Goal: Task Accomplishment & Management: Manage account settings

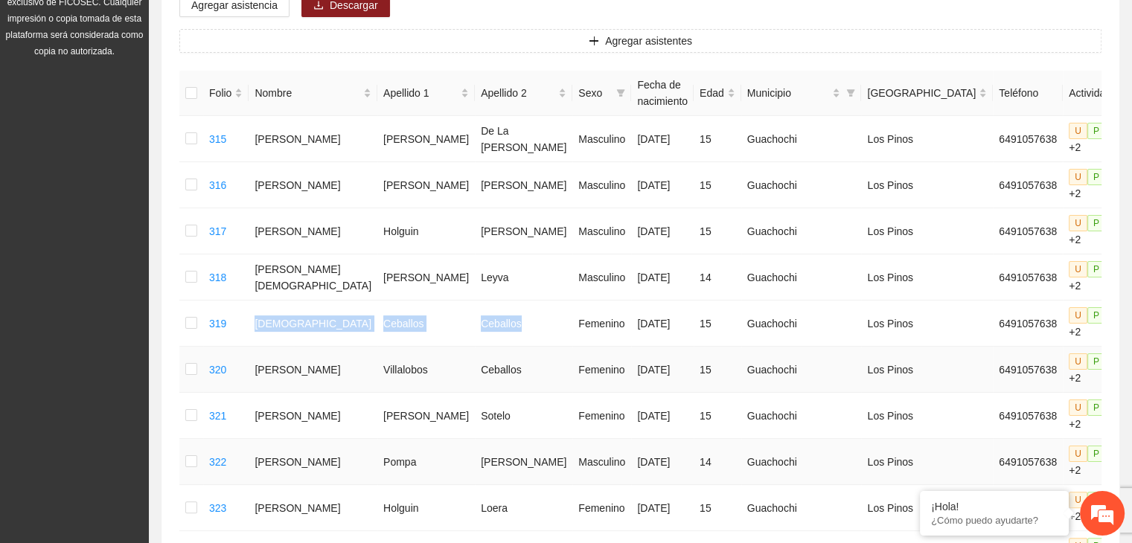
scroll to position [223, 0]
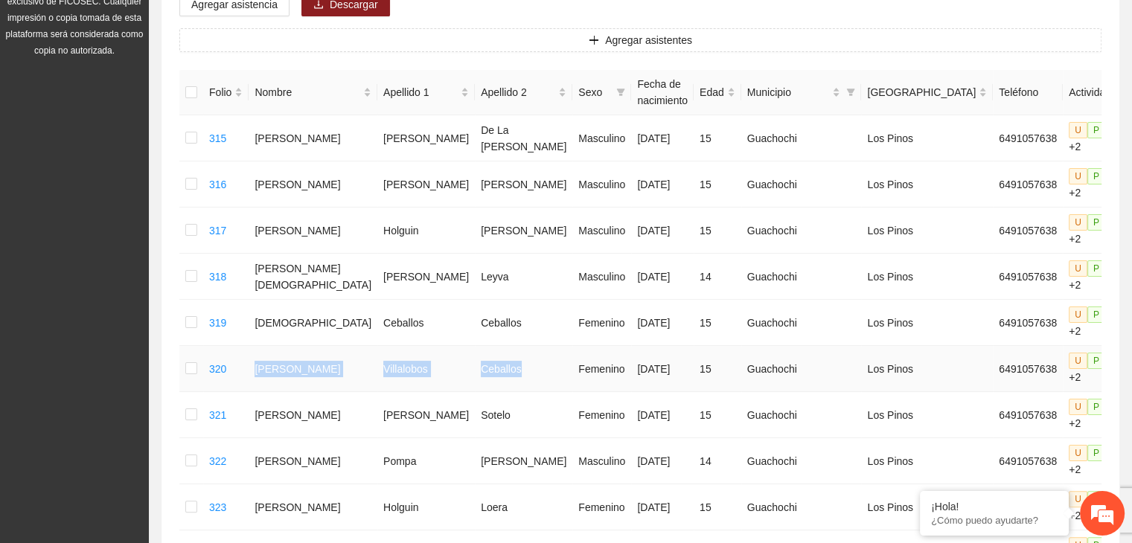
drag, startPoint x: 271, startPoint y: 315, endPoint x: 495, endPoint y: 4, distance: 383.5
click at [468, 346] on tr "320 [PERSON_NAME] Femenino [DATE] 15 Guachochi Los Pinos 6491057638 U P +2" at bounding box center [681, 369] width 1004 height 46
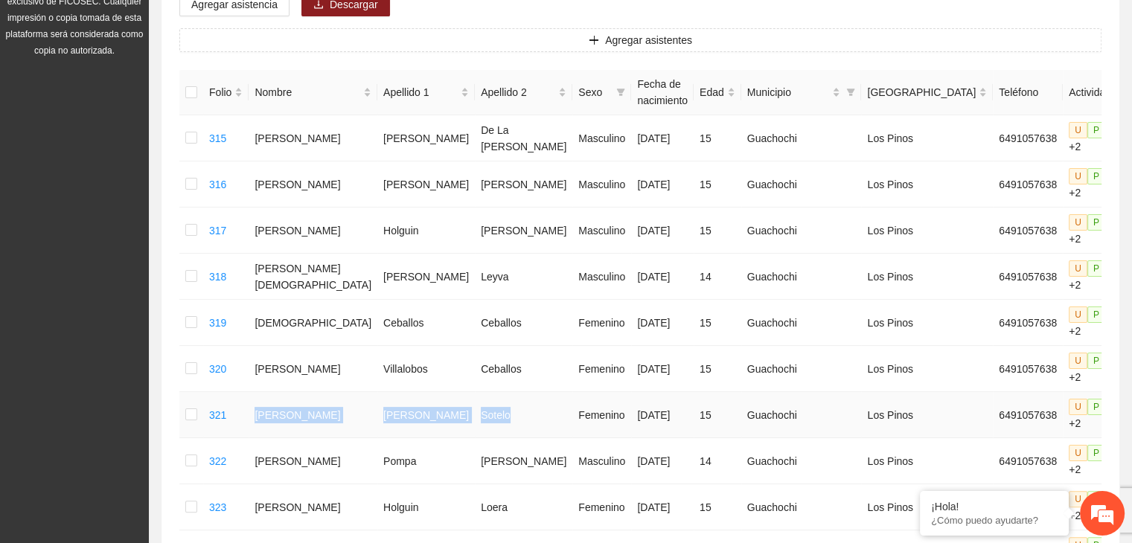
drag, startPoint x: 268, startPoint y: 349, endPoint x: 456, endPoint y: 357, distance: 188.5
click at [456, 392] on tr "321 [PERSON_NAME] Femenino [DATE] 15 Guachochi Los Pinos 6491057638 U P +2" at bounding box center [681, 415] width 1004 height 46
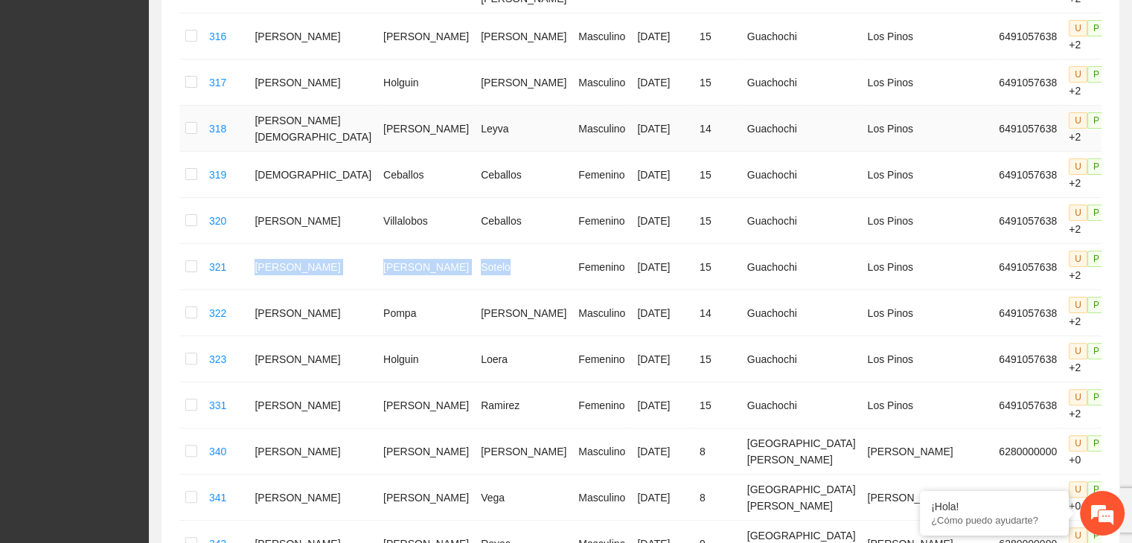
scroll to position [372, 0]
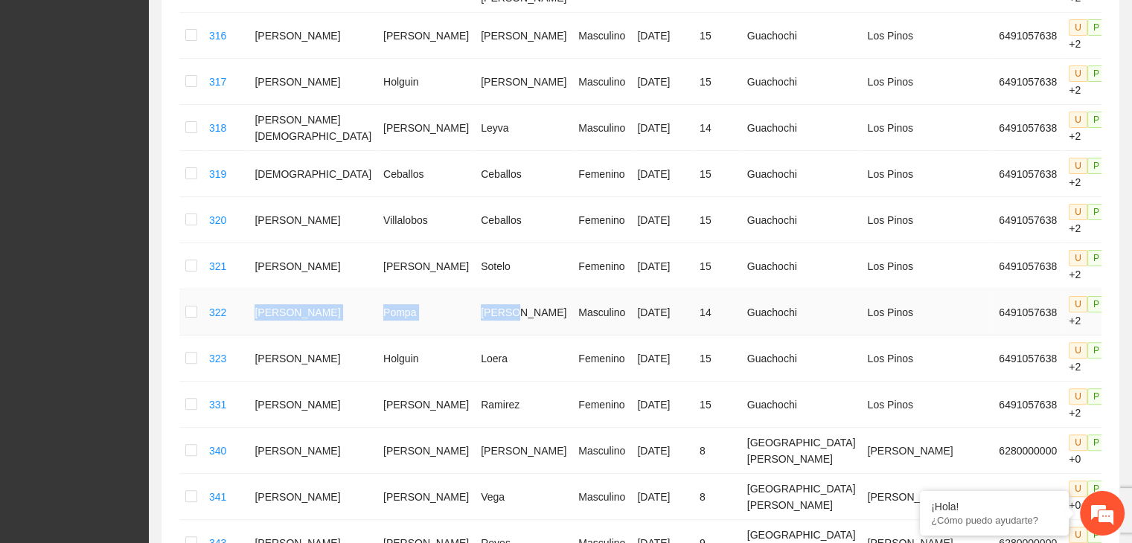
drag, startPoint x: 270, startPoint y: 249, endPoint x: 463, endPoint y: 234, distance: 194.1
click at [463, 290] on tr "322 [PERSON_NAME] Masculino [DATE] 14 Guachochi Los Pinos 6491057638 U P +2" at bounding box center [681, 313] width 1004 height 46
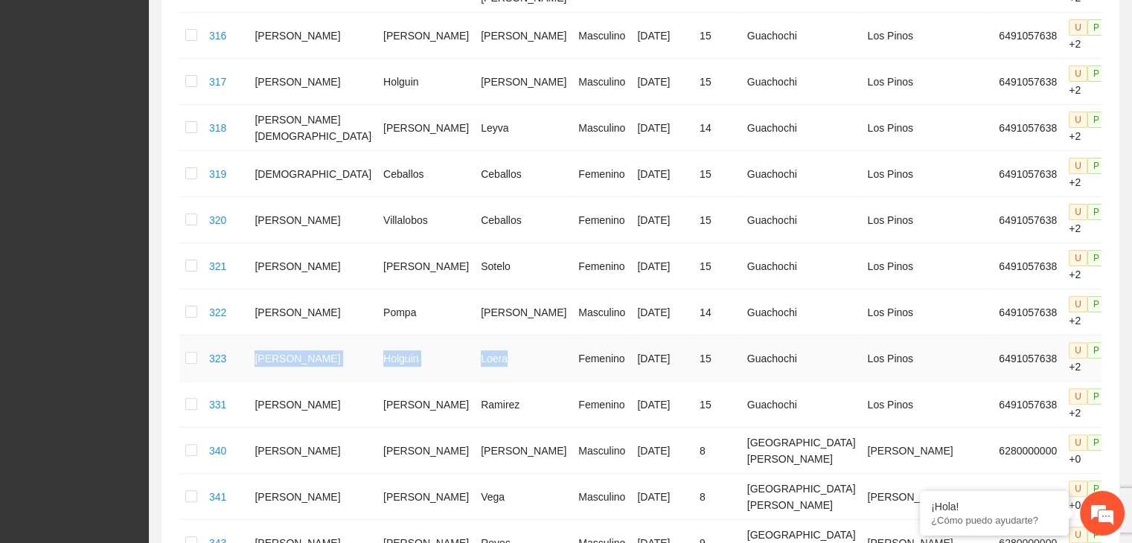
drag, startPoint x: 270, startPoint y: 284, endPoint x: 459, endPoint y: 283, distance: 189.1
click at [459, 336] on tr "323 [PERSON_NAME] Femenino [DATE] 15 Guachochi Los Pinos 6491057638 U P +2" at bounding box center [681, 359] width 1004 height 46
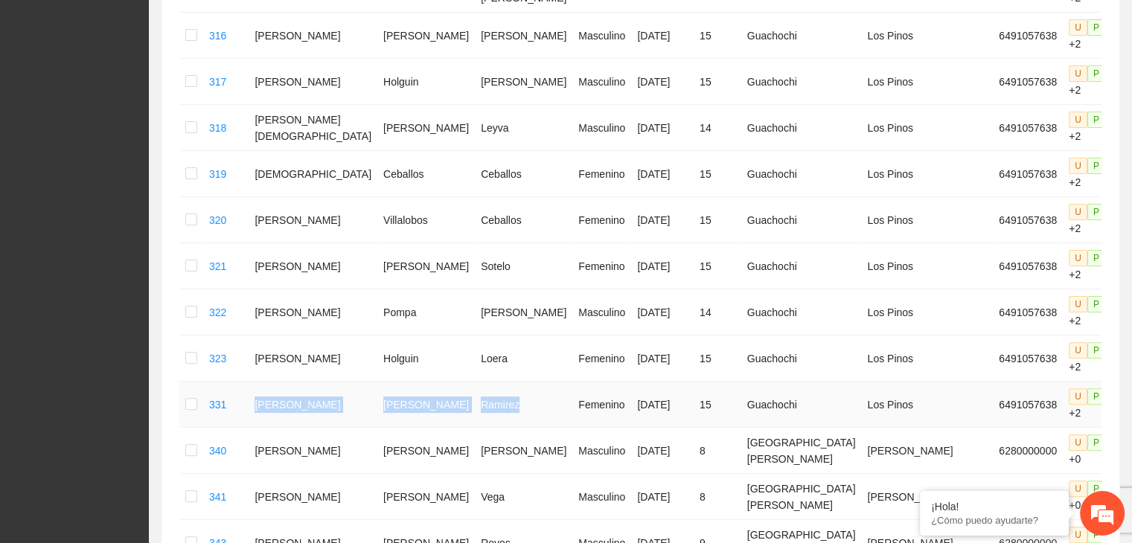
drag, startPoint x: 267, startPoint y: 313, endPoint x: 469, endPoint y: 334, distance: 203.6
click at [469, 382] on tr "331 [PERSON_NAME] [DATE] 15 Guachochi Los Pinos 6491057638 U P +2" at bounding box center [681, 405] width 1004 height 46
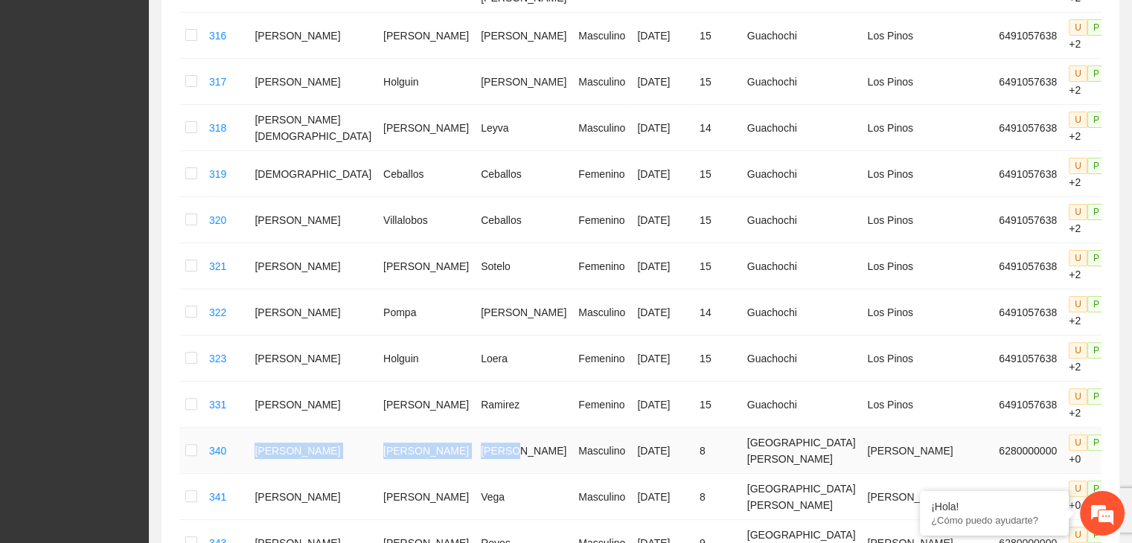
drag, startPoint x: 268, startPoint y: 359, endPoint x: 465, endPoint y: 370, distance: 196.9
click at [465, 428] on tr "340 [PERSON_NAME] Santiago [PERSON_NAME] Masculino [DATE] 8 [GEOGRAPHIC_DATA][P…" at bounding box center [681, 451] width 1004 height 46
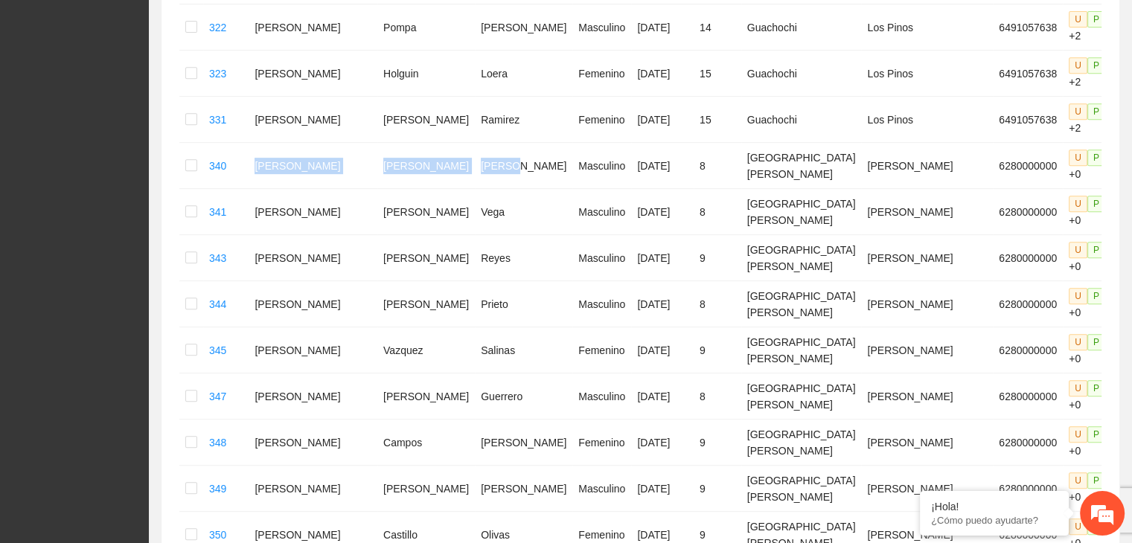
scroll to position [715, 0]
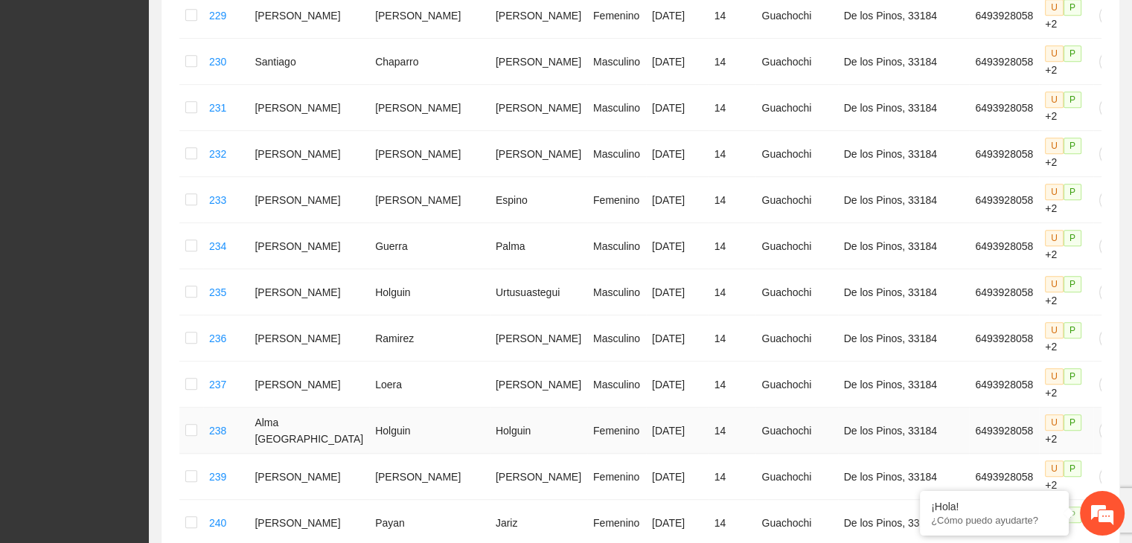
click at [871, 433] on td "De los Pinos, 33184" at bounding box center [904, 431] width 132 height 46
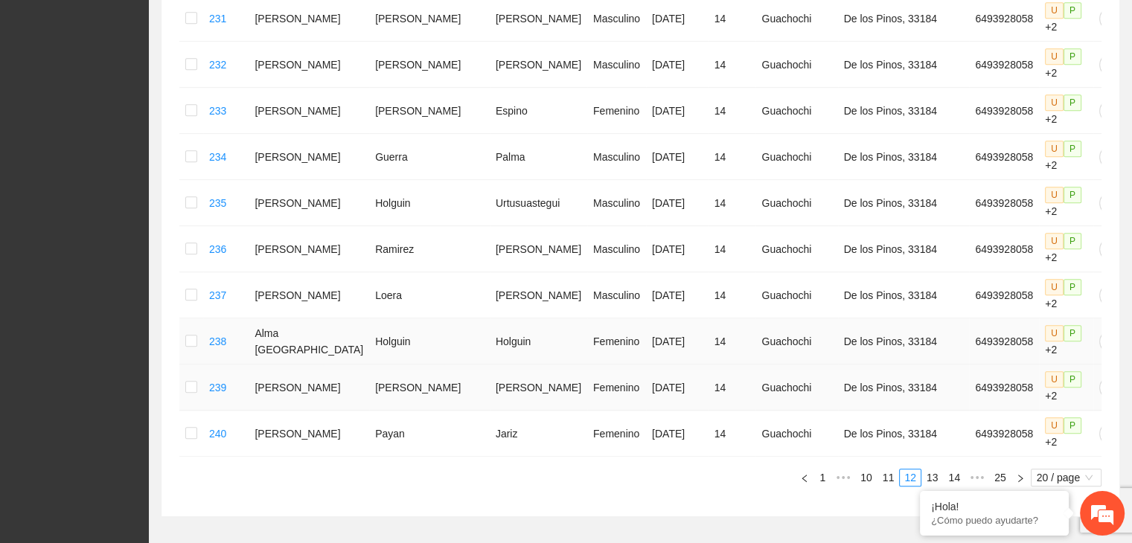
scroll to position [849, 0]
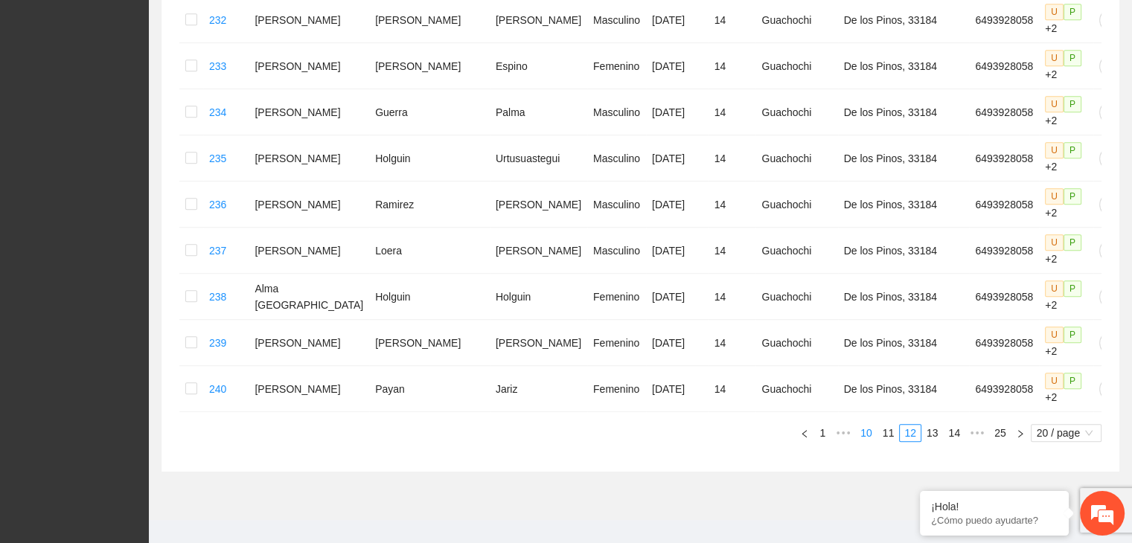
click at [875, 425] on link "10" at bounding box center [866, 433] width 21 height 16
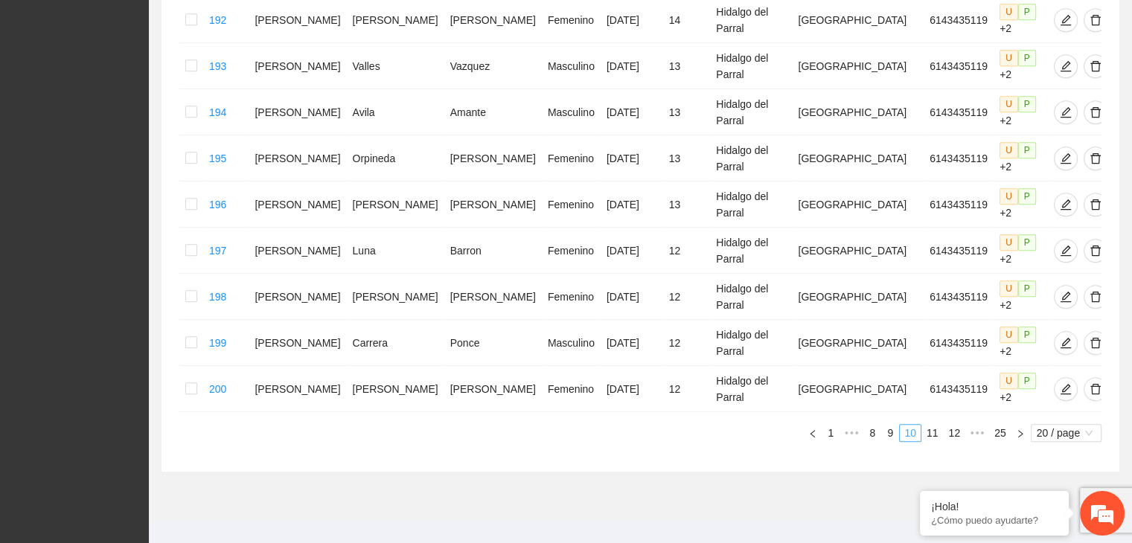
scroll to position [760, 0]
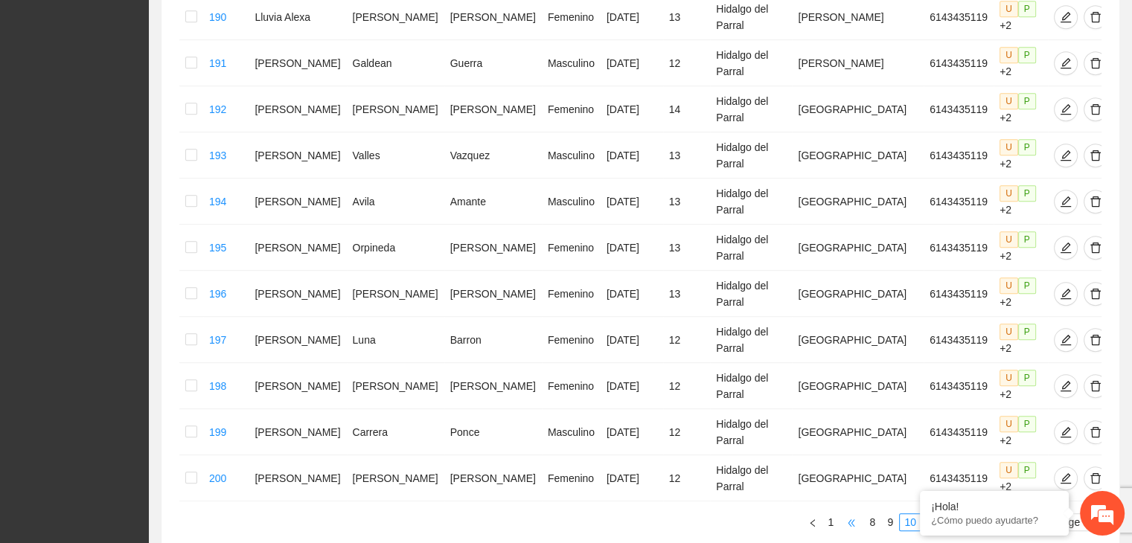
click at [873, 514] on link "8" at bounding box center [872, 522] width 16 height 16
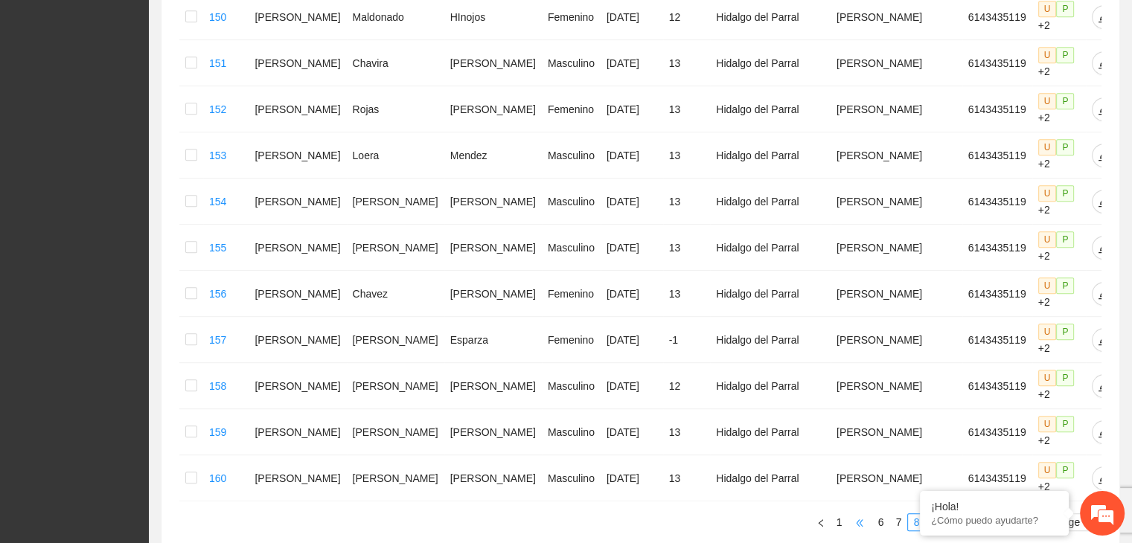
scroll to position [751, 0]
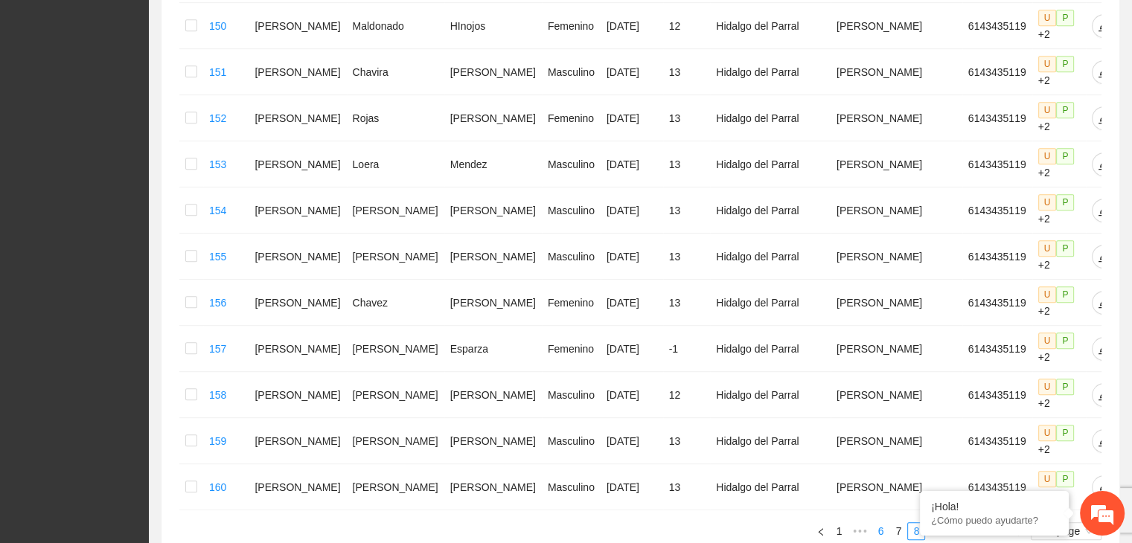
click at [883, 523] on link "6" at bounding box center [881, 531] width 16 height 16
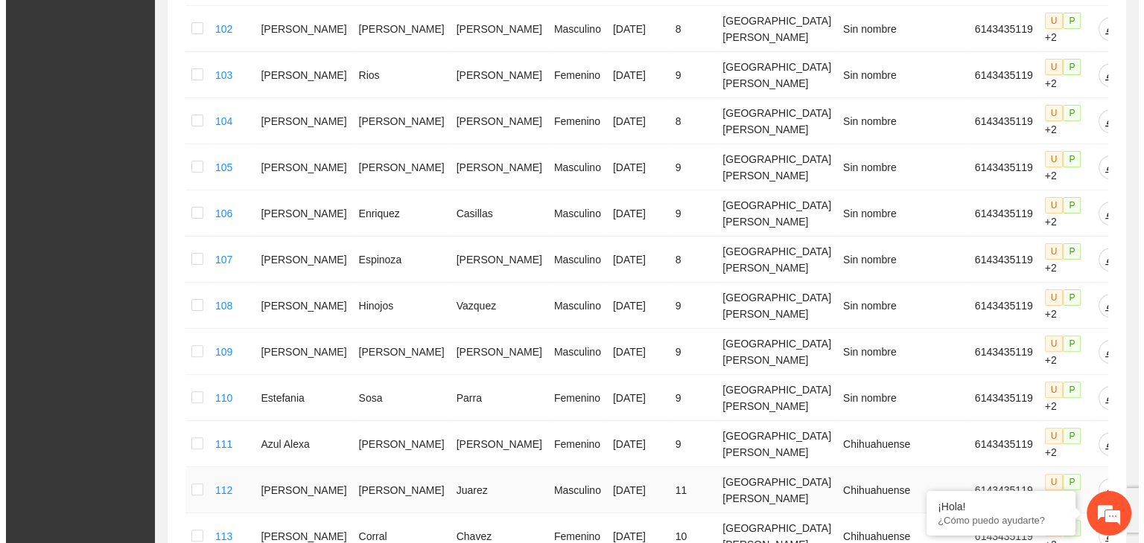
scroll to position [304, 0]
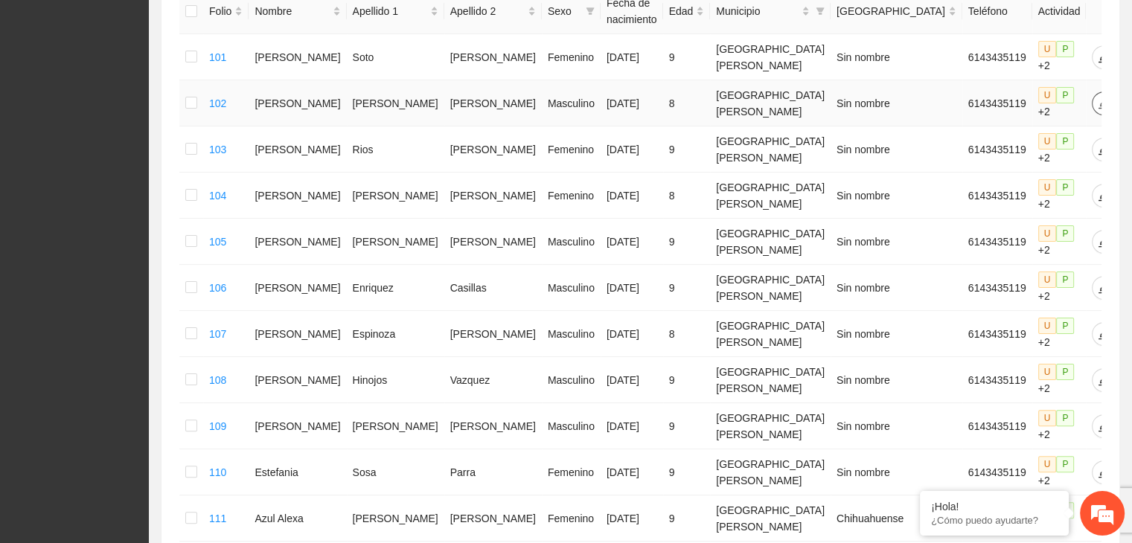
click at [1098, 101] on icon "edit" at bounding box center [1104, 104] width 12 height 12
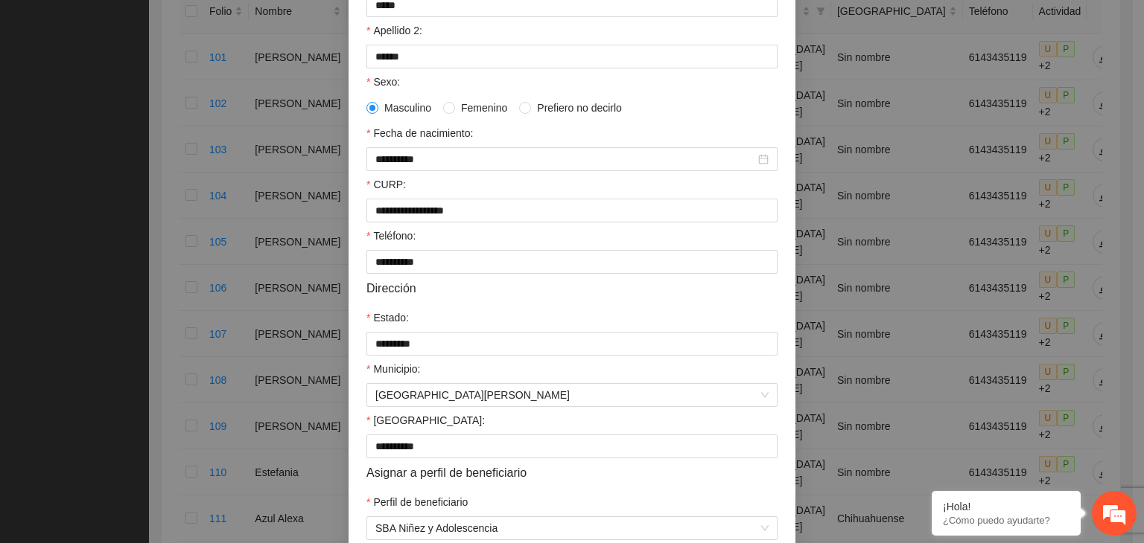
scroll to position [328, 0]
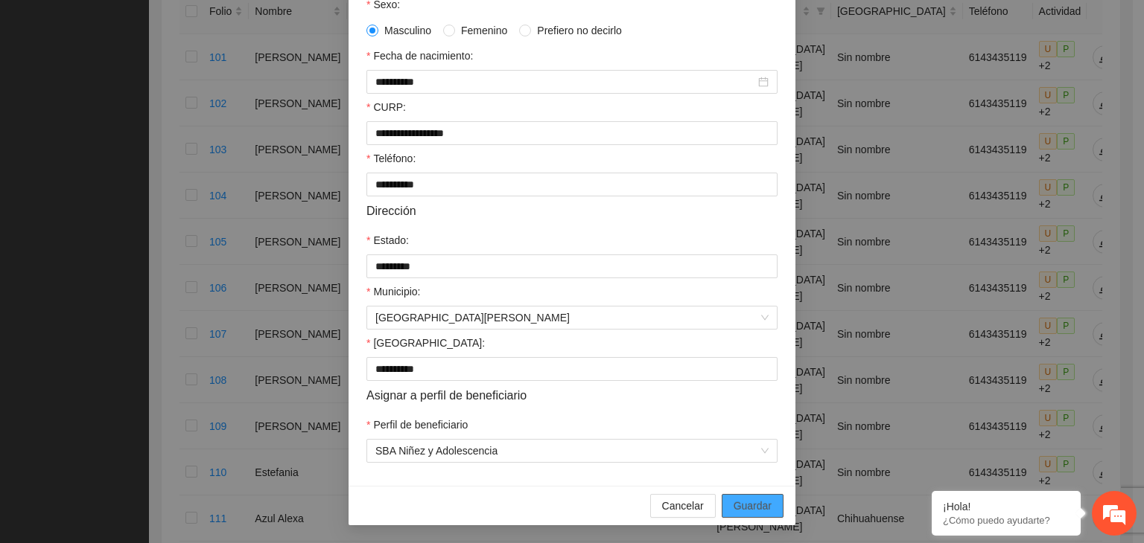
click at [762, 508] on span "Guardar" at bounding box center [752, 506] width 38 height 16
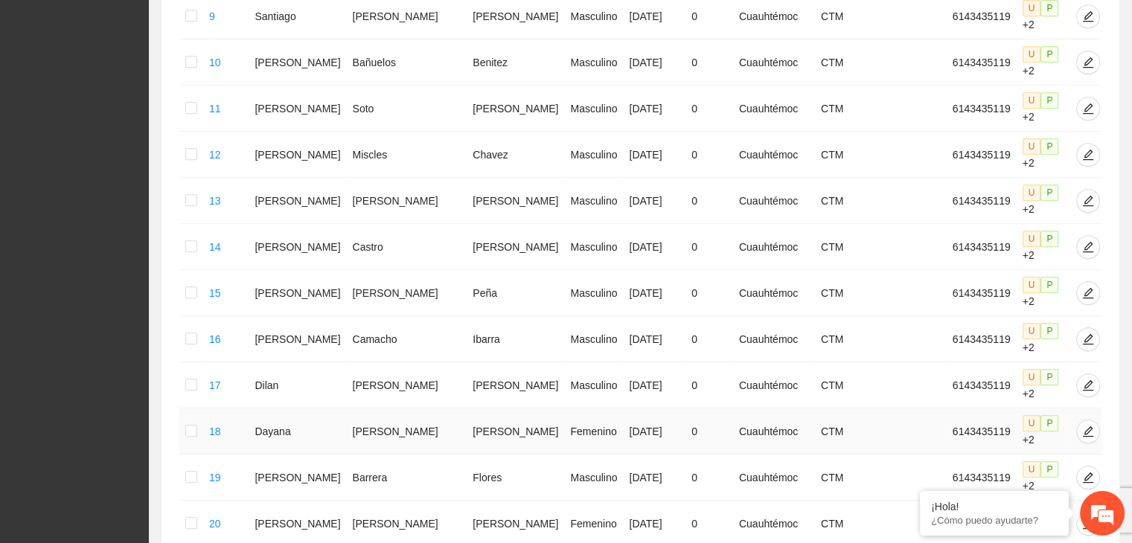
scroll to position [733, 0]
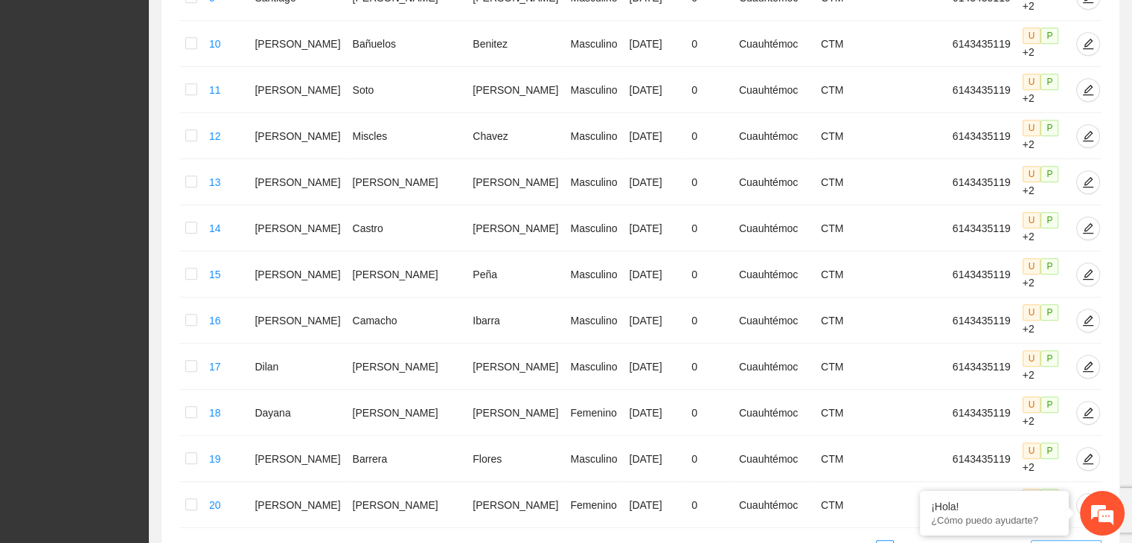
click at [1090, 541] on span "20 / page" at bounding box center [1066, 549] width 59 height 16
click at [919, 495] on em at bounding box center [920, 492] width 15 height 15
click at [1090, 541] on span "20 / page" at bounding box center [1066, 549] width 59 height 16
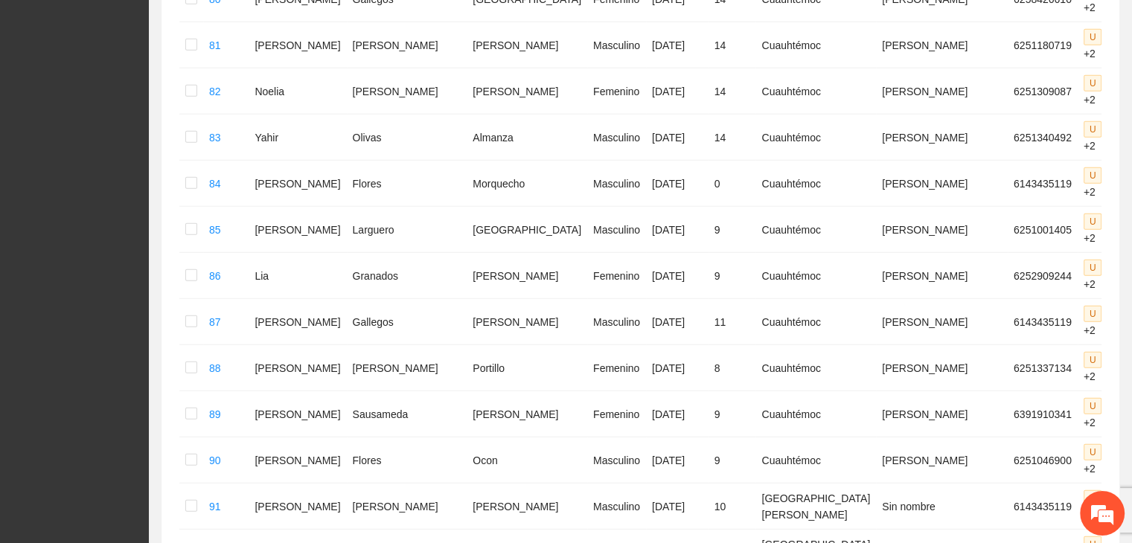
scroll to position [4326, 0]
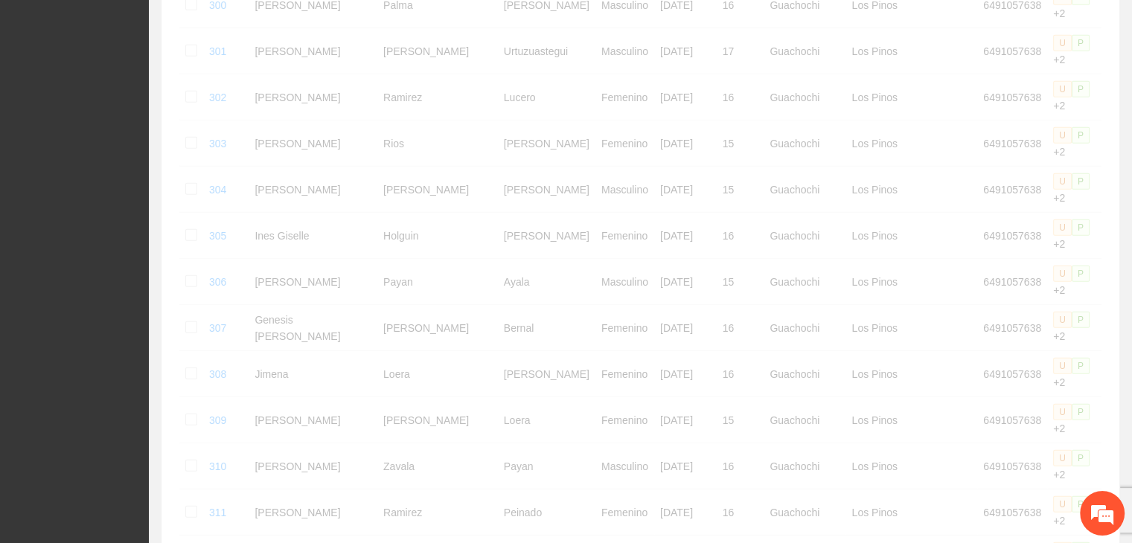
scroll to position [4158, 0]
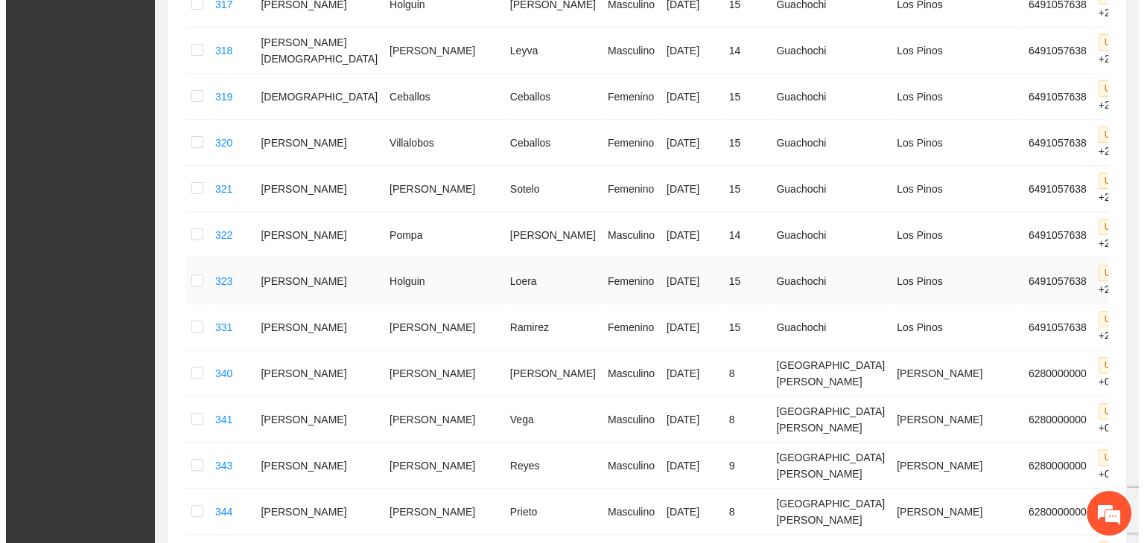
scroll to position [459, 0]
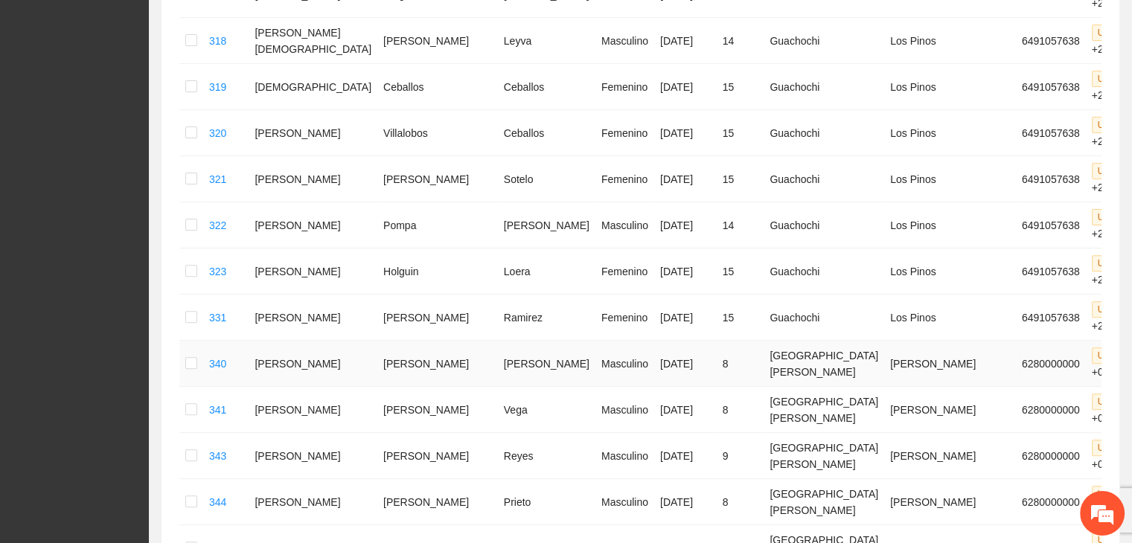
click at [275, 341] on td "[PERSON_NAME]" at bounding box center [313, 364] width 129 height 46
drag, startPoint x: 275, startPoint y: 287, endPoint x: 424, endPoint y: 267, distance: 150.2
click at [424, 341] on tr "340 [PERSON_NAME] Santiago [PERSON_NAME] Masculino [DATE] 8 [GEOGRAPHIC_DATA][P…" at bounding box center [692, 364] width 1026 height 46
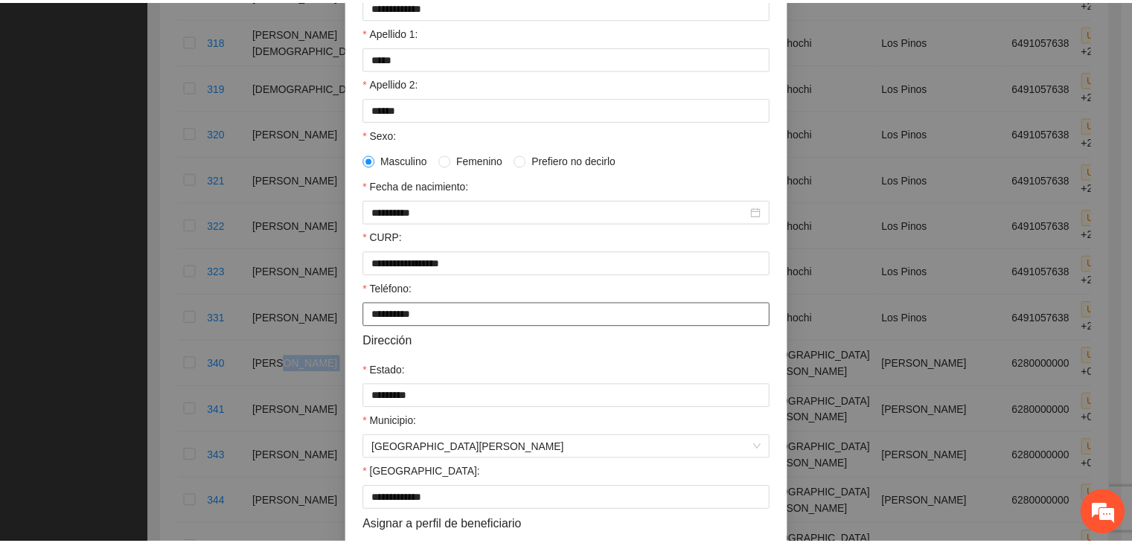
scroll to position [0, 0]
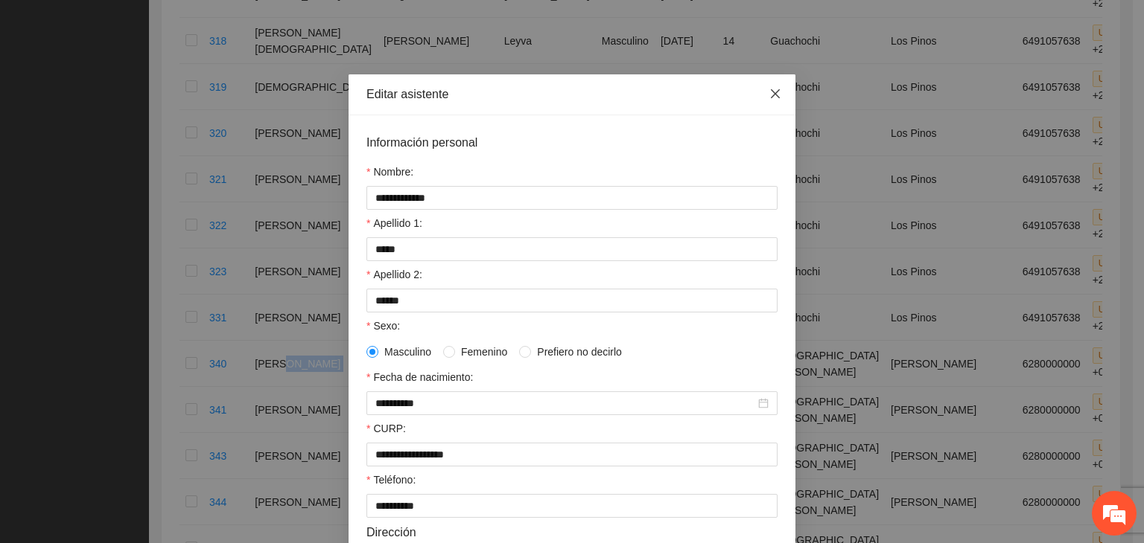
click at [771, 97] on icon "close" at bounding box center [775, 93] width 9 height 9
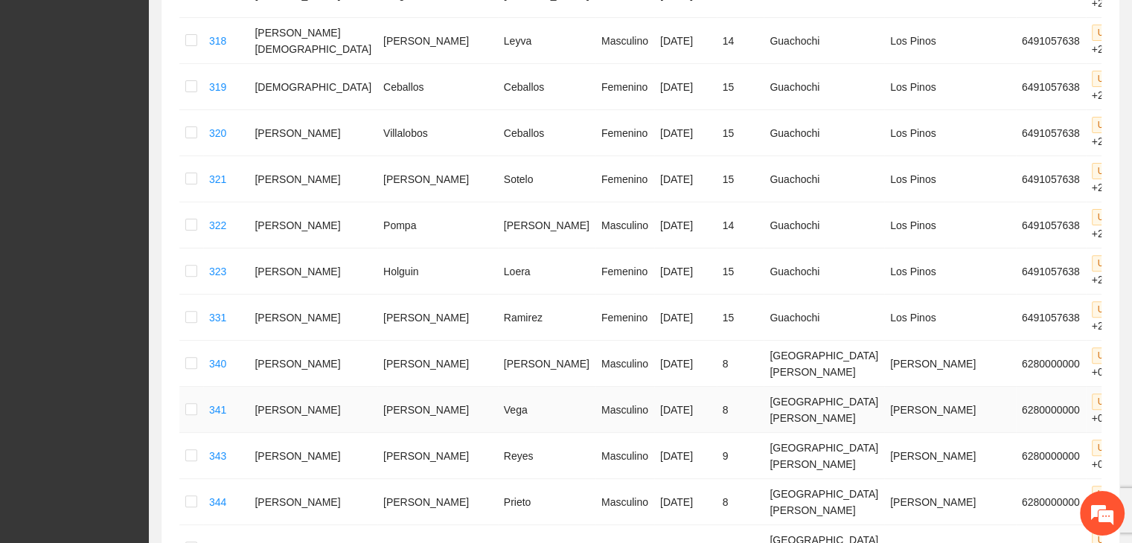
click at [265, 387] on td "[PERSON_NAME]" at bounding box center [313, 410] width 129 height 46
drag, startPoint x: 274, startPoint y: 321, endPoint x: 466, endPoint y: 325, distance: 192.1
click at [466, 387] on tr "341 [PERSON_NAME] Masculino [DATE] 8 [GEOGRAPHIC_DATA][PERSON_NAME] 6280000000 …" at bounding box center [692, 410] width 1026 height 46
drag, startPoint x: 269, startPoint y: 359, endPoint x: 459, endPoint y: 354, distance: 189.9
click at [459, 433] on tr "343 [PERSON_NAME] Masculino [DATE] 9 [GEOGRAPHIC_DATA][PERSON_NAME] 6280000000 …" at bounding box center [692, 456] width 1026 height 46
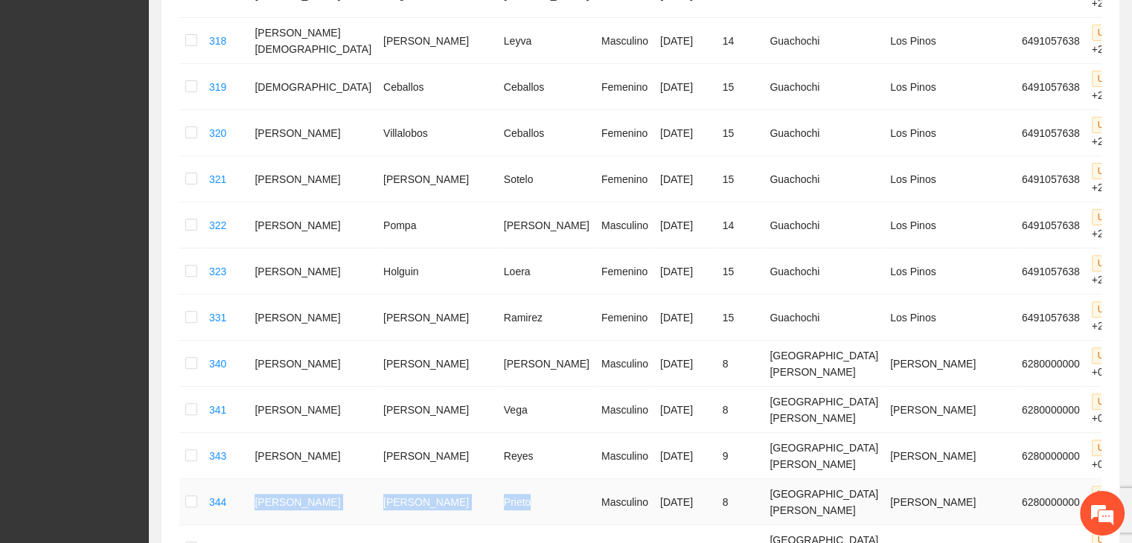
drag, startPoint x: 316, startPoint y: 403, endPoint x: 470, endPoint y: 398, distance: 154.2
click at [470, 479] on tr "344 [PERSON_NAME] Masculino [DATE] 8 [GEOGRAPHIC_DATA][PERSON_NAME] 6280000000 …" at bounding box center [692, 502] width 1026 height 46
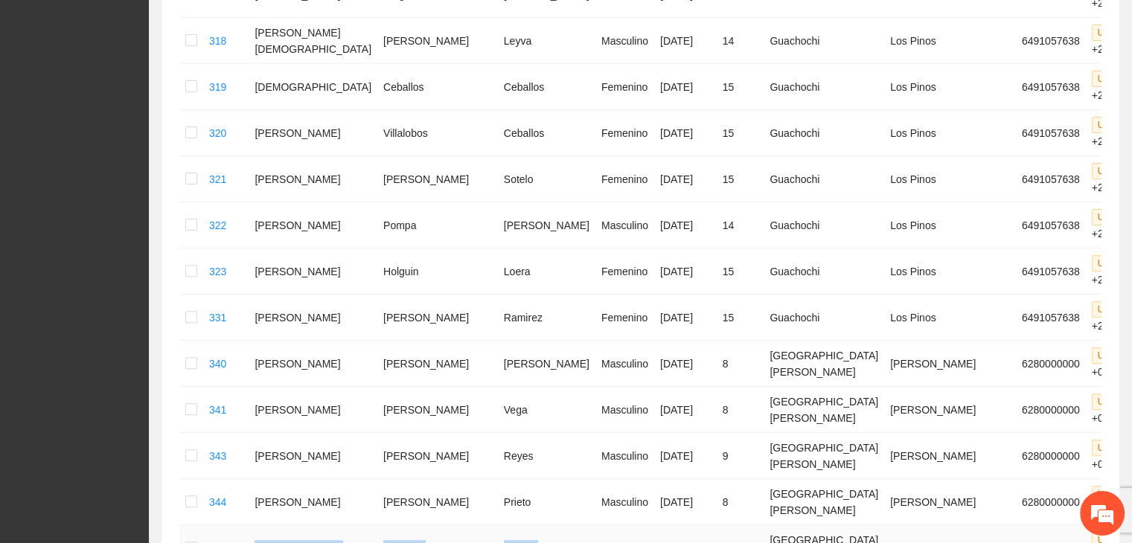
drag, startPoint x: 269, startPoint y: 430, endPoint x: 458, endPoint y: 440, distance: 189.4
click at [458, 526] on tr "345 [PERSON_NAME] [DATE] 9 [GEOGRAPHIC_DATA][PERSON_NAME] 6280000000 U P +0" at bounding box center [692, 549] width 1026 height 46
drag, startPoint x: 270, startPoint y: 474, endPoint x: 474, endPoint y: 471, distance: 204.0
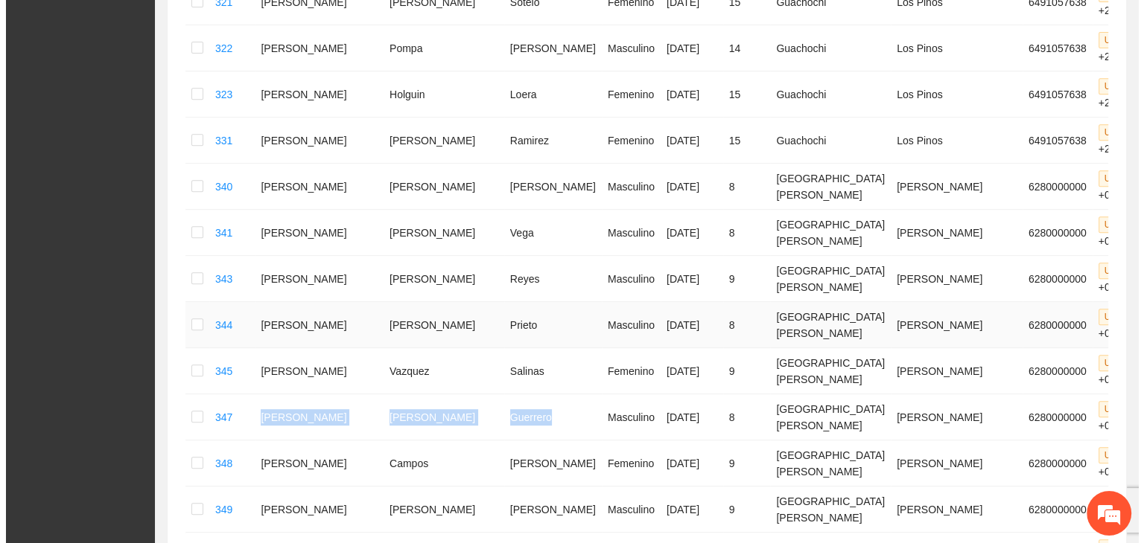
scroll to position [683, 0]
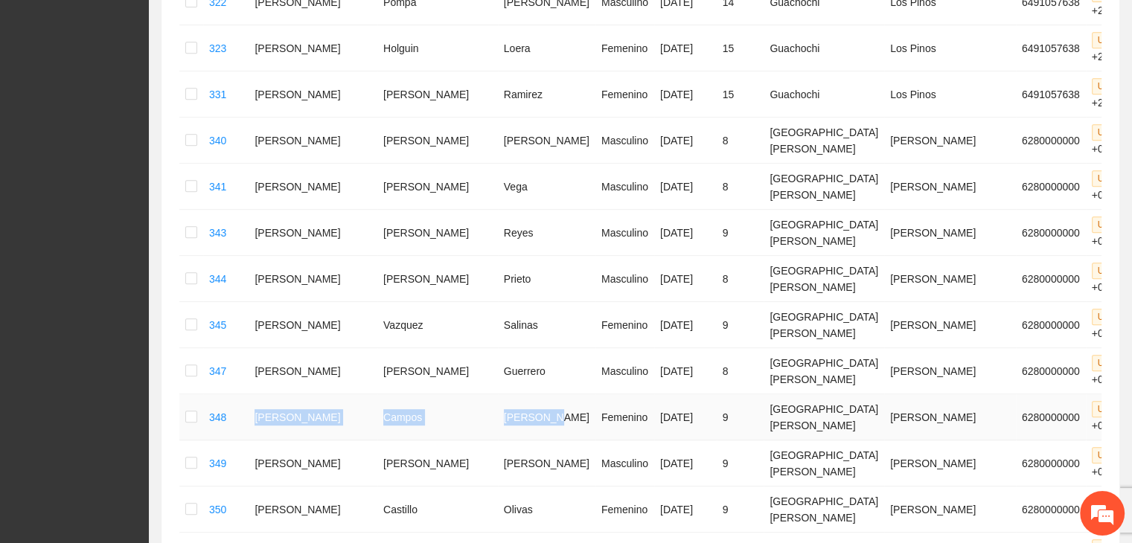
drag, startPoint x: 260, startPoint y: 282, endPoint x: 467, endPoint y: 292, distance: 207.2
click at [467, 395] on tr "348 [PERSON_NAME] [DATE] 9 [GEOGRAPHIC_DATA][PERSON_NAME] 6280000000 U P +0" at bounding box center [692, 418] width 1026 height 46
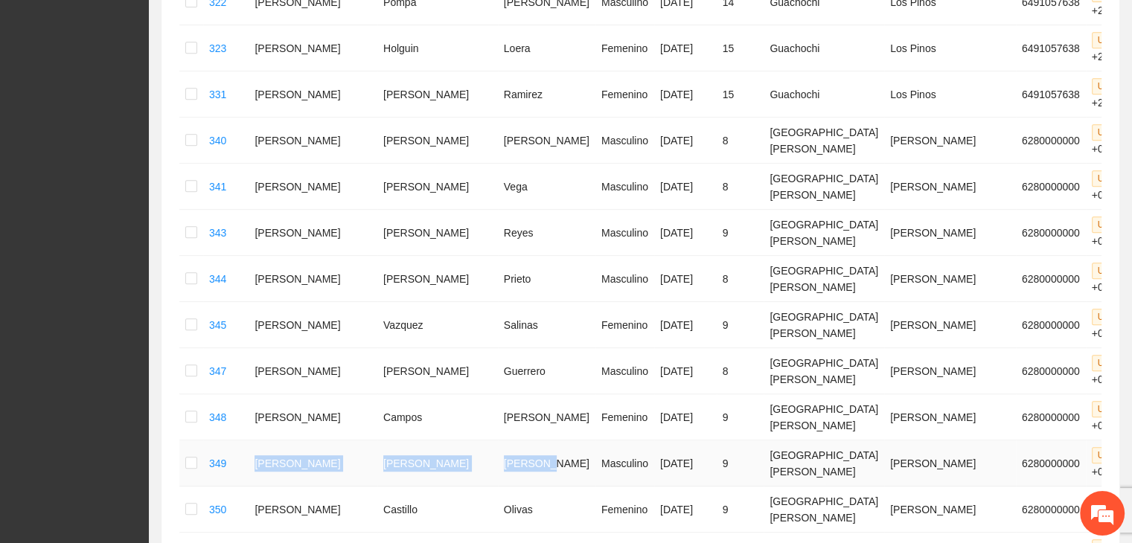
drag, startPoint x: 267, startPoint y: 314, endPoint x: 474, endPoint y: 328, distance: 206.7
click at [474, 441] on tr "349 [PERSON_NAME] Masculino [DATE] 9 [GEOGRAPHIC_DATA][PERSON_NAME] 6280000000 …" at bounding box center [692, 464] width 1026 height 46
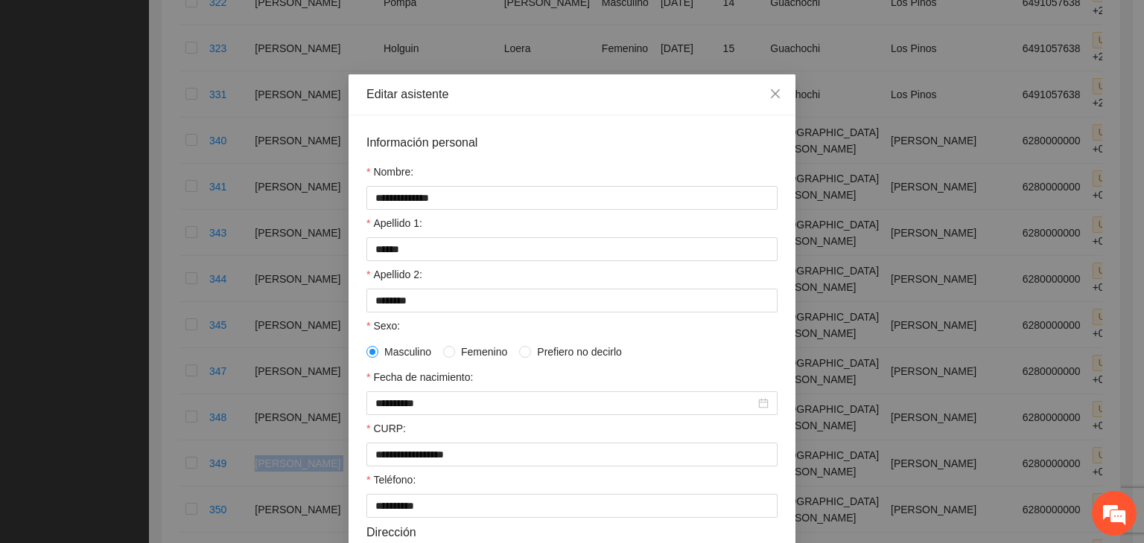
scroll to position [149, 0]
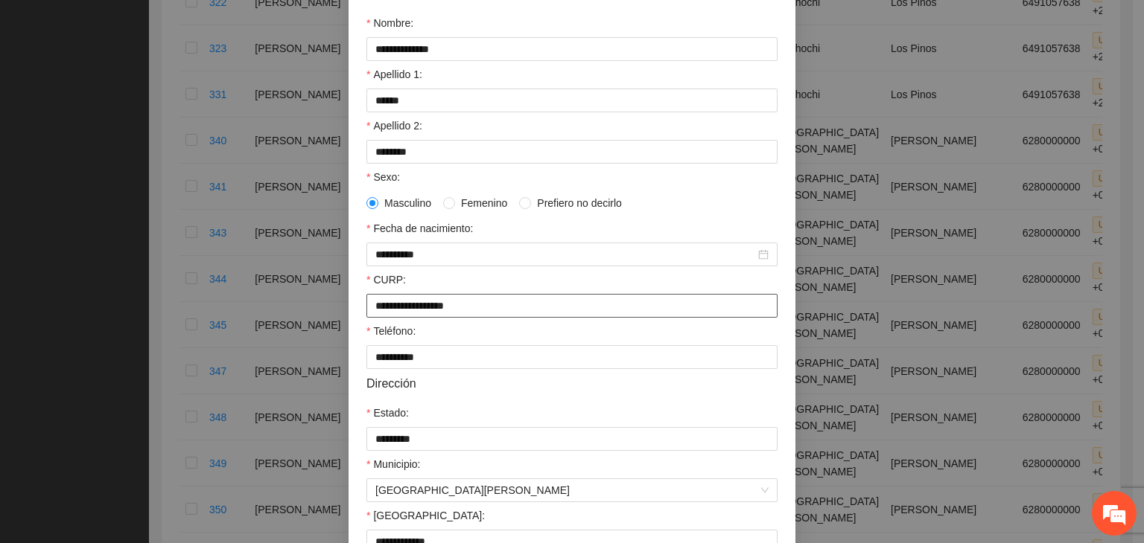
drag, startPoint x: 491, startPoint y: 311, endPoint x: 354, endPoint y: 310, distance: 137.0
click at [354, 310] on div "**********" at bounding box center [571, 312] width 447 height 692
click at [299, 299] on div "**********" at bounding box center [572, 271] width 1144 height 543
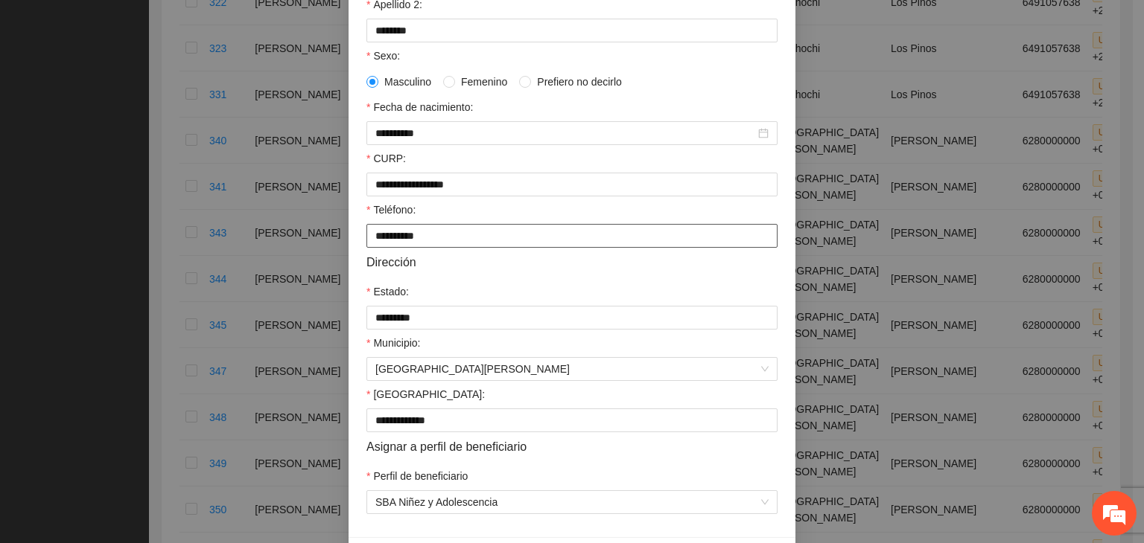
scroll to position [328, 0]
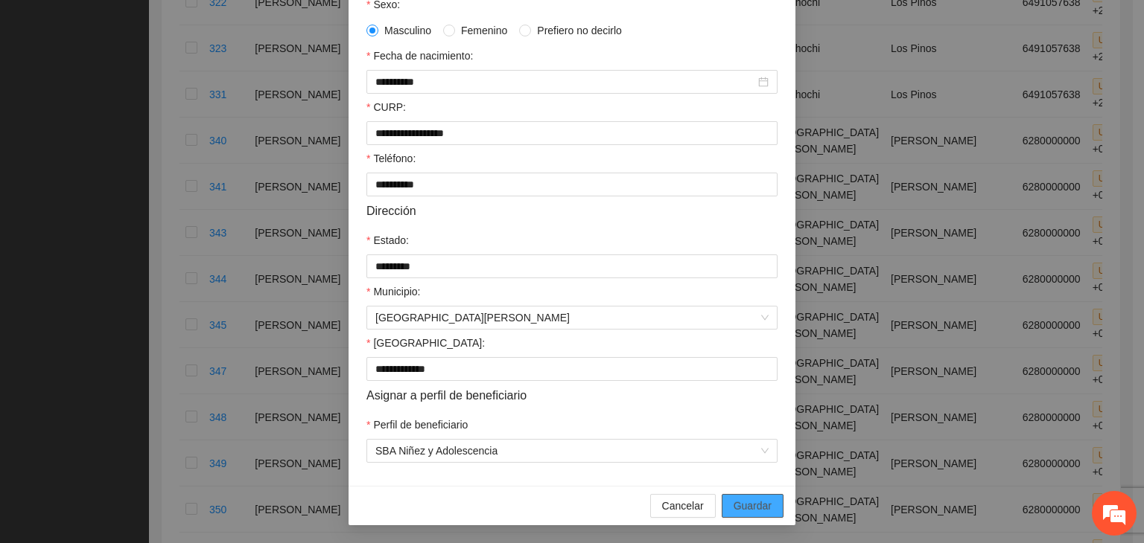
click at [734, 506] on span "Guardar" at bounding box center [752, 506] width 38 height 16
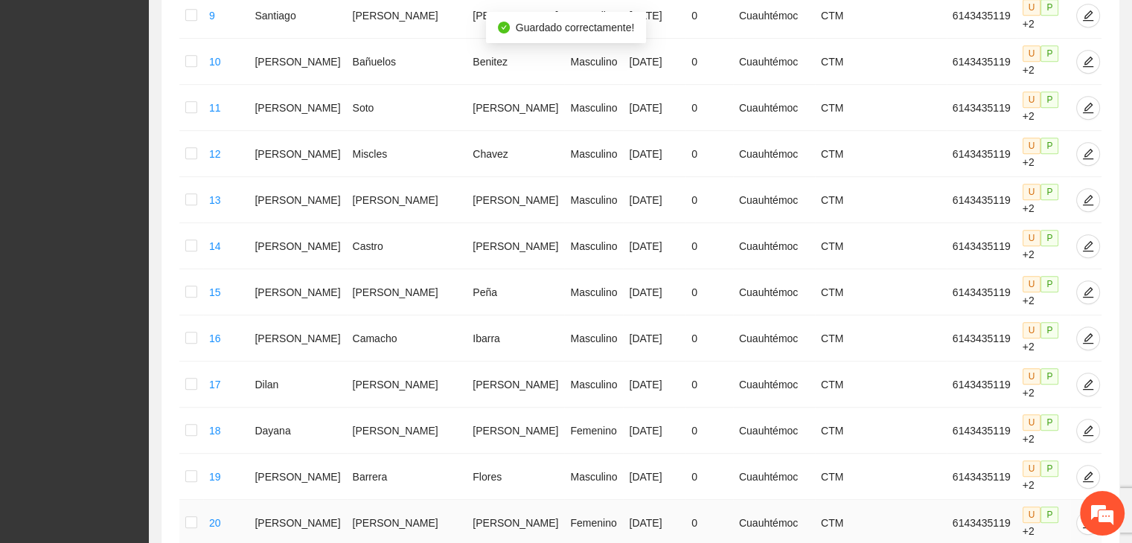
scroll to position [733, 0]
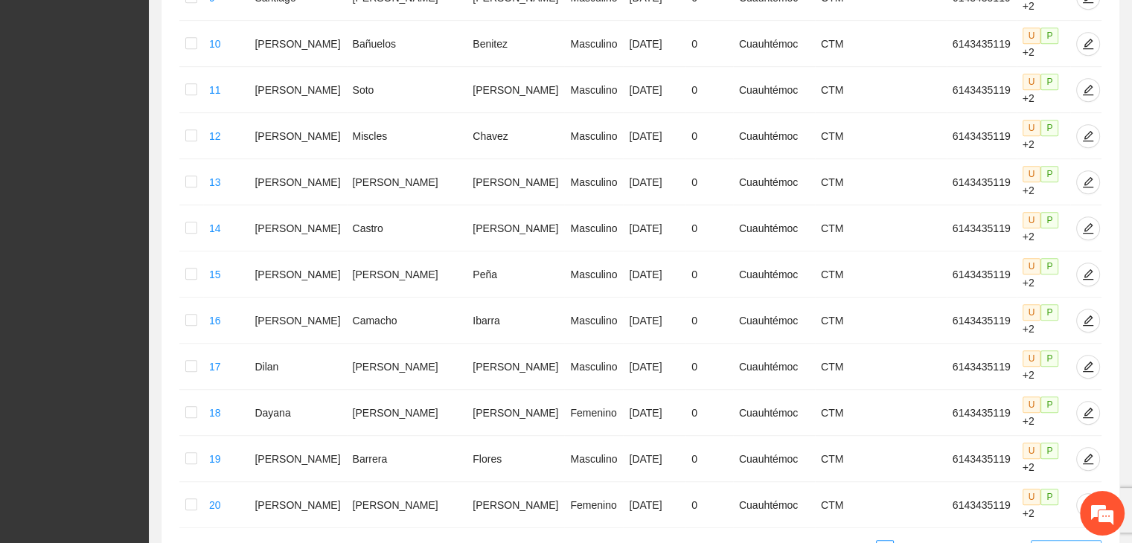
click at [1039, 541] on span "20 / page" at bounding box center [1066, 549] width 59 height 16
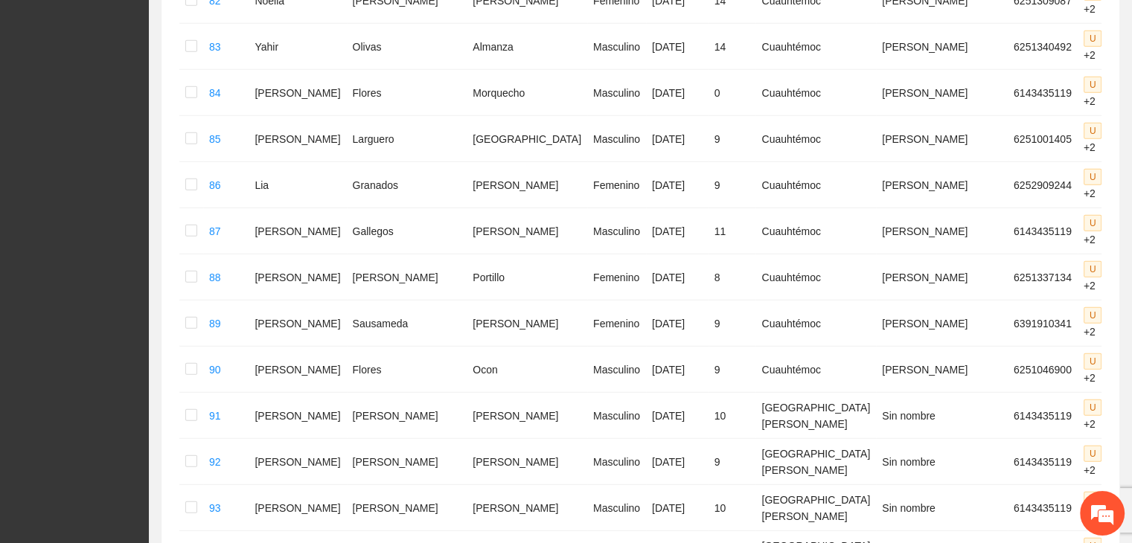
scroll to position [4326, 0]
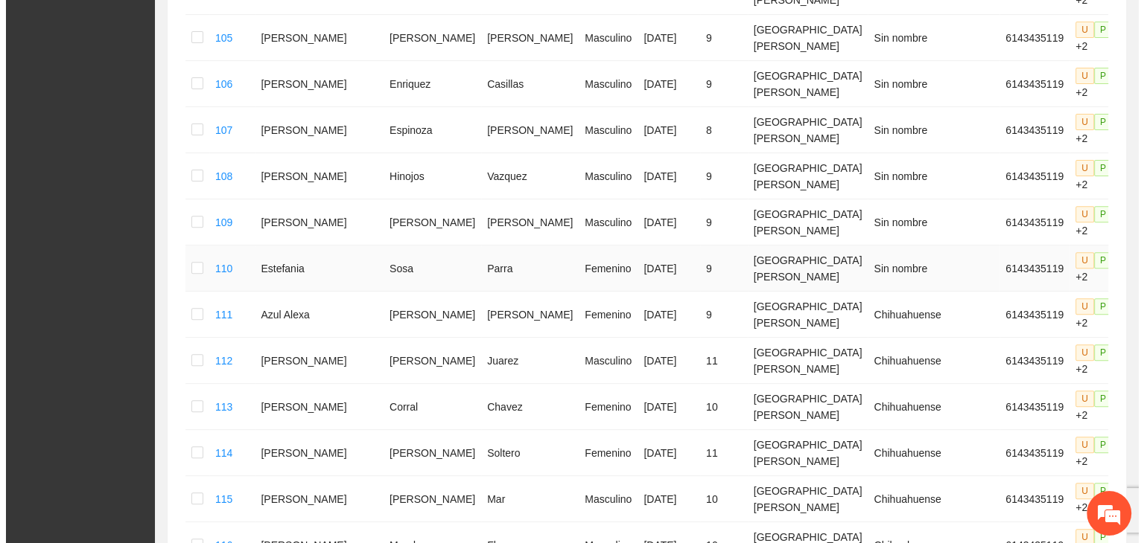
scroll to position [337, 0]
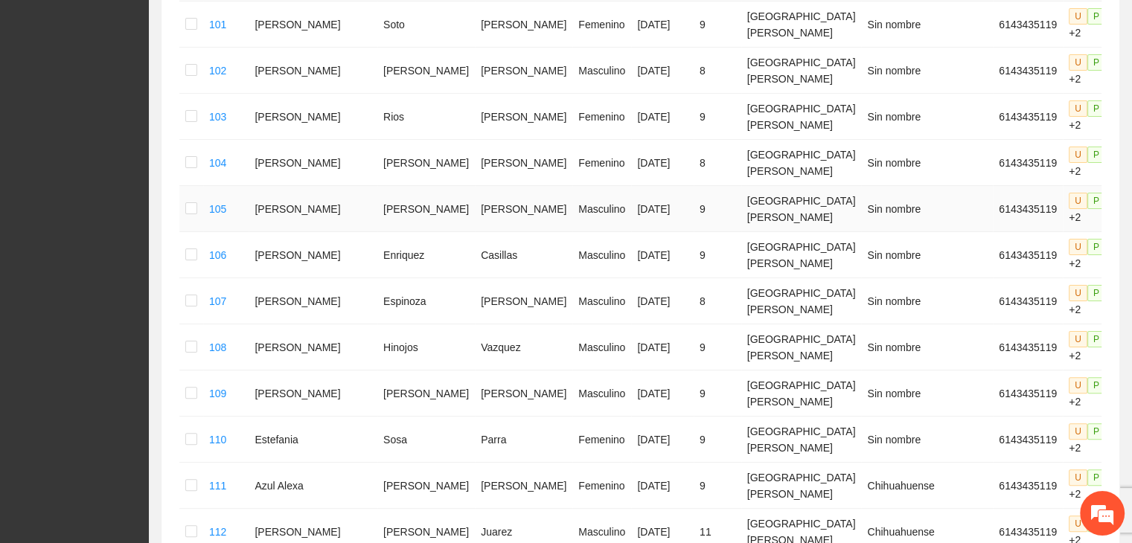
click at [1129, 203] on icon "edit" at bounding box center [1135, 209] width 12 height 12
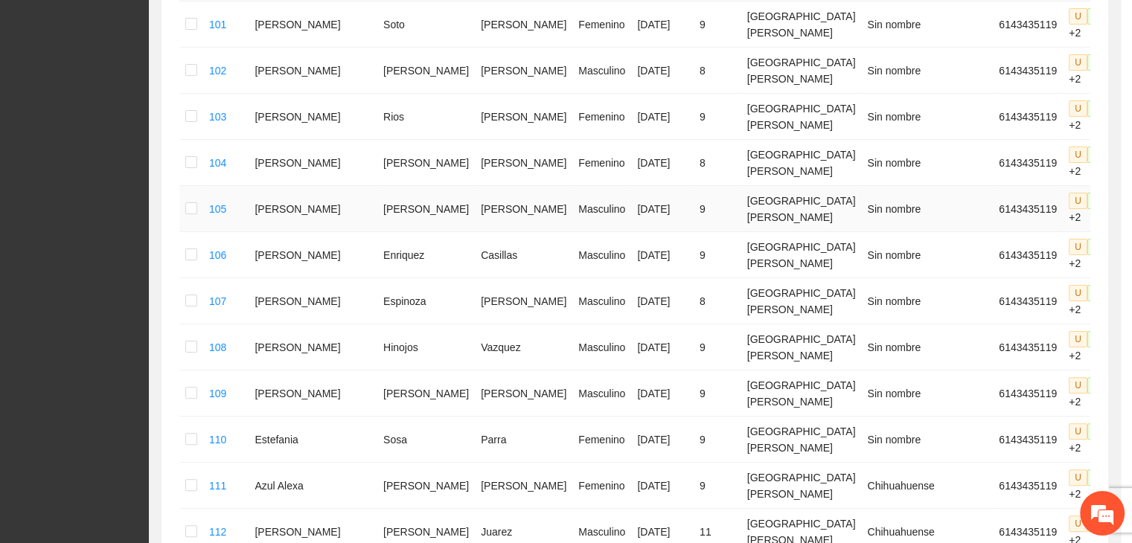
type input "**********"
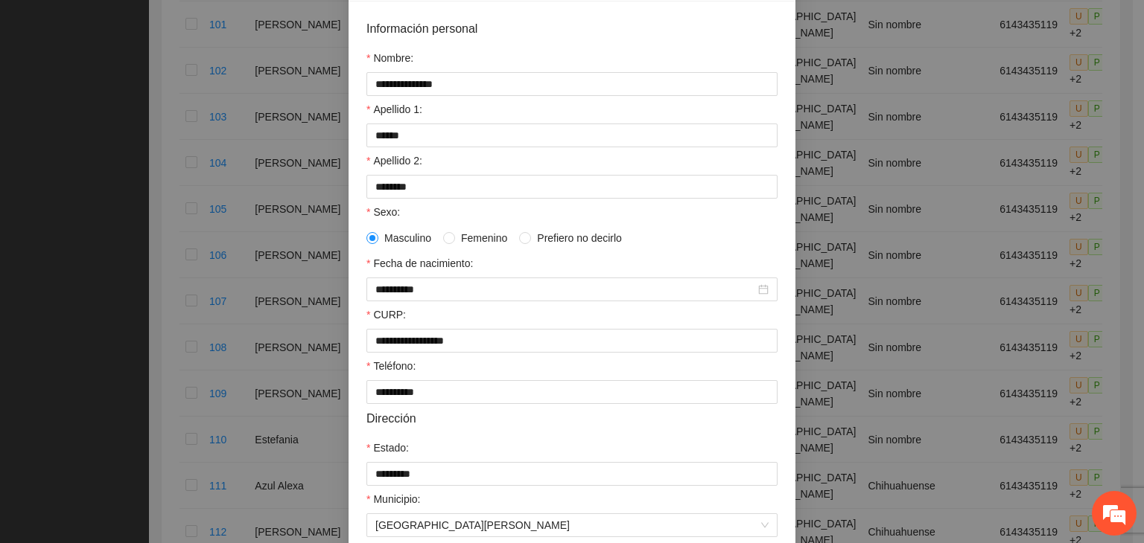
scroll to position [149, 0]
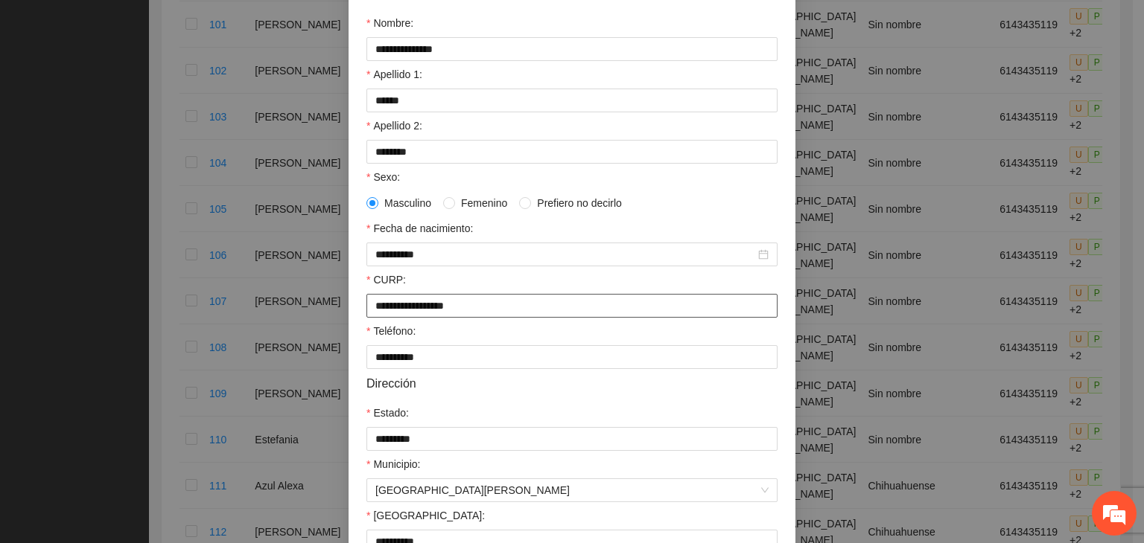
drag, startPoint x: 616, startPoint y: 320, endPoint x: 302, endPoint y: 331, distance: 315.1
click at [302, 331] on div "**********" at bounding box center [572, 271] width 1144 height 543
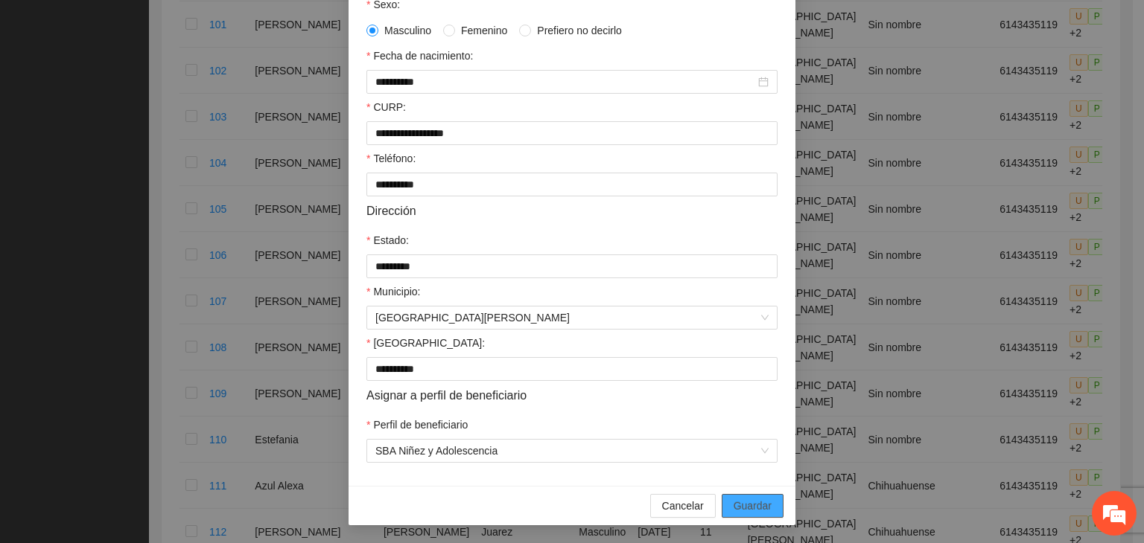
click at [751, 504] on span "Guardar" at bounding box center [752, 506] width 38 height 16
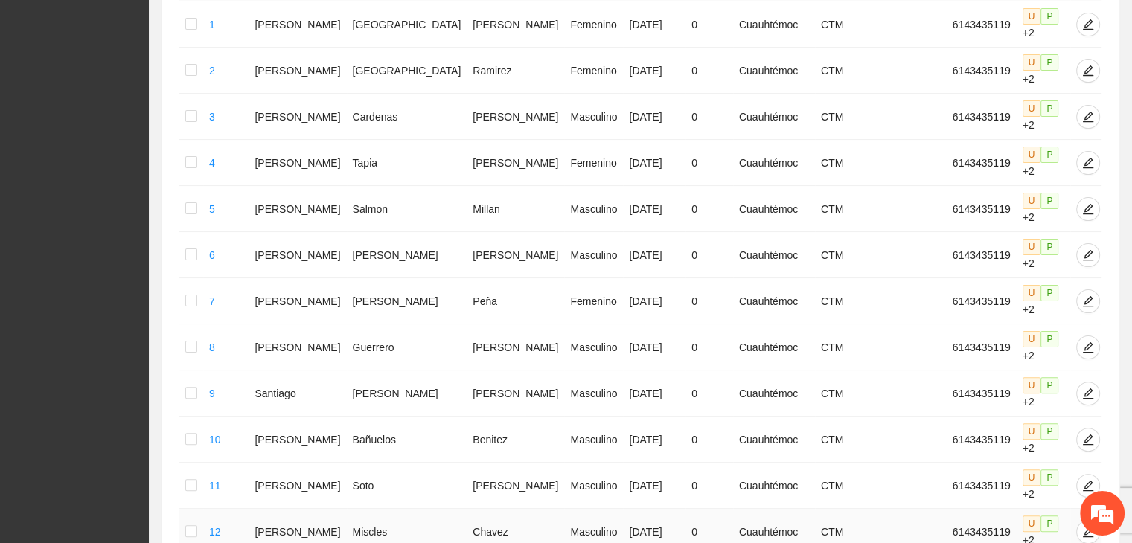
scroll to position [733, 0]
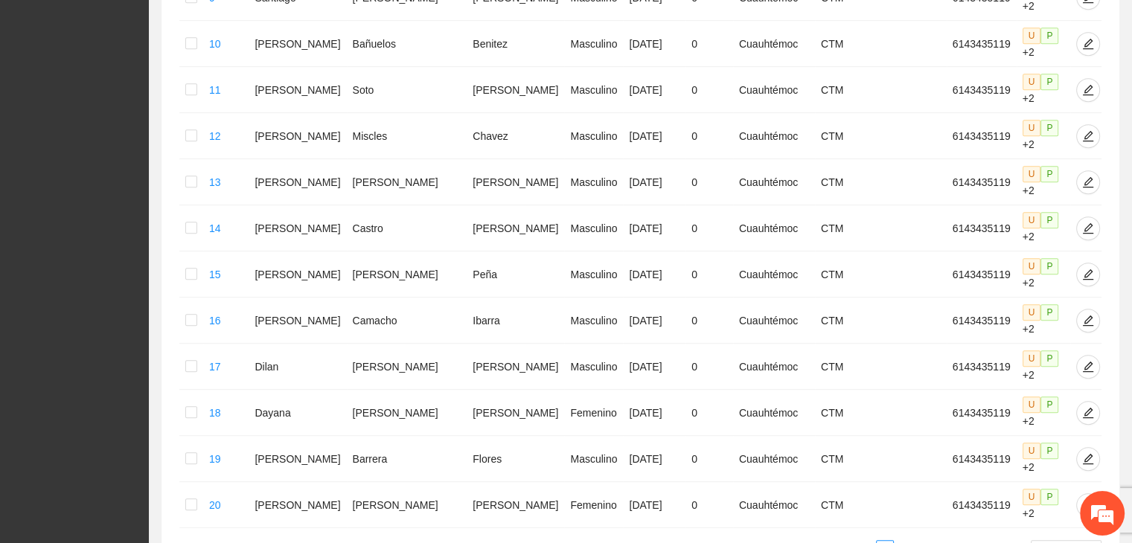
click at [941, 541] on link "4" at bounding box center [939, 549] width 16 height 16
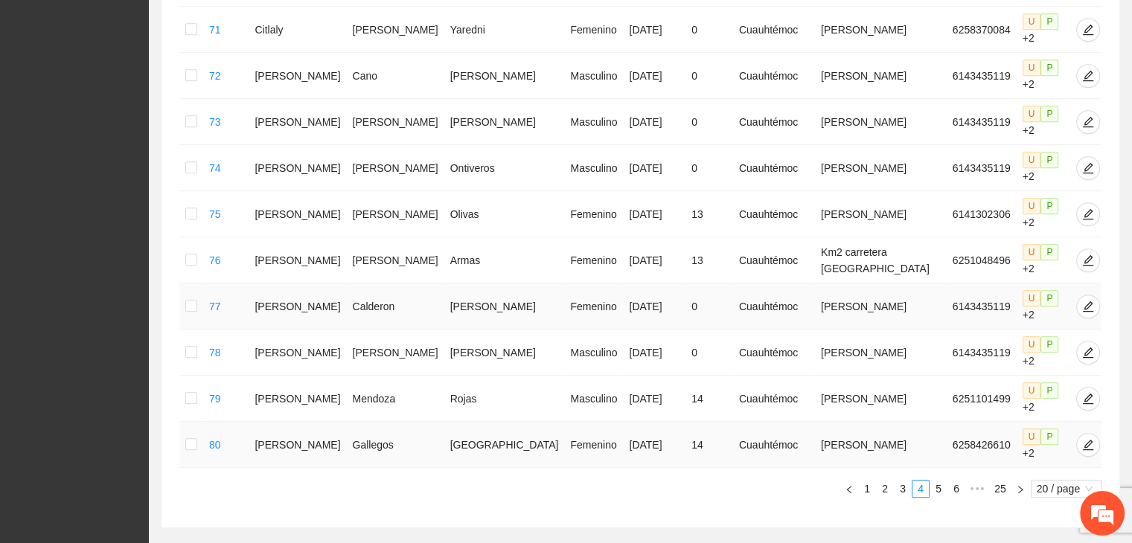
scroll to position [866, 0]
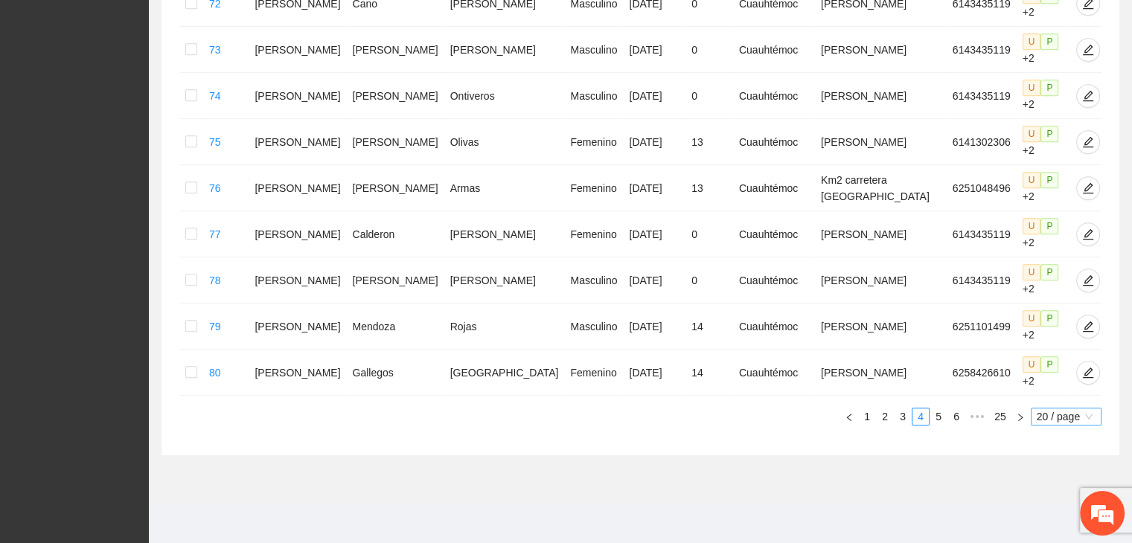
click at [1052, 413] on span "20 / page" at bounding box center [1066, 417] width 59 height 16
click at [1066, 510] on div "100 / page" at bounding box center [1067, 515] width 54 height 16
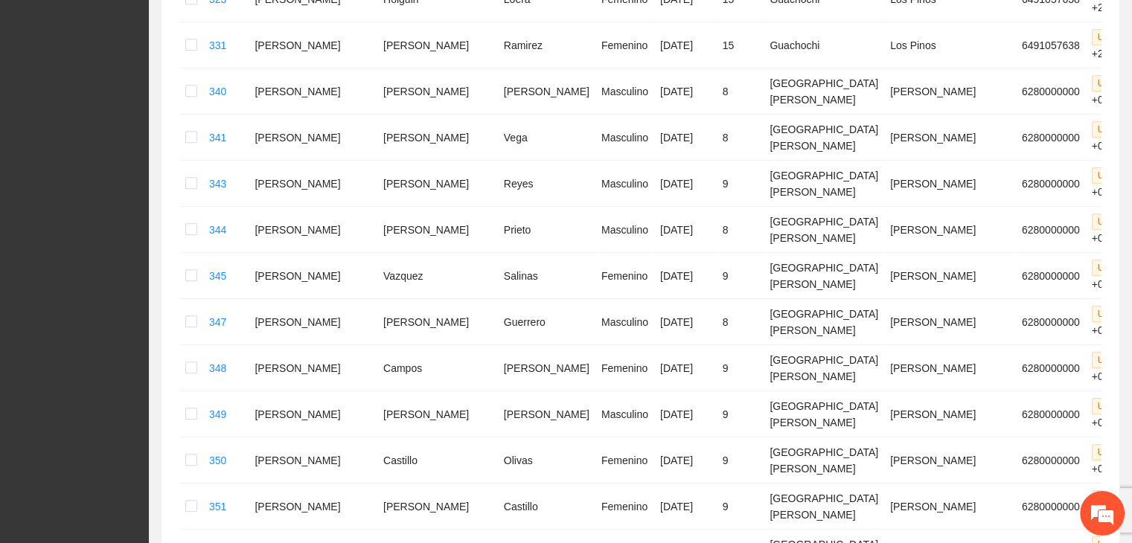
scroll to position [717, 0]
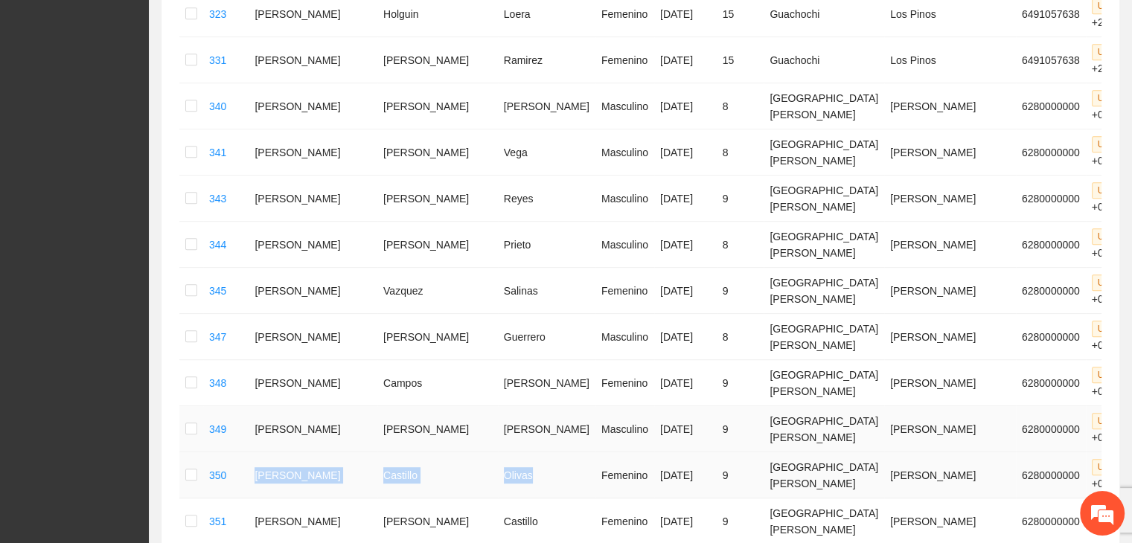
drag, startPoint x: 267, startPoint y: 328, endPoint x: 462, endPoint y: 304, distance: 196.4
click at [465, 453] on tr "350 [PERSON_NAME] Femenino [DATE] 9 [GEOGRAPHIC_DATA][PERSON_NAME] 6280000000 U…" at bounding box center [692, 476] width 1026 height 46
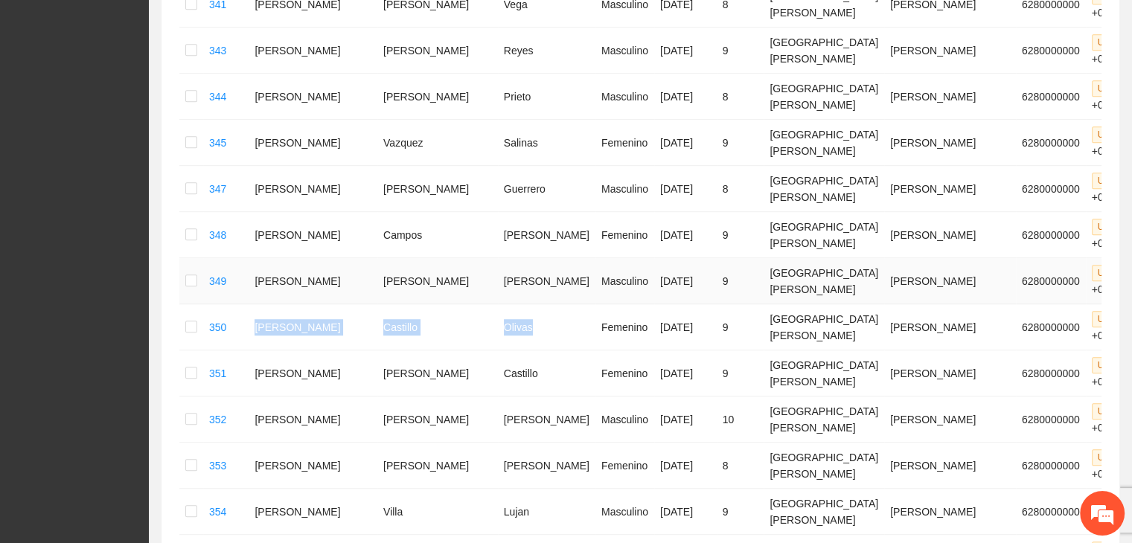
scroll to position [866, 0]
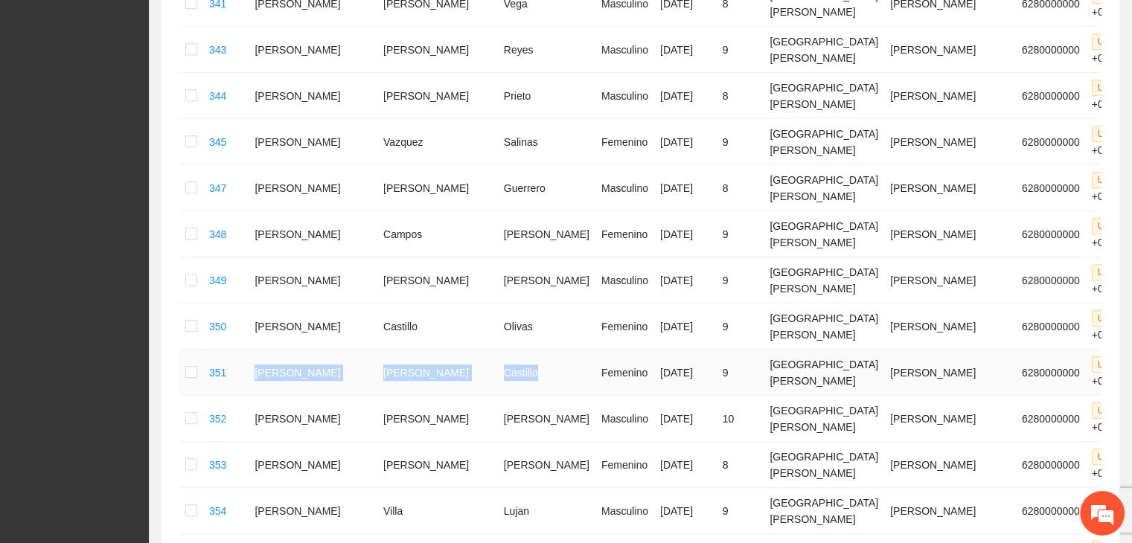
drag, startPoint x: 267, startPoint y: 213, endPoint x: 465, endPoint y: 230, distance: 198.8
click at [465, 350] on tr "351 [PERSON_NAME] [DATE] 9 [GEOGRAPHIC_DATA][PERSON_NAME] 6280000000 U P +0" at bounding box center [692, 373] width 1026 height 46
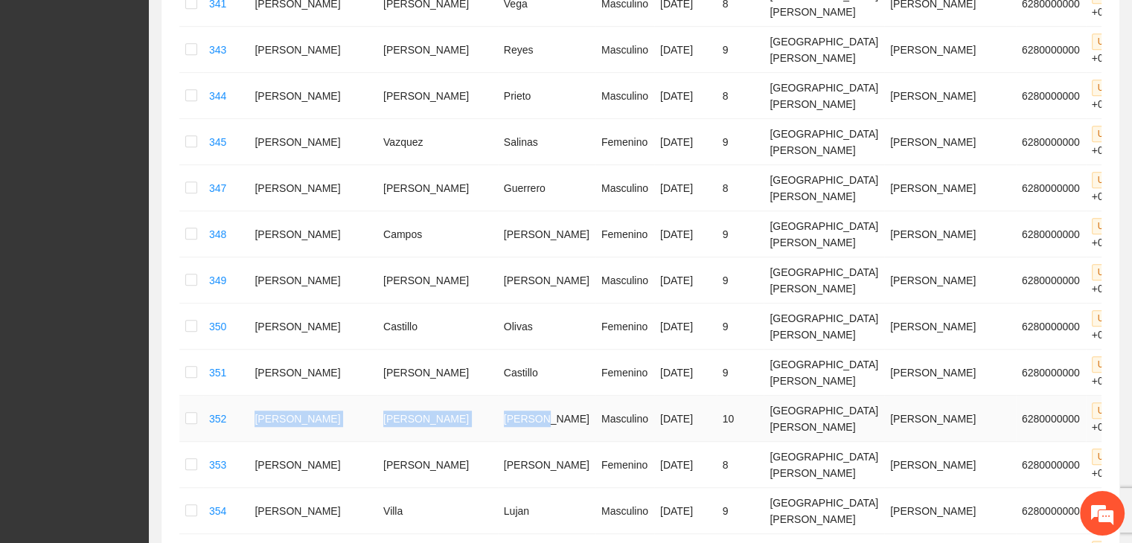
drag, startPoint x: 266, startPoint y: 262, endPoint x: 473, endPoint y: 269, distance: 207.1
click at [473, 396] on tr "352 [PERSON_NAME] Masculino [DATE] 10 [GEOGRAPHIC_DATA][PERSON_NAME] 6280000000…" at bounding box center [692, 419] width 1026 height 46
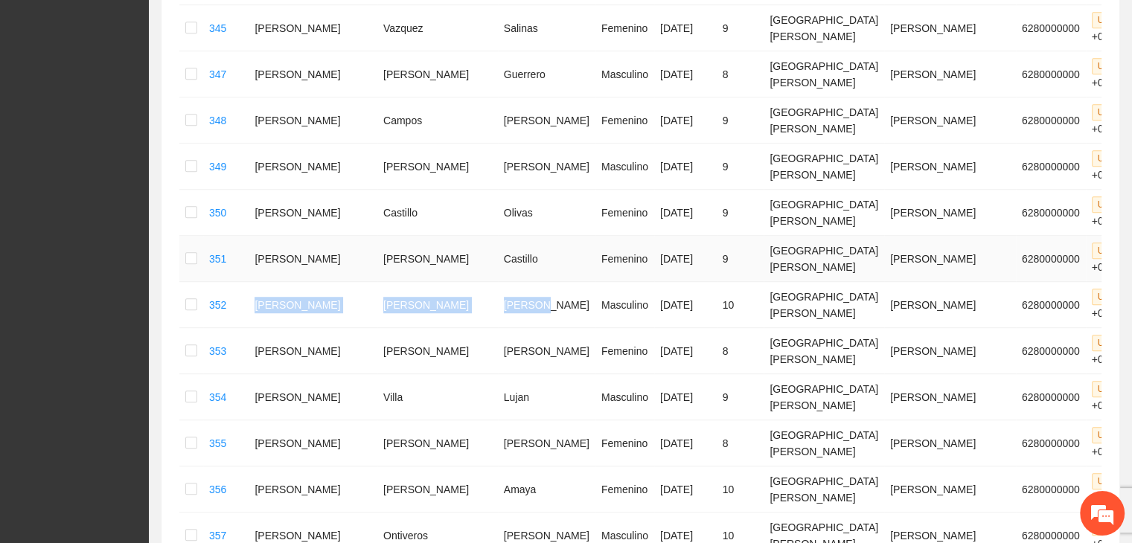
scroll to position [1015, 0]
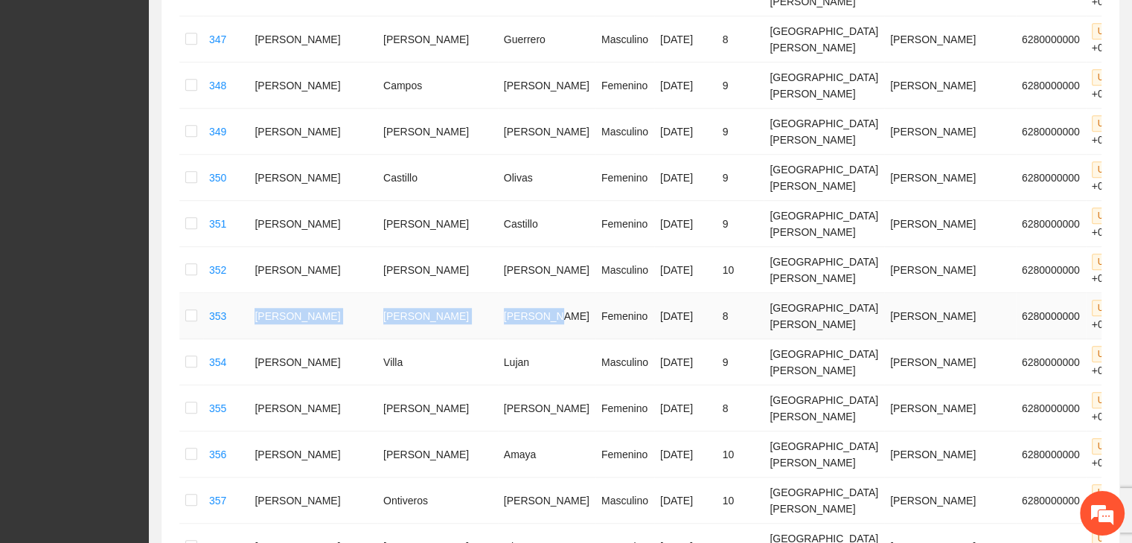
drag, startPoint x: 268, startPoint y: 153, endPoint x: 485, endPoint y: 144, distance: 217.5
click at [485, 293] on tr "353 [PERSON_NAME] [DATE] 8 [GEOGRAPHIC_DATA][PERSON_NAME] 6280000000 U P +0" at bounding box center [692, 316] width 1026 height 46
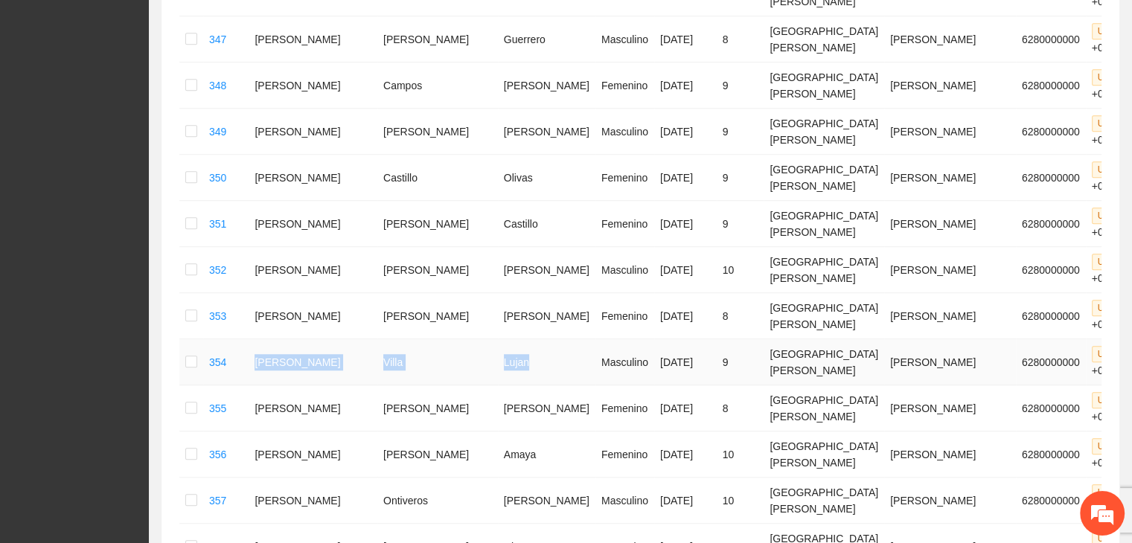
drag, startPoint x: 268, startPoint y: 186, endPoint x: 450, endPoint y: 188, distance: 181.7
click at [450, 339] on tr "354 [PERSON_NAME] Masculino [DATE] 9 [GEOGRAPHIC_DATA][PERSON_NAME] 6280000000 …" at bounding box center [692, 362] width 1026 height 46
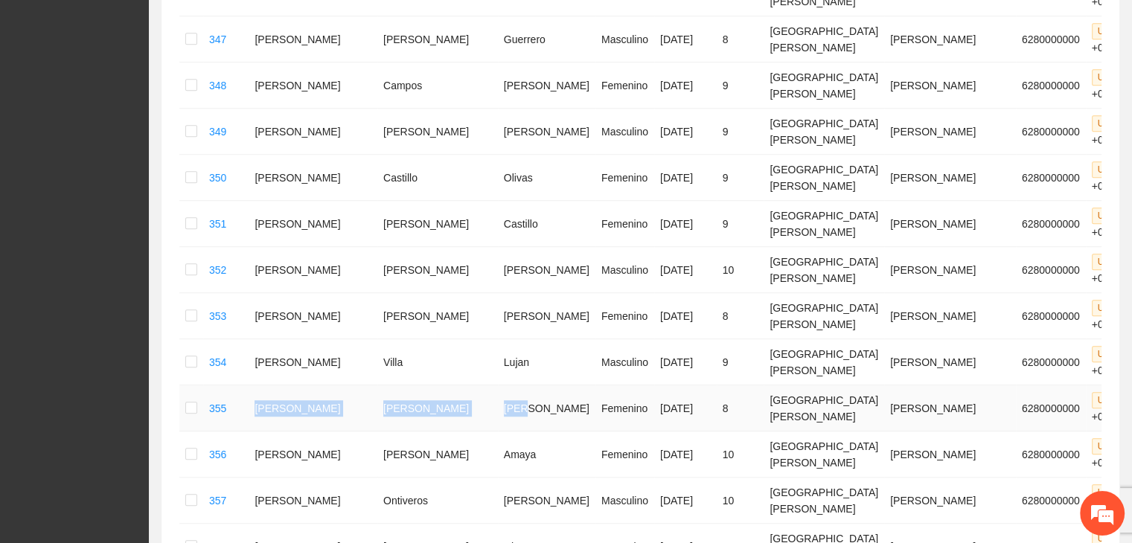
drag, startPoint x: 269, startPoint y: 218, endPoint x: 457, endPoint y: 233, distance: 188.9
click at [457, 386] on tr "355 [PERSON_NAME] [DATE] 8 [GEOGRAPHIC_DATA][PERSON_NAME] 6280000000 U P +0" at bounding box center [692, 409] width 1026 height 46
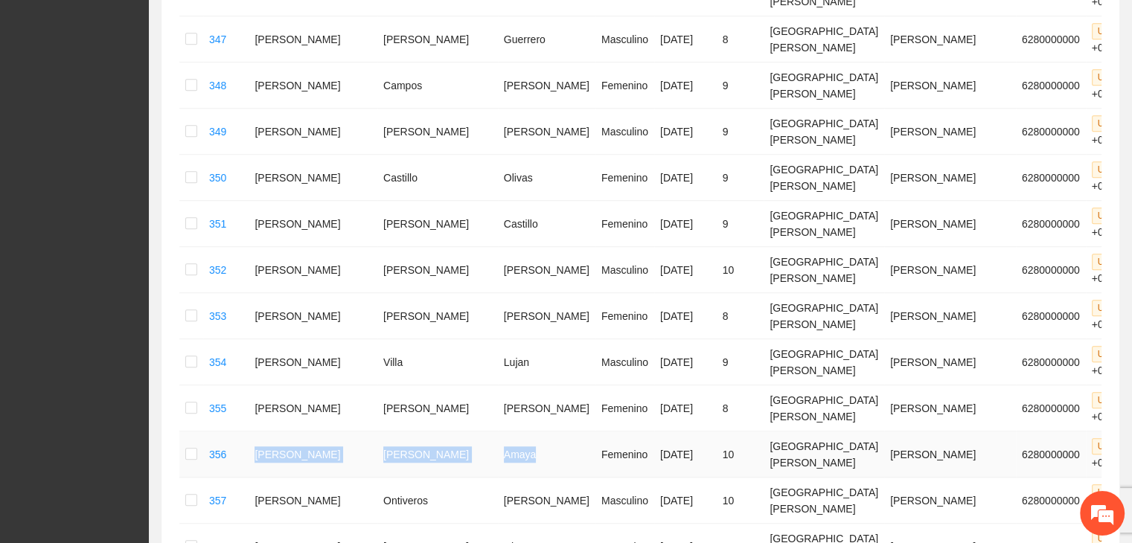
drag, startPoint x: 267, startPoint y: 257, endPoint x: 454, endPoint y: 267, distance: 187.9
click at [463, 432] on tr "356 [PERSON_NAME] [DATE] 10 [GEOGRAPHIC_DATA][PERSON_NAME] 6280000000 U P +0" at bounding box center [692, 455] width 1026 height 46
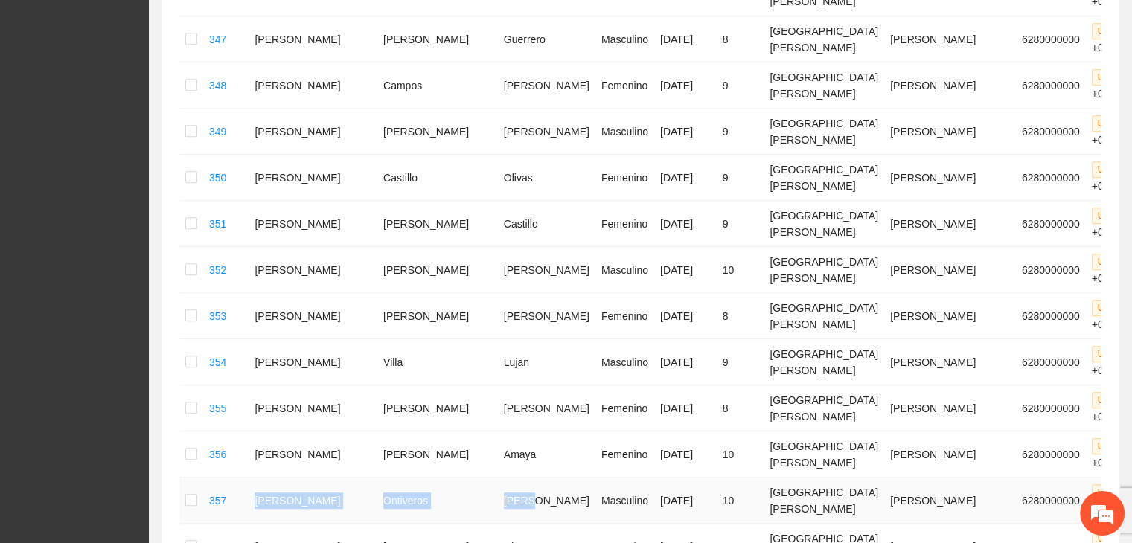
drag, startPoint x: 267, startPoint y: 304, endPoint x: 450, endPoint y: 312, distance: 184.0
click at [450, 478] on tr "357 [PERSON_NAME] Masculino [DATE] 10 [GEOGRAPHIC_DATA][PERSON_NAME] 6280000000…" at bounding box center [692, 501] width 1026 height 46
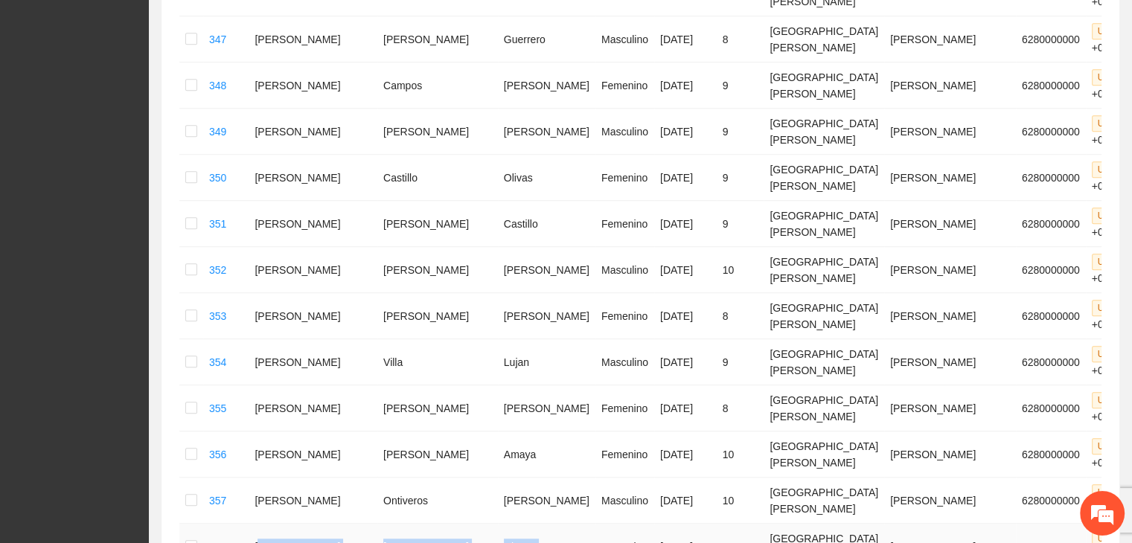
drag, startPoint x: 274, startPoint y: 340, endPoint x: 457, endPoint y: 334, distance: 183.3
click at [462, 524] on tr "358 [PERSON_NAME] [DATE] 10 [GEOGRAPHIC_DATA][PERSON_NAME] 6280000000 U P +0" at bounding box center [692, 547] width 1026 height 46
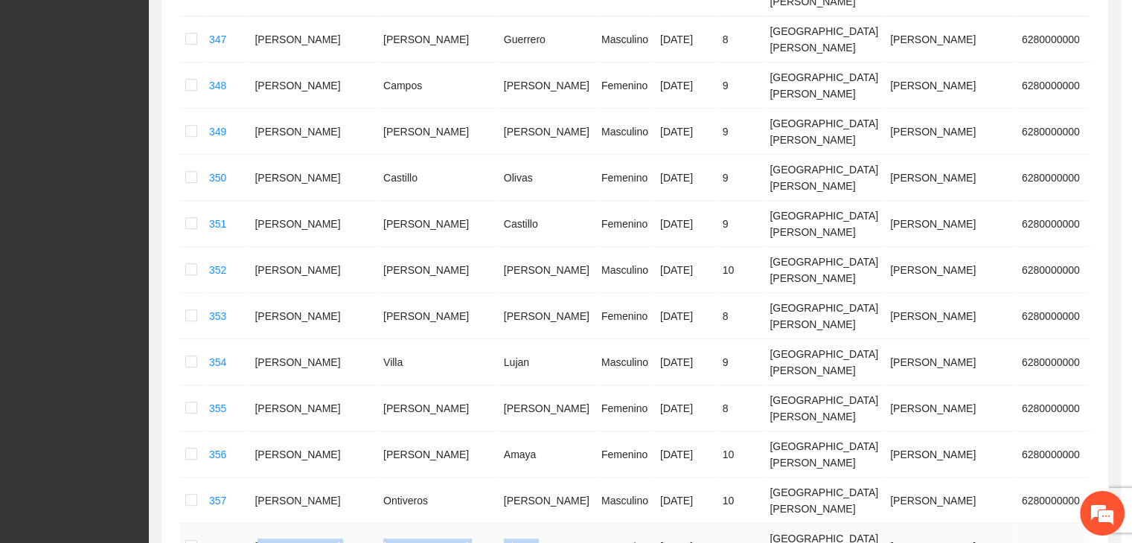
type input "**********"
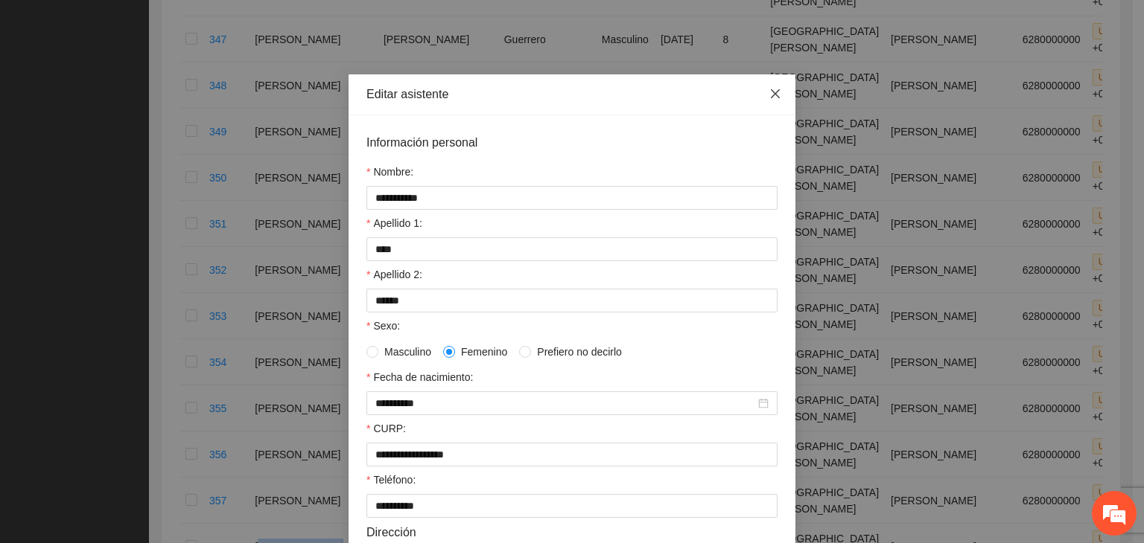
click at [769, 96] on icon "close" at bounding box center [775, 94] width 12 height 12
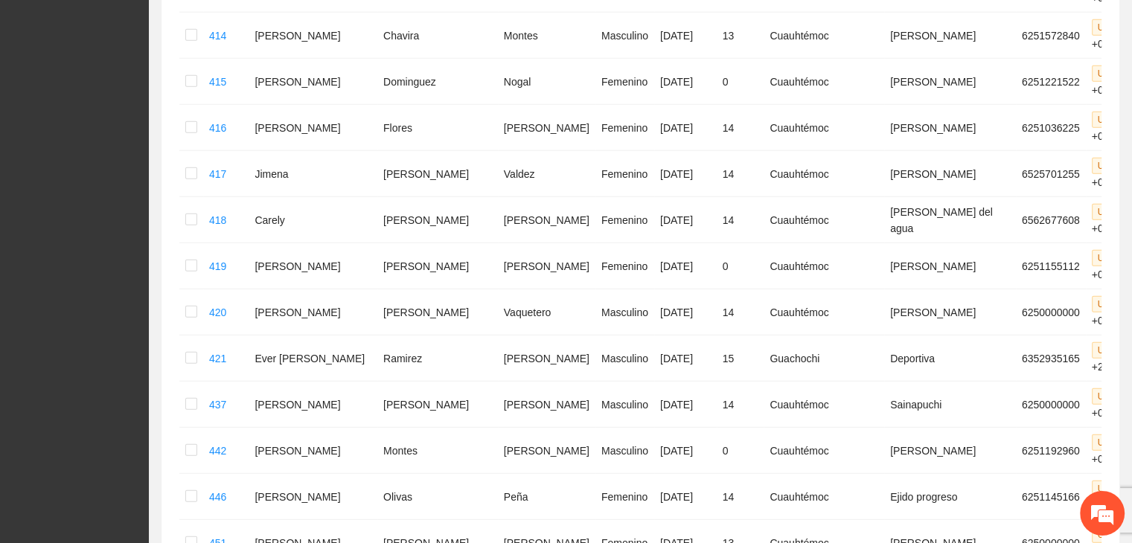
scroll to position [4033, 0]
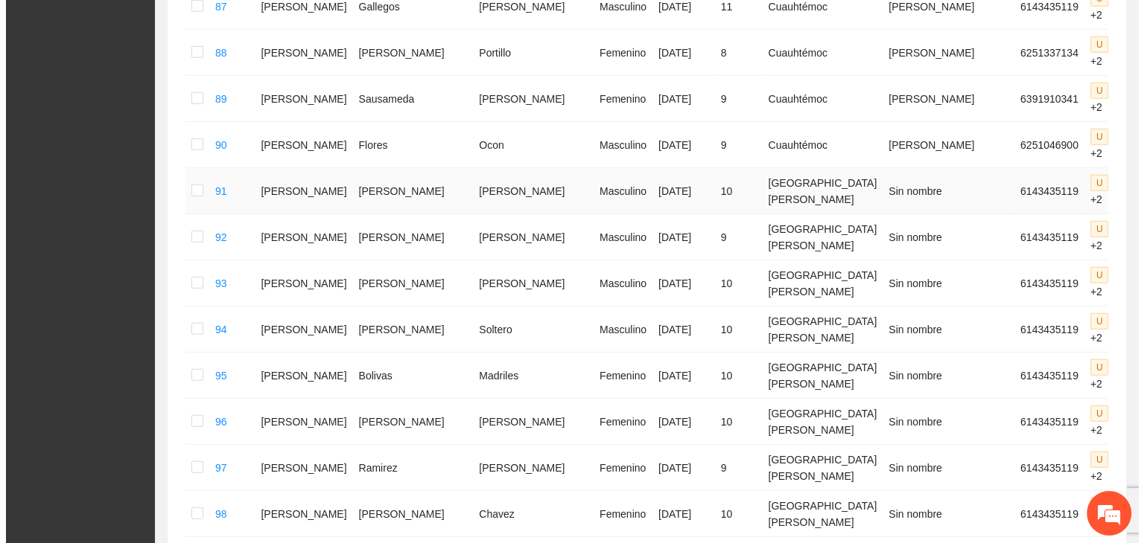
scroll to position [4326, 0]
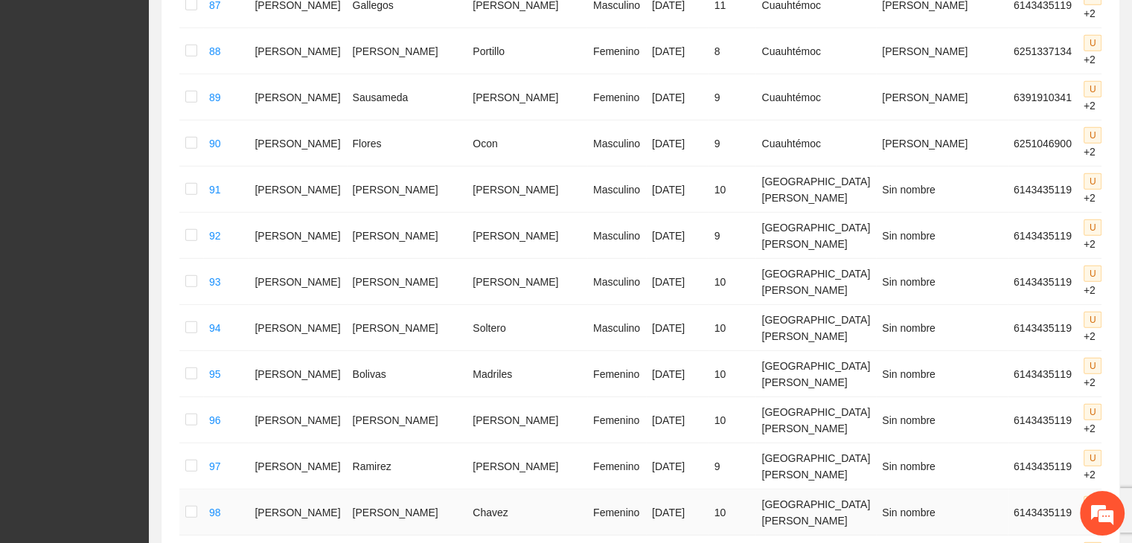
click at [1132, 507] on icon "edit" at bounding box center [1150, 513] width 12 height 12
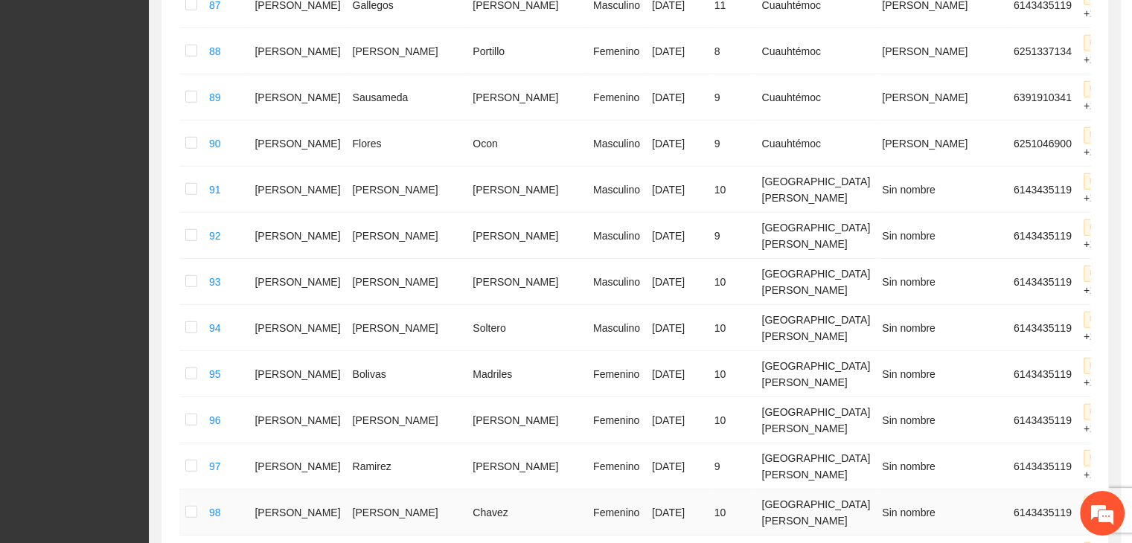
type input "**********"
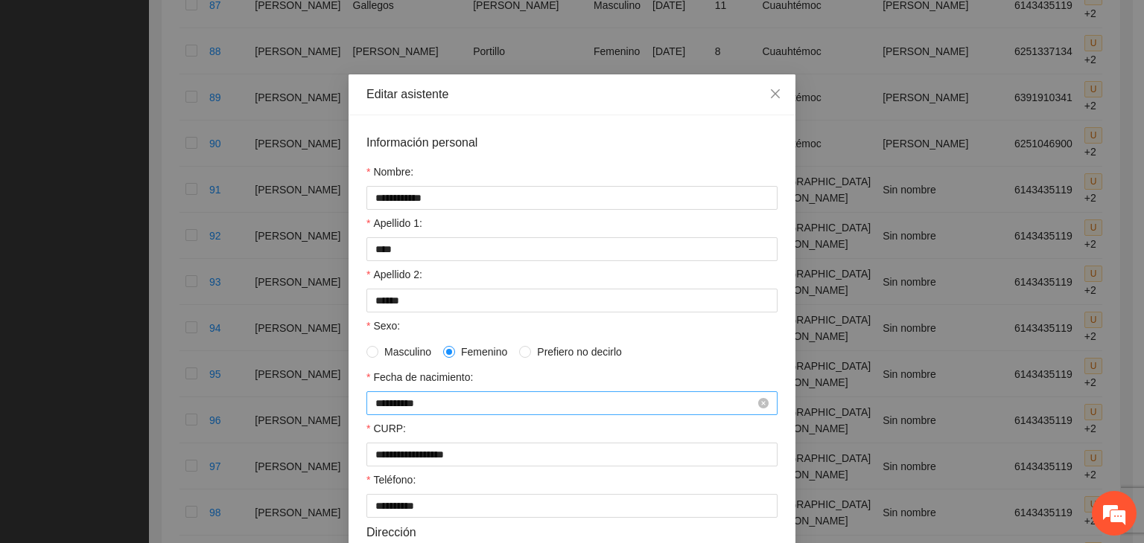
scroll to position [74, 0]
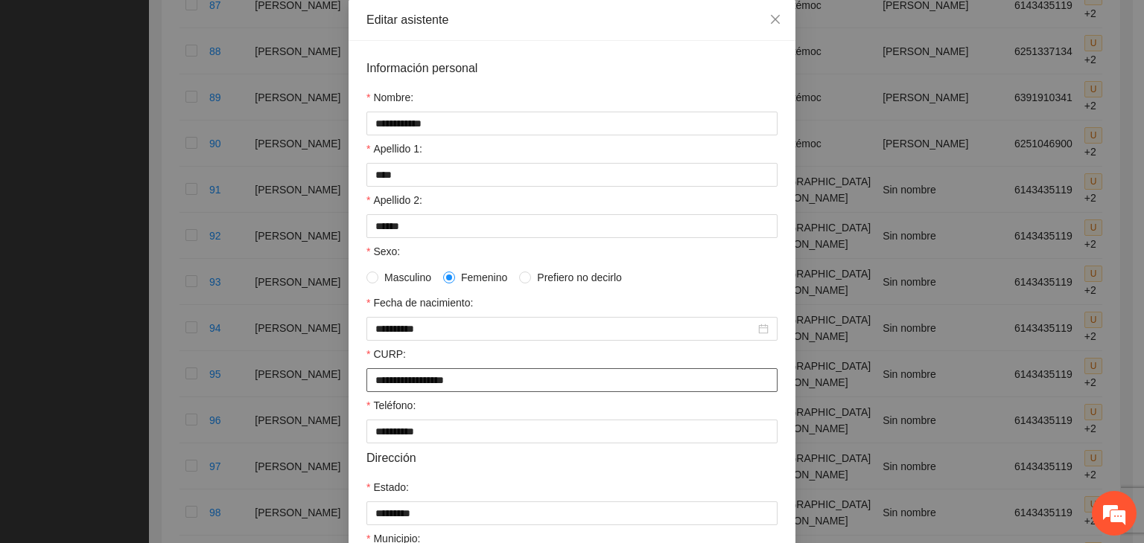
drag, startPoint x: 506, startPoint y: 391, endPoint x: 305, endPoint y: 399, distance: 201.2
click at [305, 399] on div "**********" at bounding box center [572, 271] width 1144 height 543
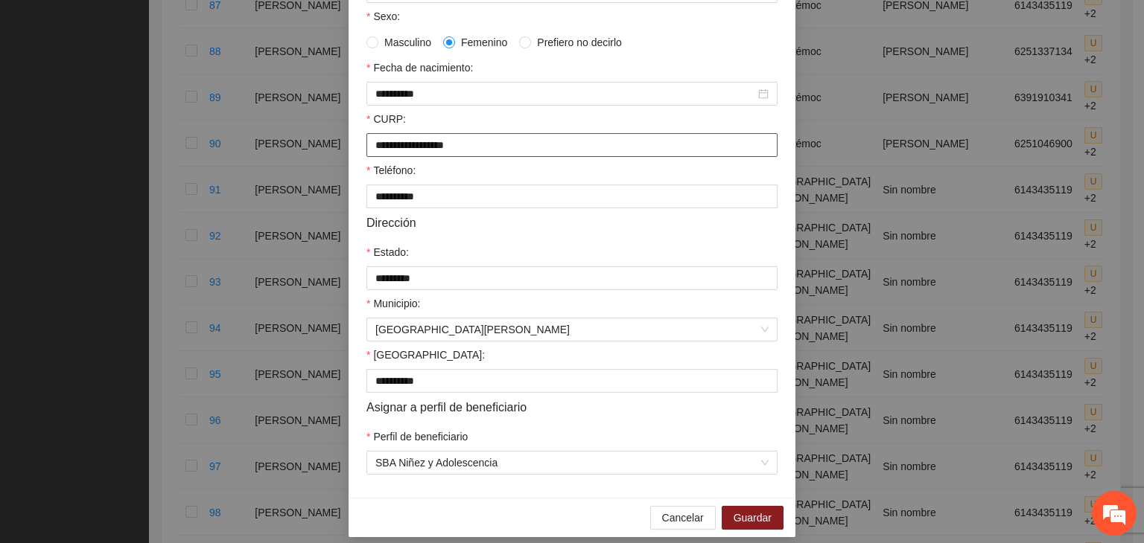
scroll to position [328, 0]
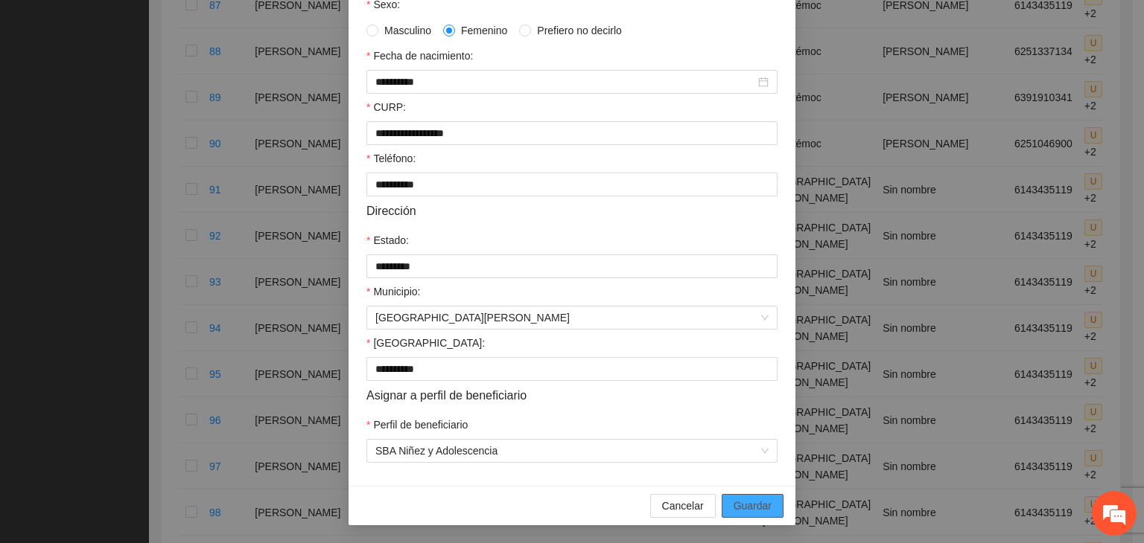
click at [764, 511] on span "Guardar" at bounding box center [752, 506] width 38 height 16
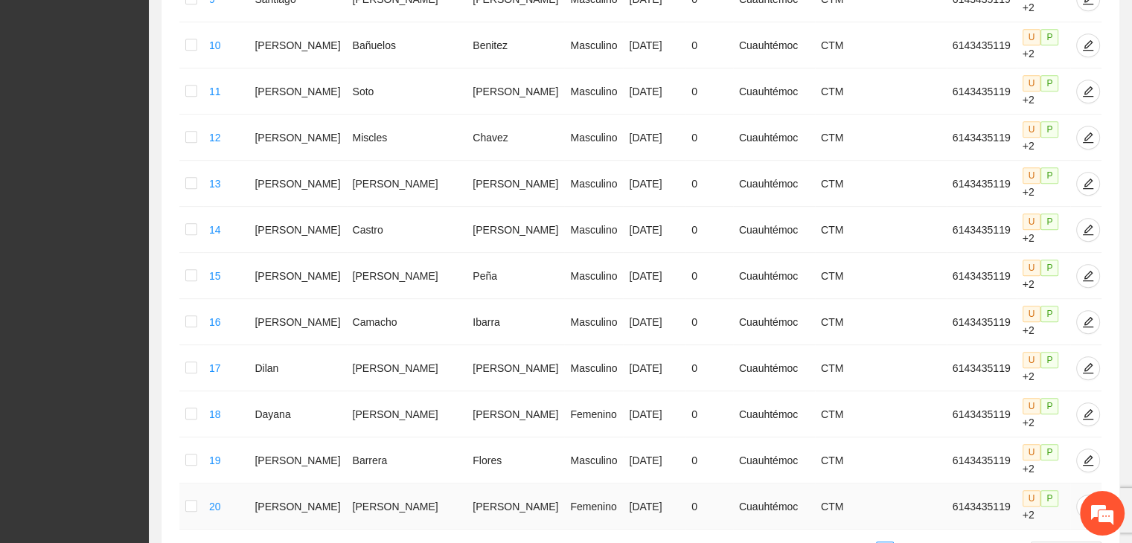
scroll to position [733, 0]
click at [1042, 541] on span "20 / page" at bounding box center [1066, 549] width 59 height 16
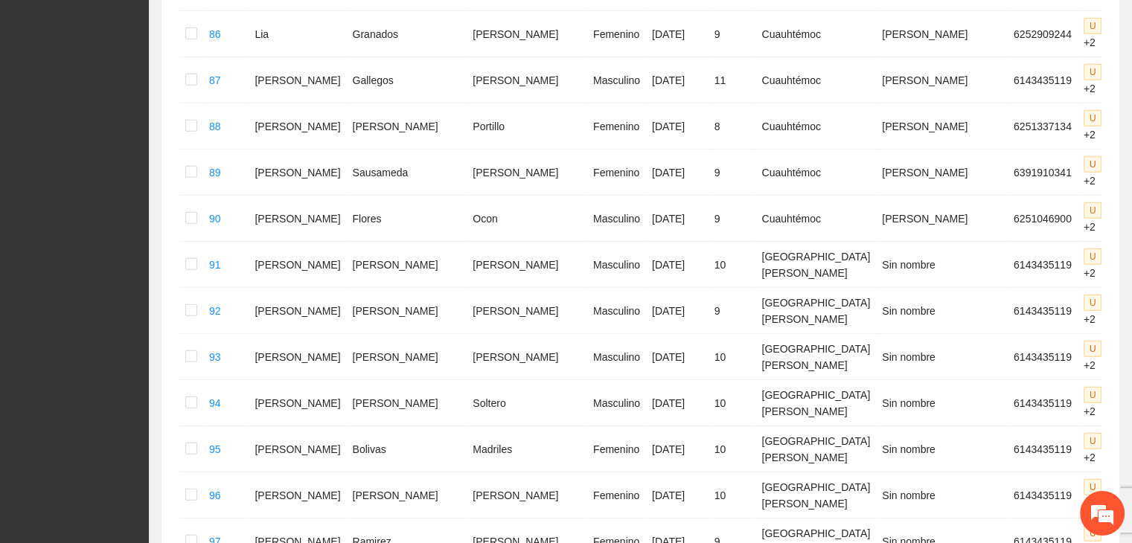
scroll to position [4326, 0]
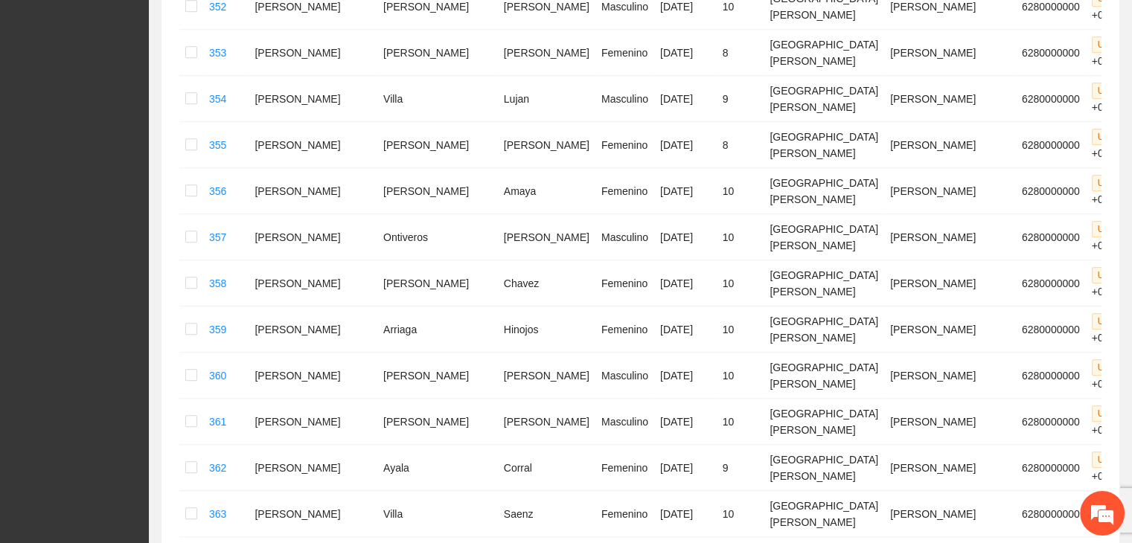
scroll to position [1204, 0]
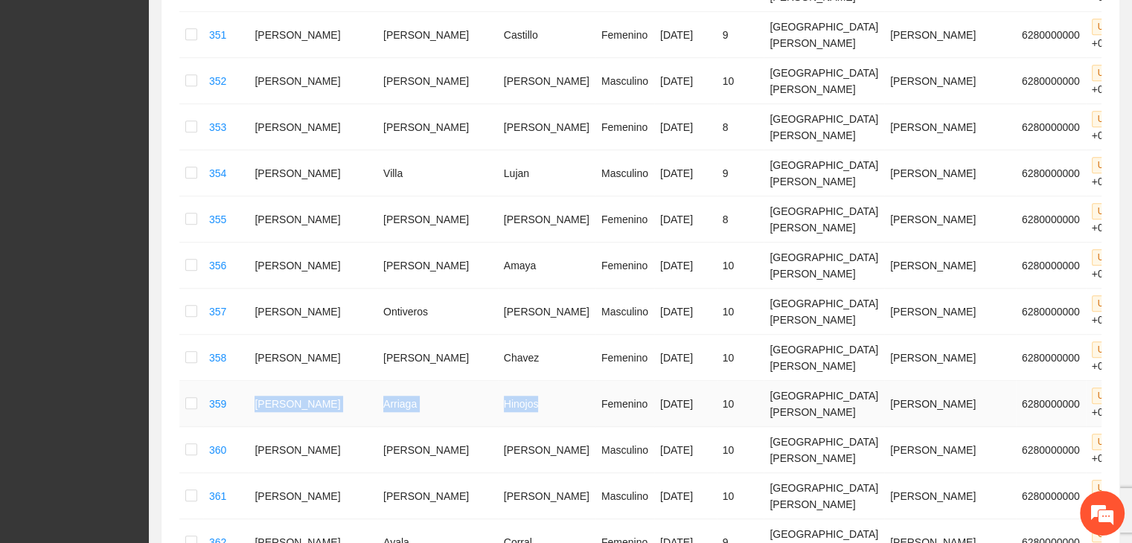
drag, startPoint x: 268, startPoint y: 192, endPoint x: 479, endPoint y: 193, distance: 211.4
click at [479, 381] on tr "359 [PERSON_NAME] Femenino [DATE] 10 [GEOGRAPHIC_DATA][PERSON_NAME] 6280000000 …" at bounding box center [692, 404] width 1026 height 46
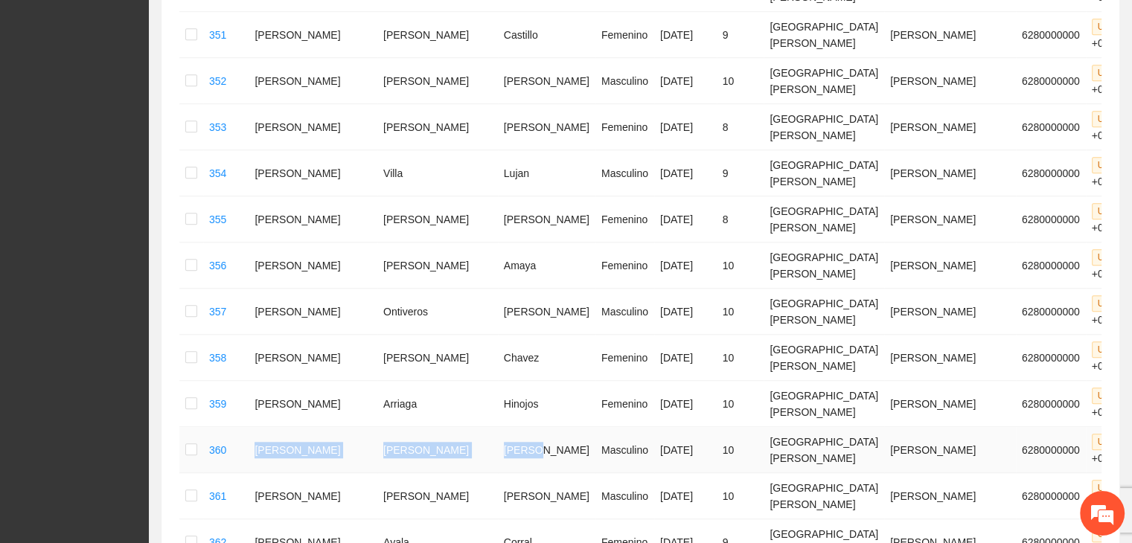
drag, startPoint x: 270, startPoint y: 223, endPoint x: 462, endPoint y: 217, distance: 192.2
click at [462, 427] on tr "360 [PERSON_NAME] Masculino [DATE] 10 [GEOGRAPHIC_DATA][PERSON_NAME] 6280000000…" at bounding box center [692, 450] width 1026 height 46
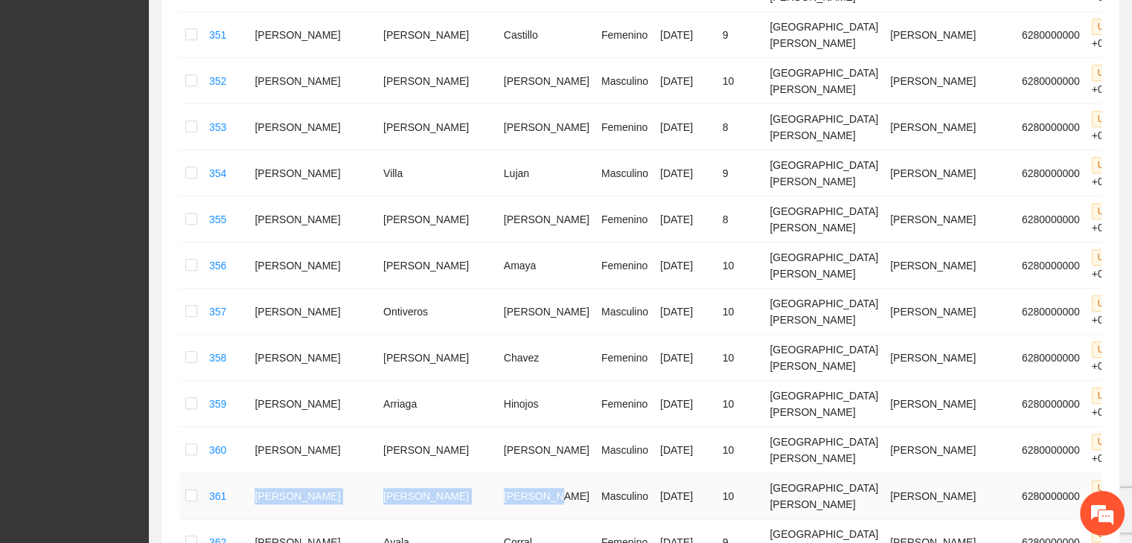
drag, startPoint x: 267, startPoint y: 258, endPoint x: 482, endPoint y: 273, distance: 215.7
click at [482, 474] on tr "361 [PERSON_NAME] Masculino [DATE] 10 [GEOGRAPHIC_DATA][PERSON_NAME] 6280000000…" at bounding box center [692, 497] width 1026 height 46
drag, startPoint x: 270, startPoint y: 290, endPoint x: 459, endPoint y: 316, distance: 190.2
click at [459, 520] on tr "362 [PERSON_NAME] Femenino [DATE] 9 [GEOGRAPHIC_DATA][PERSON_NAME] 6280000000 U…" at bounding box center [692, 543] width 1026 height 46
drag, startPoint x: 276, startPoint y: 339, endPoint x: 465, endPoint y: 354, distance: 188.9
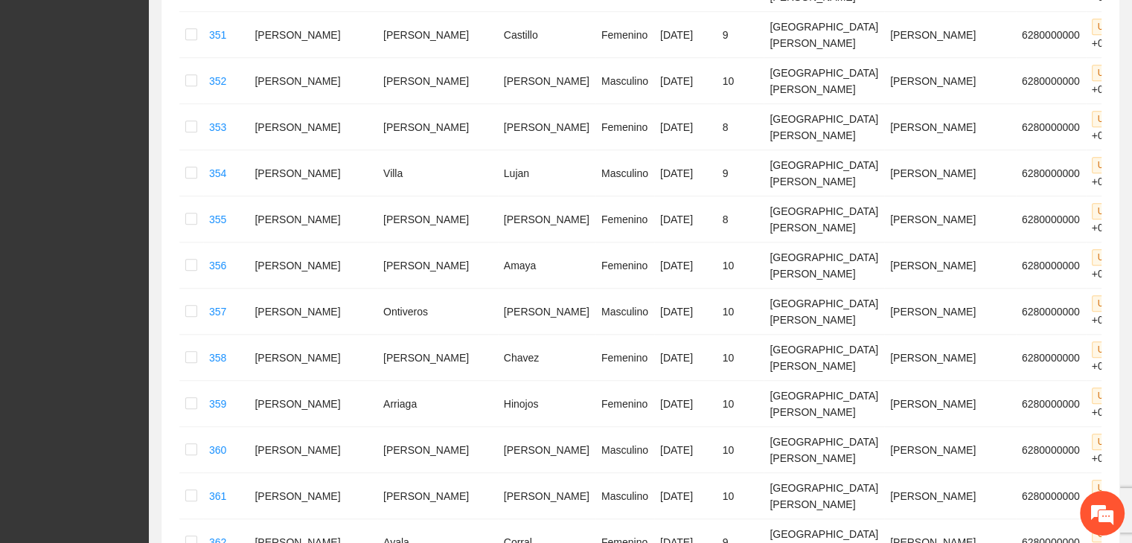
drag, startPoint x: 268, startPoint y: 372, endPoint x: 475, endPoint y: 389, distance: 207.6
drag, startPoint x: 462, startPoint y: 424, endPoint x: 256, endPoint y: 429, distance: 205.5
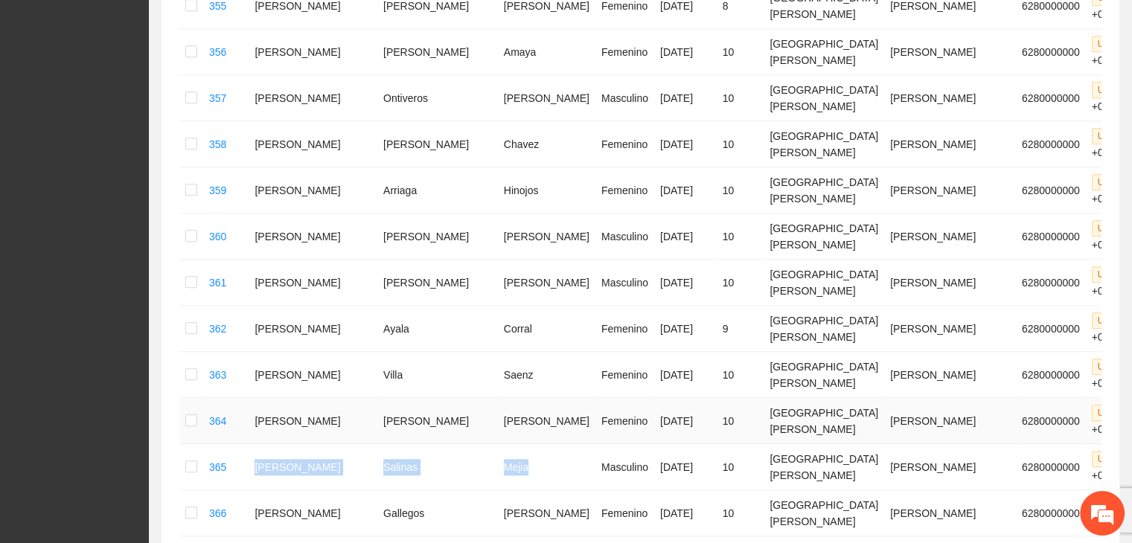
scroll to position [1427, 0]
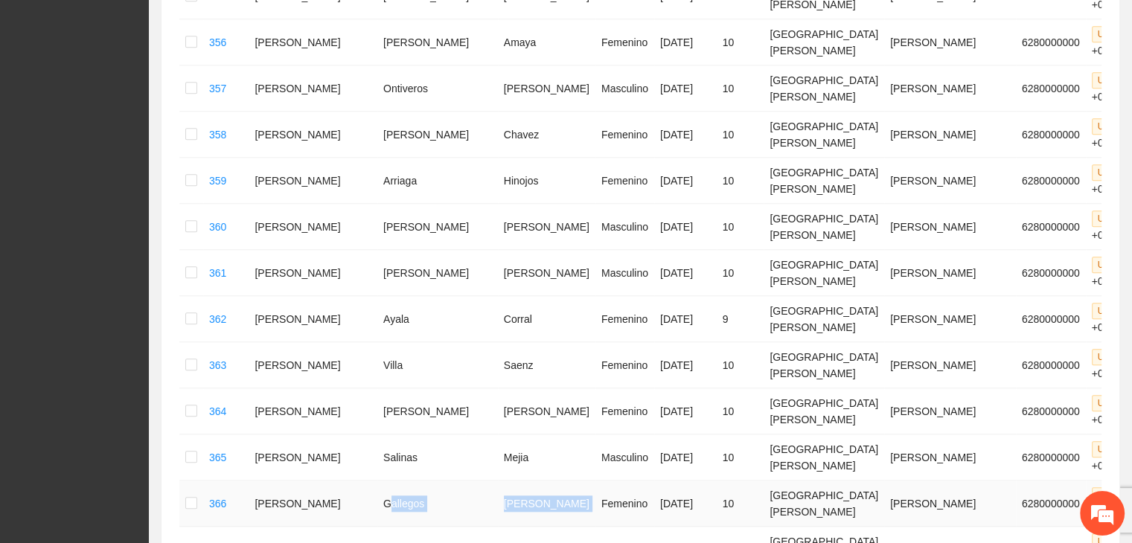
drag, startPoint x: 350, startPoint y: 243, endPoint x: 498, endPoint y: 243, distance: 148.2
click at [498, 481] on tr "366 [PERSON_NAME] [DATE] 10 [GEOGRAPHIC_DATA][PERSON_NAME] 6280000000 U P +0" at bounding box center [692, 504] width 1026 height 46
drag, startPoint x: 340, startPoint y: 278, endPoint x: 488, endPoint y: 275, distance: 148.2
click at [488, 527] on tr "367 [PERSON_NAME] [DATE] 10 [GEOGRAPHIC_DATA][PERSON_NAME] 6280000000 U P +0" at bounding box center [692, 550] width 1026 height 46
drag, startPoint x: 267, startPoint y: 328, endPoint x: 456, endPoint y: 340, distance: 190.2
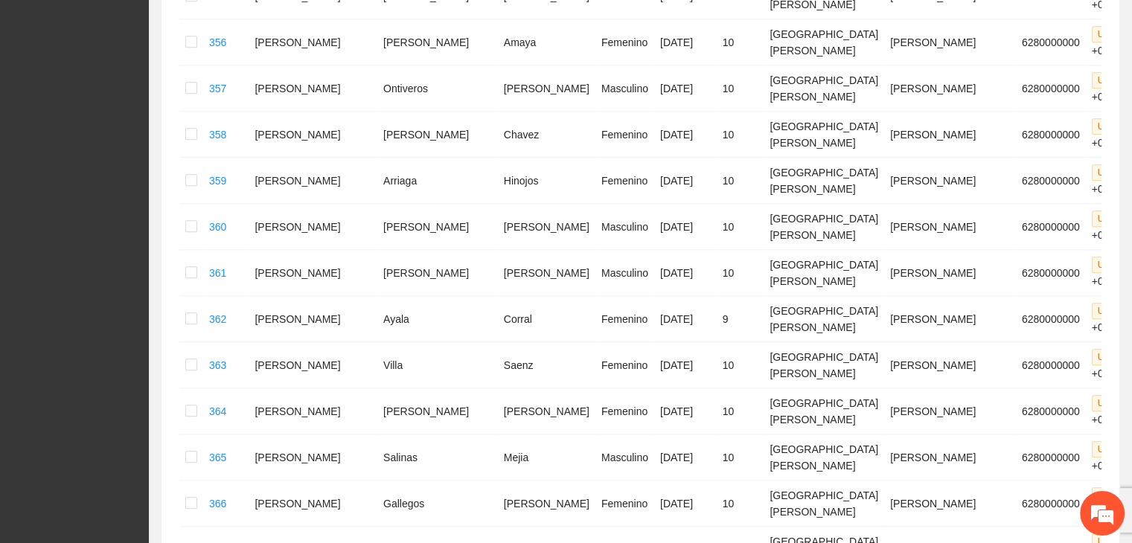
drag, startPoint x: 348, startPoint y: 363, endPoint x: 476, endPoint y: 372, distance: 128.4
drag, startPoint x: 385, startPoint y: 406, endPoint x: 469, endPoint y: 403, distance: 84.2
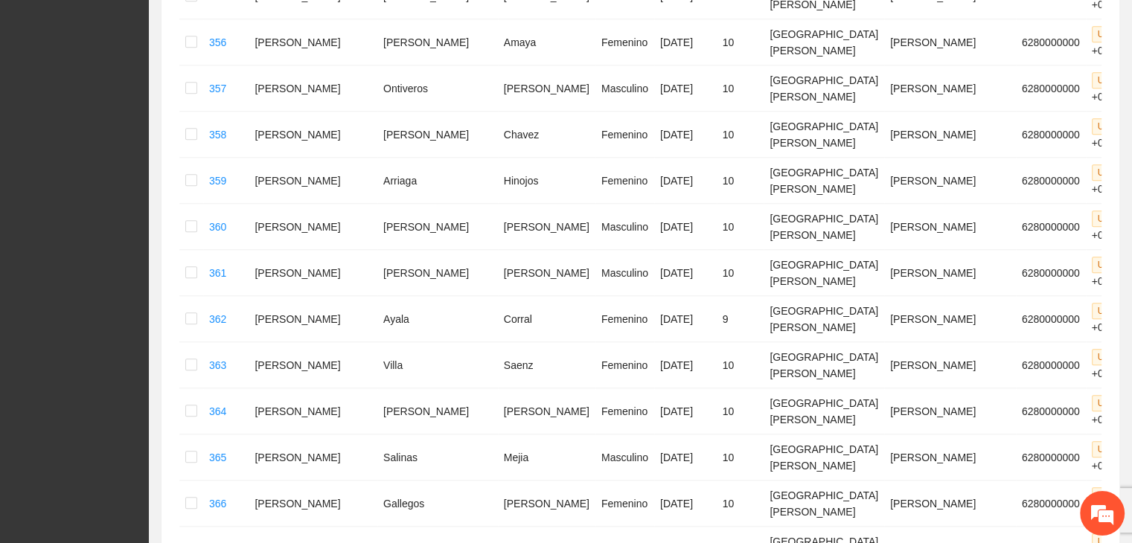
drag, startPoint x: 295, startPoint y: 409, endPoint x: 476, endPoint y: 416, distance: 181.8
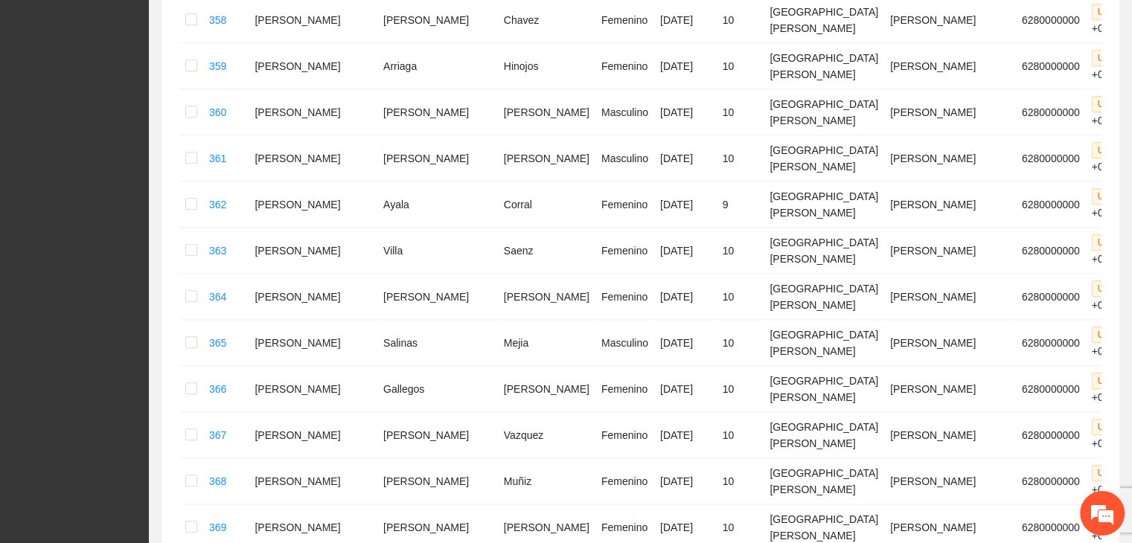
scroll to position [1576, 0]
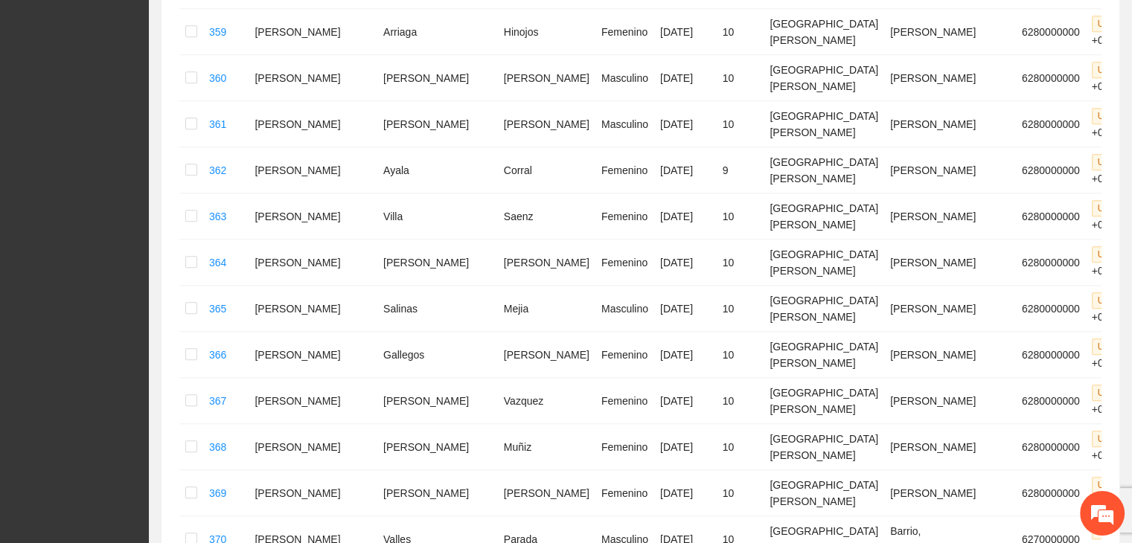
drag, startPoint x: 272, startPoint y: 293, endPoint x: 446, endPoint y: 304, distance: 173.9
drag, startPoint x: 272, startPoint y: 339, endPoint x: 491, endPoint y: 349, distance: 219.1
drag, startPoint x: 271, startPoint y: 379, endPoint x: 470, endPoint y: 391, distance: 199.1
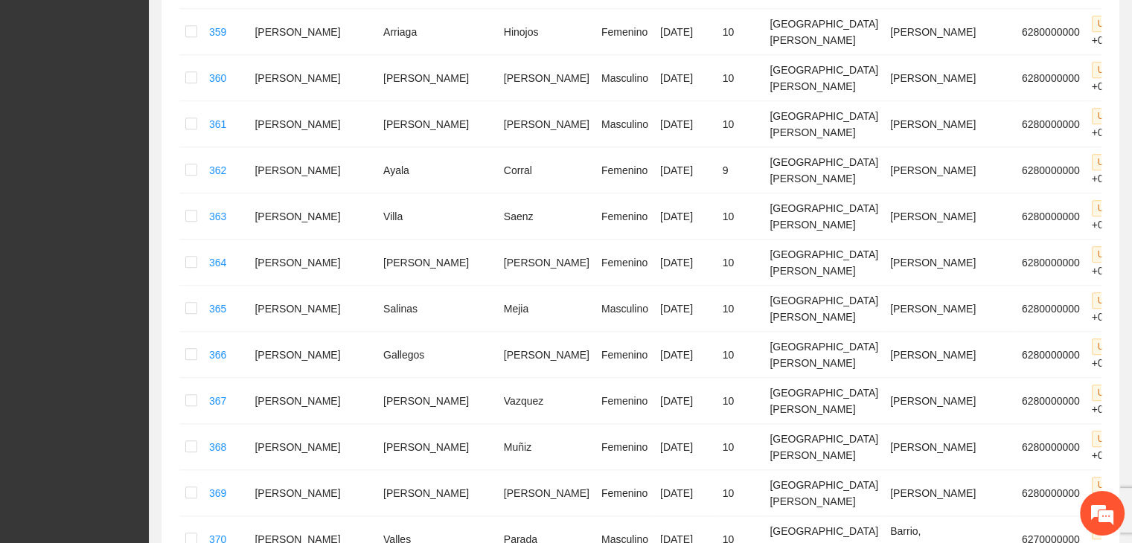
drag, startPoint x: 270, startPoint y: 428, endPoint x: 469, endPoint y: 441, distance: 199.2
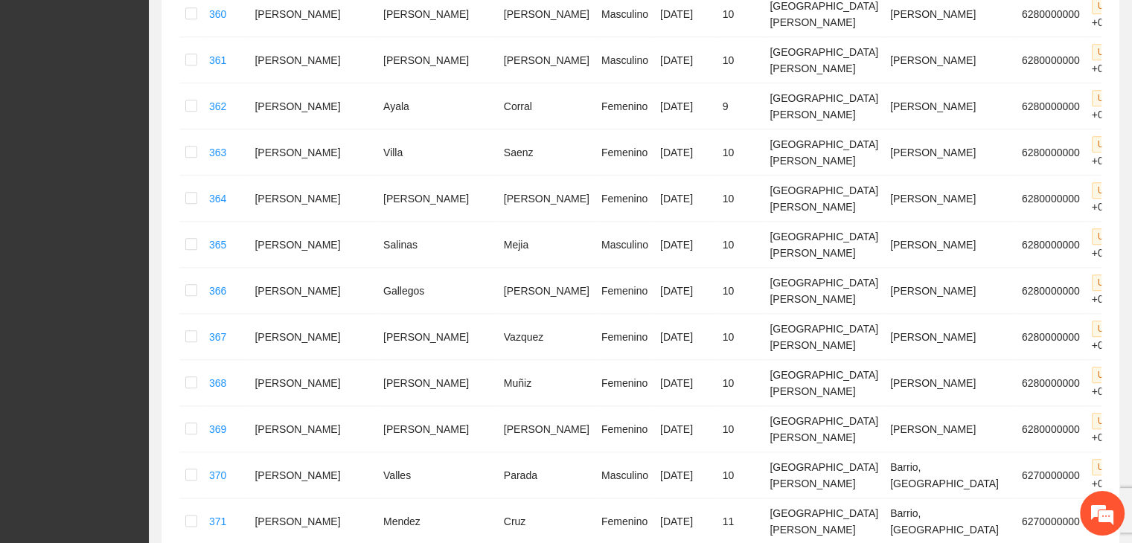
scroll to position [1725, 0]
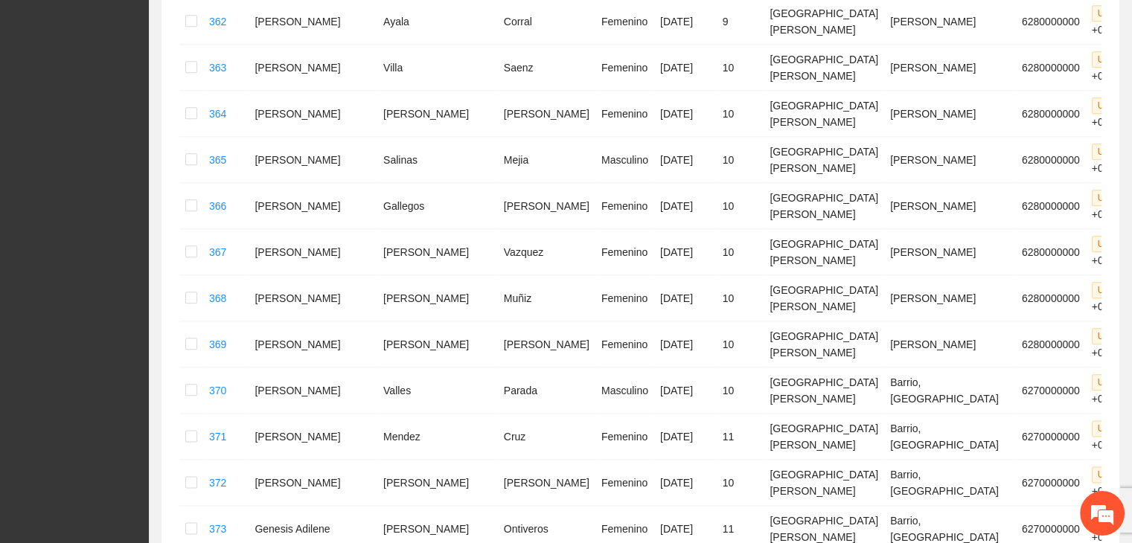
drag, startPoint x: 265, startPoint y: 333, endPoint x: 469, endPoint y: 327, distance: 204.1
drag, startPoint x: 264, startPoint y: 375, endPoint x: 468, endPoint y: 392, distance: 204.6
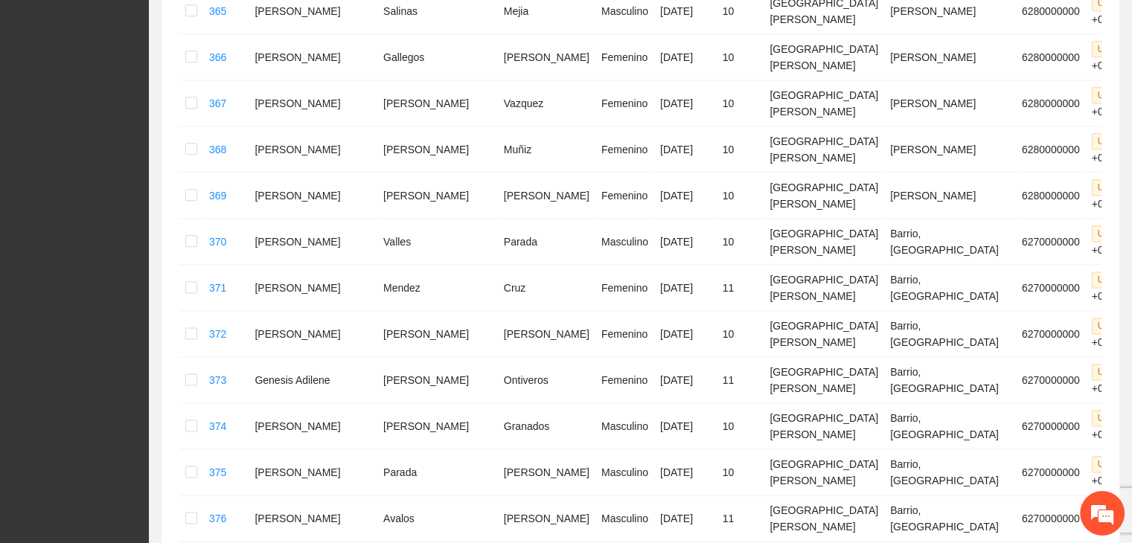
drag, startPoint x: 265, startPoint y: 264, endPoint x: 450, endPoint y: 276, distance: 185.8
drag, startPoint x: 268, startPoint y: 319, endPoint x: 476, endPoint y: 313, distance: 208.5
drag, startPoint x: 453, startPoint y: 363, endPoint x: 246, endPoint y: 361, distance: 206.2
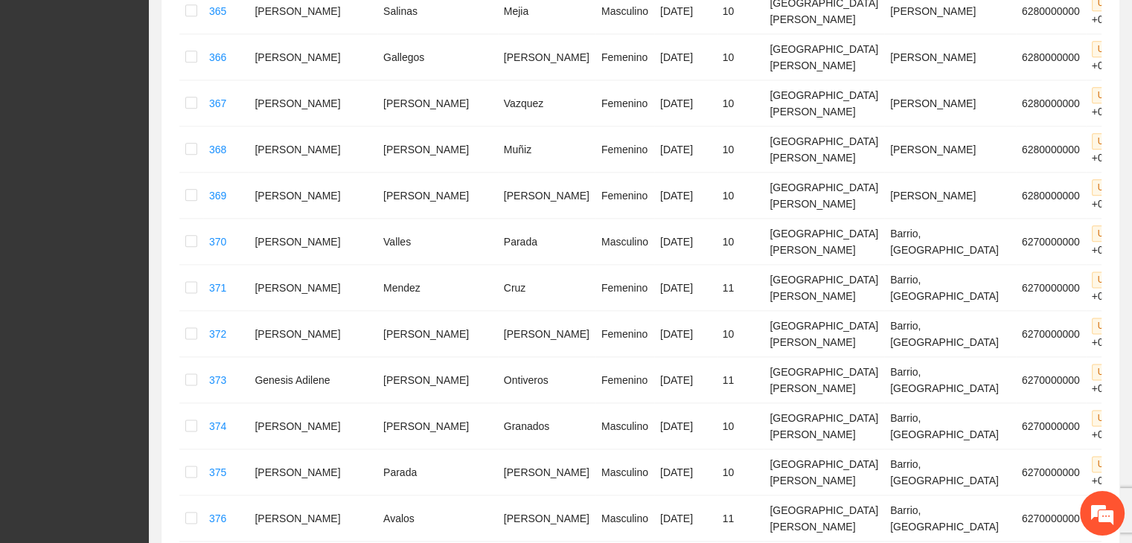
drag, startPoint x: 268, startPoint y: 403, endPoint x: 446, endPoint y: 415, distance: 178.3
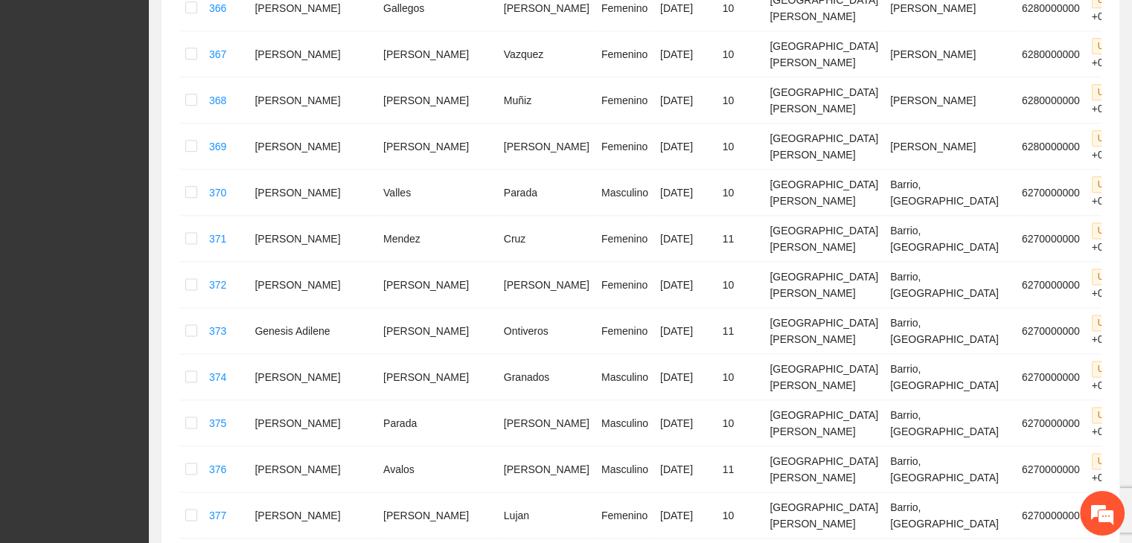
scroll to position [1948, 0]
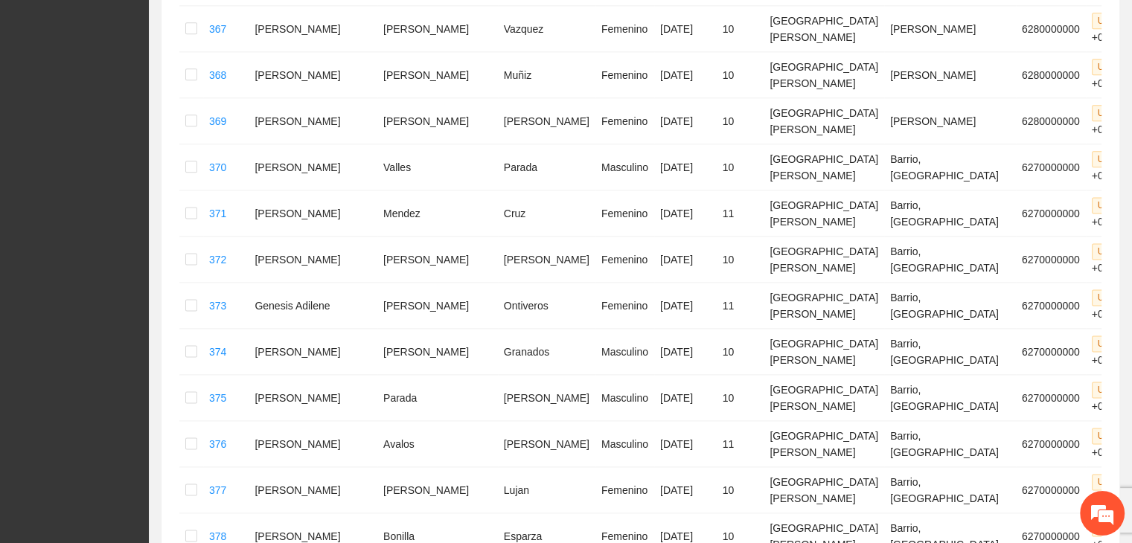
drag, startPoint x: 262, startPoint y: 373, endPoint x: 450, endPoint y: 390, distance: 188.4
drag, startPoint x: 277, startPoint y: 421, endPoint x: 468, endPoint y: 430, distance: 190.8
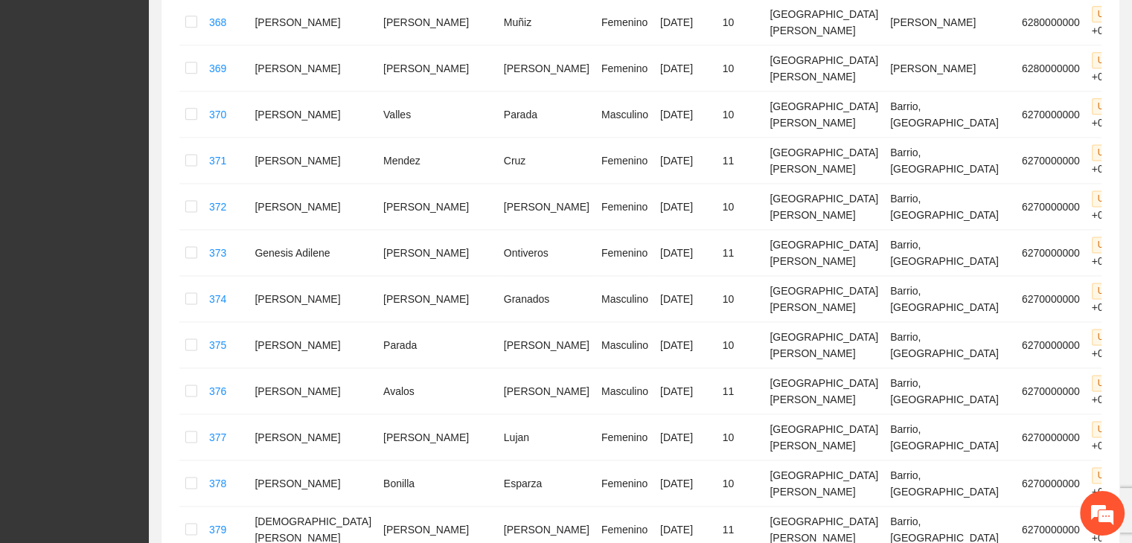
scroll to position [2023, 0]
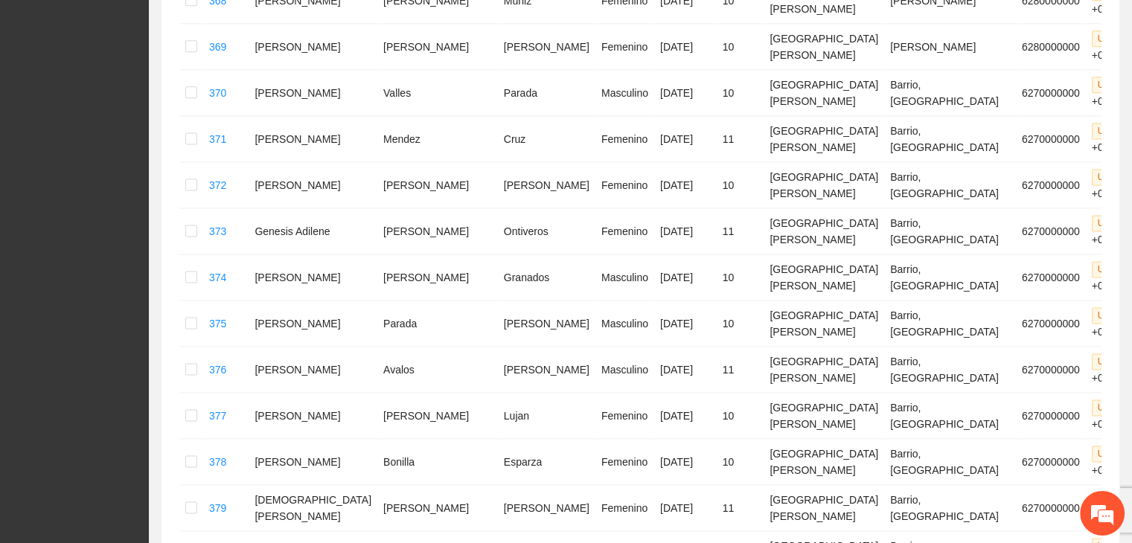
drag, startPoint x: 270, startPoint y: 389, endPoint x: 465, endPoint y: 409, distance: 196.1
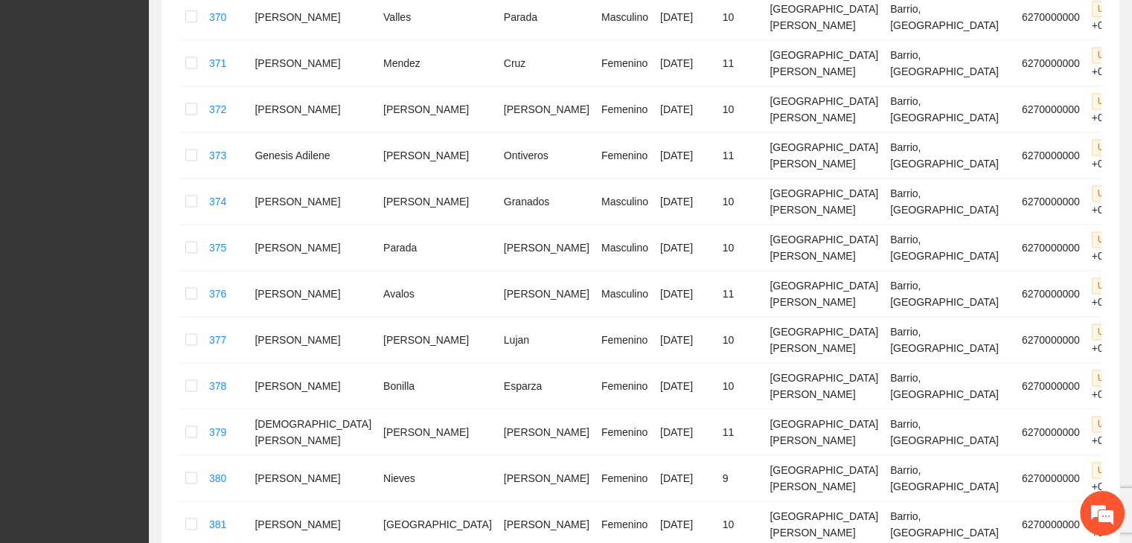
scroll to position [2172, 0]
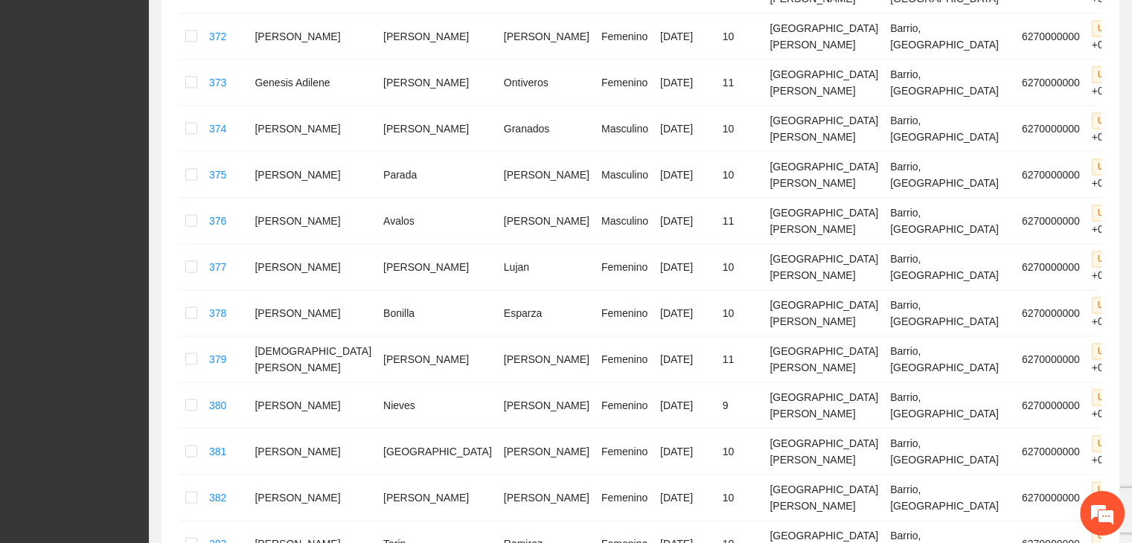
drag, startPoint x: 261, startPoint y: 284, endPoint x: 469, endPoint y: 284, distance: 208.5
drag, startPoint x: 268, startPoint y: 340, endPoint x: 462, endPoint y: 351, distance: 193.9
drag, startPoint x: 260, startPoint y: 379, endPoint x: 470, endPoint y: 389, distance: 210.2
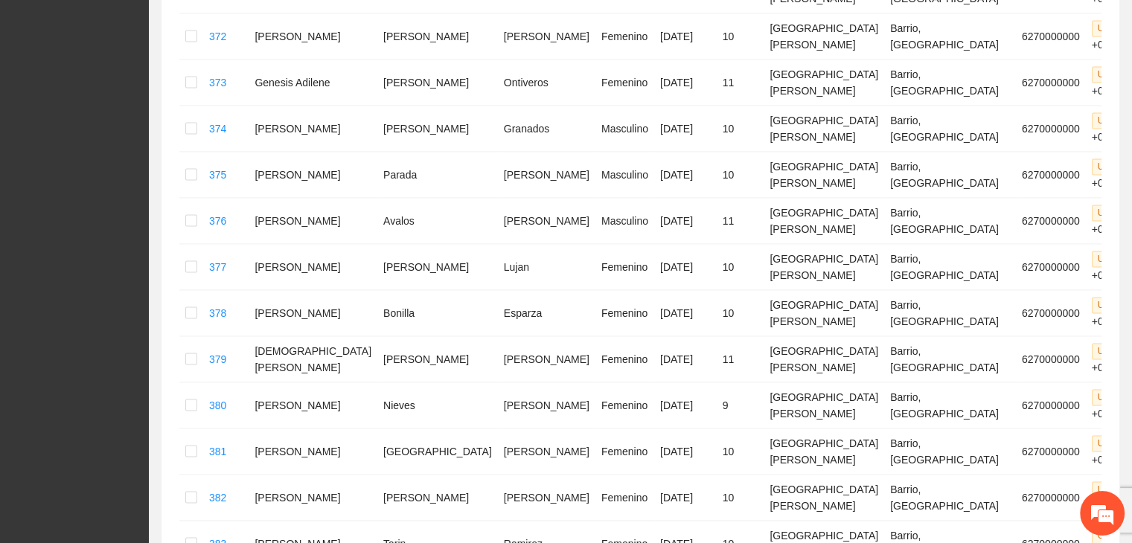
drag, startPoint x: 268, startPoint y: 415, endPoint x: 500, endPoint y: 418, distance: 232.3
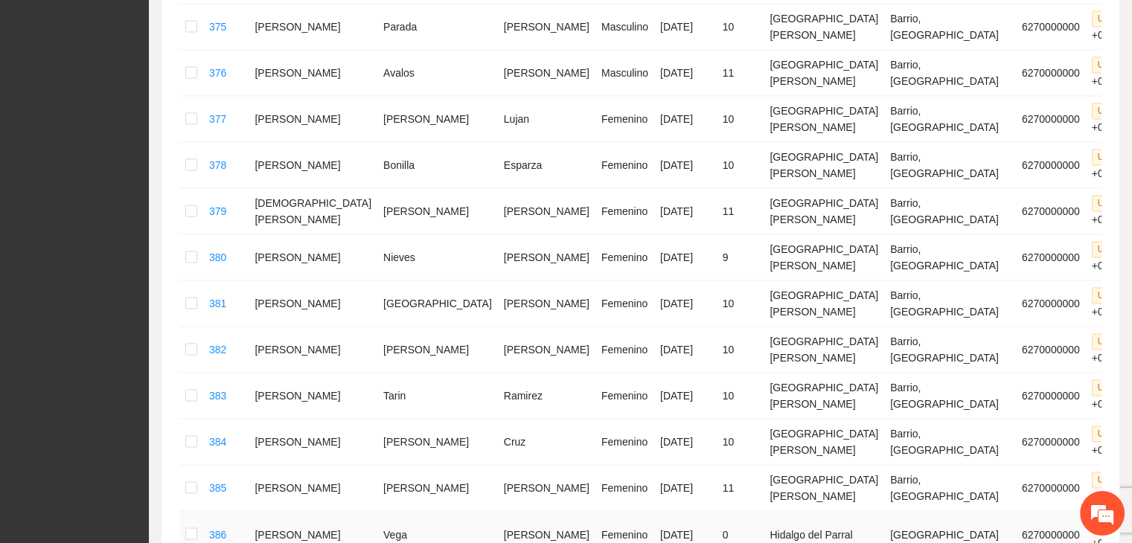
scroll to position [2321, 0]
drag, startPoint x: 270, startPoint y: 303, endPoint x: 460, endPoint y: 191, distance: 221.3
drag, startPoint x: 271, startPoint y: 339, endPoint x: 489, endPoint y: 326, distance: 218.5
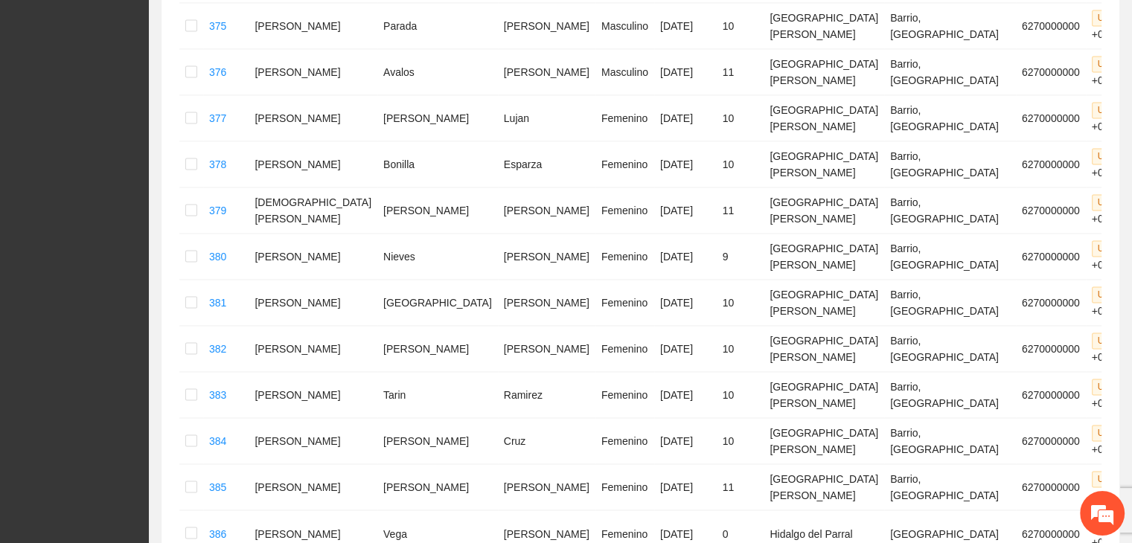
drag, startPoint x: 268, startPoint y: 372, endPoint x: 456, endPoint y: 385, distance: 188.8
drag, startPoint x: 267, startPoint y: 423, endPoint x: 392, endPoint y: 419, distance: 125.1
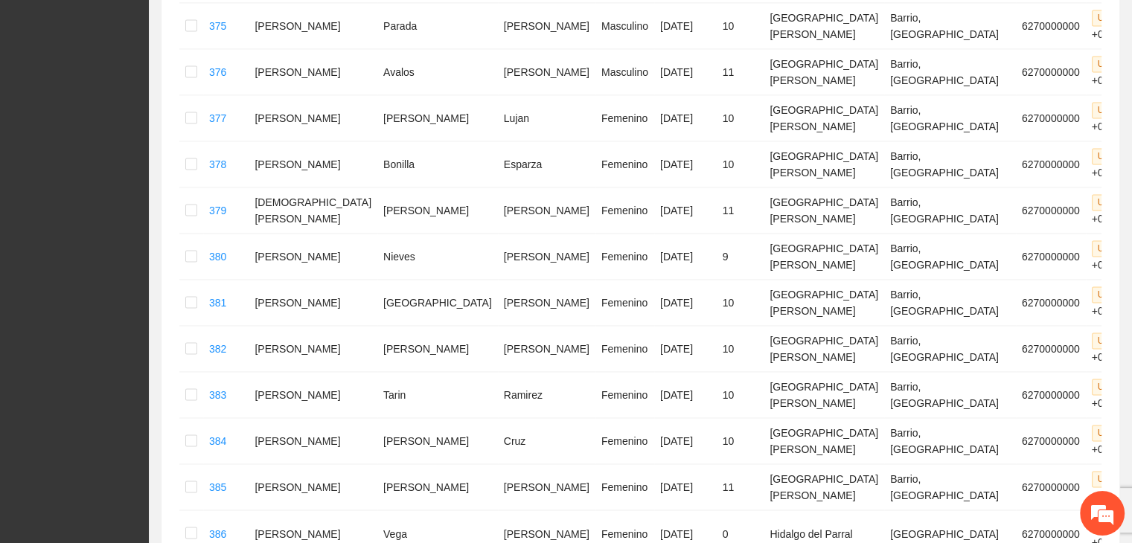
drag, startPoint x: 265, startPoint y: 421, endPoint x: 470, endPoint y: 424, distance: 204.8
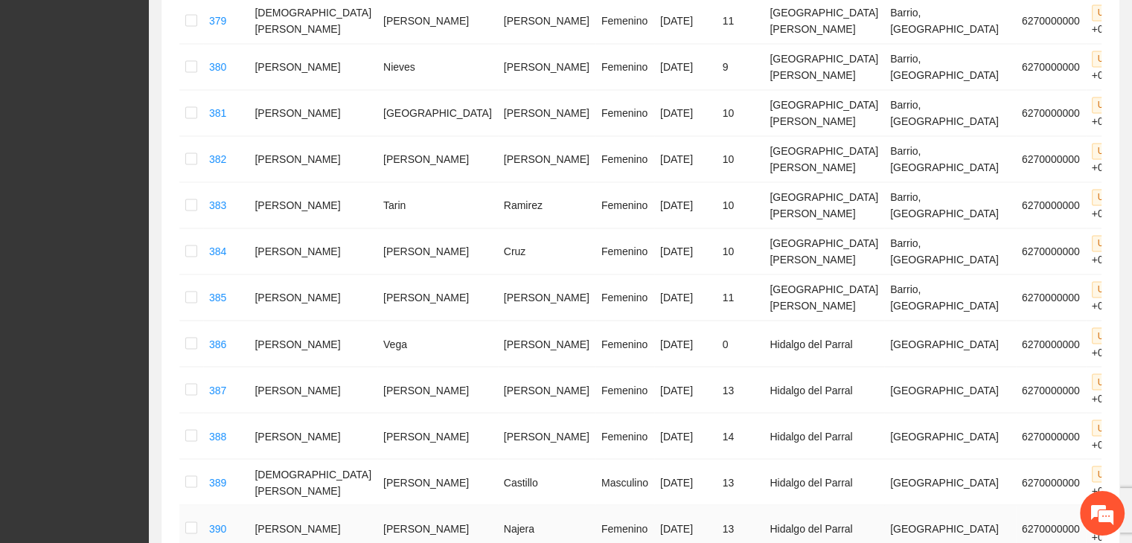
scroll to position [2544, 0]
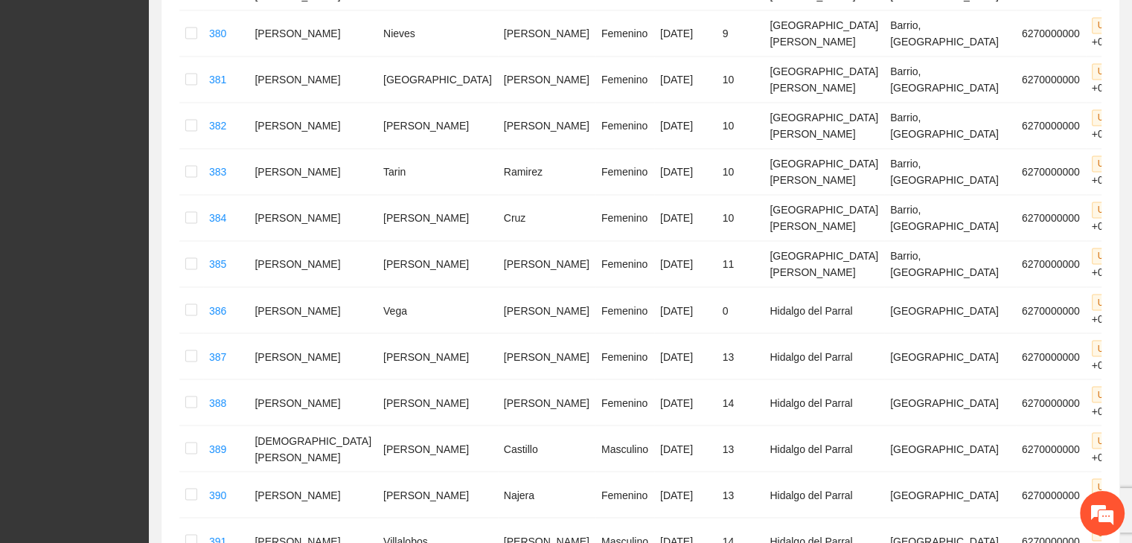
drag, startPoint x: 348, startPoint y: 237, endPoint x: 466, endPoint y: 243, distance: 117.7
drag, startPoint x: 267, startPoint y: 266, endPoint x: 468, endPoint y: 278, distance: 202.2
drag, startPoint x: 265, startPoint y: 301, endPoint x: 456, endPoint y: 311, distance: 190.9
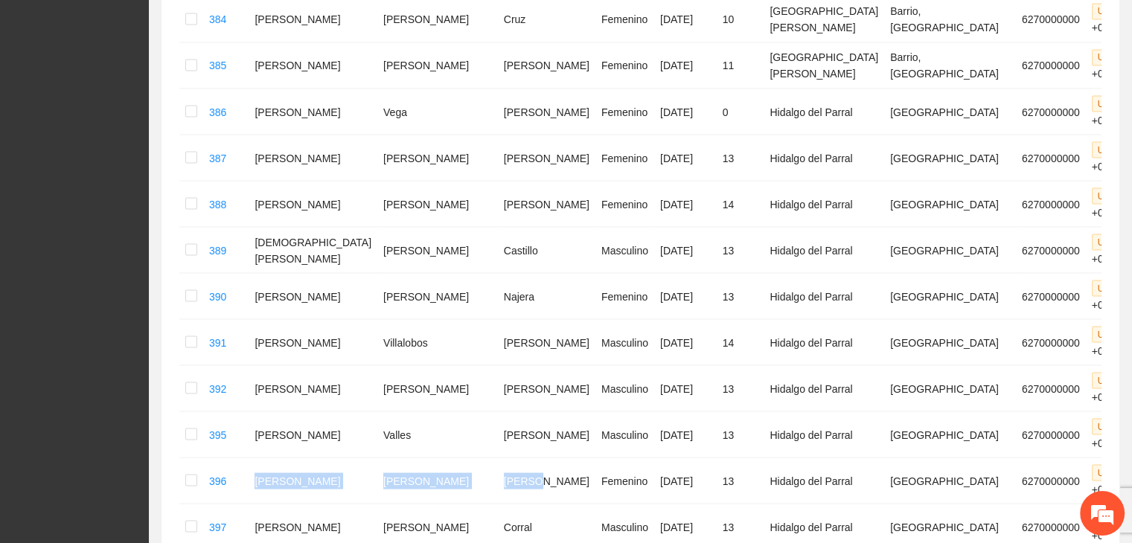
scroll to position [2767, 0]
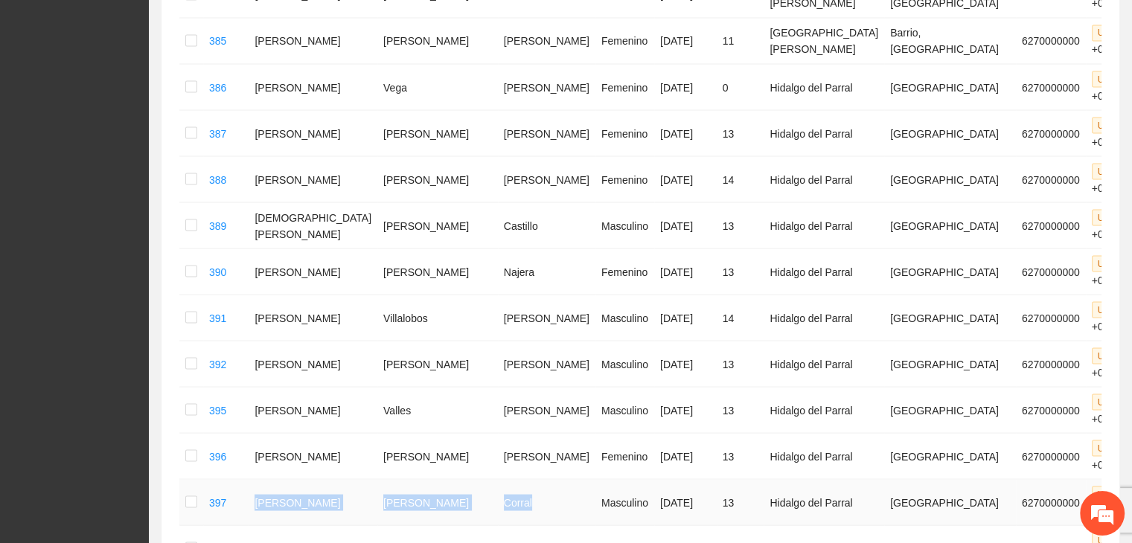
drag, startPoint x: 265, startPoint y: 128, endPoint x: 456, endPoint y: 135, distance: 190.7
click at [456, 479] on tr "397 [PERSON_NAME] Masculino [DATE] 13 Hidalgo del Parral Guanajuato 6270000000 …" at bounding box center [692, 502] width 1026 height 46
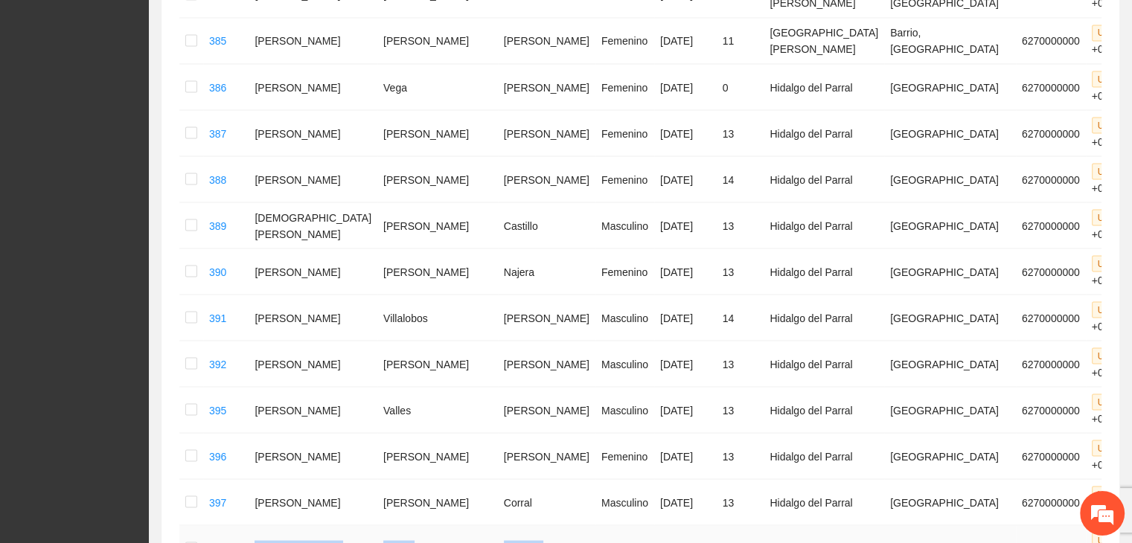
drag, startPoint x: 271, startPoint y: 160, endPoint x: 458, endPoint y: 176, distance: 187.5
click at [458, 526] on tr "398 [PERSON_NAME] Femenino [DATE] 13 Hidalgo del Parral Guanajuato 6270000000 U…" at bounding box center [692, 549] width 1026 height 46
drag, startPoint x: 270, startPoint y: 209, endPoint x: 483, endPoint y: 213, distance: 213.7
drag, startPoint x: 265, startPoint y: 245, endPoint x: 452, endPoint y: 243, distance: 186.9
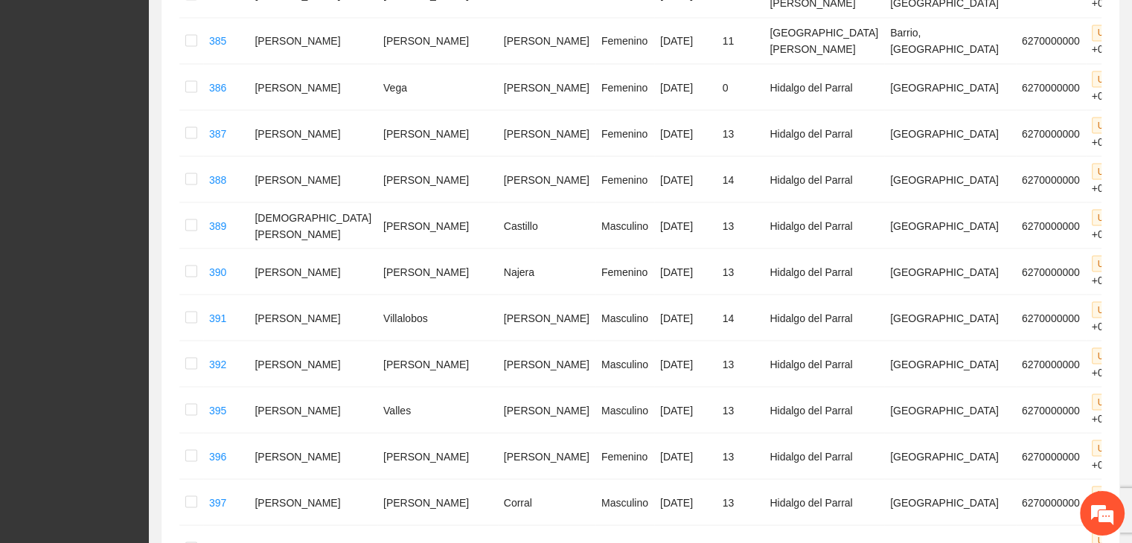
drag, startPoint x: 269, startPoint y: 275, endPoint x: 453, endPoint y: 293, distance: 184.8
drag, startPoint x: 268, startPoint y: 328, endPoint x: 463, endPoint y: 334, distance: 195.1
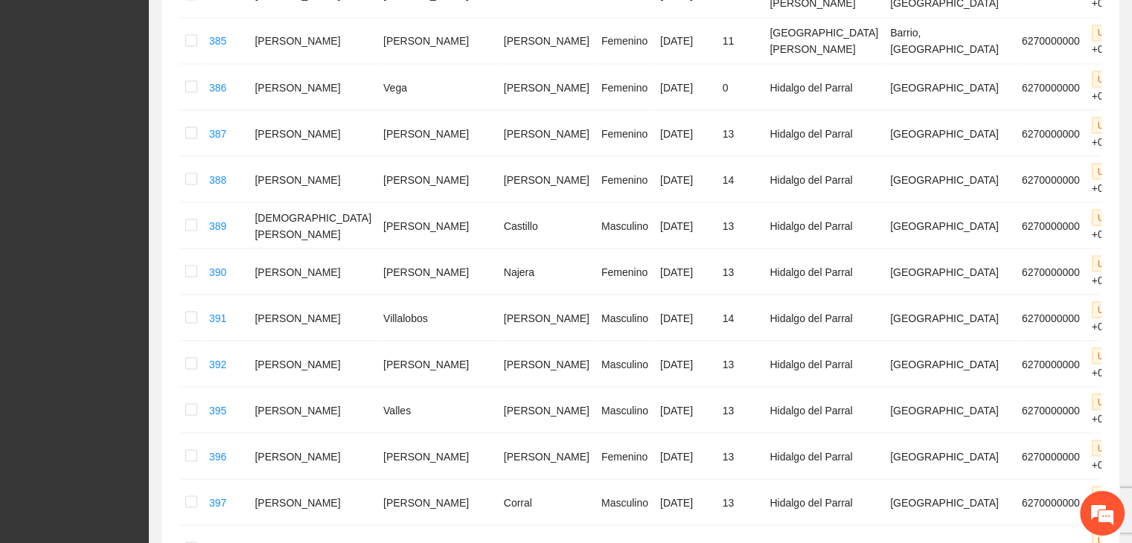
drag, startPoint x: 328, startPoint y: 377, endPoint x: 476, endPoint y: 374, distance: 148.9
drag, startPoint x: 268, startPoint y: 410, endPoint x: 449, endPoint y: 430, distance: 181.9
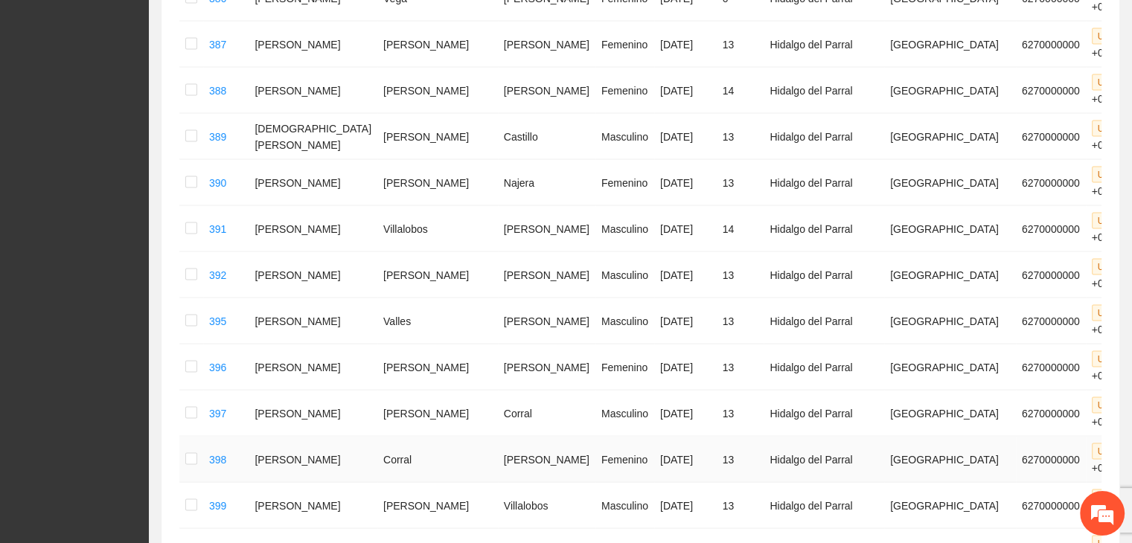
scroll to position [2916, 0]
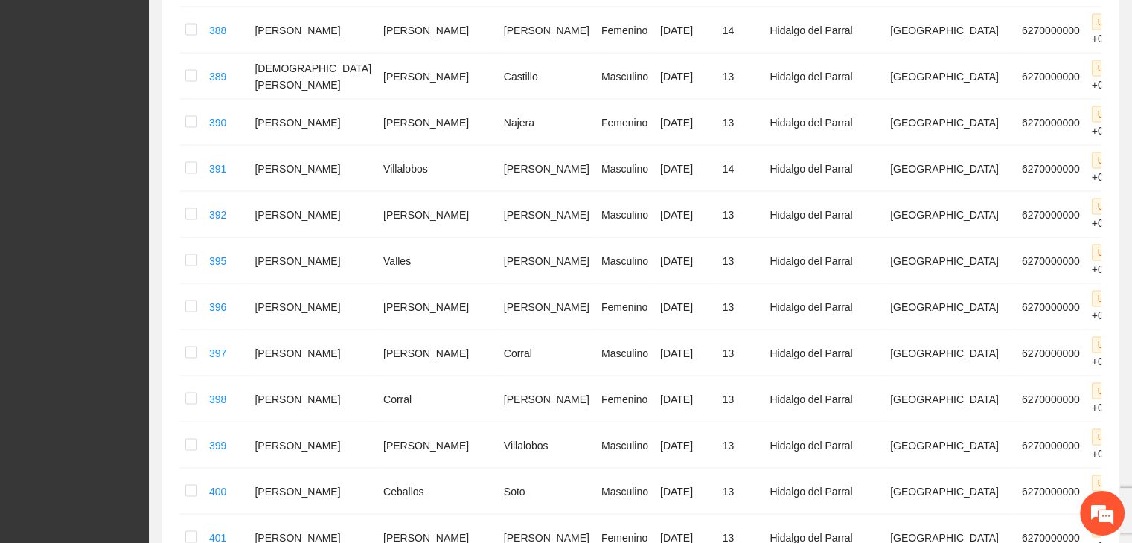
drag, startPoint x: 267, startPoint y: 318, endPoint x: 472, endPoint y: 331, distance: 205.9
drag, startPoint x: 266, startPoint y: 351, endPoint x: 465, endPoint y: 362, distance: 199.1
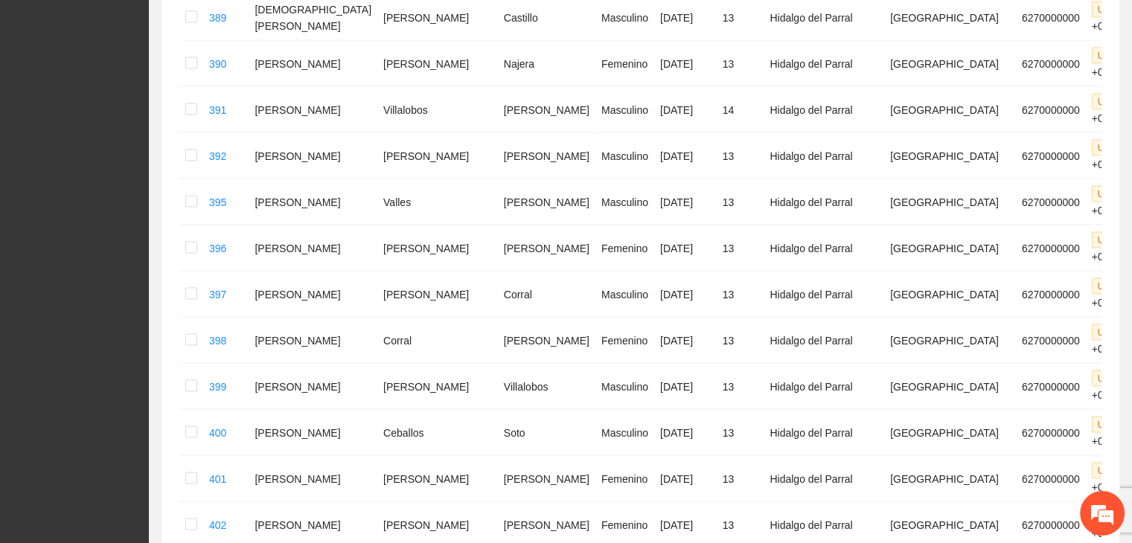
scroll to position [3065, 0]
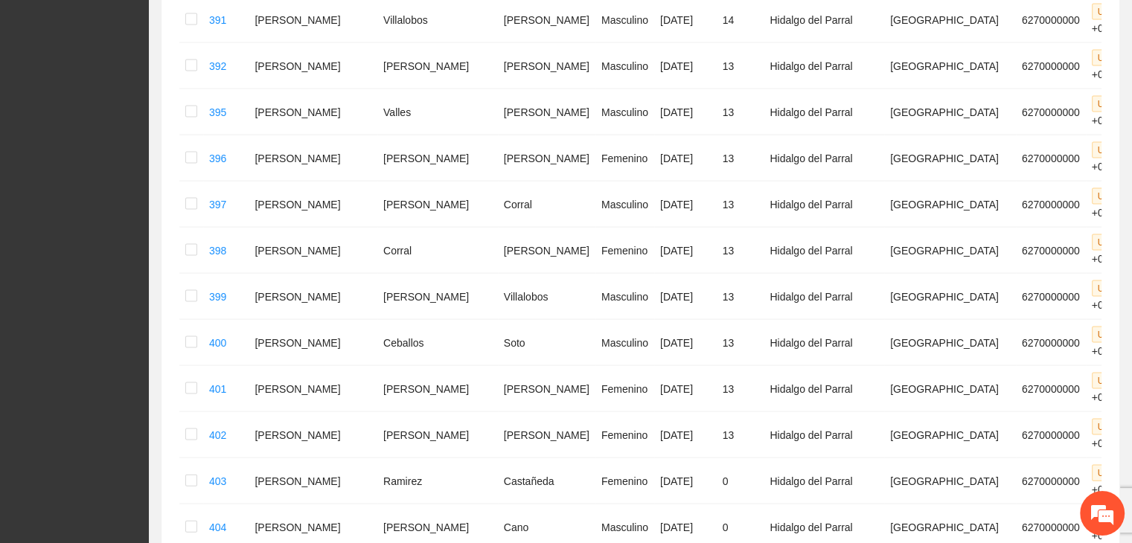
drag, startPoint x: 268, startPoint y: 235, endPoint x: 459, endPoint y: 245, distance: 190.9
drag, startPoint x: 264, startPoint y: 273, endPoint x: 321, endPoint y: 17, distance: 262.3
drag, startPoint x: 268, startPoint y: 322, endPoint x: 461, endPoint y: 332, distance: 193.1
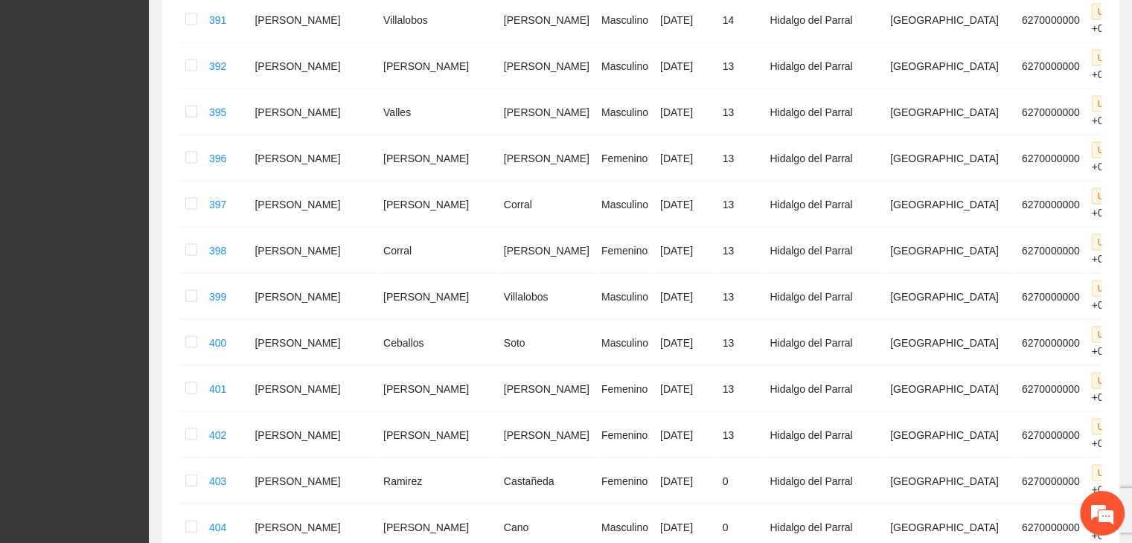
drag, startPoint x: 268, startPoint y: 358, endPoint x: 471, endPoint y: 361, distance: 202.5
drag, startPoint x: 265, startPoint y: 392, endPoint x: 465, endPoint y: 404, distance: 200.6
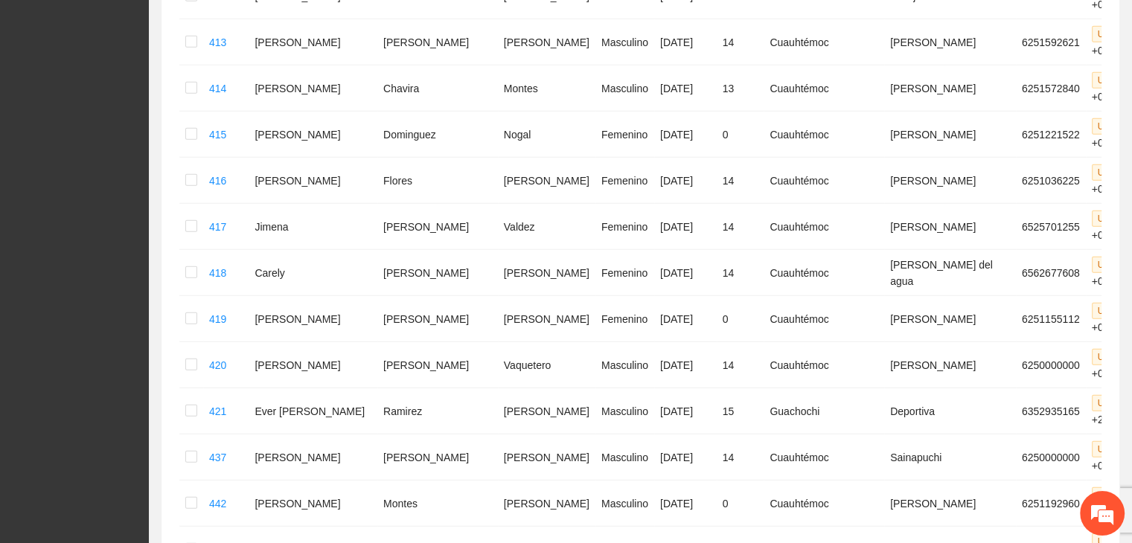
scroll to position [4033, 0]
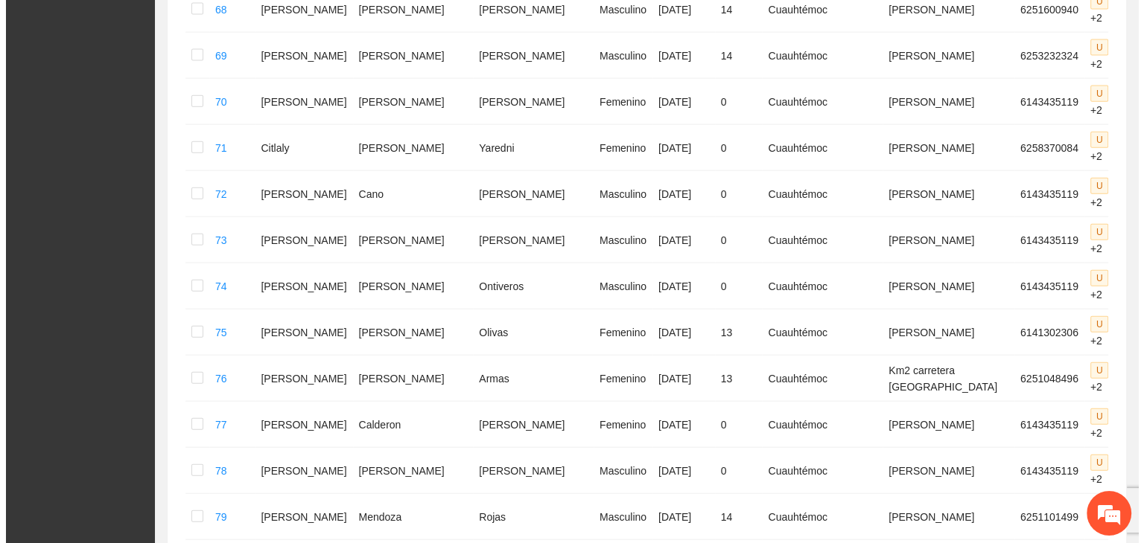
scroll to position [3437, 0]
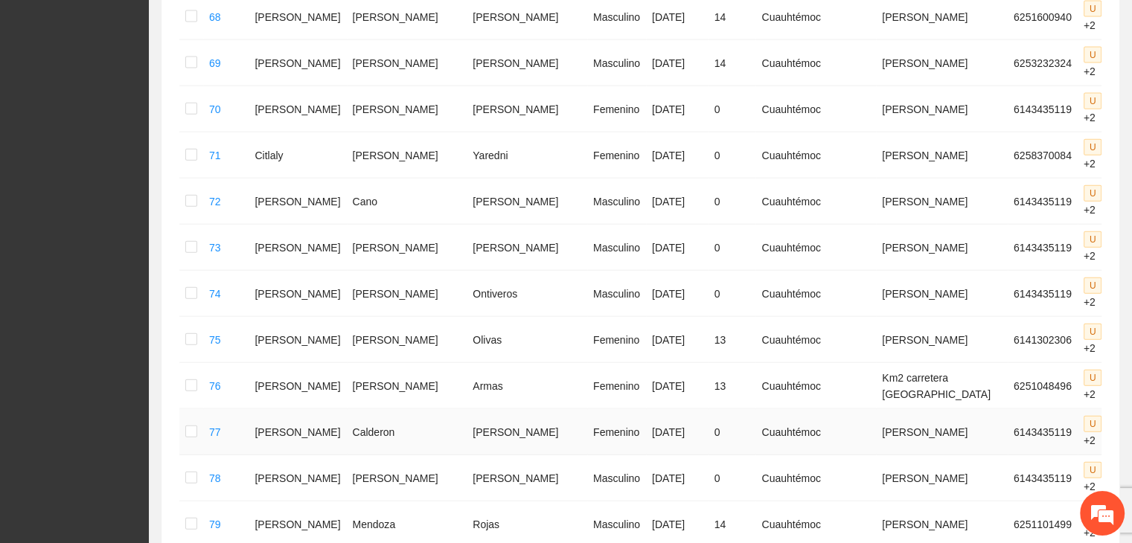
click at [1132, 427] on icon "edit" at bounding box center [1150, 433] width 12 height 12
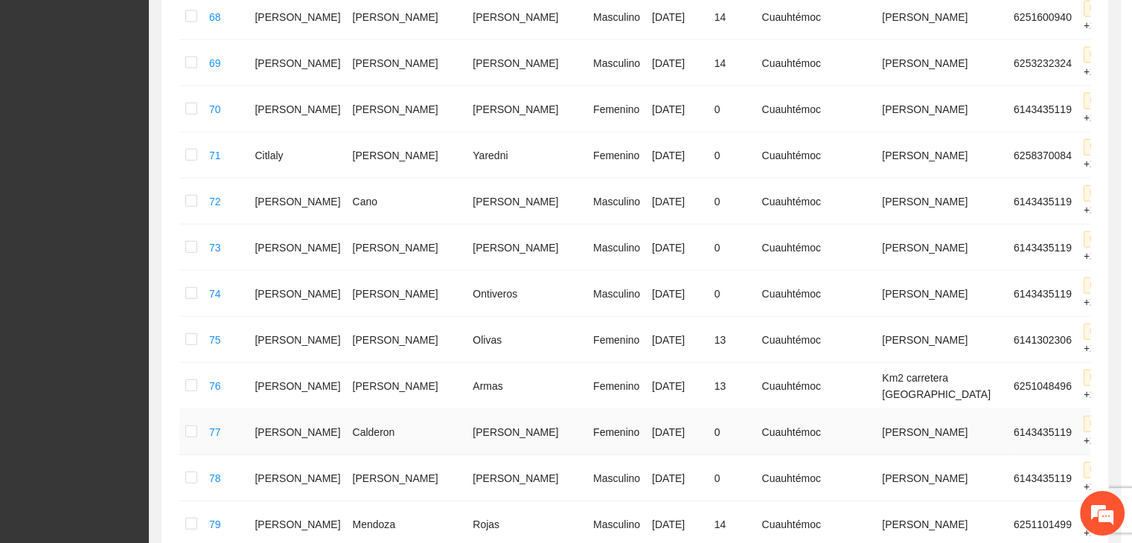
type input "**********"
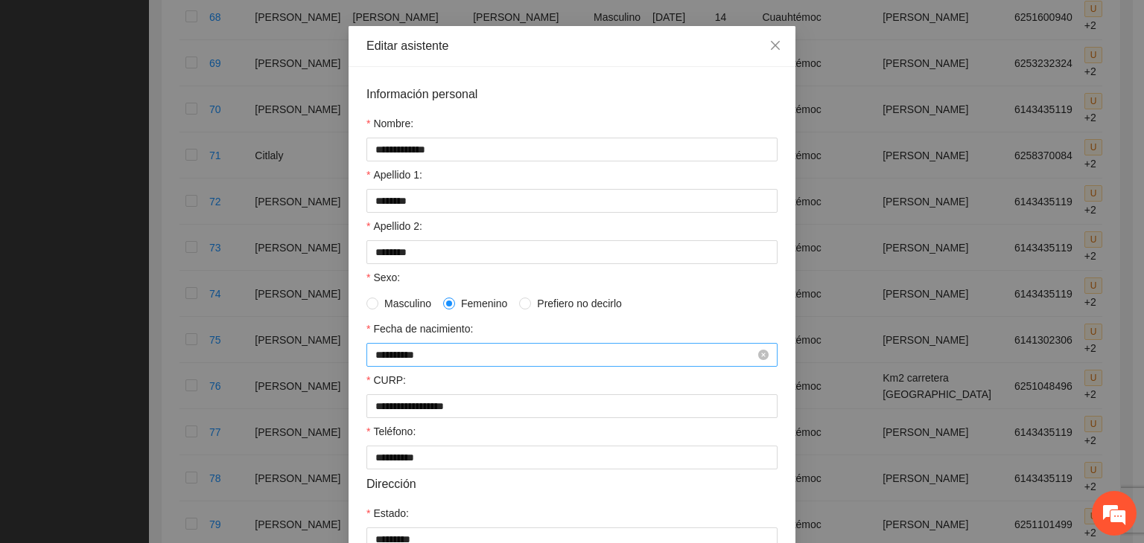
scroll to position [74, 0]
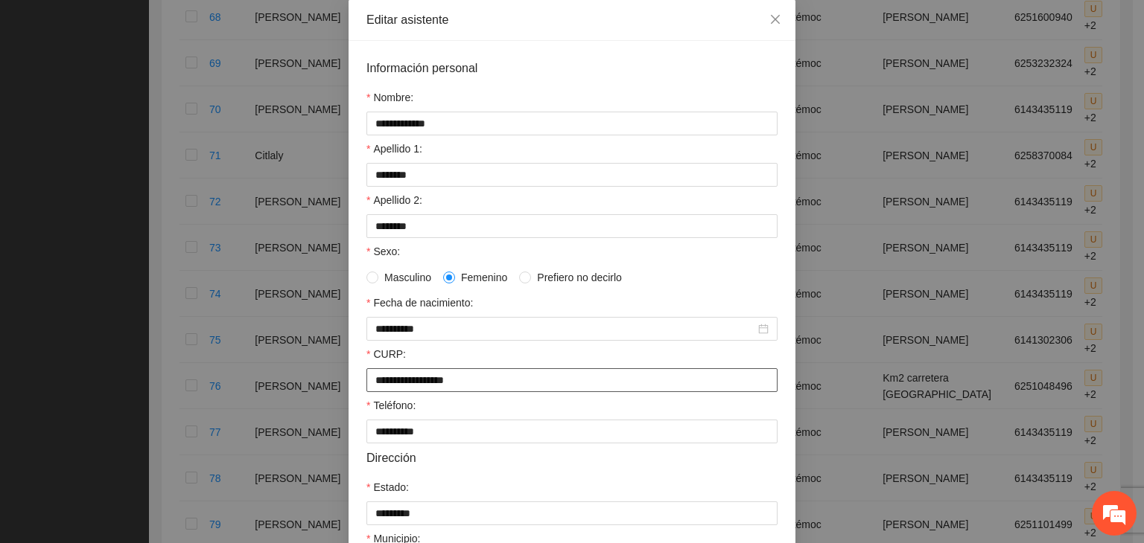
drag, startPoint x: 492, startPoint y: 388, endPoint x: 365, endPoint y: 369, distance: 128.7
click at [366, 369] on div "**********" at bounding box center [571, 369] width 411 height 46
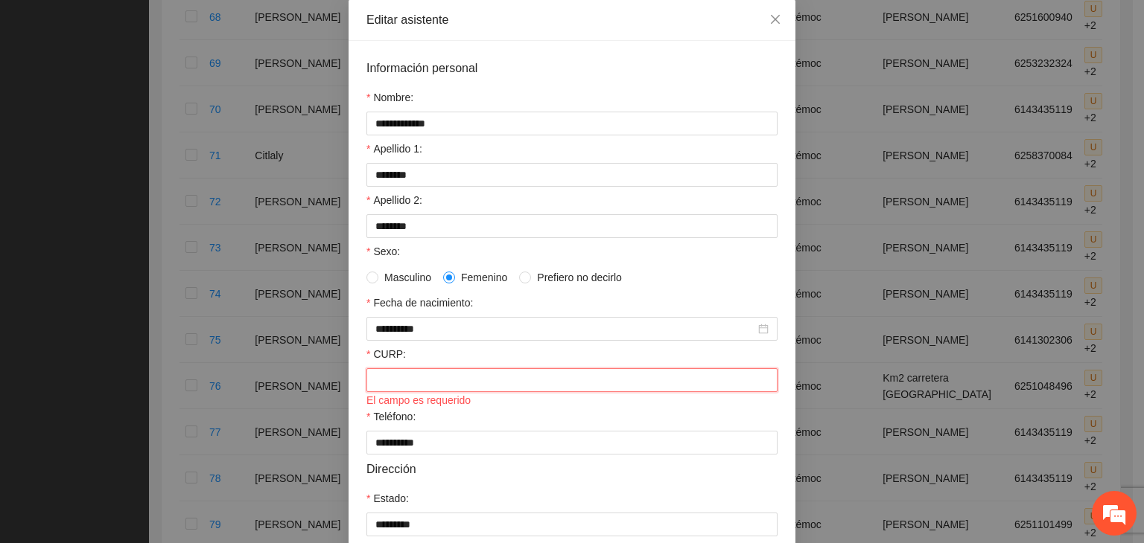
paste input "**********"
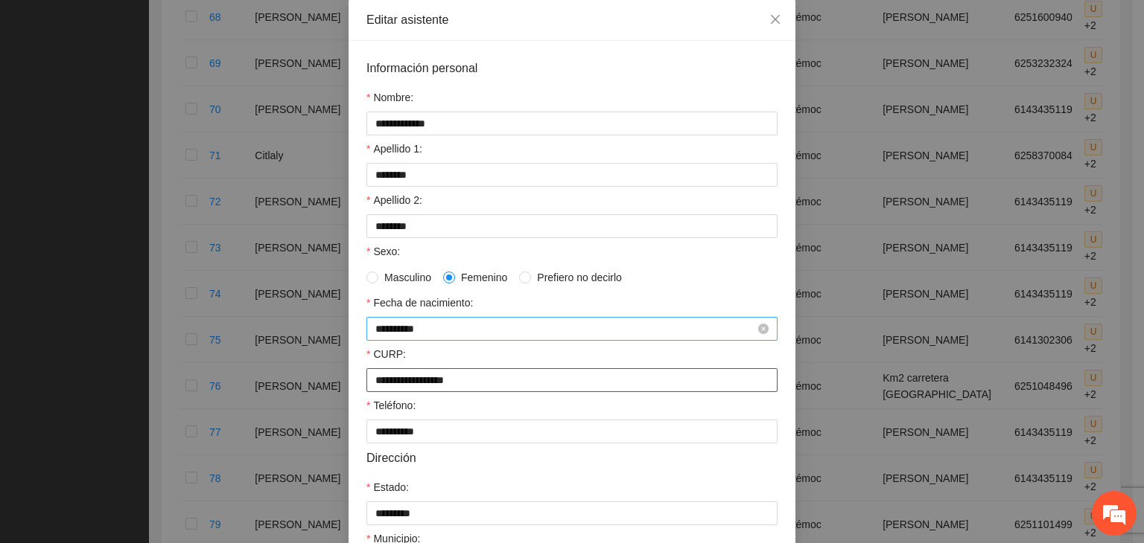
type input "**********"
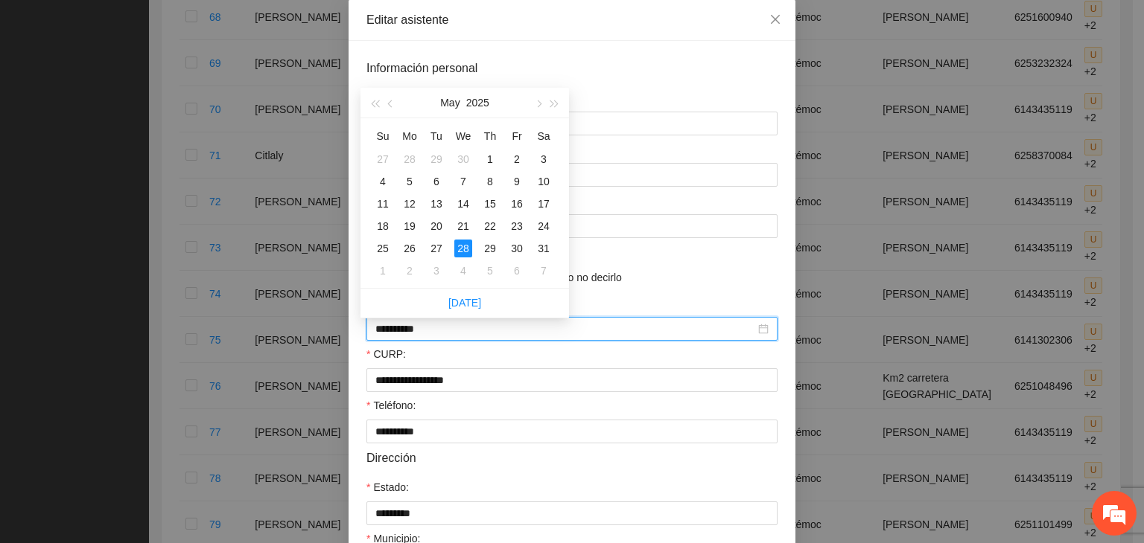
drag, startPoint x: 444, startPoint y: 333, endPoint x: 310, endPoint y: 366, distance: 138.9
click at [310, 366] on div "**********" at bounding box center [572, 271] width 1144 height 543
click at [380, 200] on div "15" at bounding box center [383, 204] width 18 height 18
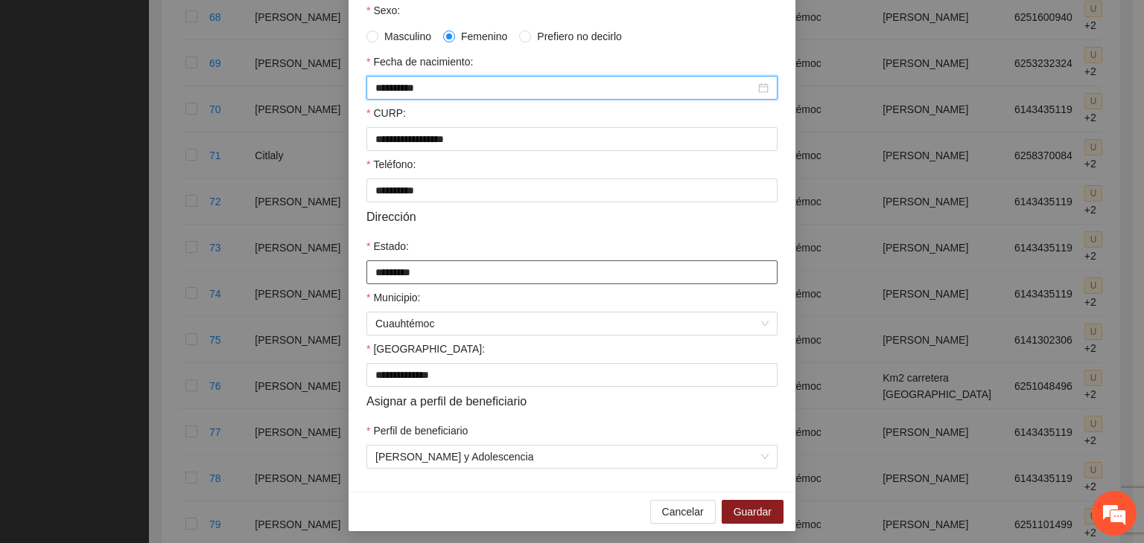
scroll to position [328, 0]
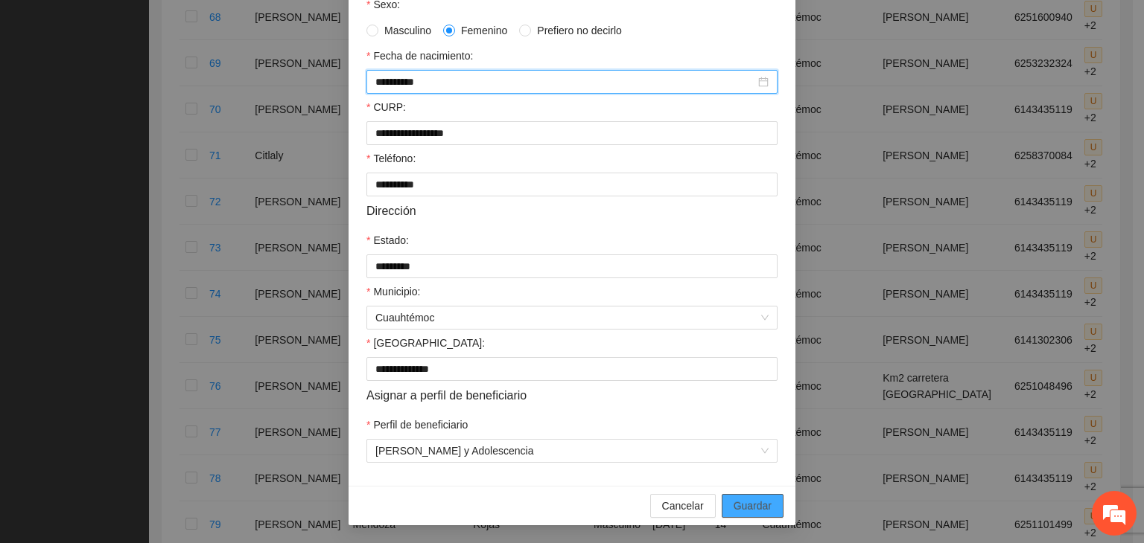
type input "**********"
click at [744, 506] on span "Guardar" at bounding box center [752, 506] width 38 height 16
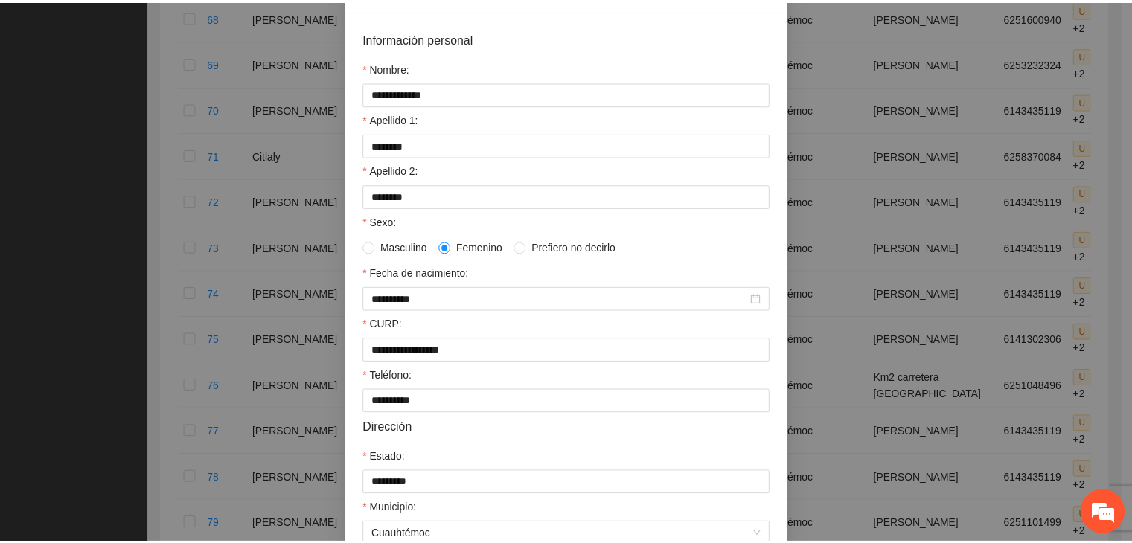
scroll to position [31, 0]
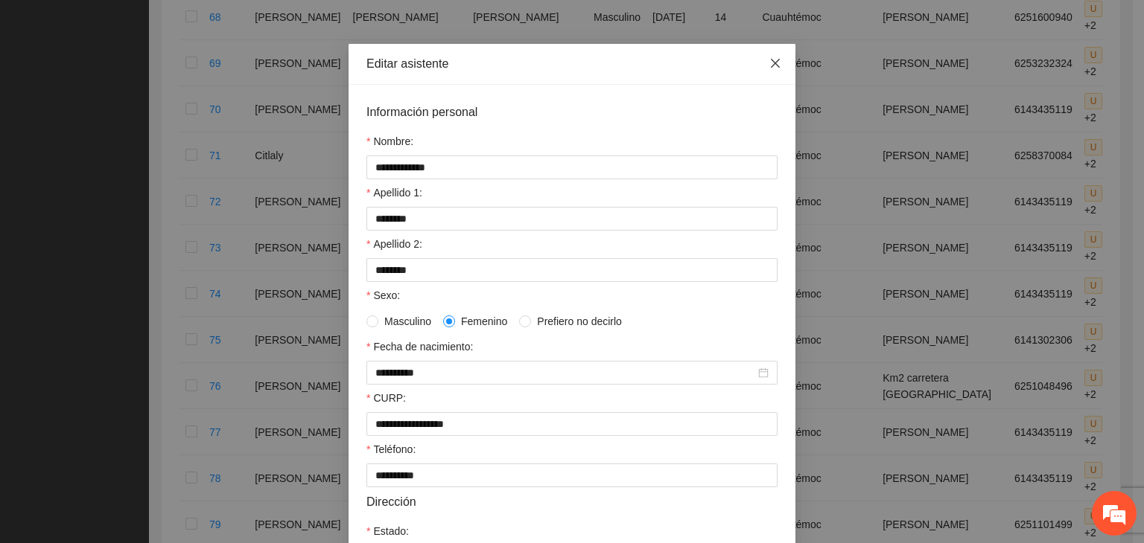
click at [769, 66] on icon "close" at bounding box center [775, 63] width 12 height 12
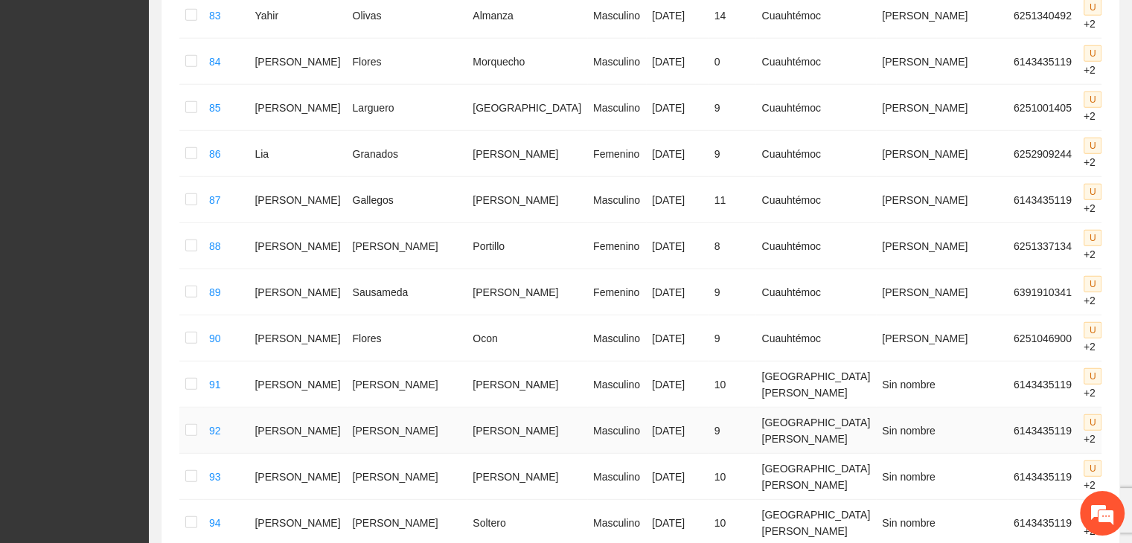
scroll to position [4326, 0]
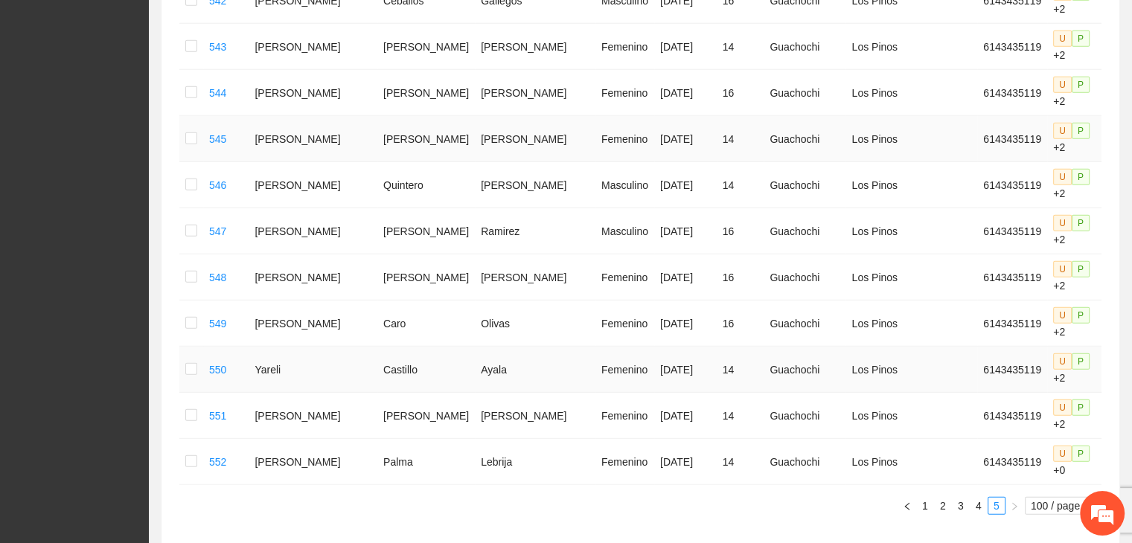
scroll to position [4267, 0]
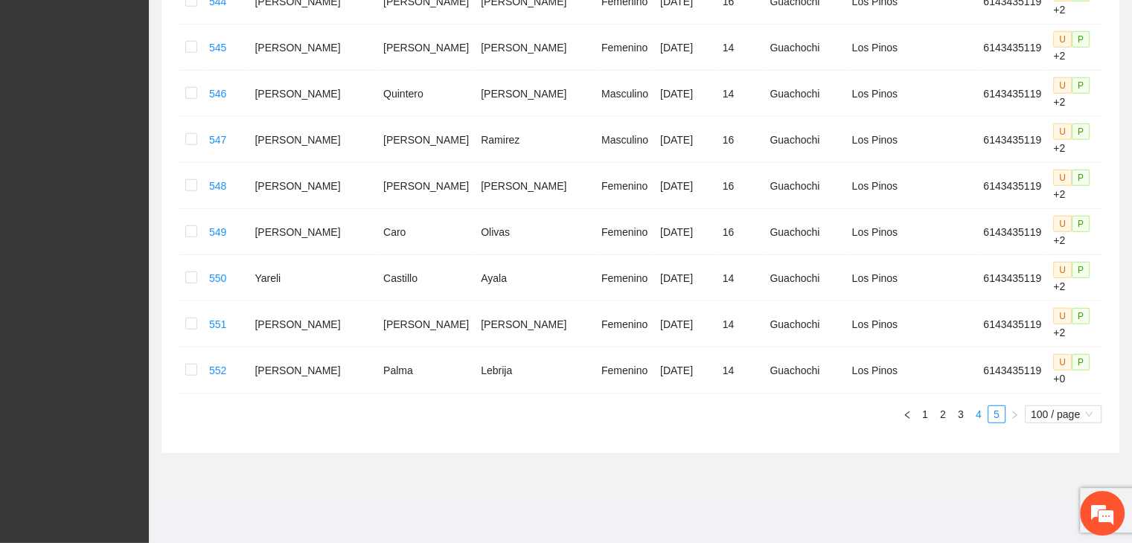
click at [981, 413] on link "4" at bounding box center [979, 414] width 16 height 16
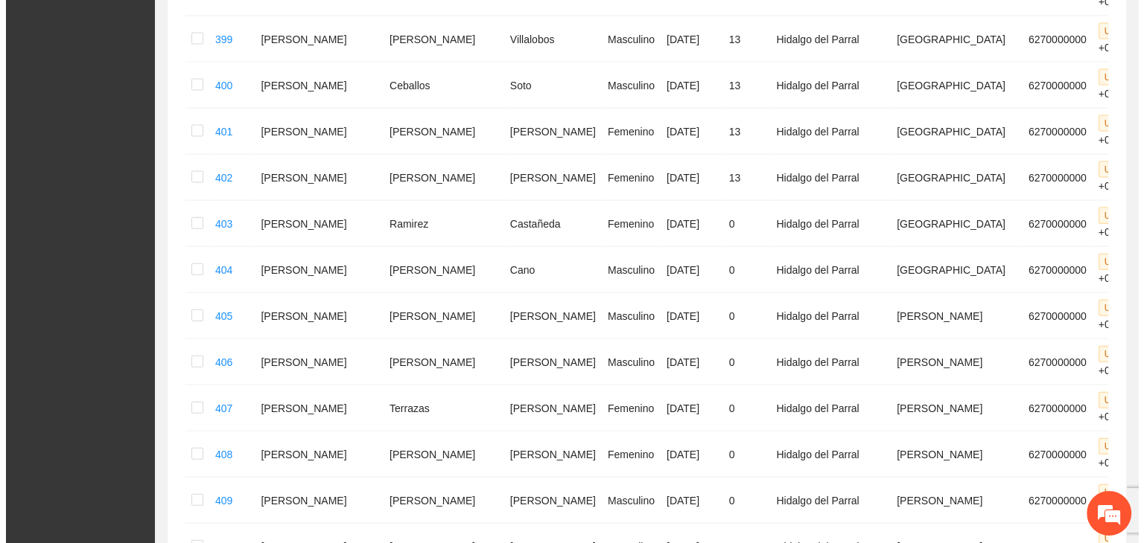
scroll to position [3288, 0]
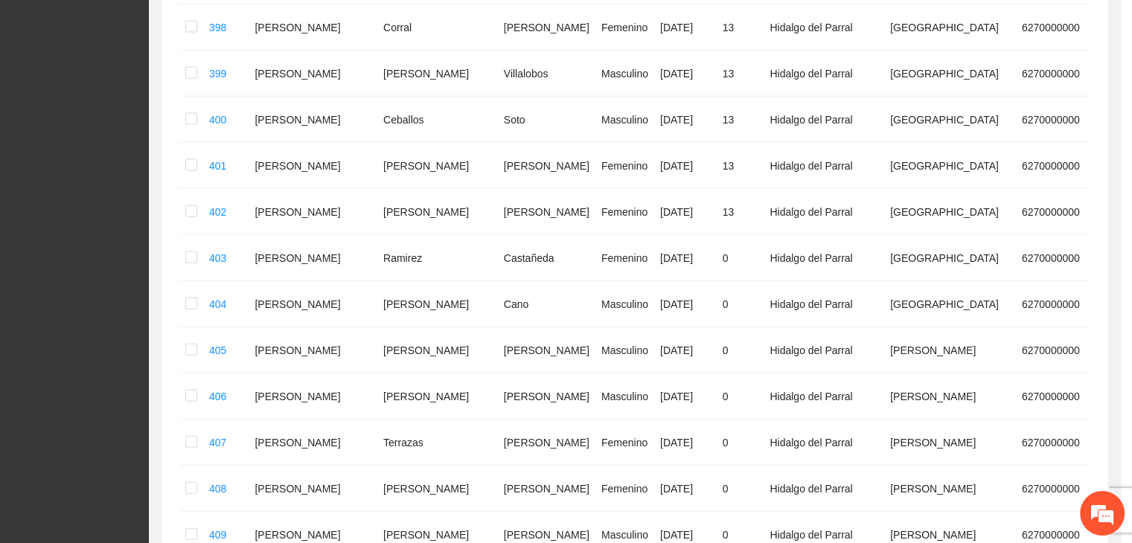
type input "**********"
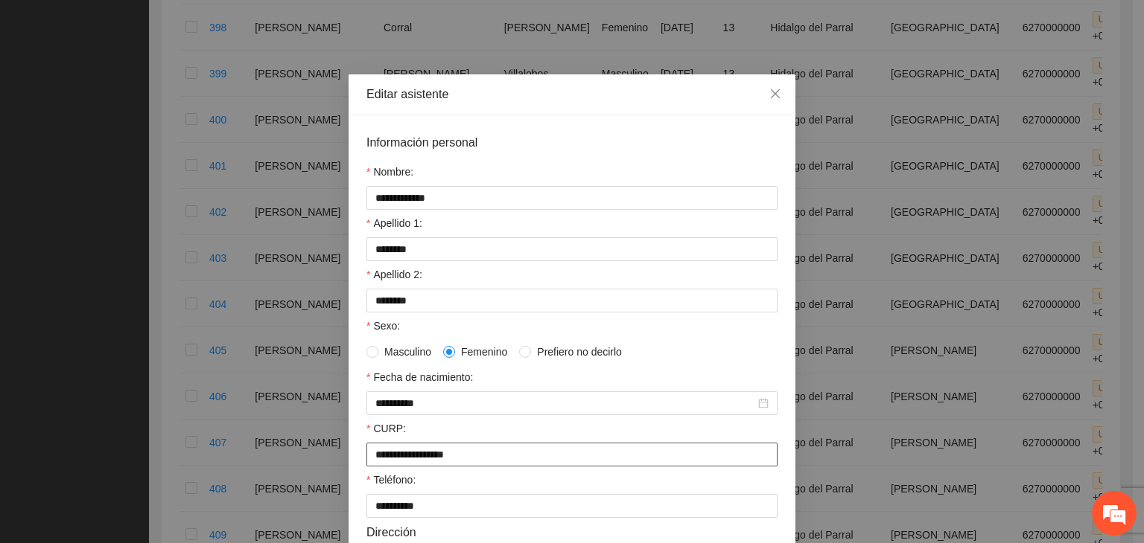
click at [487, 459] on input "**********" at bounding box center [571, 455] width 411 height 24
type input "**********"
click at [436, 428] on div "CURP:" at bounding box center [571, 432] width 411 height 22
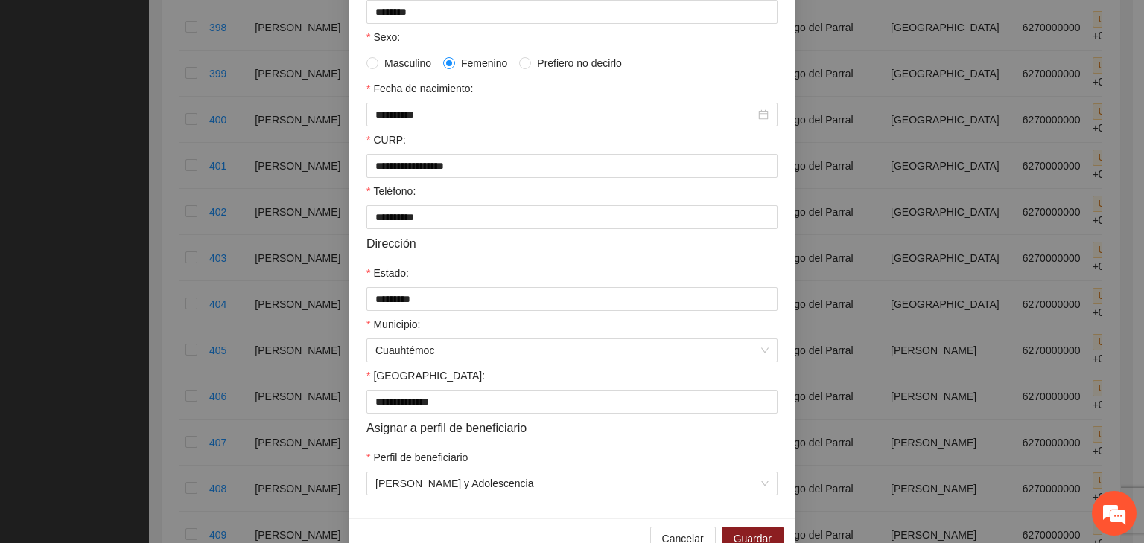
scroll to position [328, 0]
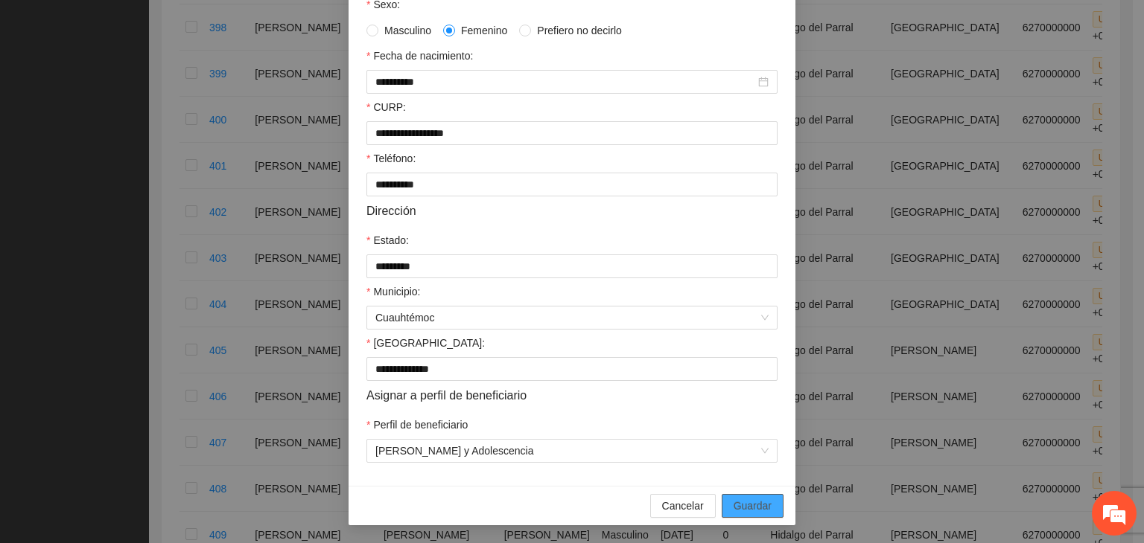
click at [744, 506] on span "Guardar" at bounding box center [752, 506] width 38 height 16
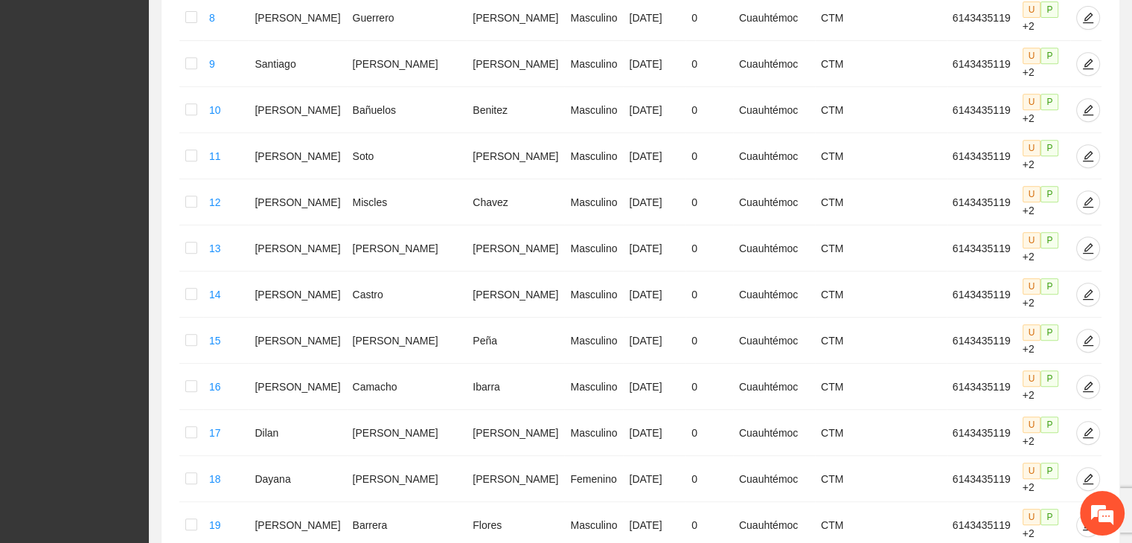
scroll to position [733, 0]
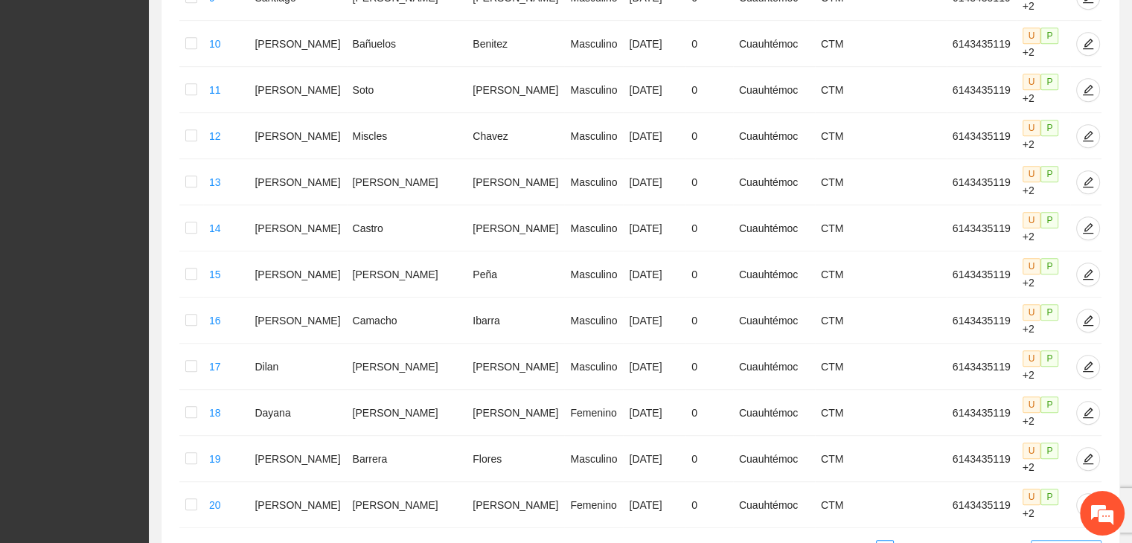
click at [1048, 541] on span "20 / page" at bounding box center [1066, 549] width 59 height 16
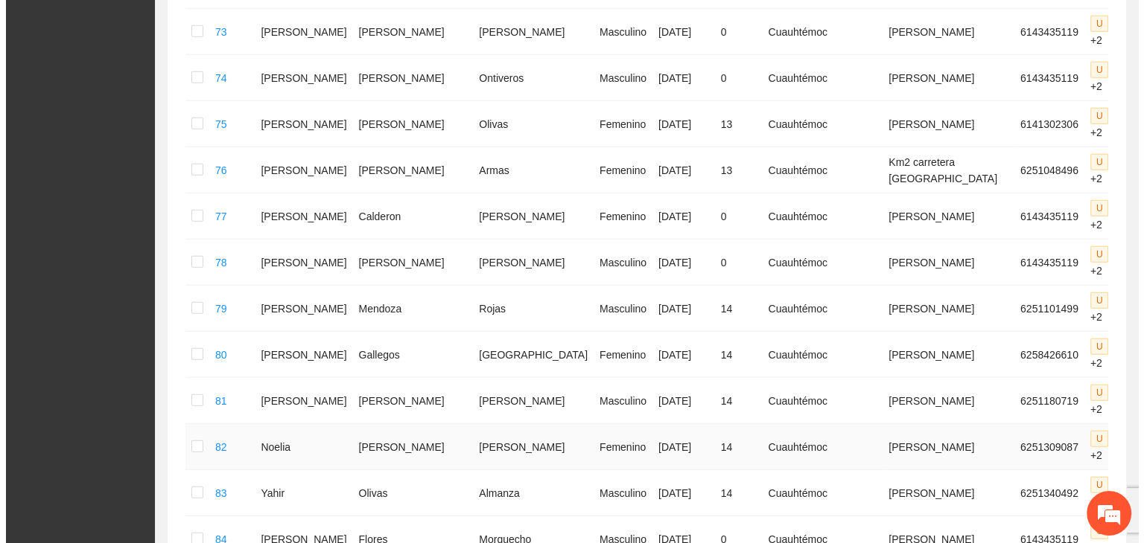
scroll to position [3562, 0]
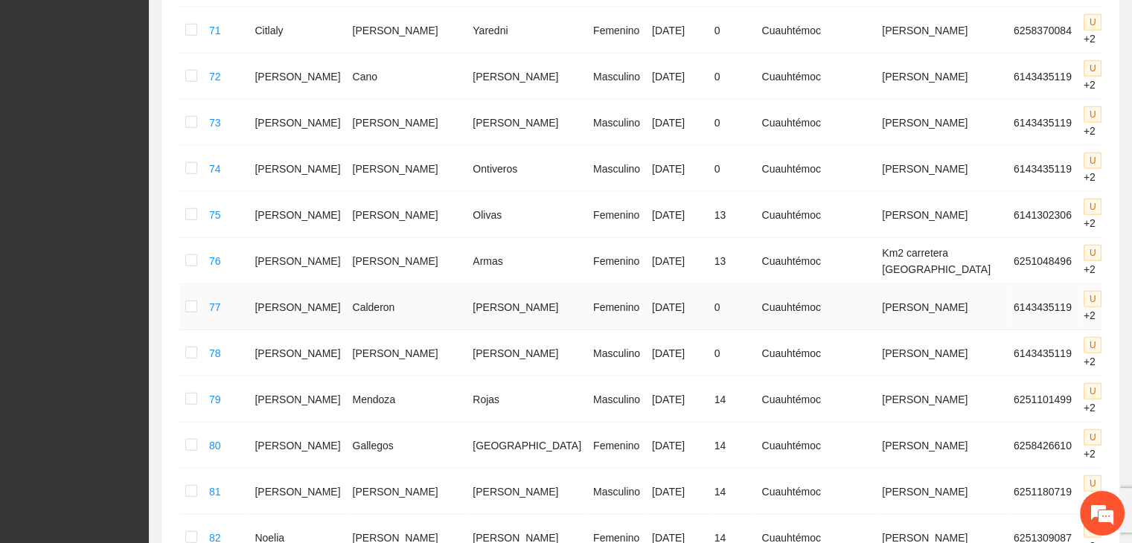
click at [1132, 302] on icon "edit" at bounding box center [1149, 307] width 10 height 10
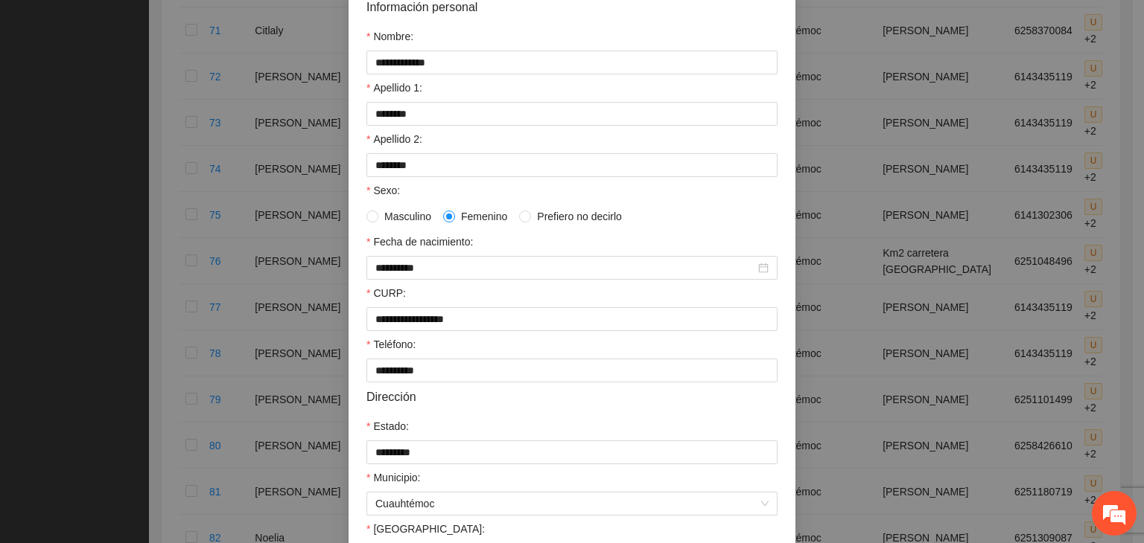
scroll to position [149, 0]
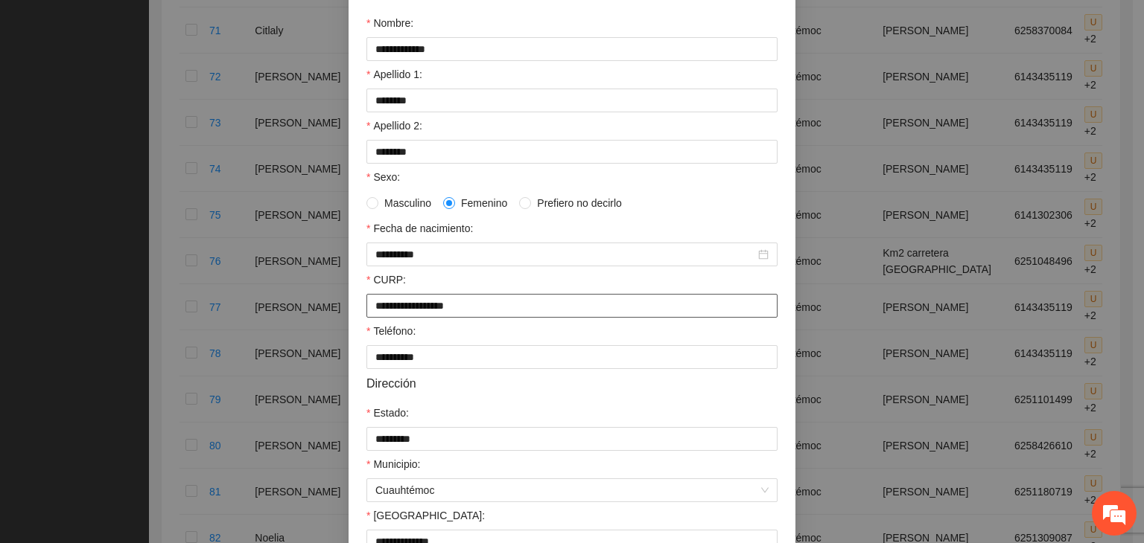
drag, startPoint x: 480, startPoint y: 308, endPoint x: 295, endPoint y: 341, distance: 188.3
click at [295, 341] on div "**********" at bounding box center [572, 271] width 1144 height 543
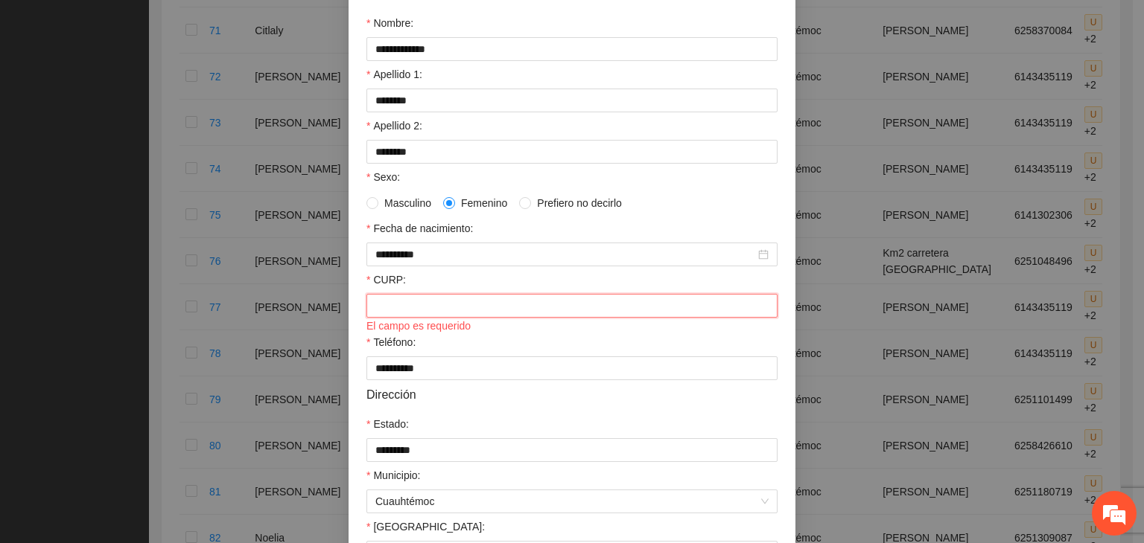
paste input "**********"
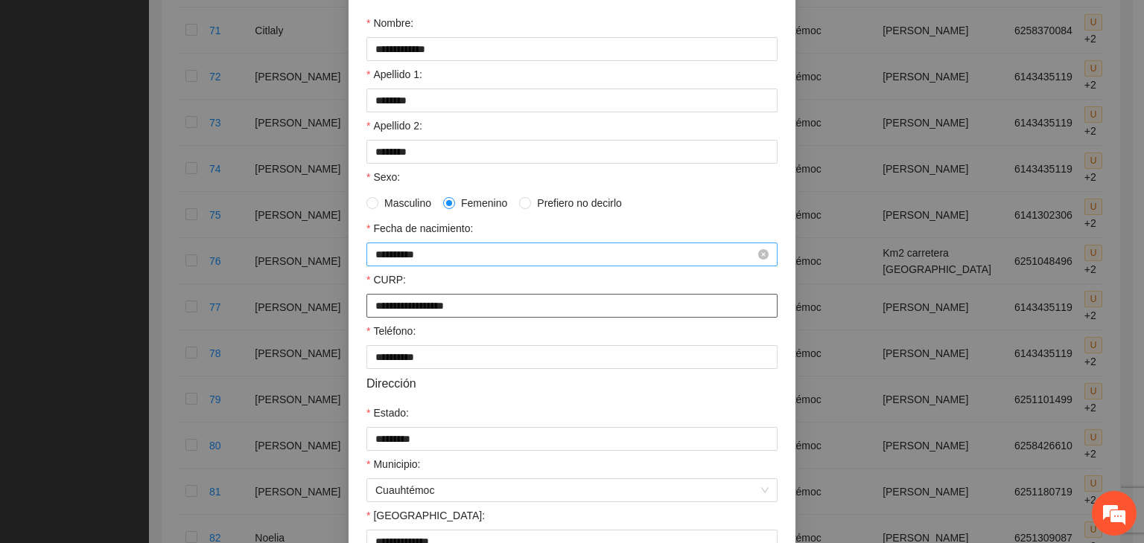
type input "**********"
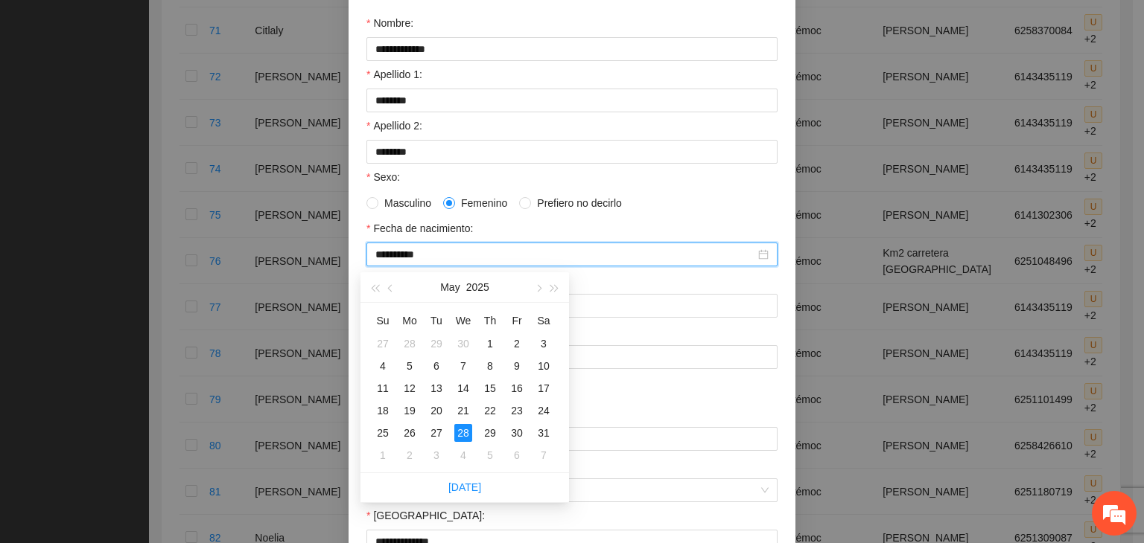
drag, startPoint x: 434, startPoint y: 255, endPoint x: 356, endPoint y: 272, distance: 80.2
click at [356, 272] on div "**********" at bounding box center [571, 312] width 447 height 692
click at [384, 383] on div "15" at bounding box center [383, 389] width 18 height 18
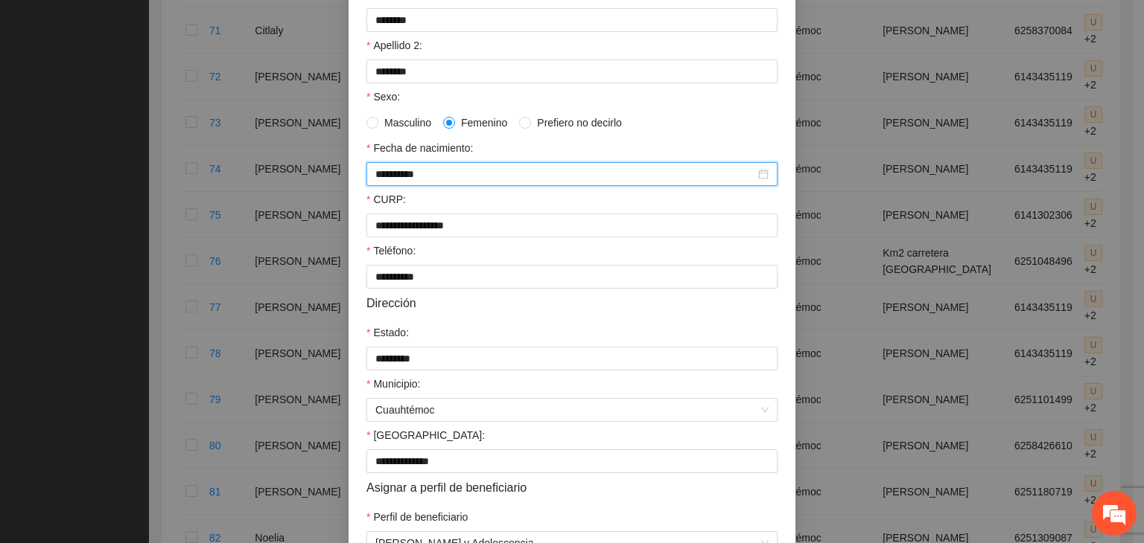
scroll to position [328, 0]
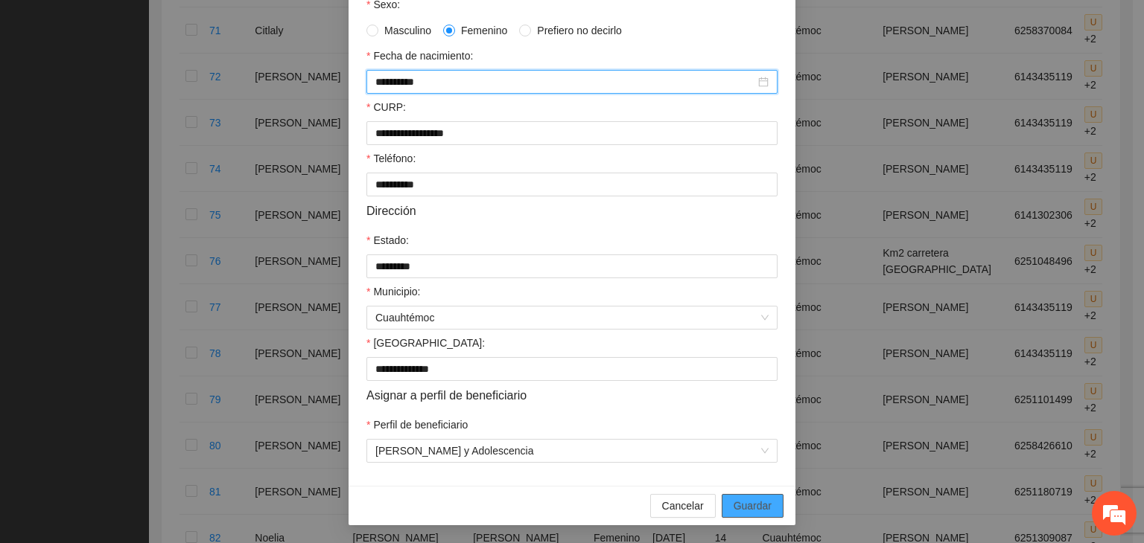
type input "**********"
click at [759, 502] on span "Guardar" at bounding box center [752, 506] width 38 height 16
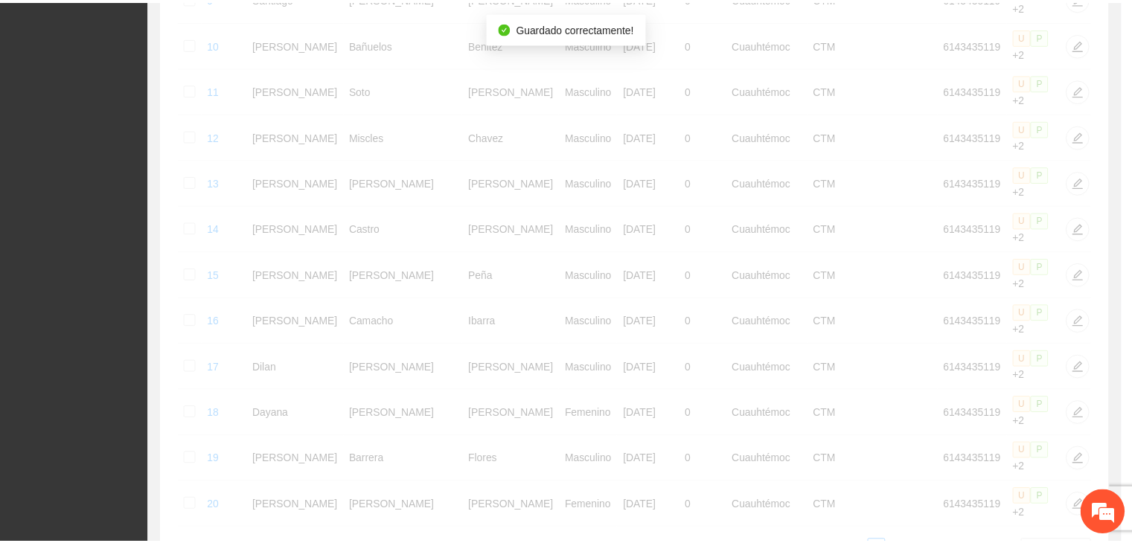
scroll to position [715, 0]
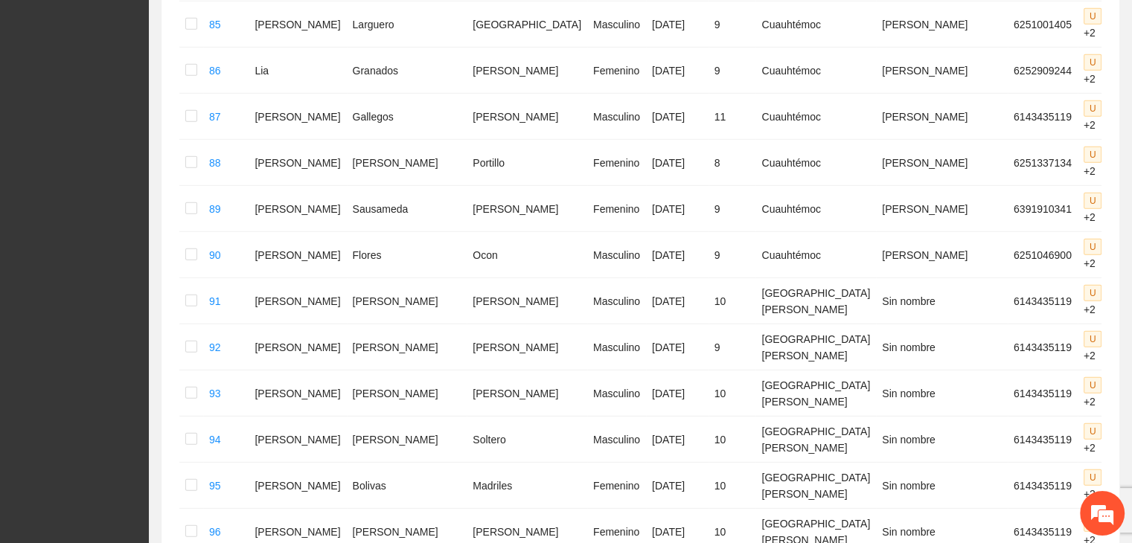
scroll to position [4326, 0]
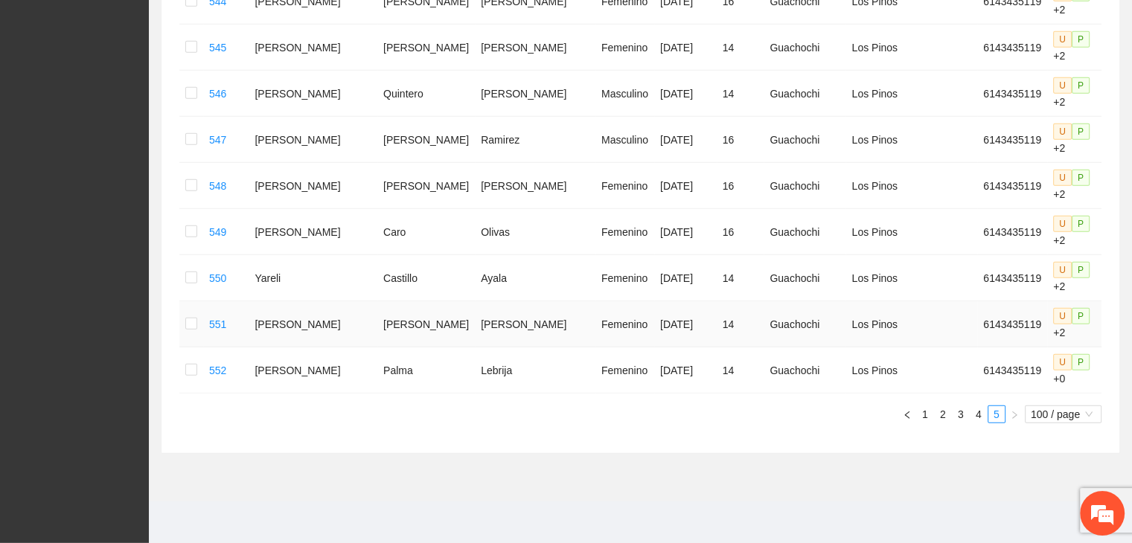
scroll to position [4267, 0]
click at [979, 421] on link "4" at bounding box center [979, 414] width 16 height 16
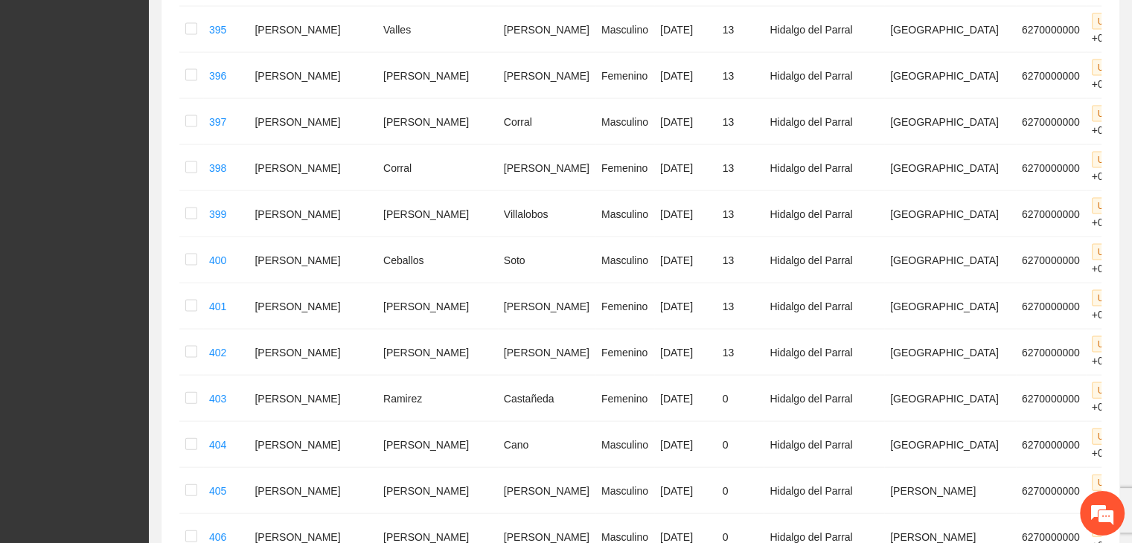
scroll to position [3140, 0]
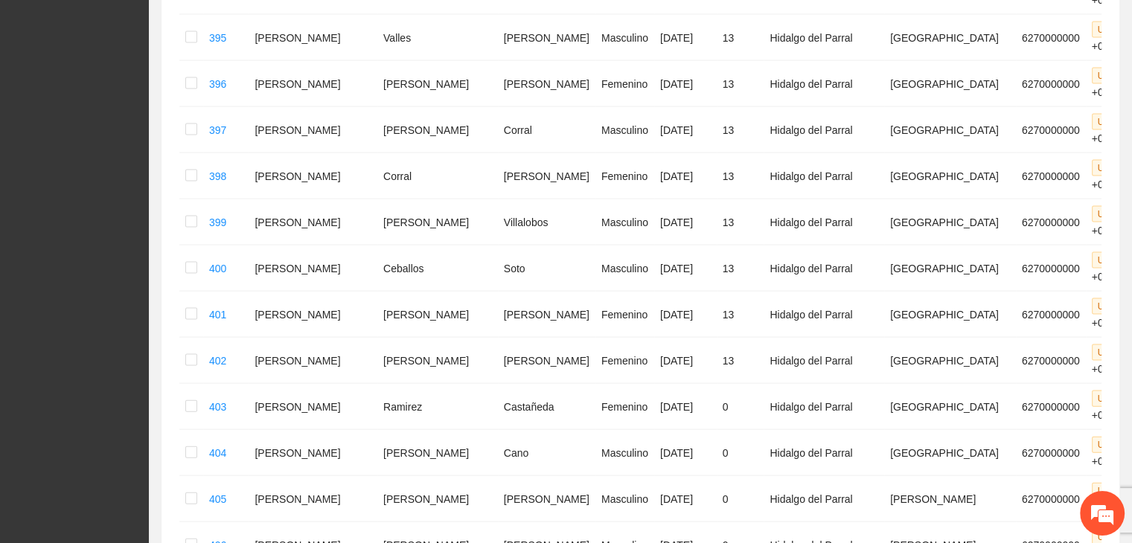
drag, startPoint x: 348, startPoint y: 367, endPoint x: 450, endPoint y: 369, distance: 102.8
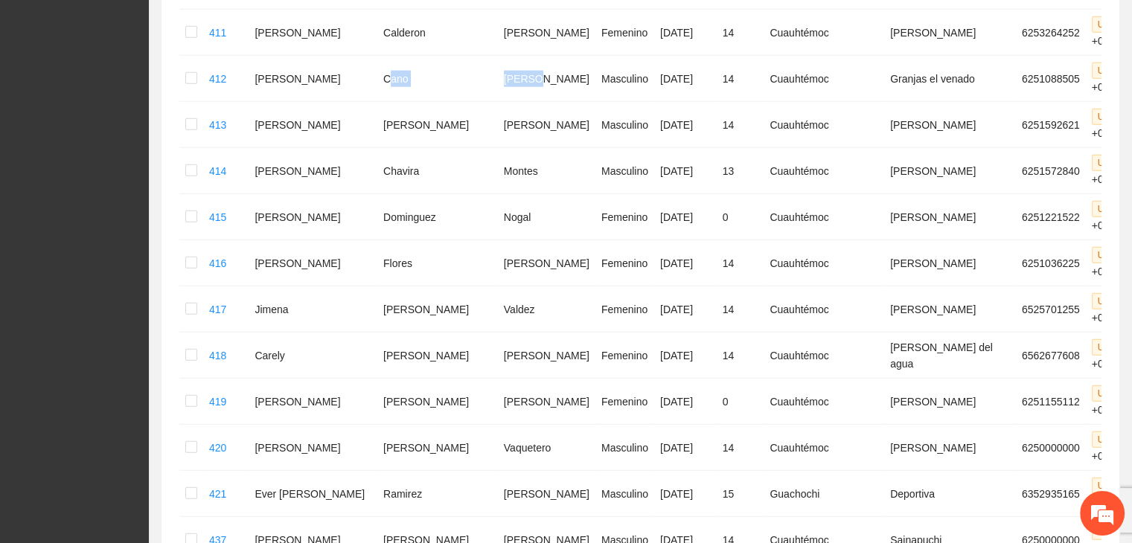
scroll to position [4033, 0]
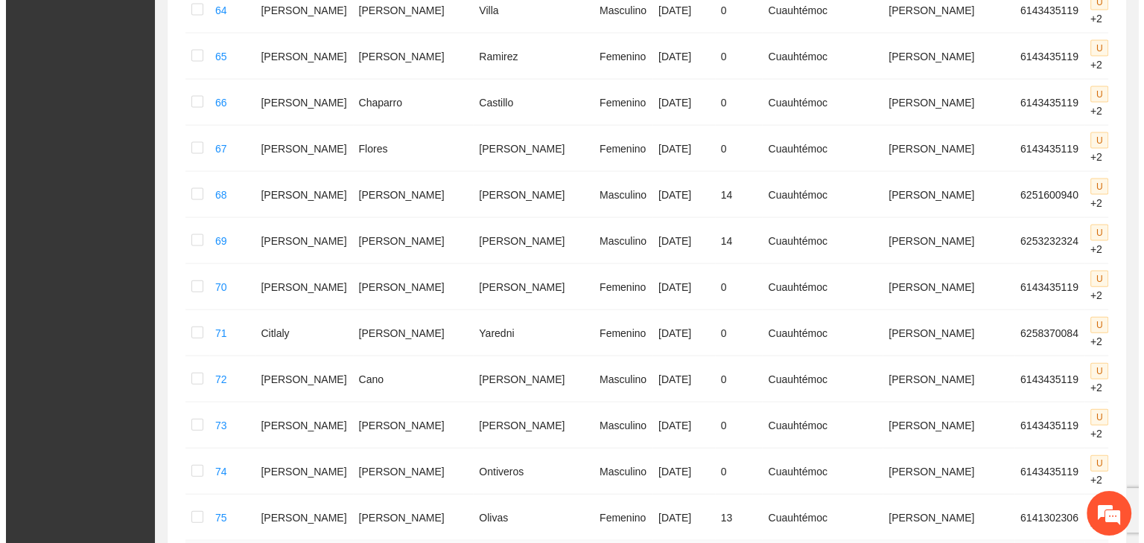
scroll to position [3214, 0]
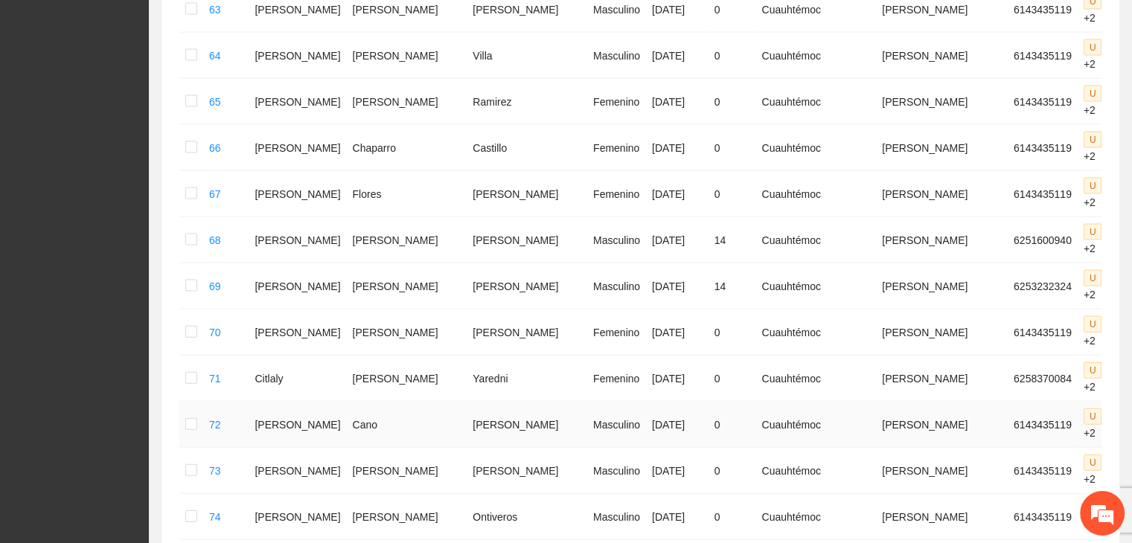
click at [1132, 419] on icon "edit" at bounding box center [1149, 424] width 10 height 10
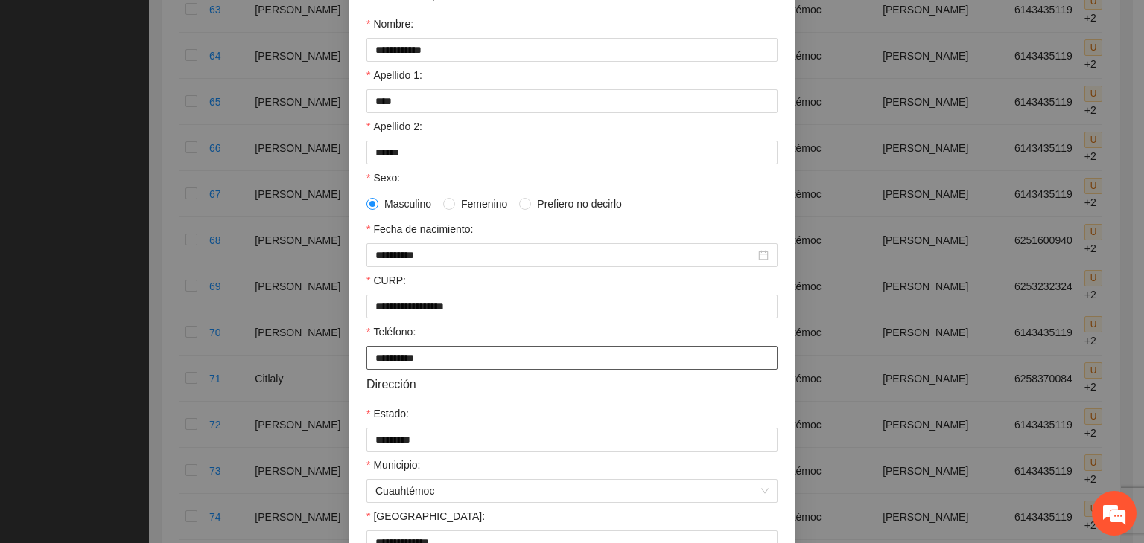
scroll to position [149, 0]
drag, startPoint x: 508, startPoint y: 310, endPoint x: 331, endPoint y: 331, distance: 179.1
click at [331, 331] on div "**********" at bounding box center [572, 271] width 1144 height 543
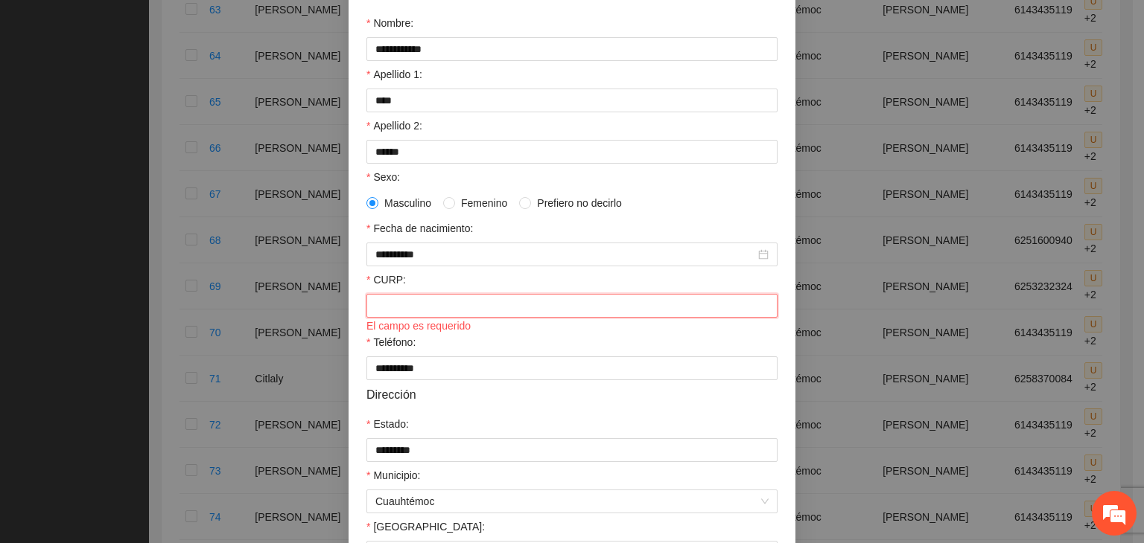
paste input "**********"
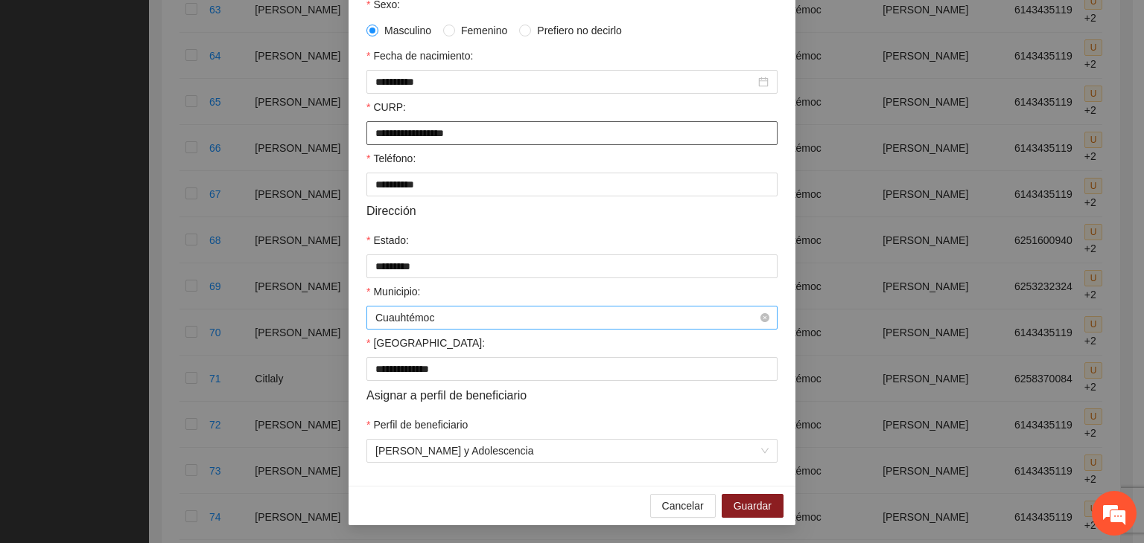
scroll to position [105, 0]
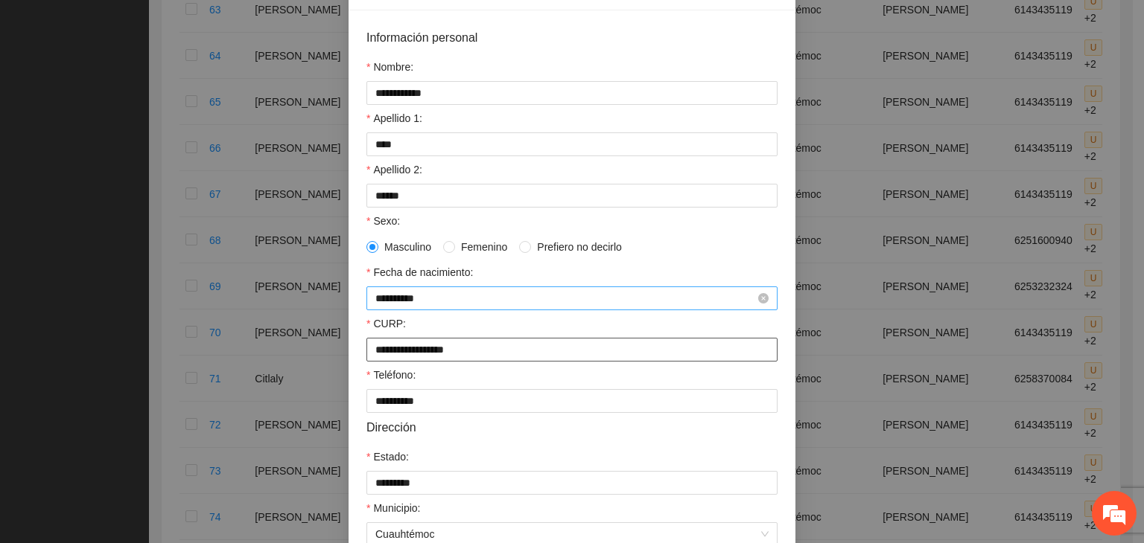
type input "**********"
click at [394, 302] on input "**********" at bounding box center [565, 298] width 380 height 16
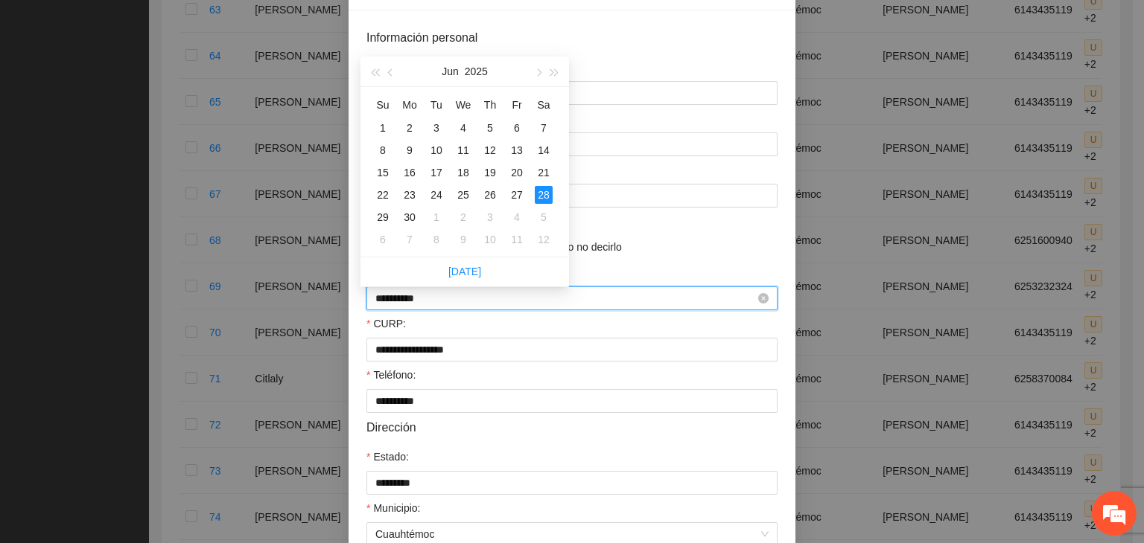
click at [429, 300] on input "**********" at bounding box center [565, 298] width 380 height 16
click at [441, 214] on div "28" at bounding box center [436, 217] width 18 height 18
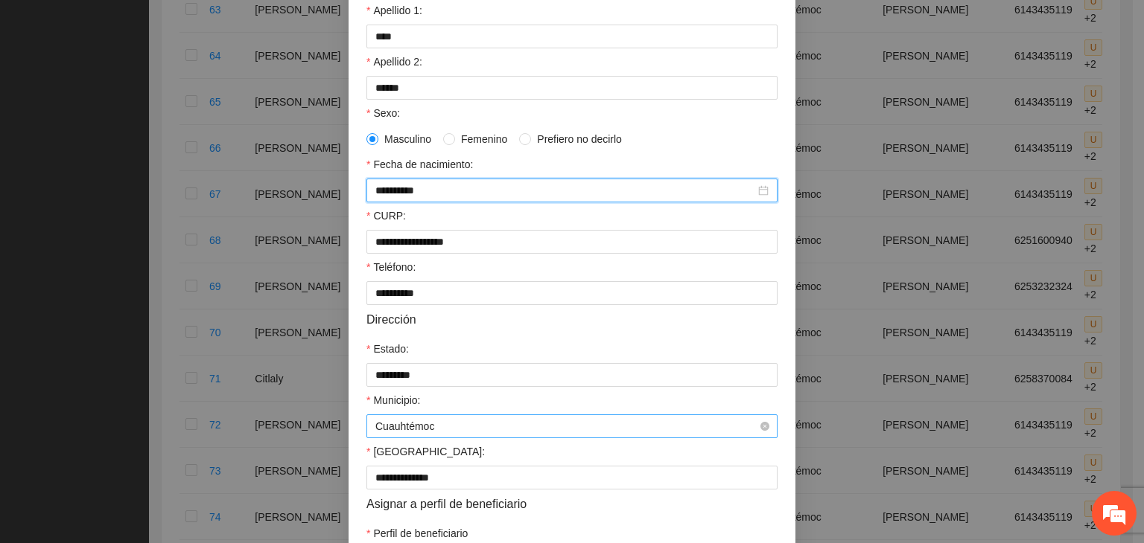
scroll to position [328, 0]
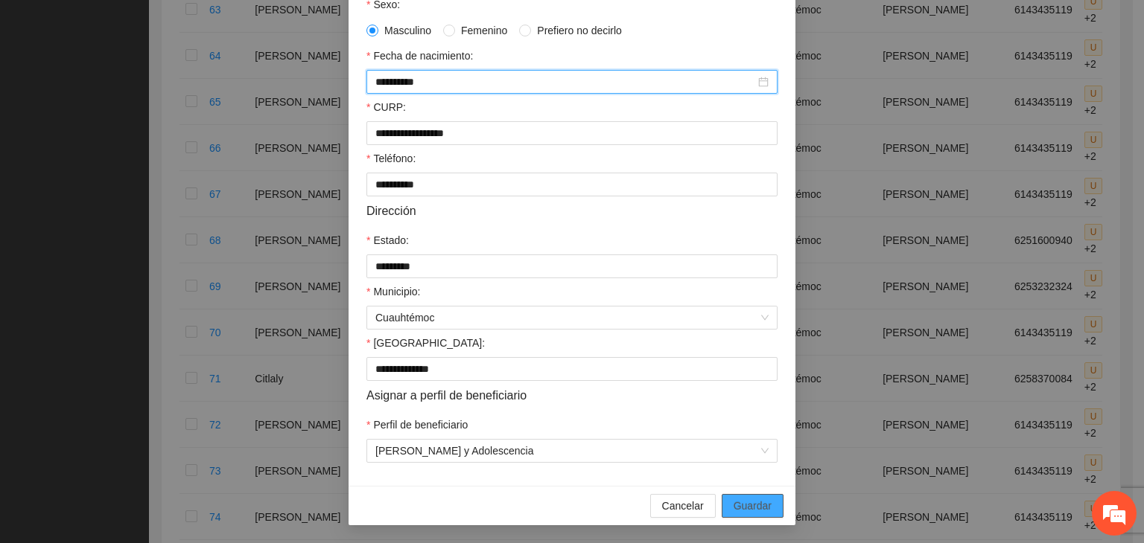
type input "**********"
click at [737, 503] on span "Guardar" at bounding box center [752, 506] width 38 height 16
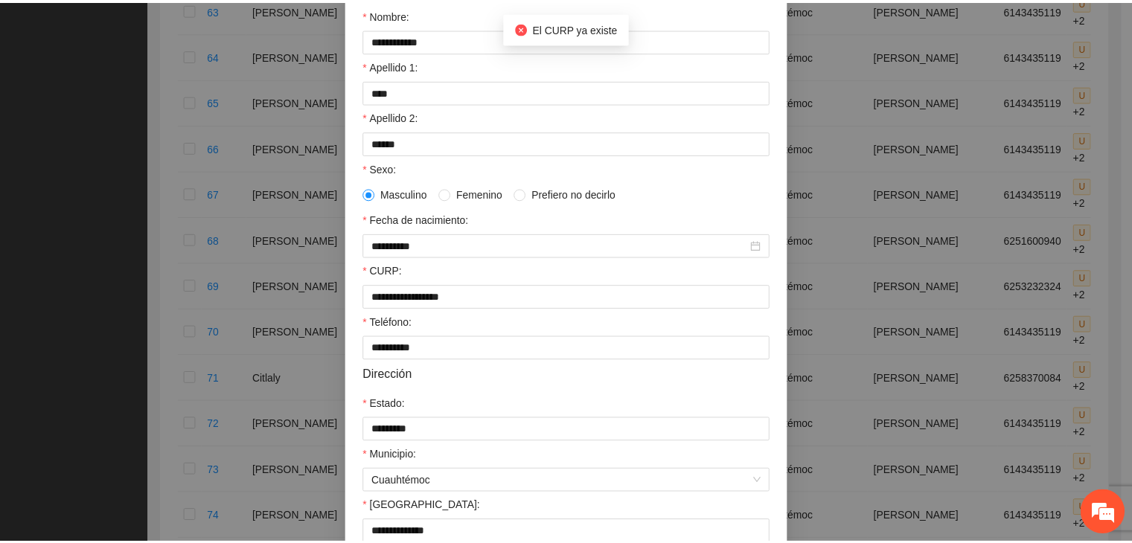
scroll to position [0, 0]
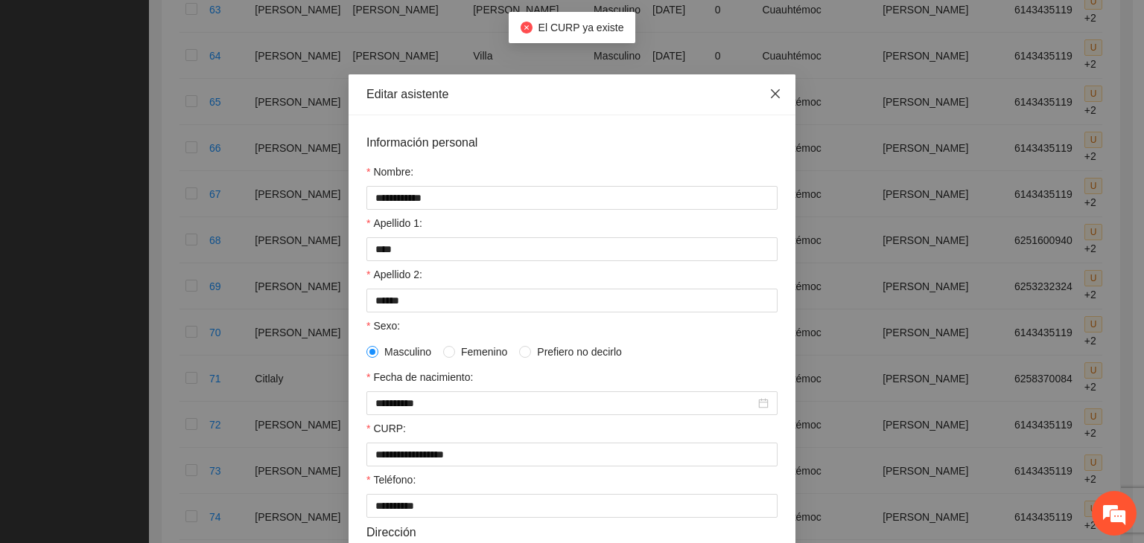
click at [771, 99] on icon "close" at bounding box center [775, 94] width 12 height 12
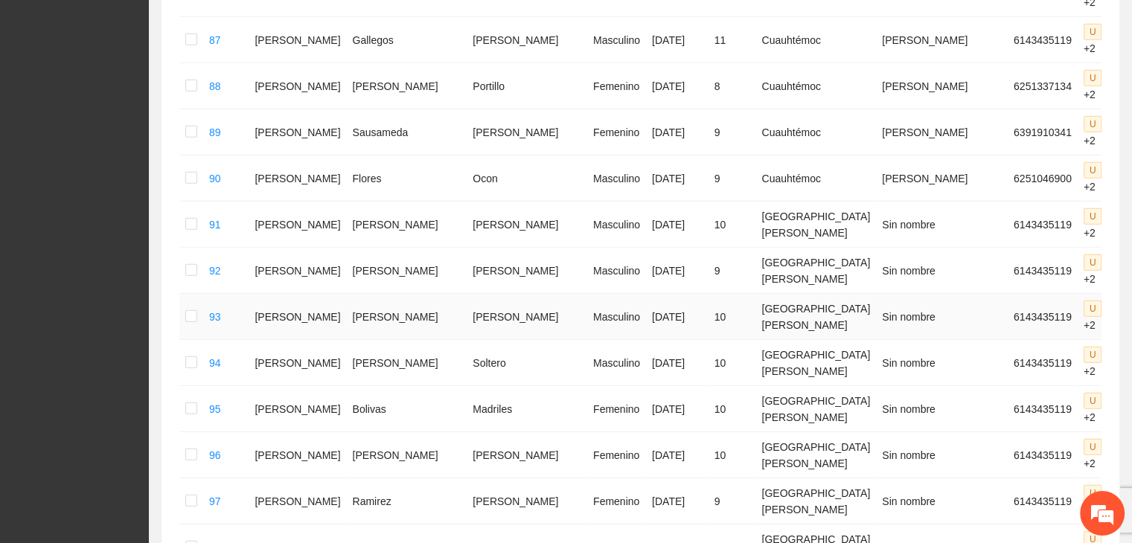
scroll to position [4326, 0]
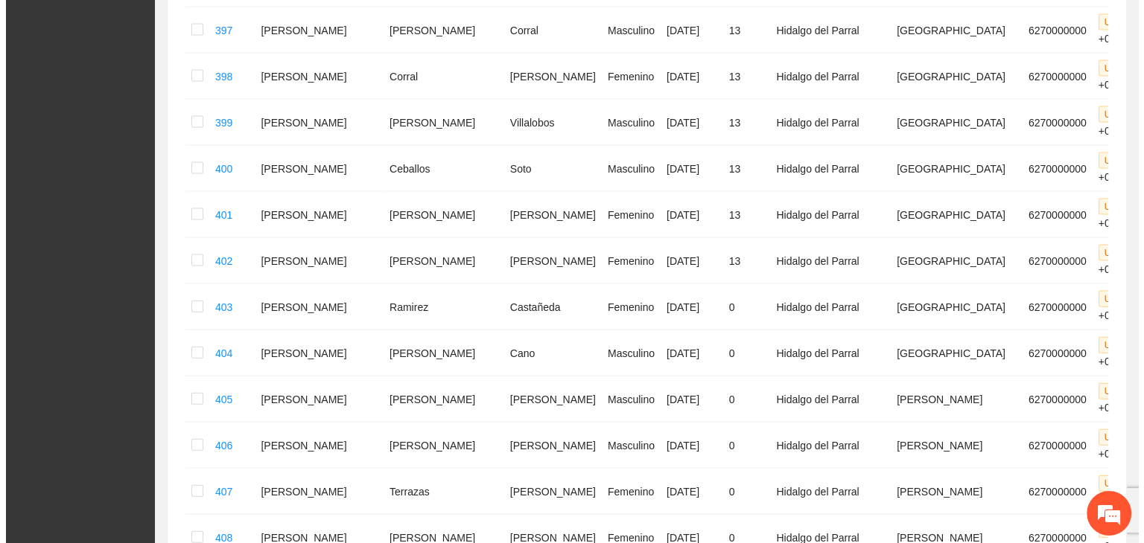
scroll to position [3140, 0]
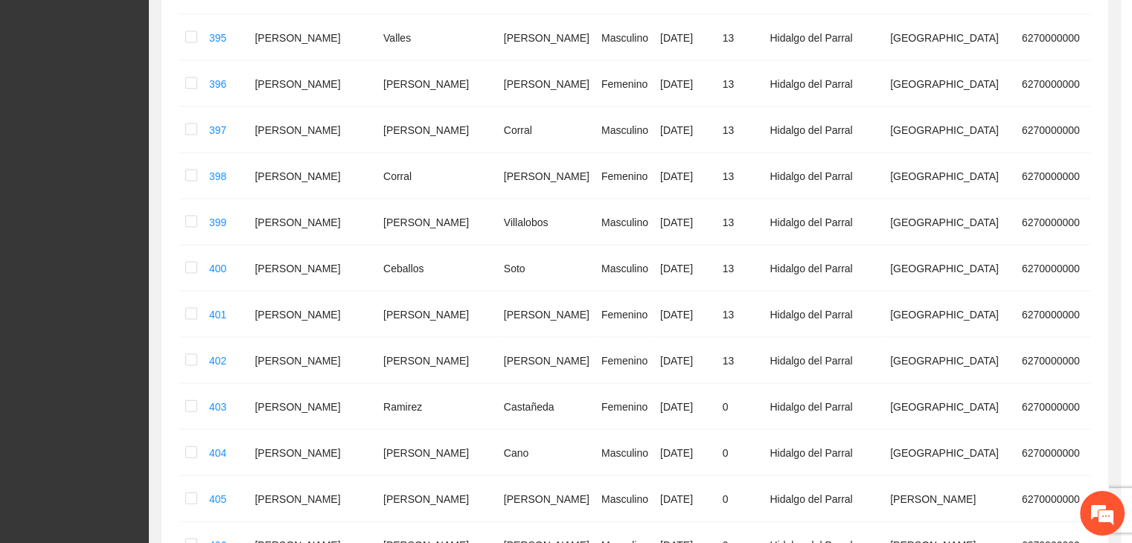
type input "**********"
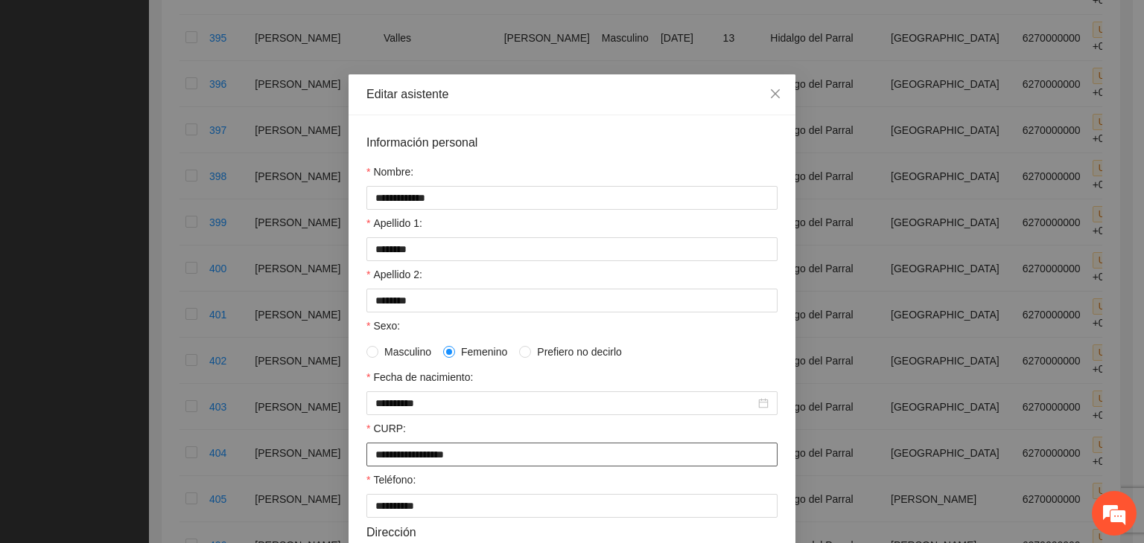
click at [499, 456] on input "**********" at bounding box center [571, 455] width 411 height 24
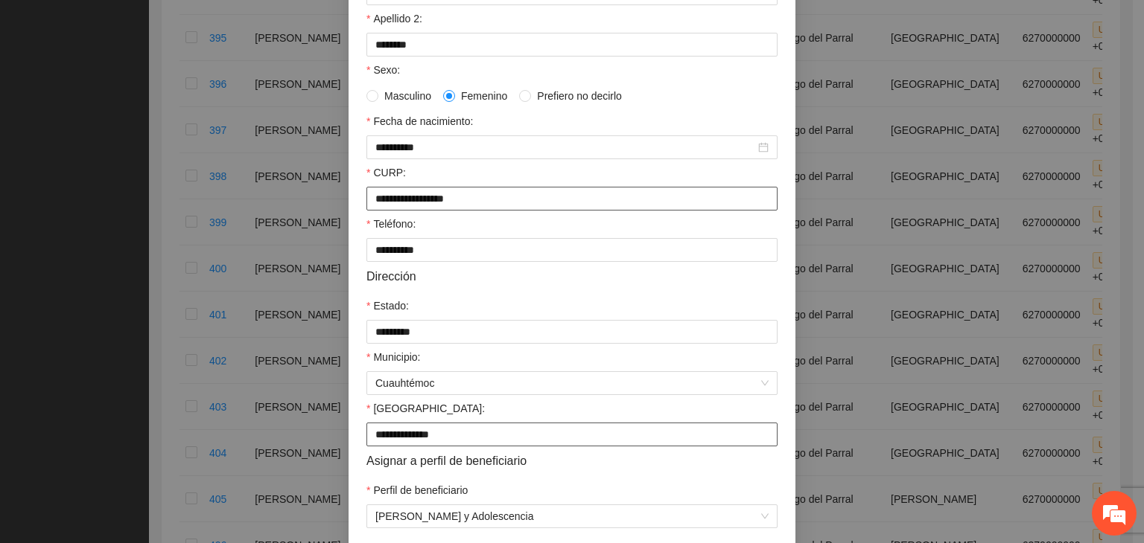
scroll to position [328, 0]
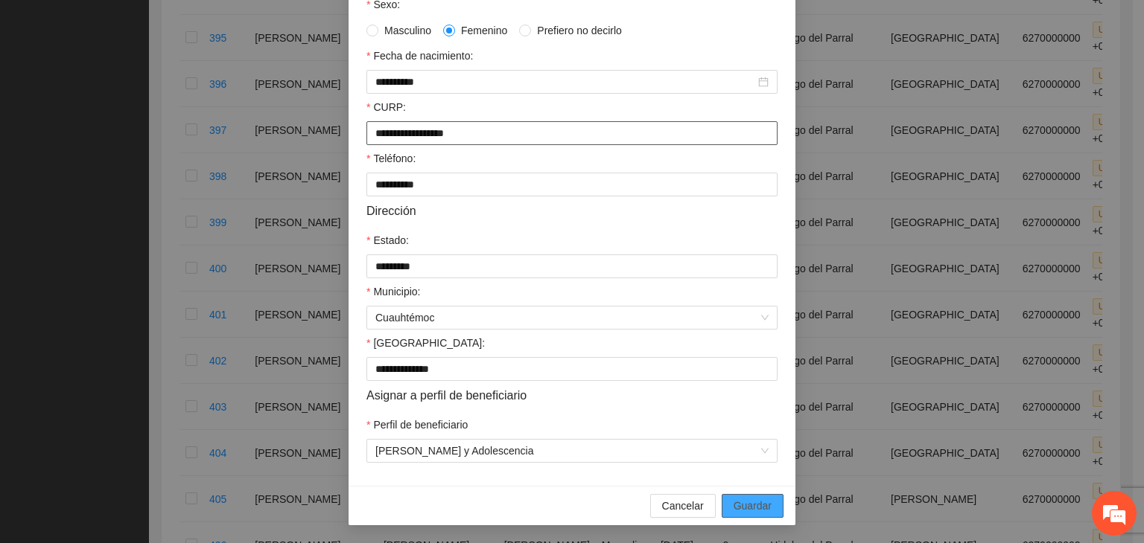
type input "**********"
click at [748, 513] on span "Guardar" at bounding box center [752, 506] width 38 height 16
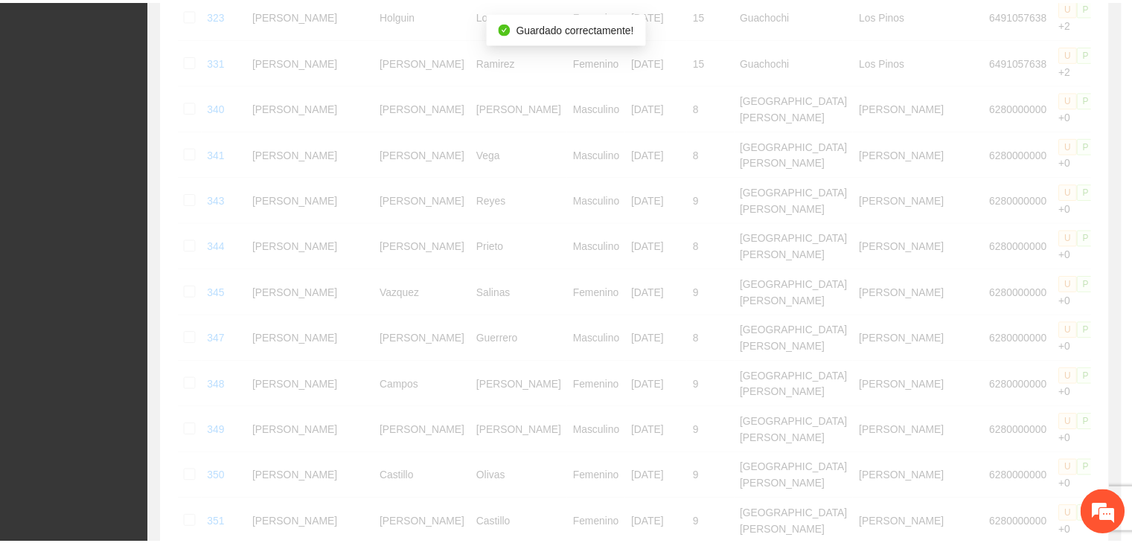
scroll to position [698, 0]
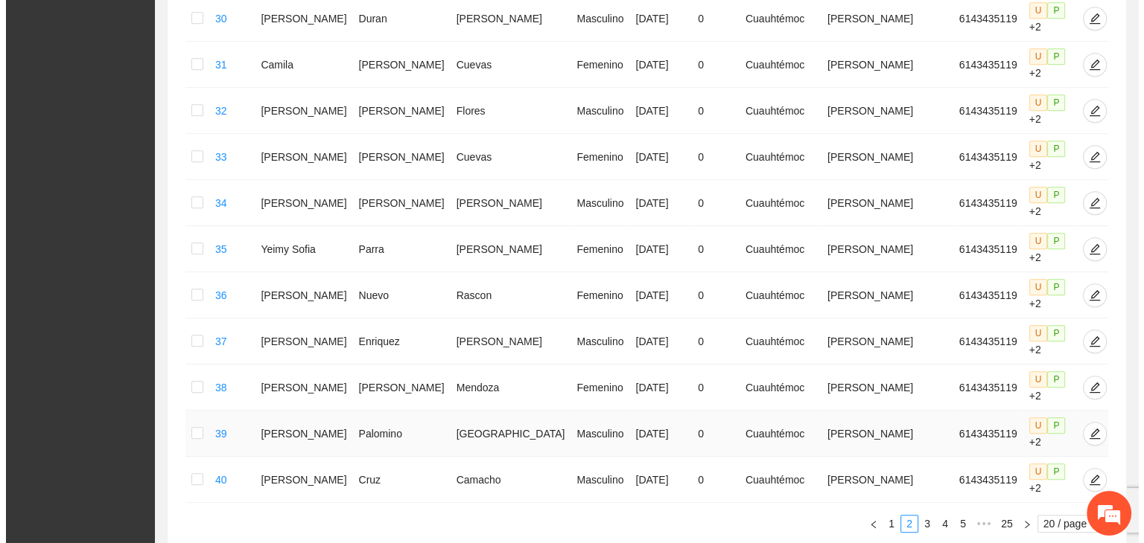
scroll to position [841, 0]
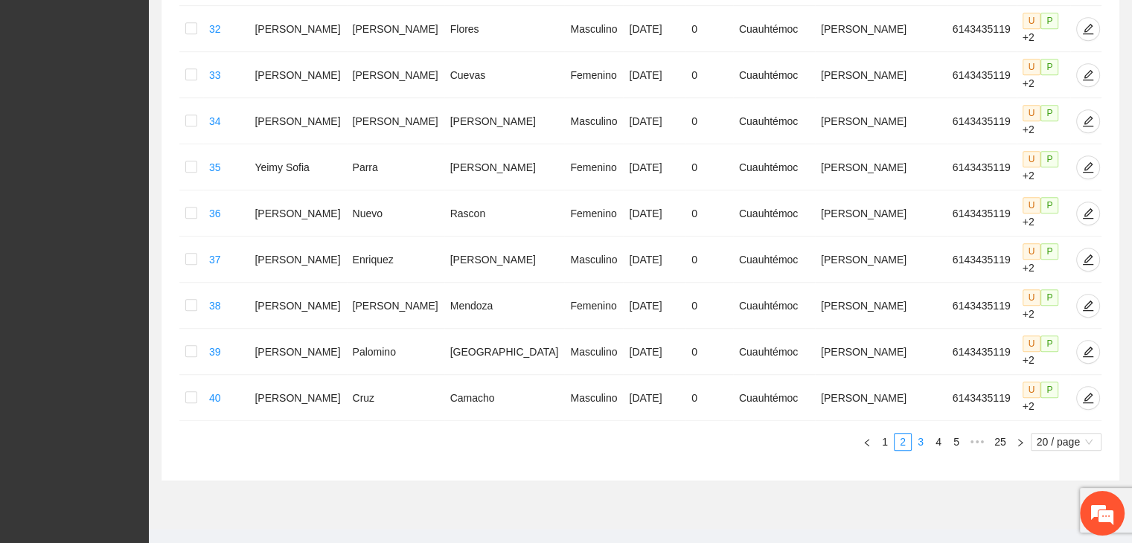
click at [920, 434] on link "3" at bounding box center [921, 442] width 16 height 16
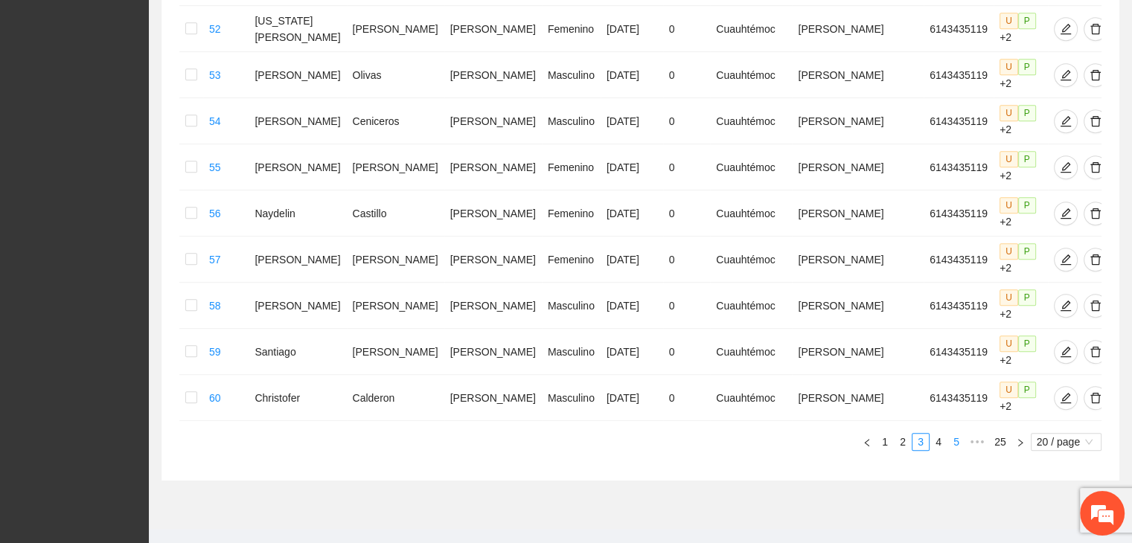
click at [937, 434] on link "4" at bounding box center [939, 442] width 16 height 16
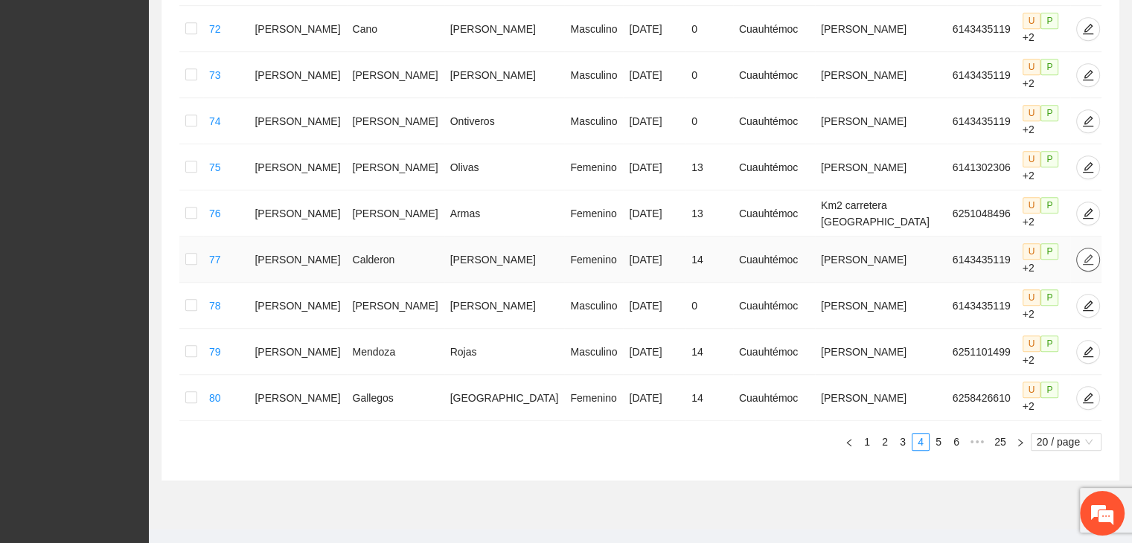
click at [1083, 261] on icon "edit" at bounding box center [1089, 260] width 12 height 12
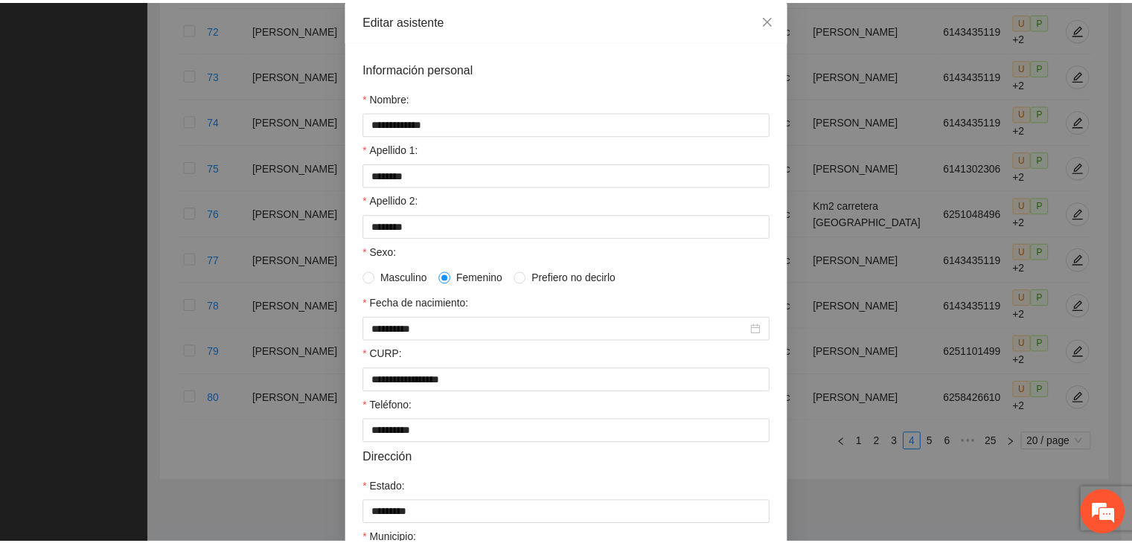
scroll to position [0, 0]
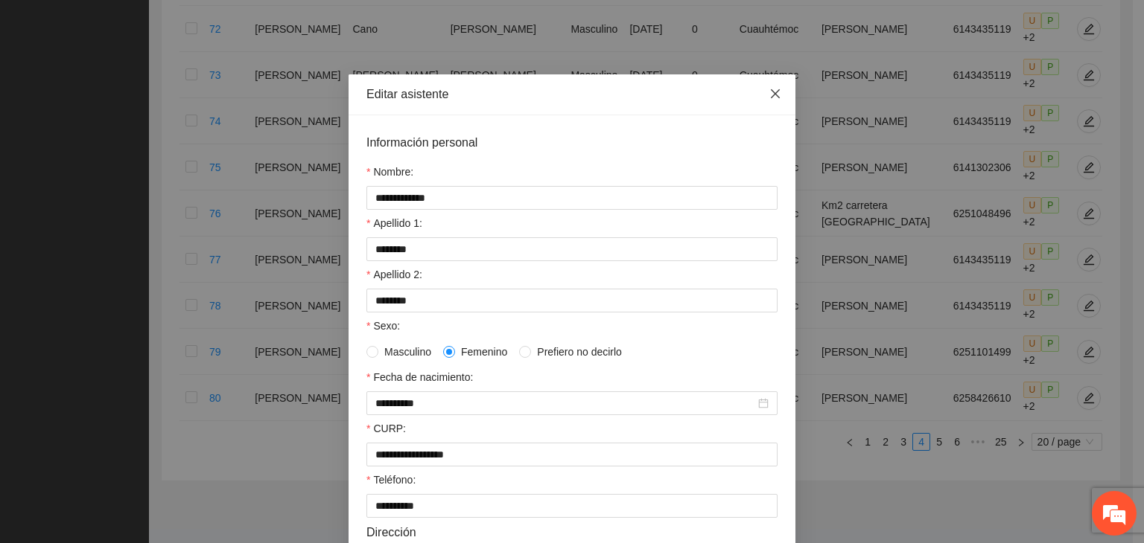
click at [769, 92] on icon "close" at bounding box center [775, 94] width 12 height 12
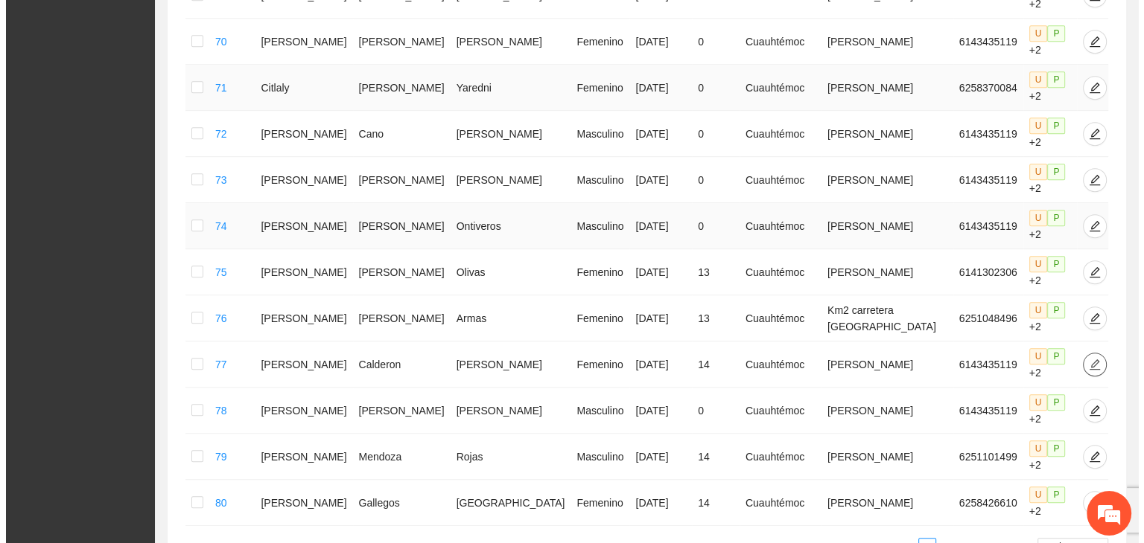
scroll to position [717, 0]
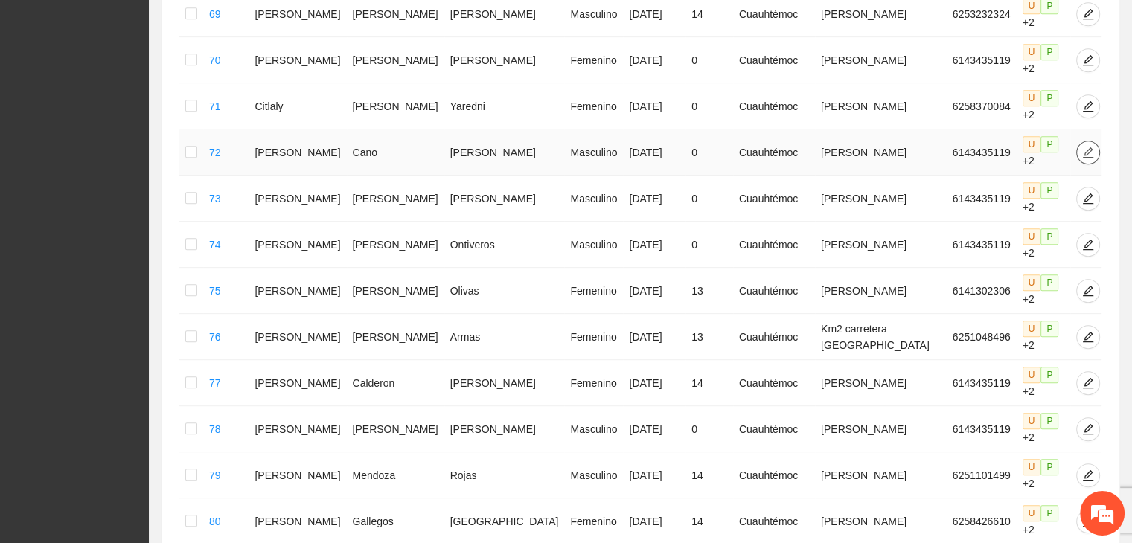
click at [1083, 147] on icon "edit" at bounding box center [1089, 153] width 12 height 12
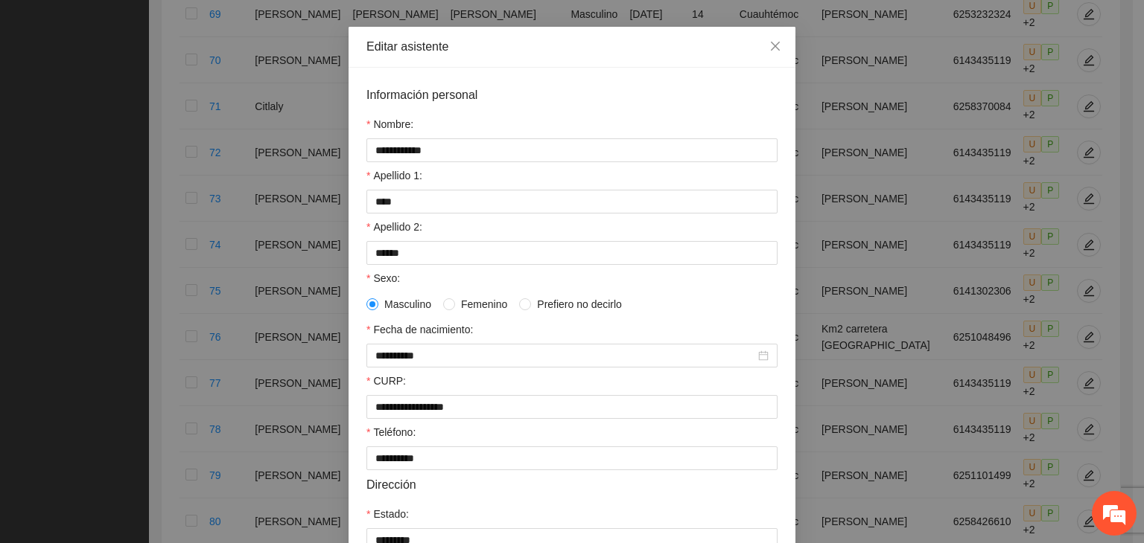
scroll to position [74, 0]
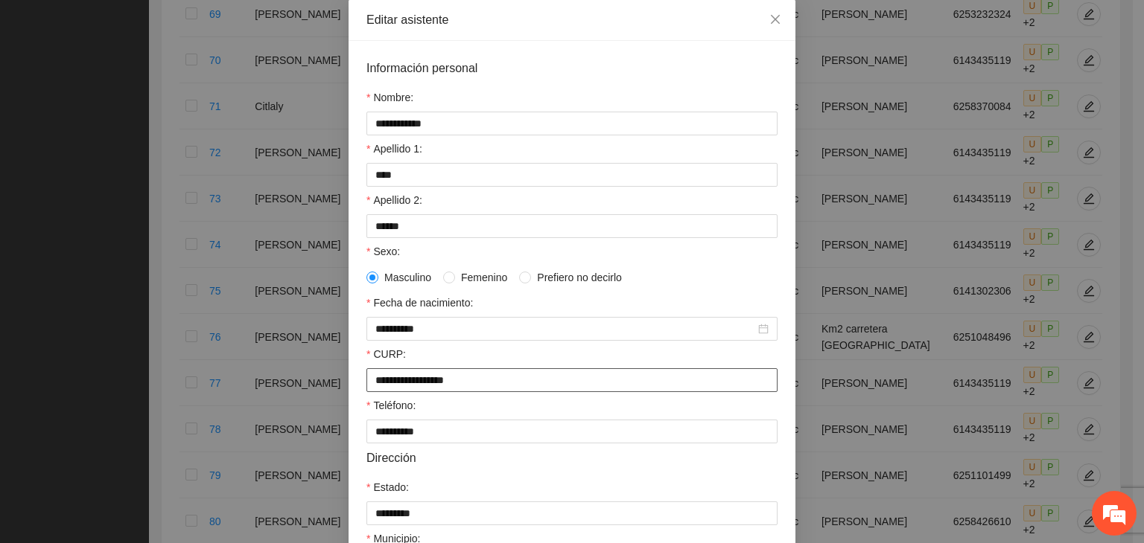
drag, startPoint x: 515, startPoint y: 384, endPoint x: 337, endPoint y: 409, distance: 179.6
click at [337, 409] on div "**********" at bounding box center [572, 271] width 1144 height 543
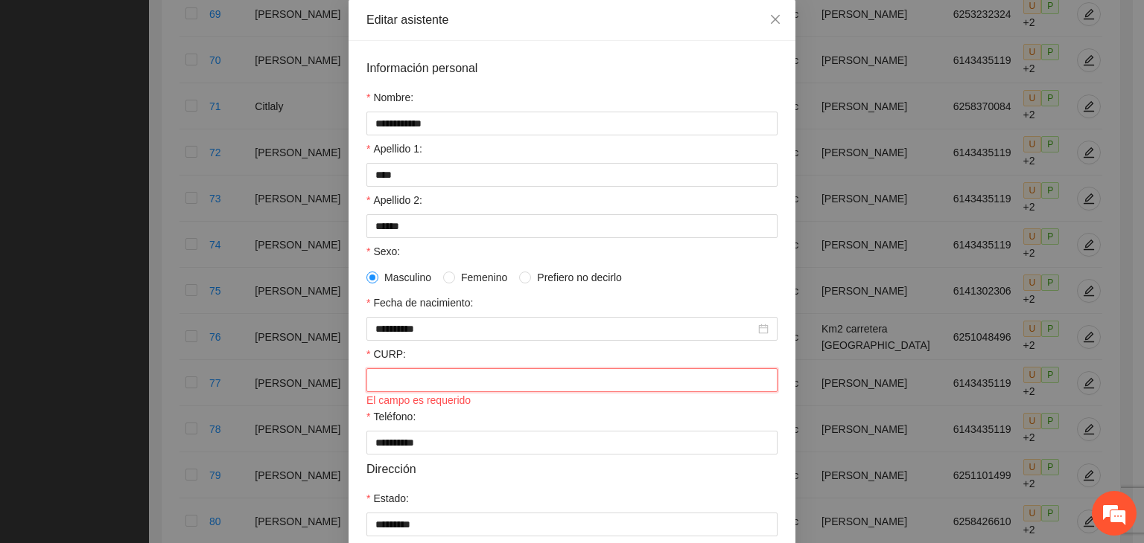
paste input "**********"
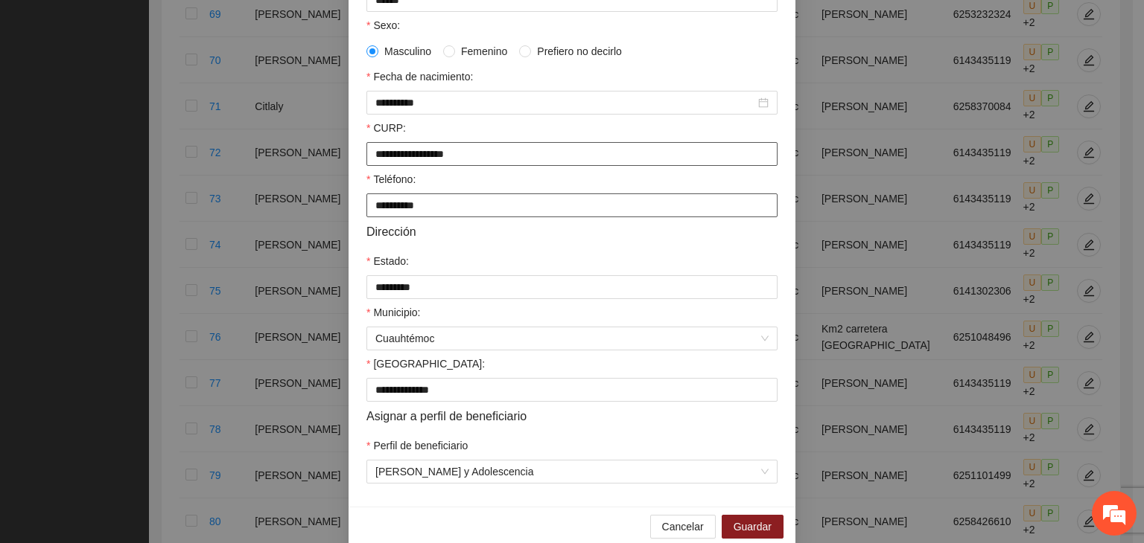
scroll to position [328, 0]
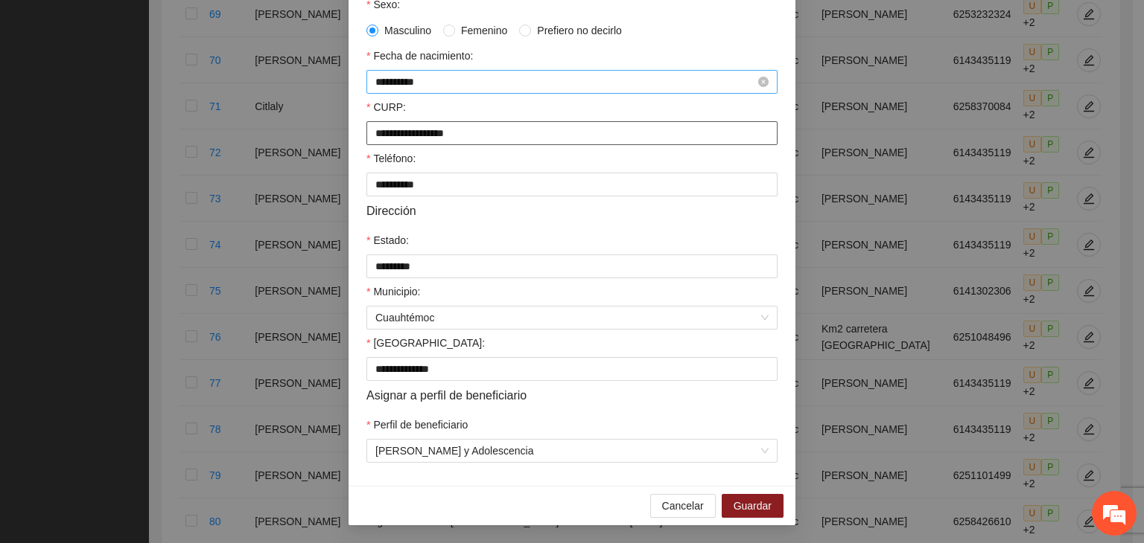
type input "**********"
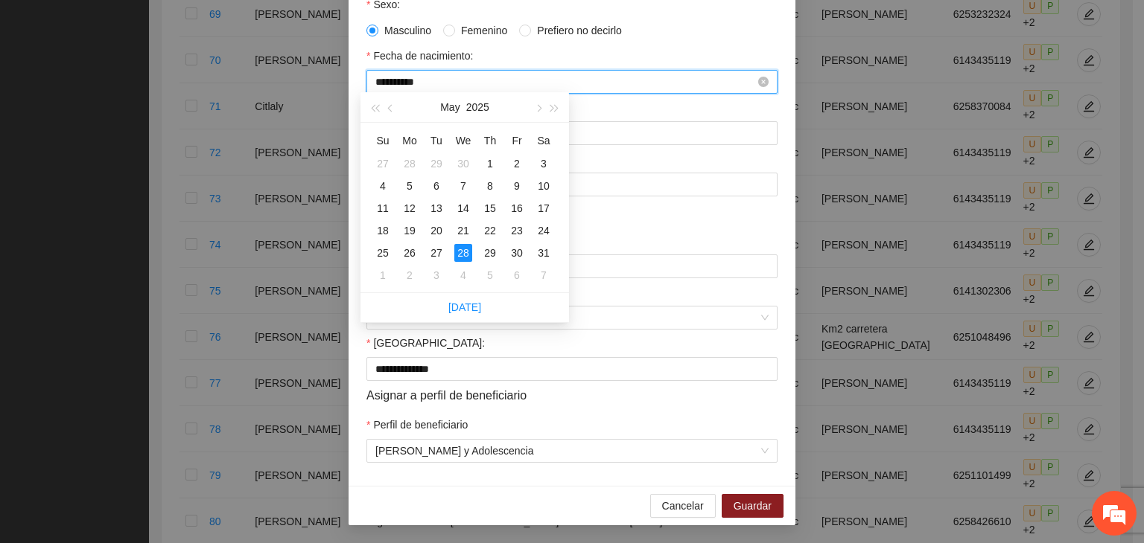
click at [424, 77] on input "**********" at bounding box center [565, 82] width 380 height 16
click at [439, 253] on div "28" at bounding box center [436, 253] width 18 height 18
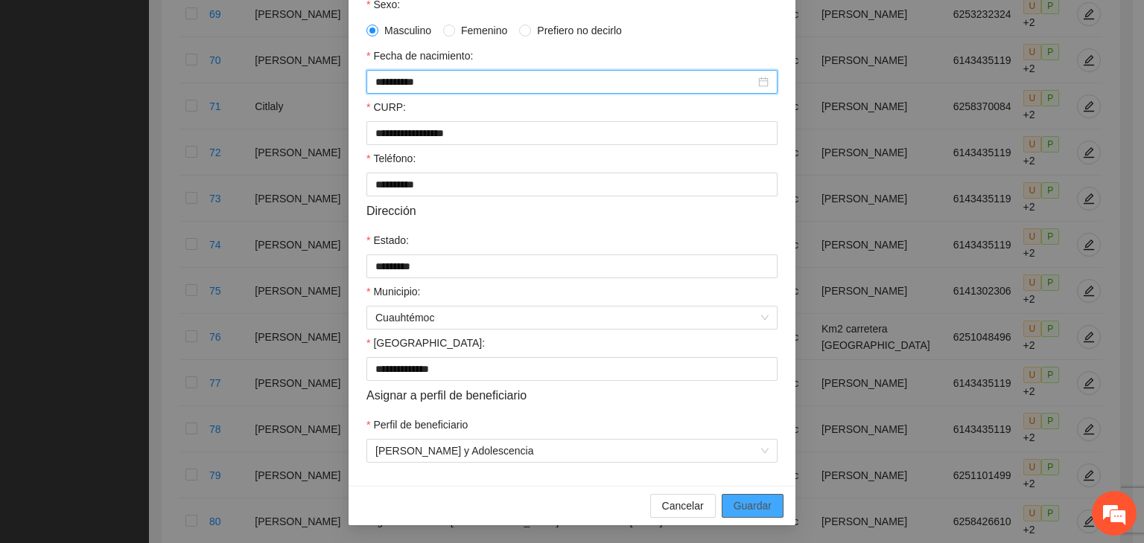
type input "**********"
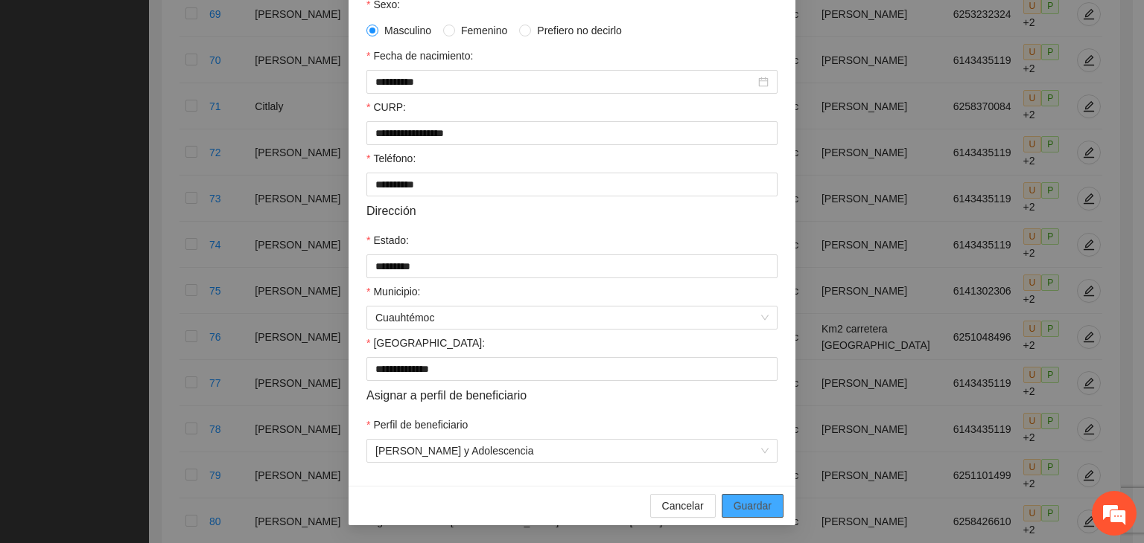
click at [765, 503] on span "Guardar" at bounding box center [752, 506] width 38 height 16
click at [766, 503] on button "Guardar" at bounding box center [752, 506] width 62 height 24
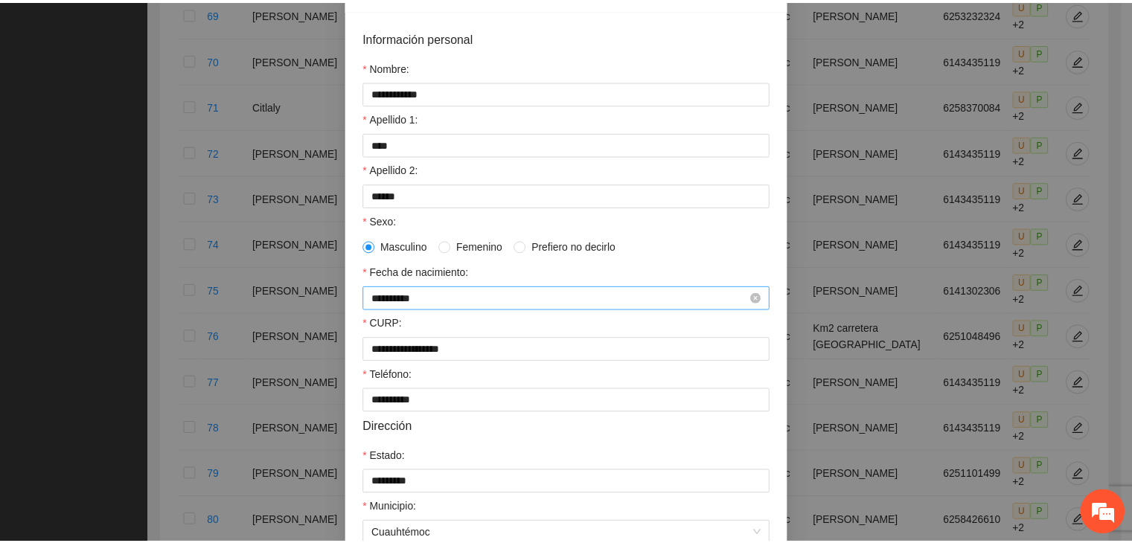
scroll to position [0, 0]
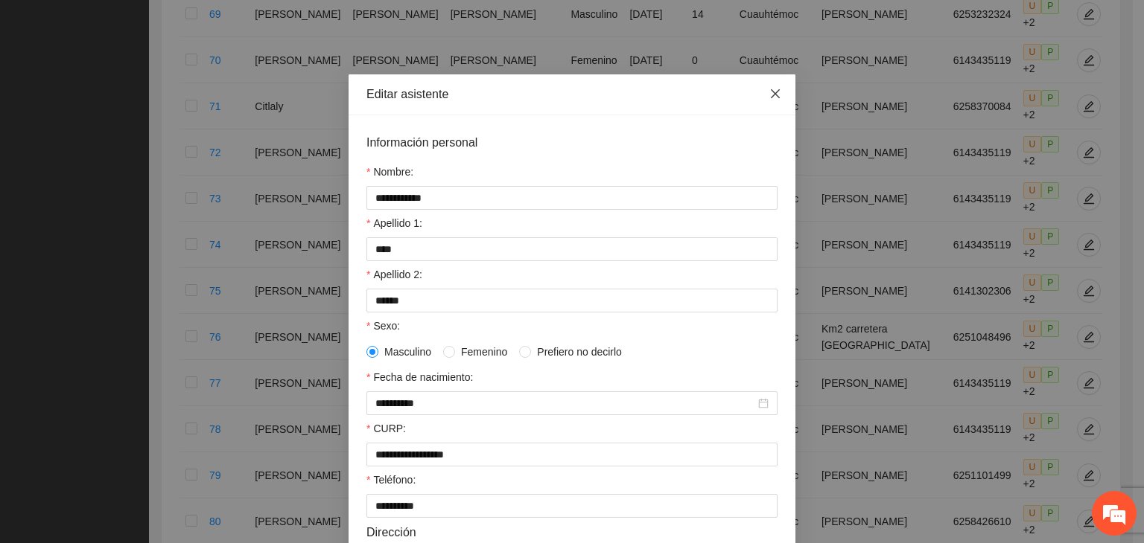
click at [772, 99] on icon "close" at bounding box center [775, 94] width 12 height 12
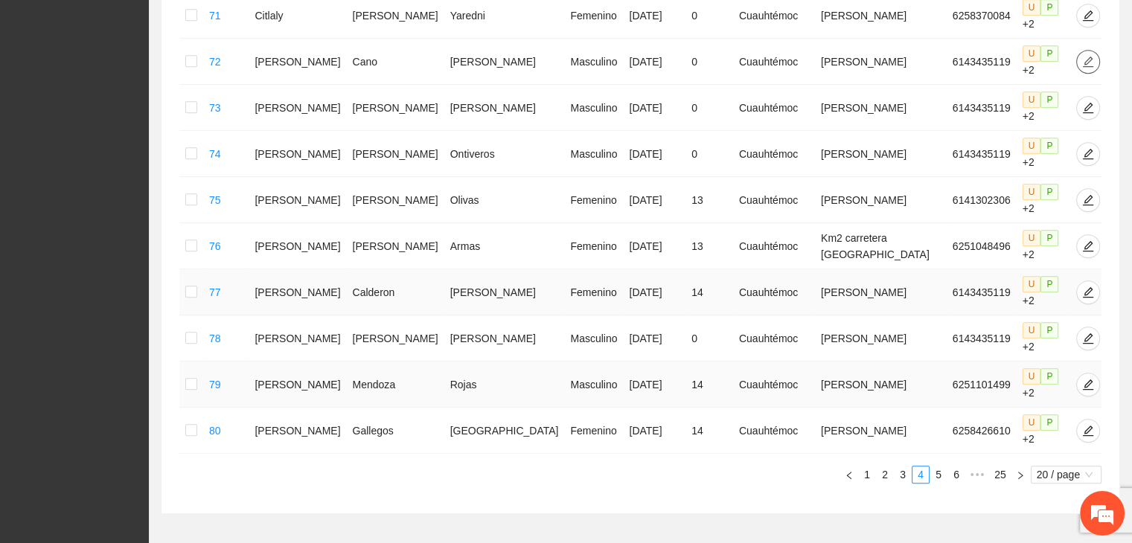
scroll to position [866, 0]
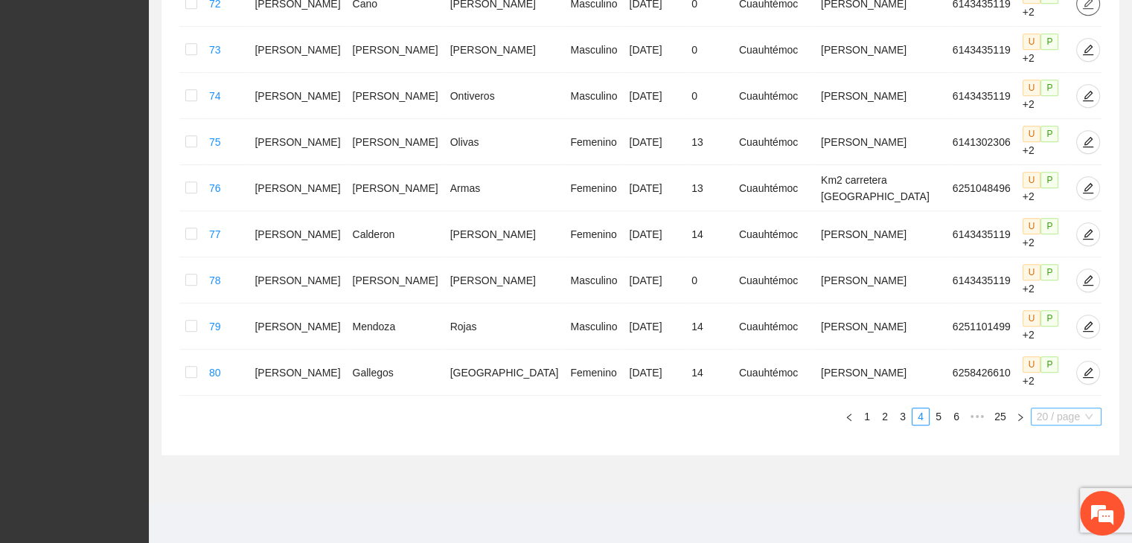
click at [1048, 409] on span "20 / page" at bounding box center [1066, 417] width 59 height 16
click at [1053, 513] on div "100 / page" at bounding box center [1067, 515] width 54 height 16
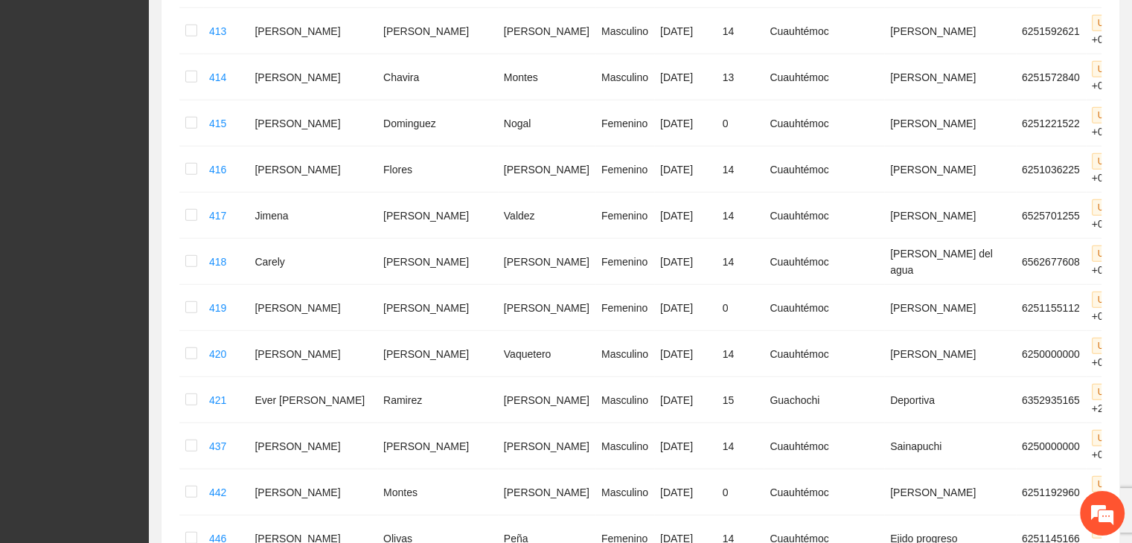
scroll to position [4033, 0]
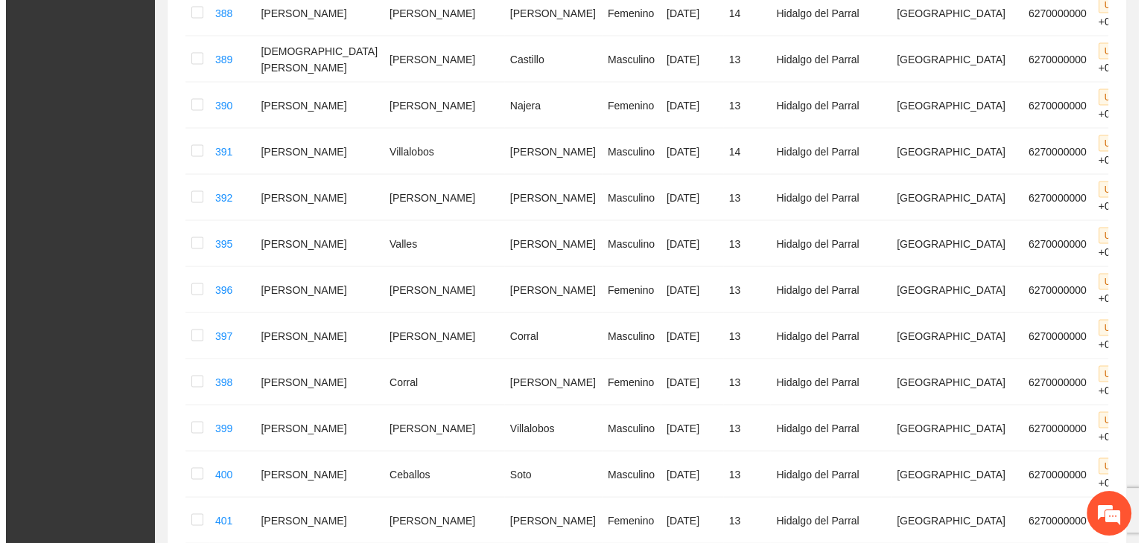
scroll to position [3140, 0]
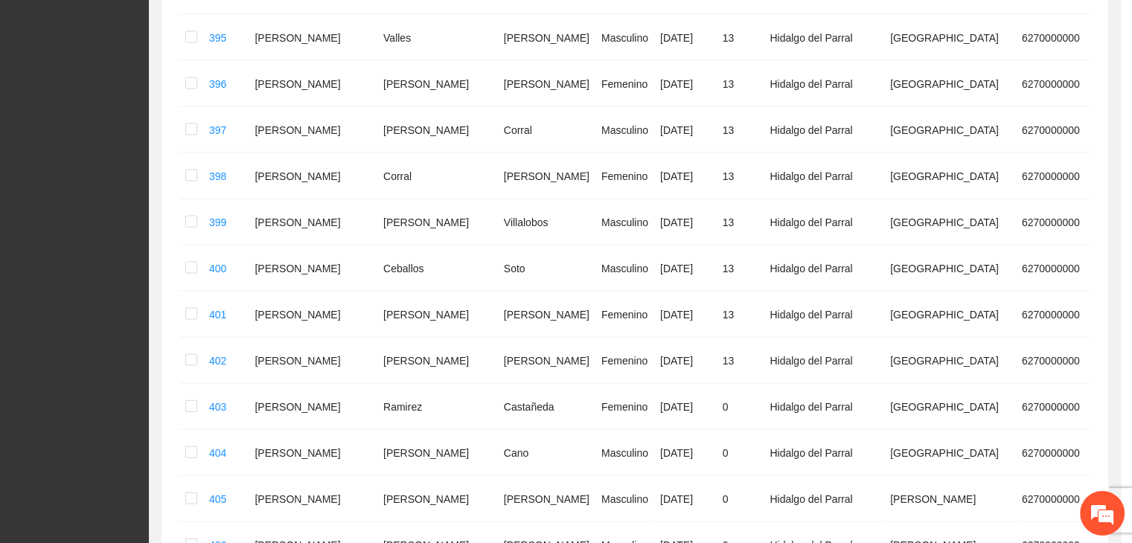
type input "**********"
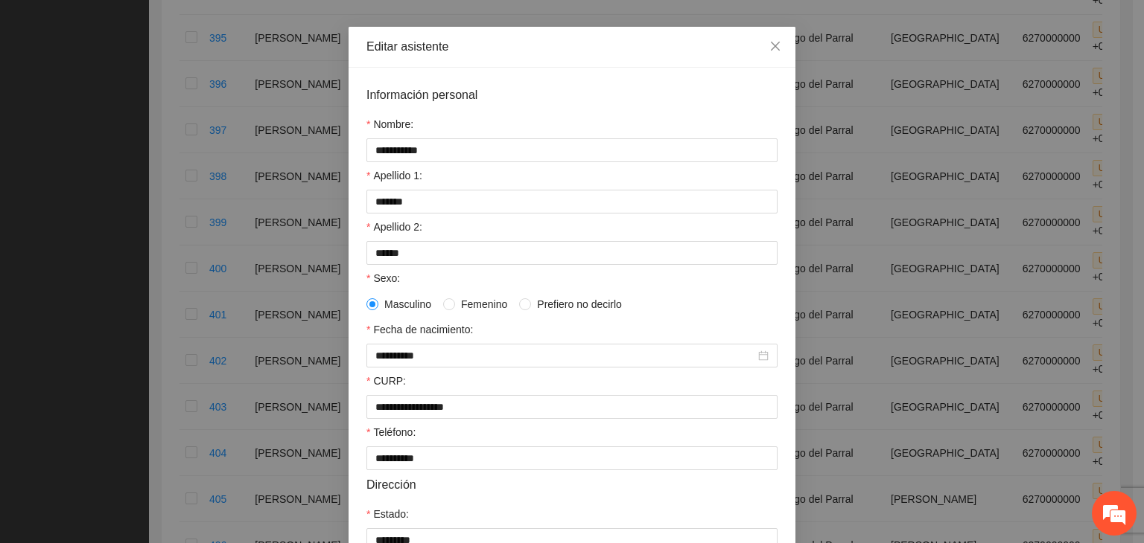
scroll to position [74, 0]
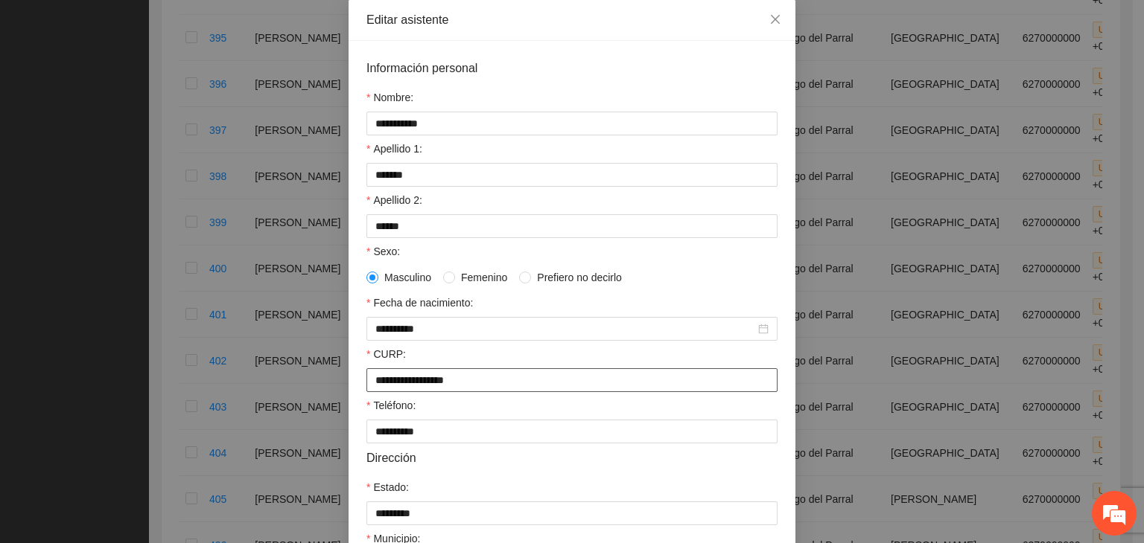
click at [504, 388] on input "**********" at bounding box center [571, 381] width 411 height 24
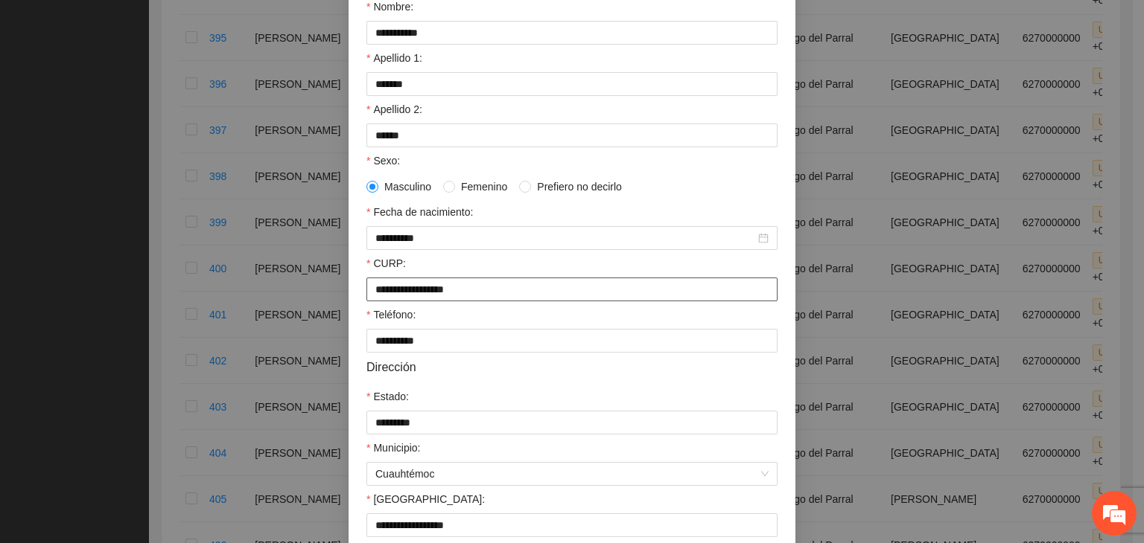
scroll to position [328, 0]
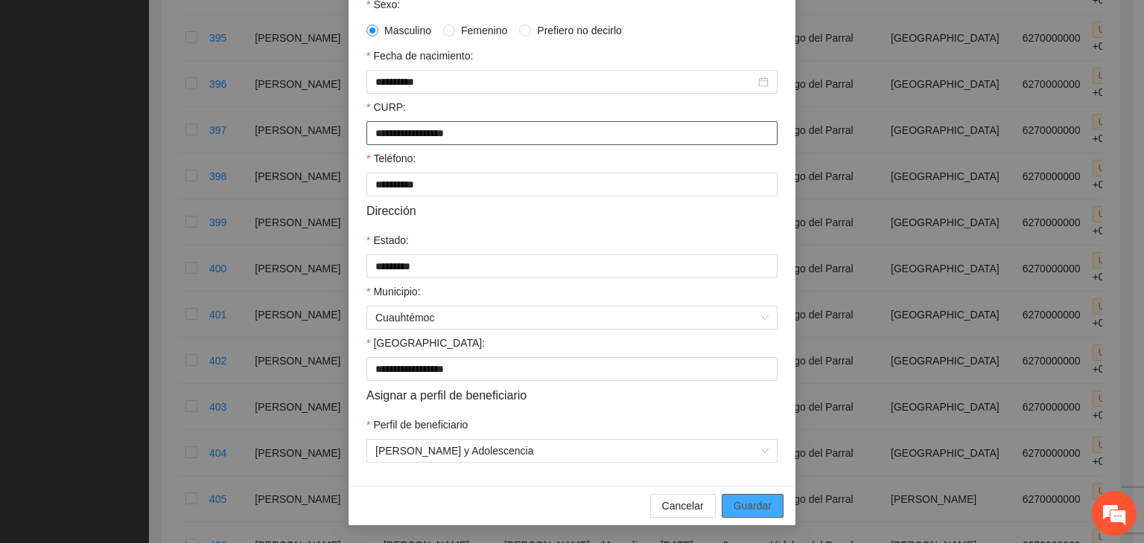
type input "**********"
click at [736, 503] on span "Guardar" at bounding box center [752, 506] width 38 height 16
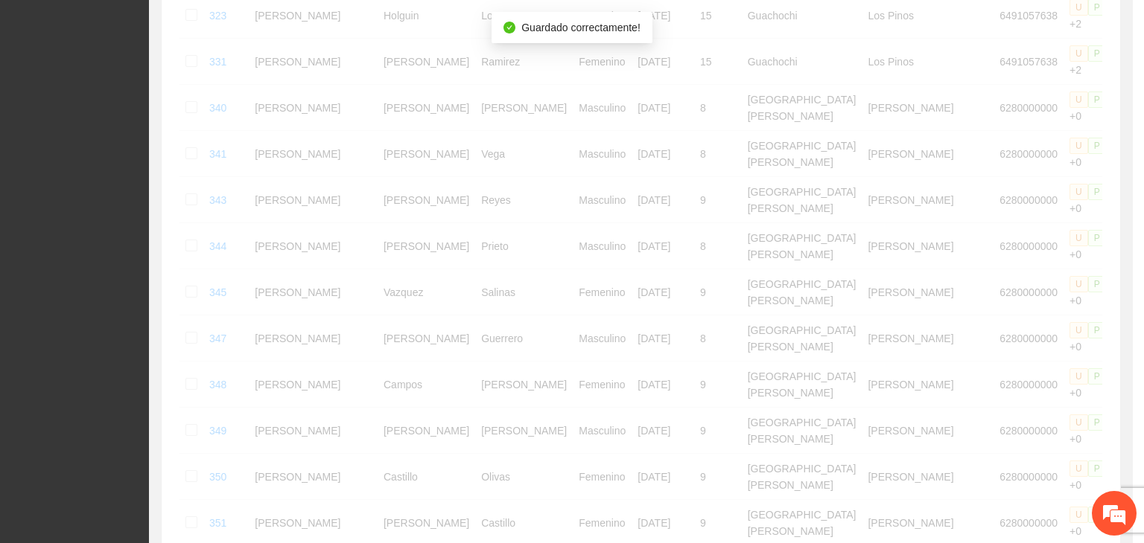
scroll to position [698, 0]
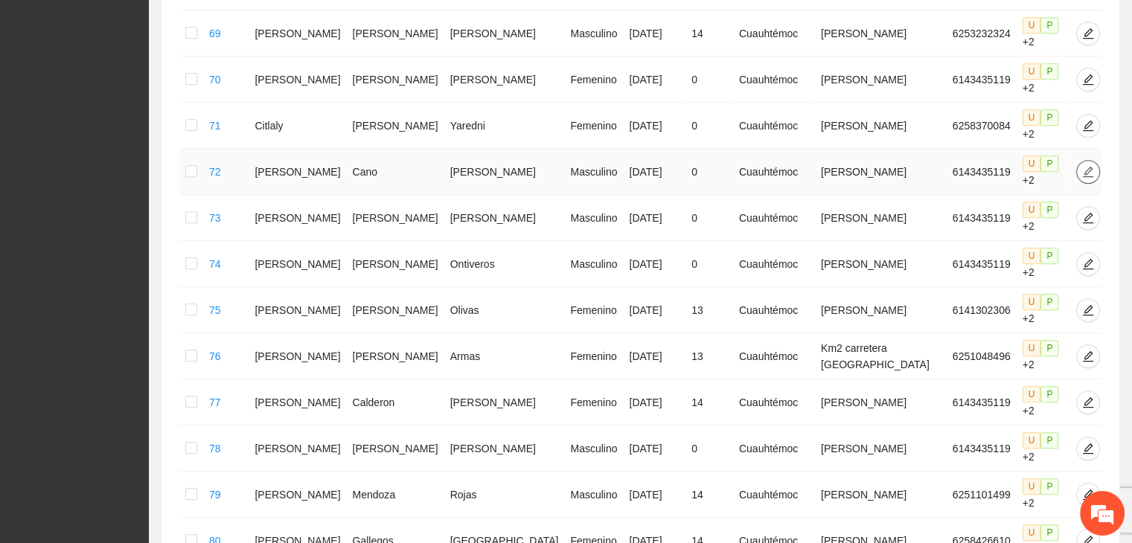
click at [1083, 166] on icon "edit" at bounding box center [1088, 171] width 10 height 10
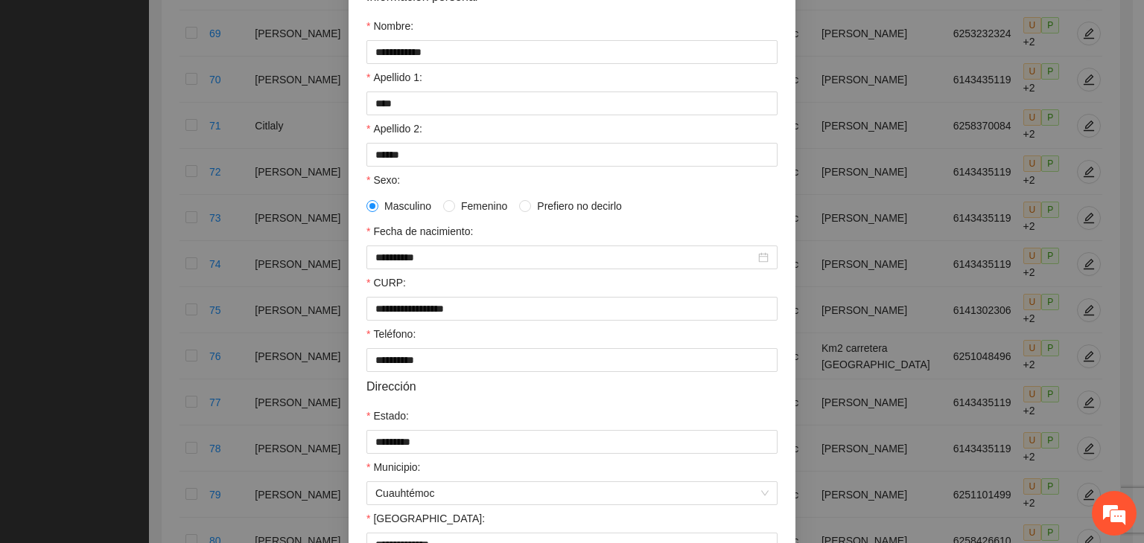
scroll to position [149, 0]
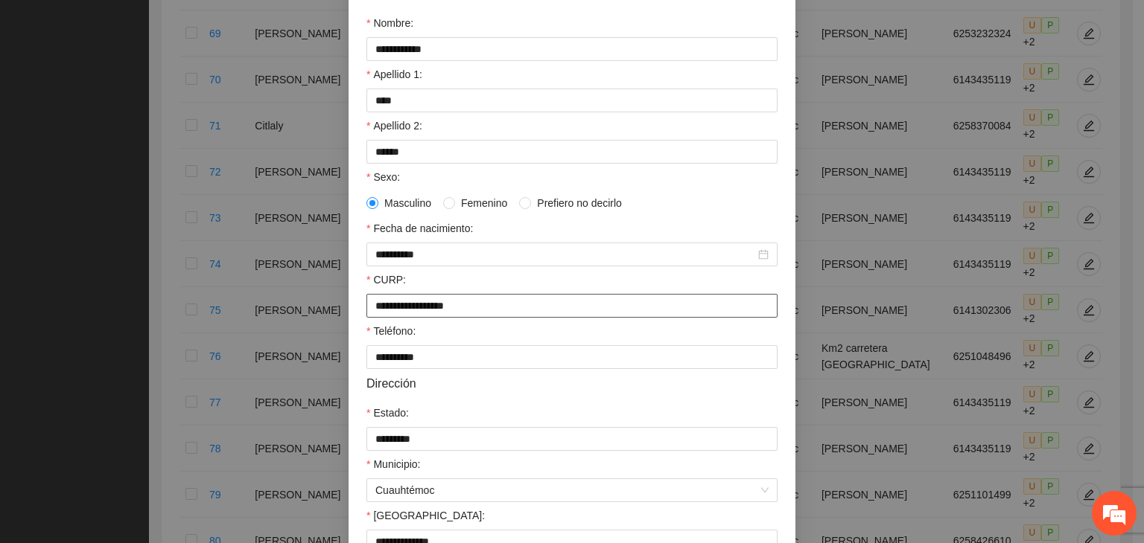
drag, startPoint x: 494, startPoint y: 313, endPoint x: 310, endPoint y: 333, distance: 185.6
click at [310, 333] on div "**********" at bounding box center [572, 271] width 1144 height 543
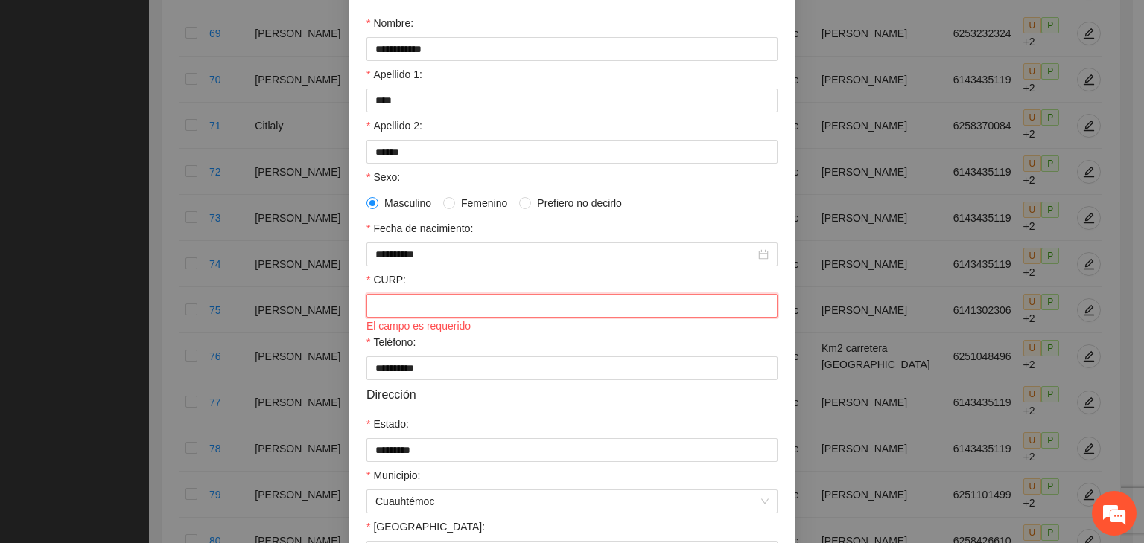
paste input "**********"
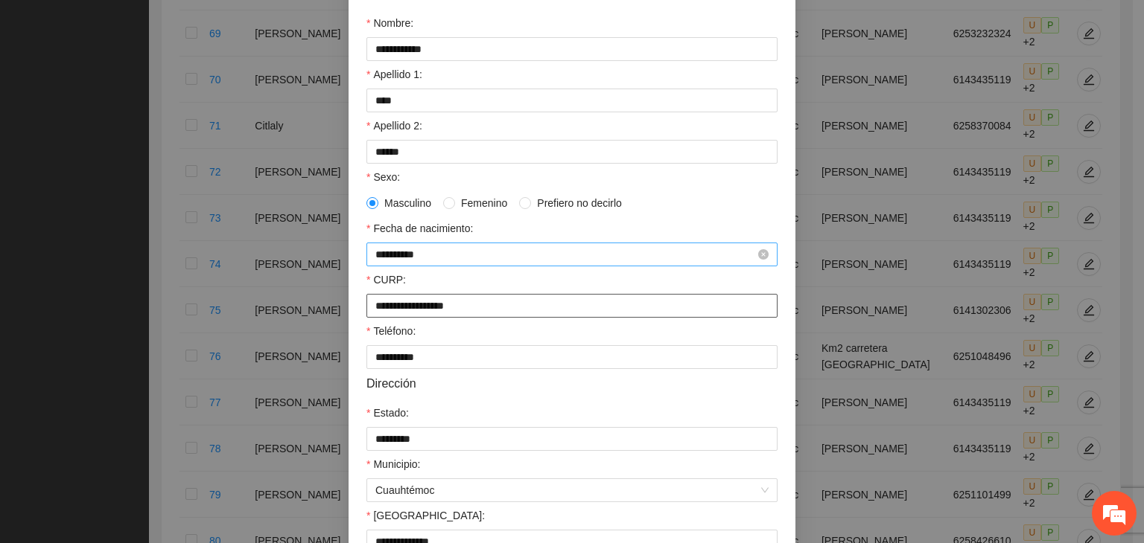
type input "**********"
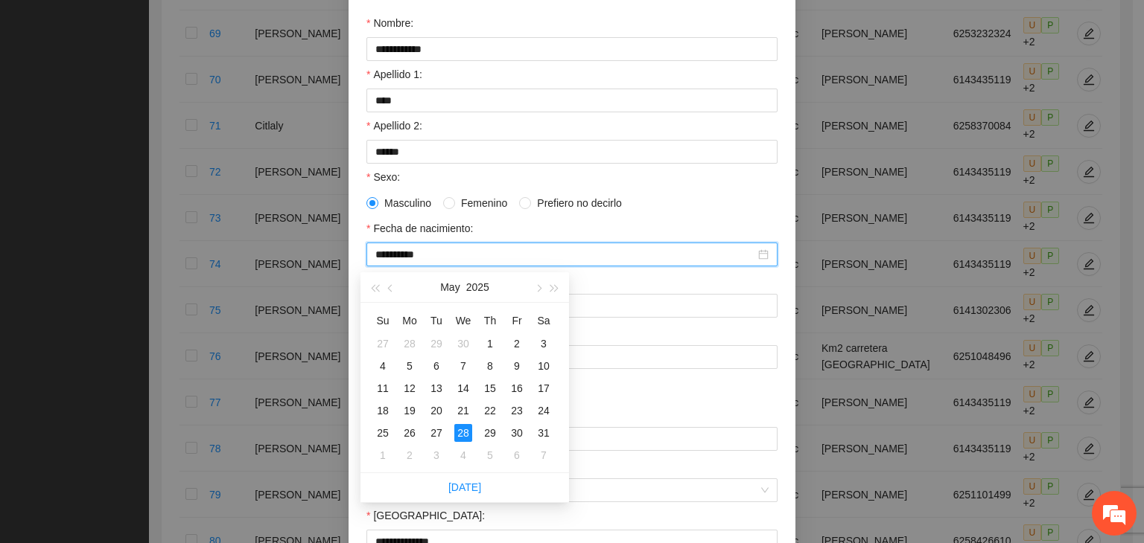
drag, startPoint x: 450, startPoint y: 259, endPoint x: 307, endPoint y: 292, distance: 146.6
click at [307, 292] on div "**********" at bounding box center [572, 271] width 1144 height 543
click at [437, 428] on div "28" at bounding box center [436, 433] width 18 height 18
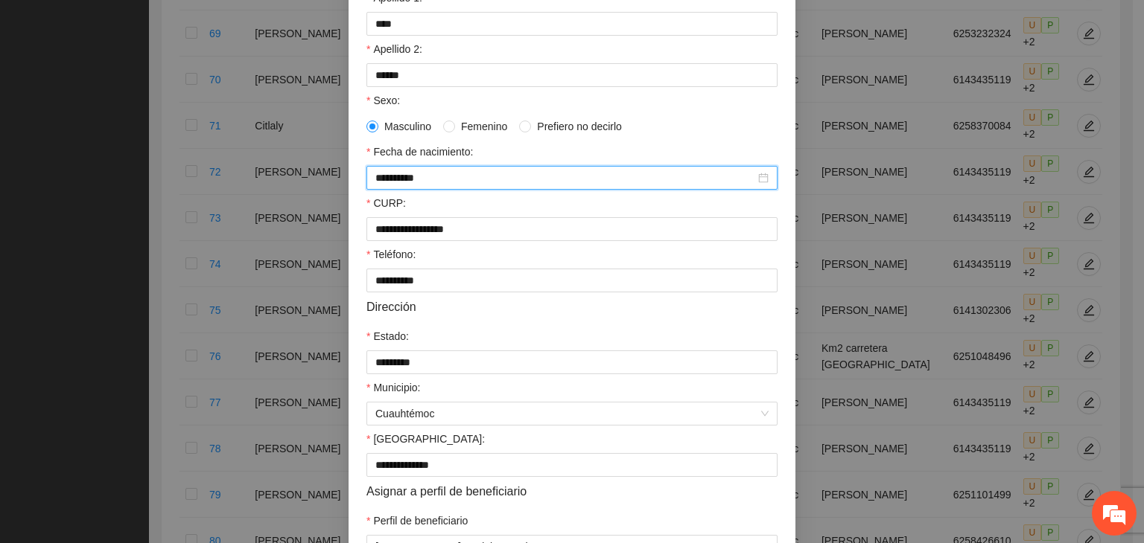
scroll to position [328, 0]
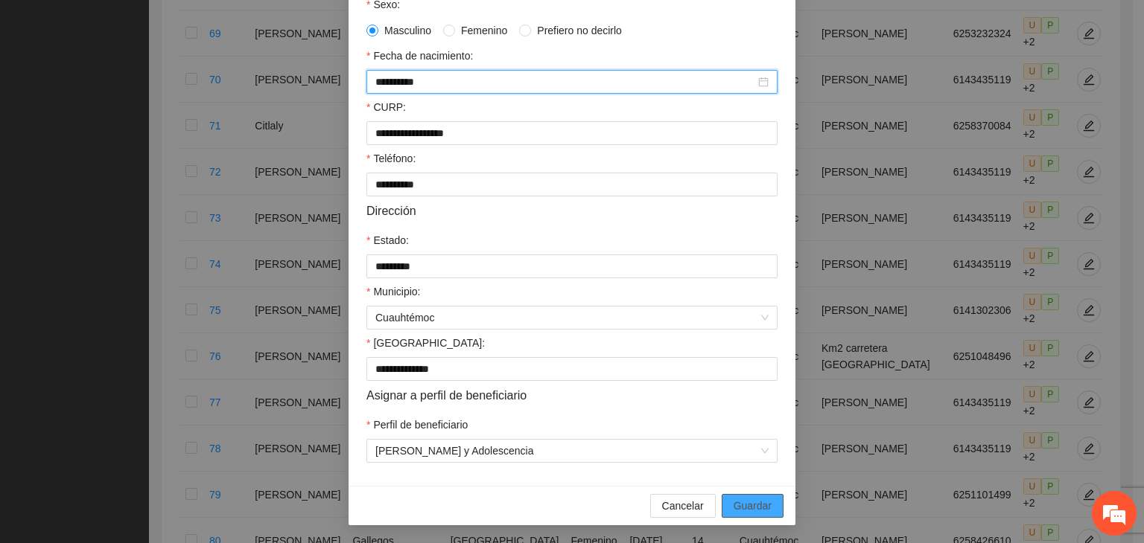
type input "**********"
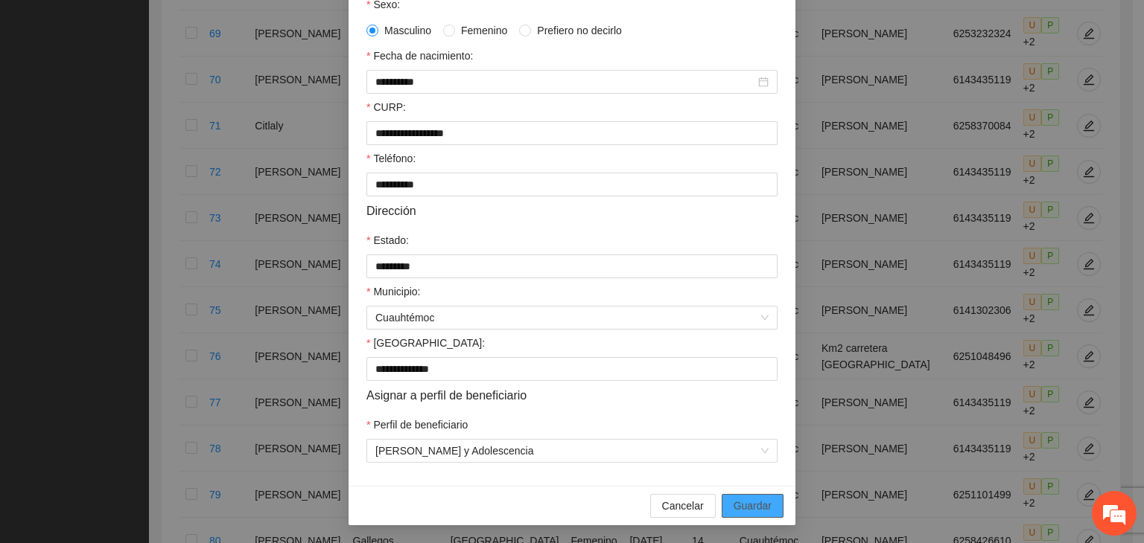
click at [751, 502] on span "Guardar" at bounding box center [752, 506] width 38 height 16
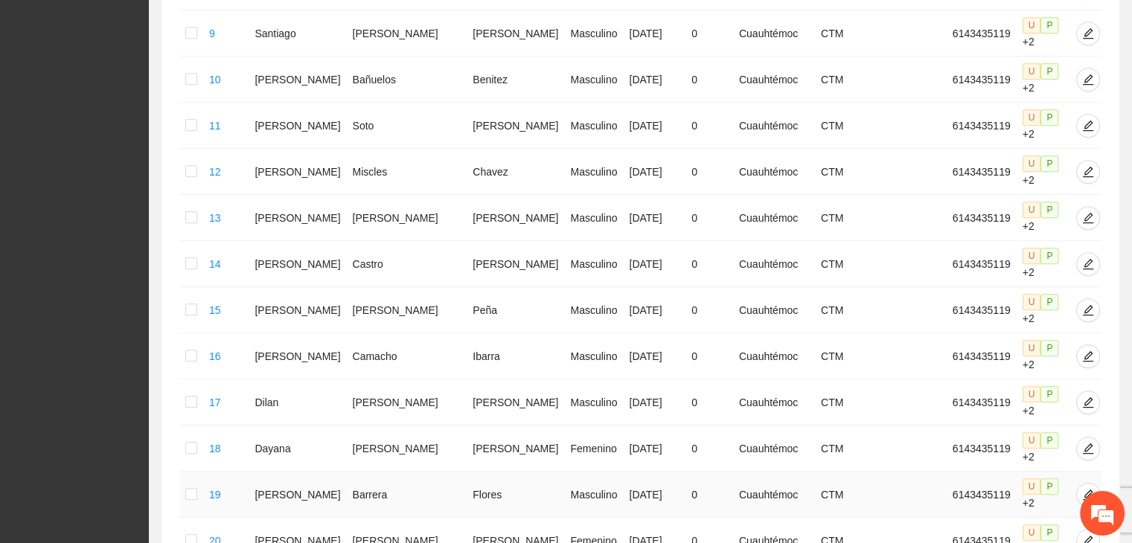
scroll to position [733, 0]
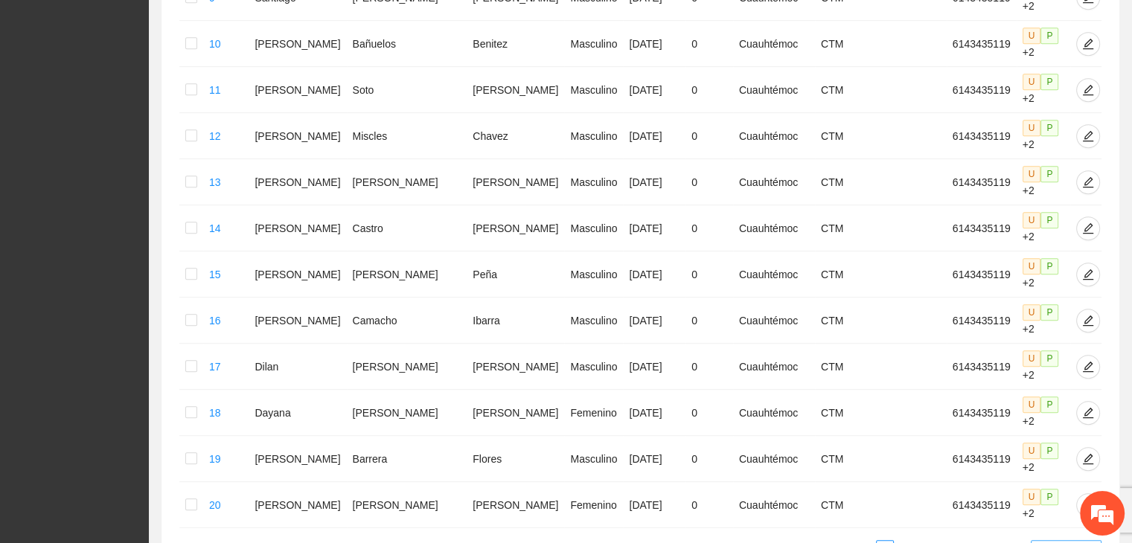
click at [1072, 541] on span "20 / page" at bounding box center [1066, 549] width 59 height 16
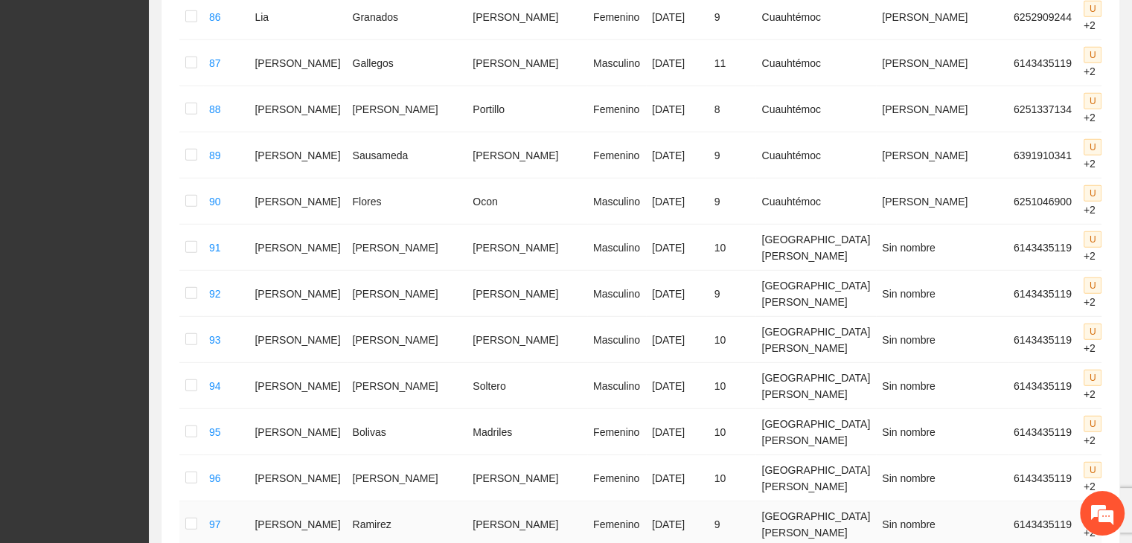
scroll to position [4326, 0]
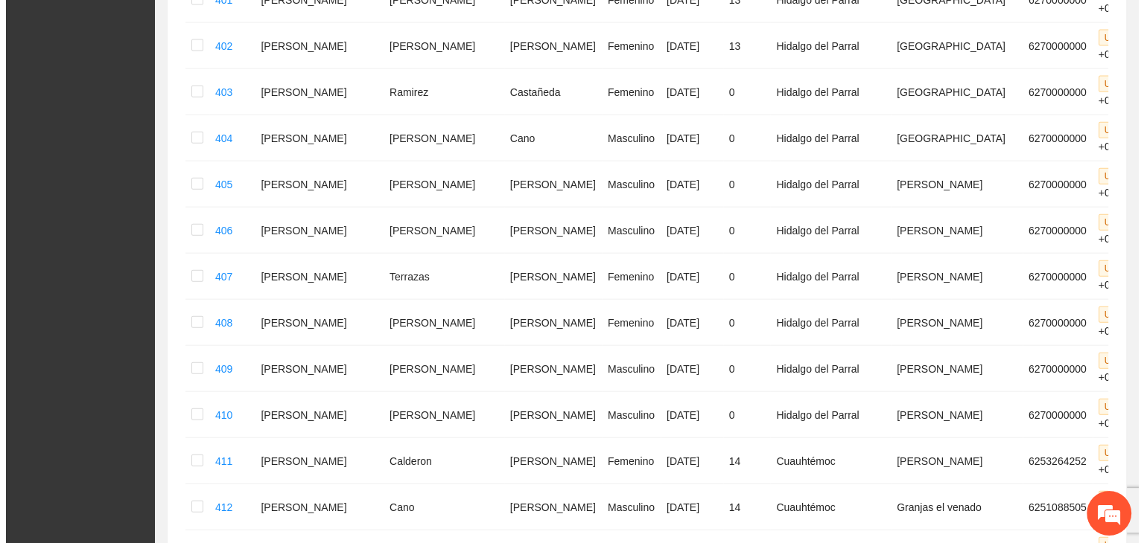
scroll to position [3363, 0]
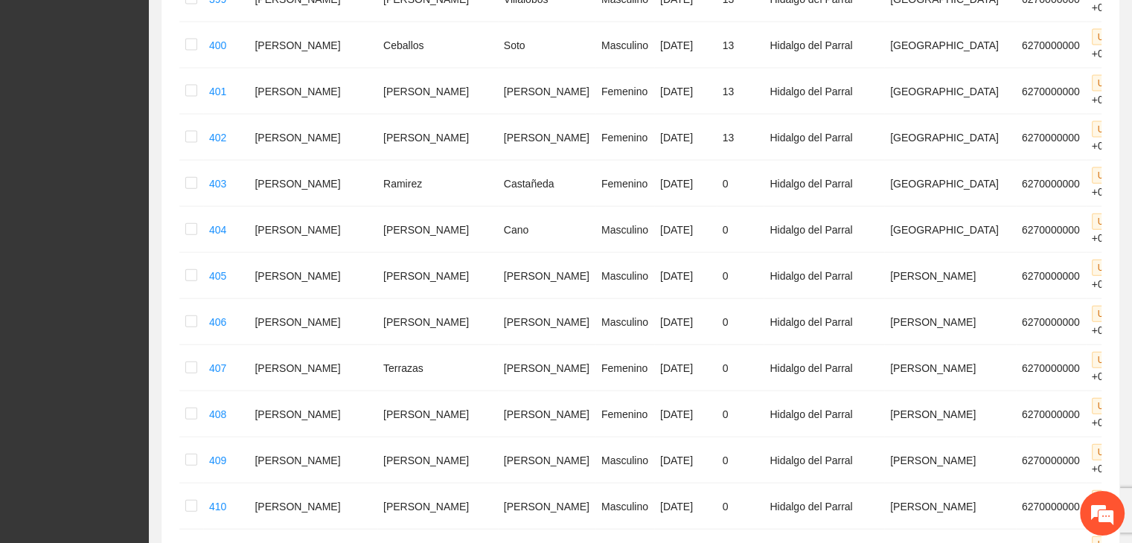
drag, startPoint x: 264, startPoint y: 181, endPoint x: 462, endPoint y: 194, distance: 199.2
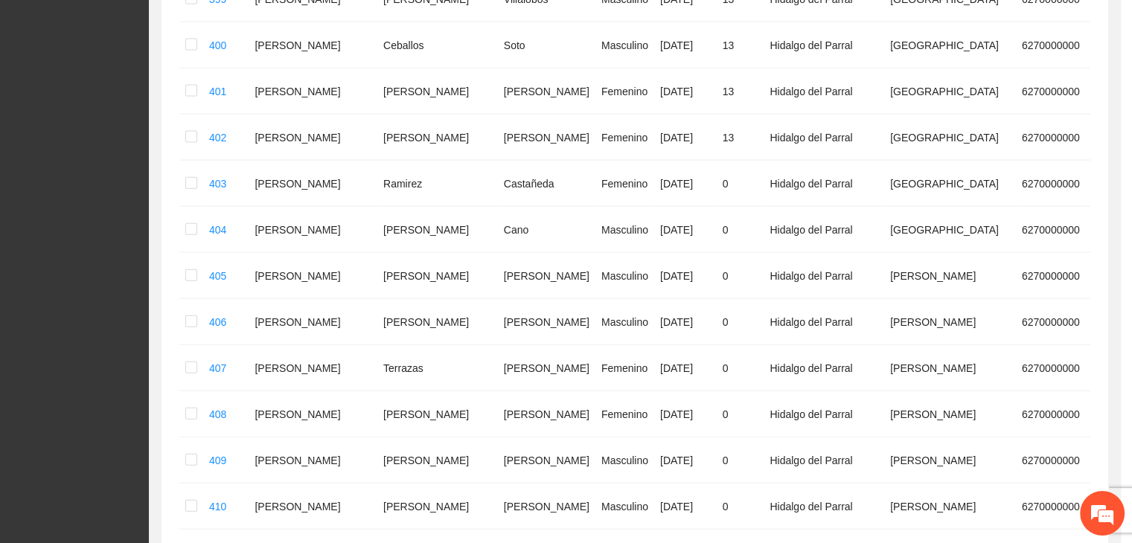
type input "**********"
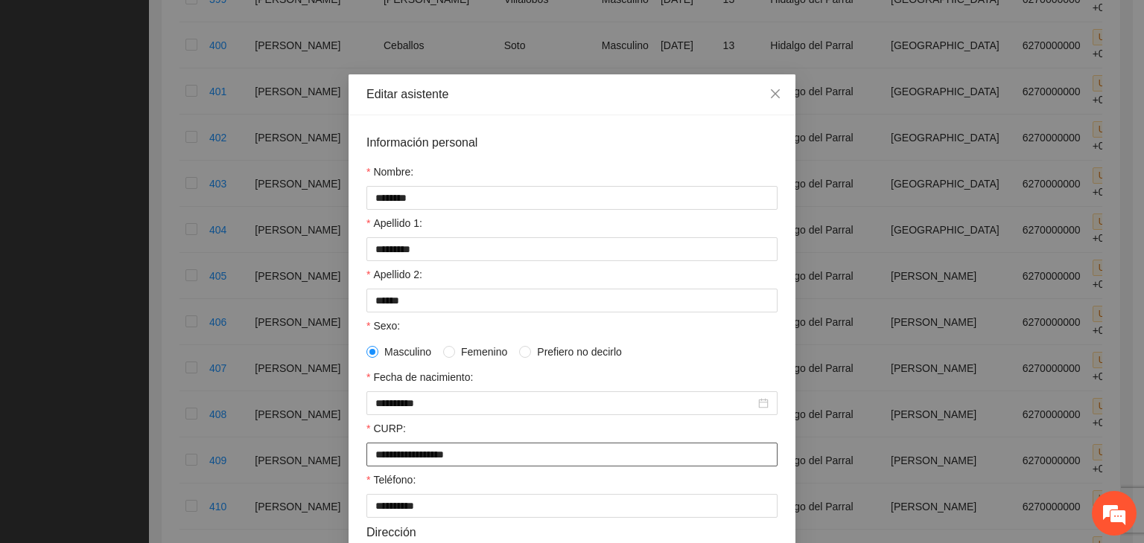
drag, startPoint x: 500, startPoint y: 461, endPoint x: 357, endPoint y: 465, distance: 143.0
click at [357, 465] on div "**********" at bounding box center [571, 461] width 447 height 692
click at [485, 457] on input "**********" at bounding box center [571, 455] width 411 height 24
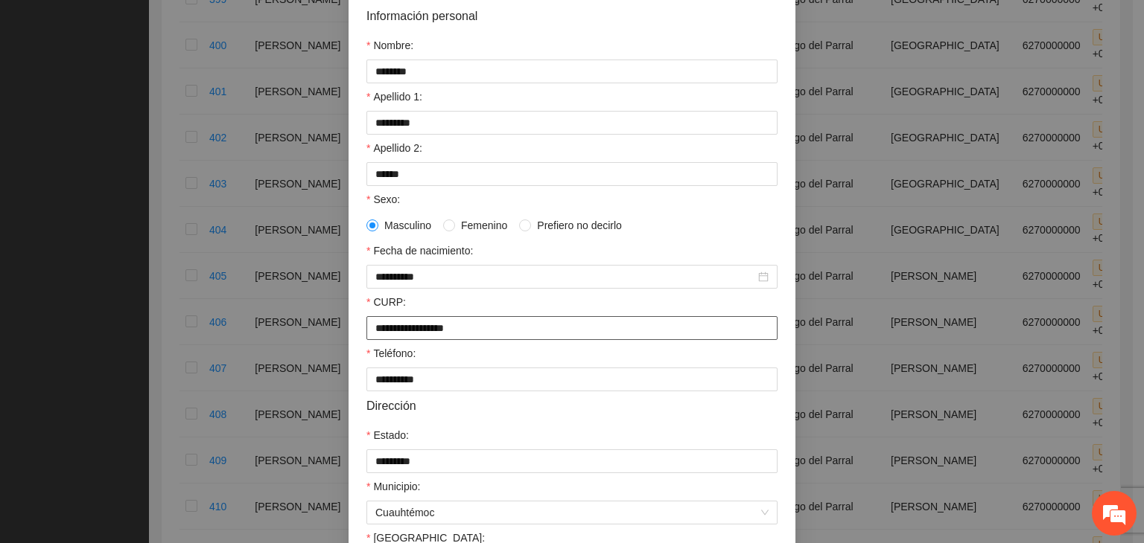
scroll to position [328, 0]
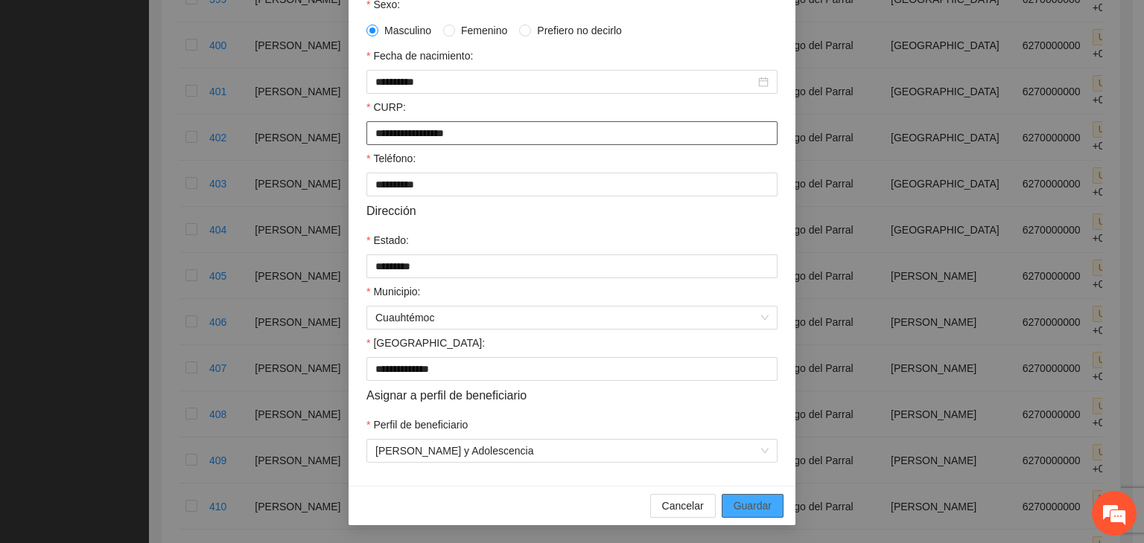
type input "**********"
click at [753, 503] on span "Guardar" at bounding box center [752, 506] width 38 height 16
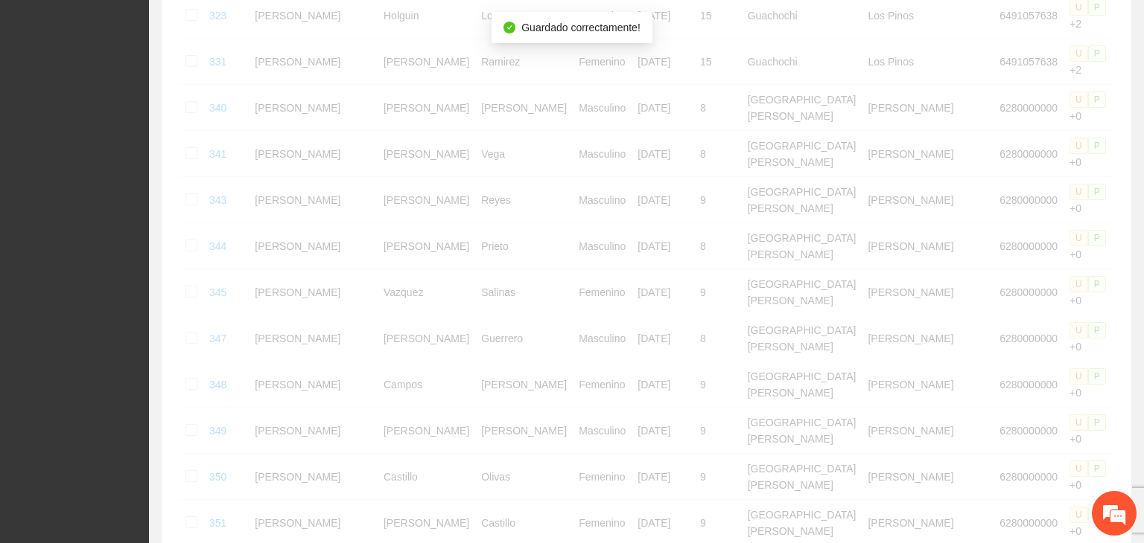
scroll to position [698, 0]
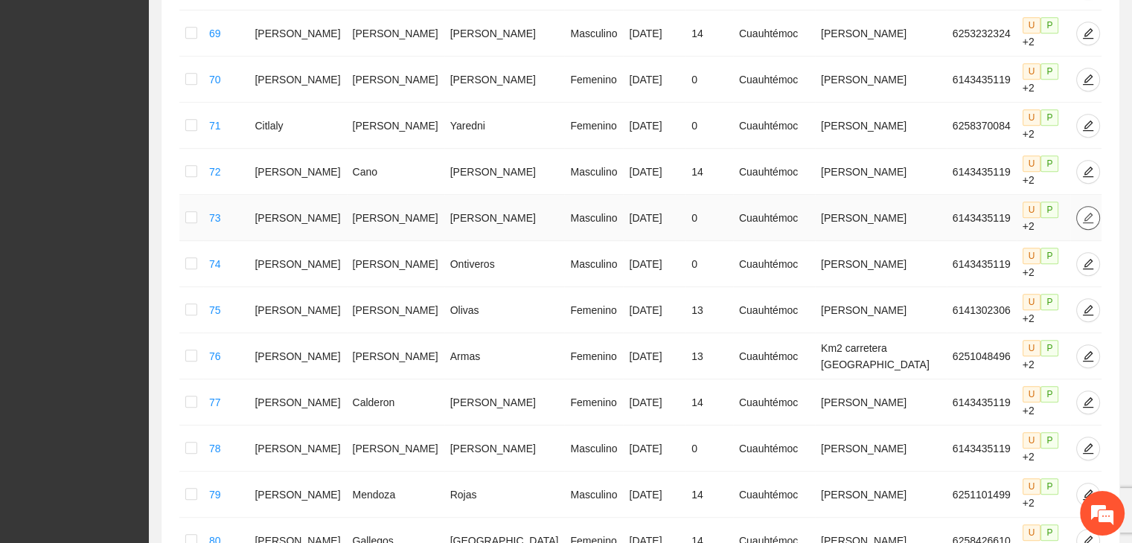
click at [1083, 212] on icon "edit" at bounding box center [1088, 217] width 10 height 10
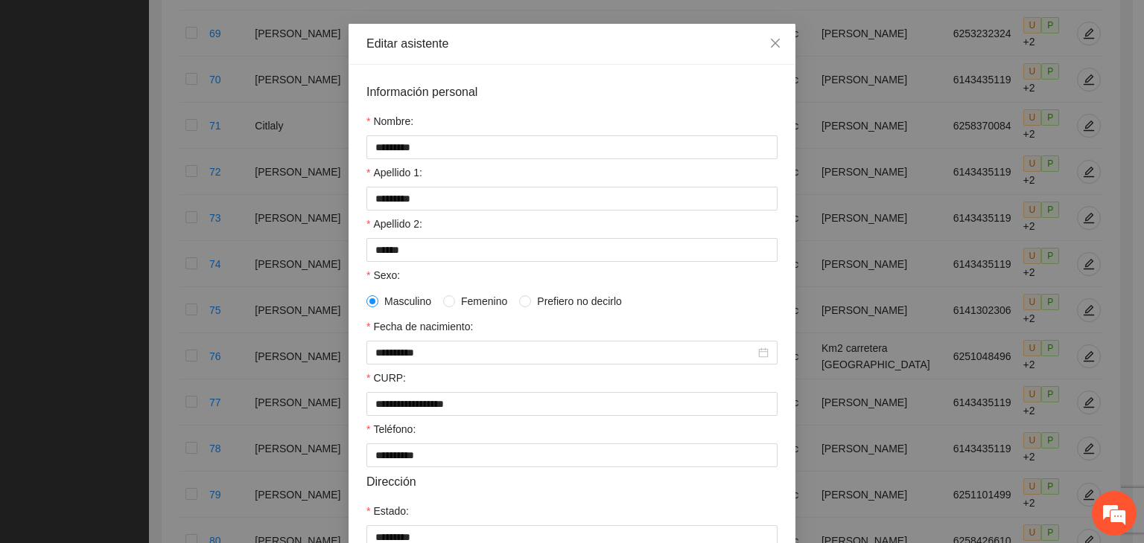
scroll to position [74, 0]
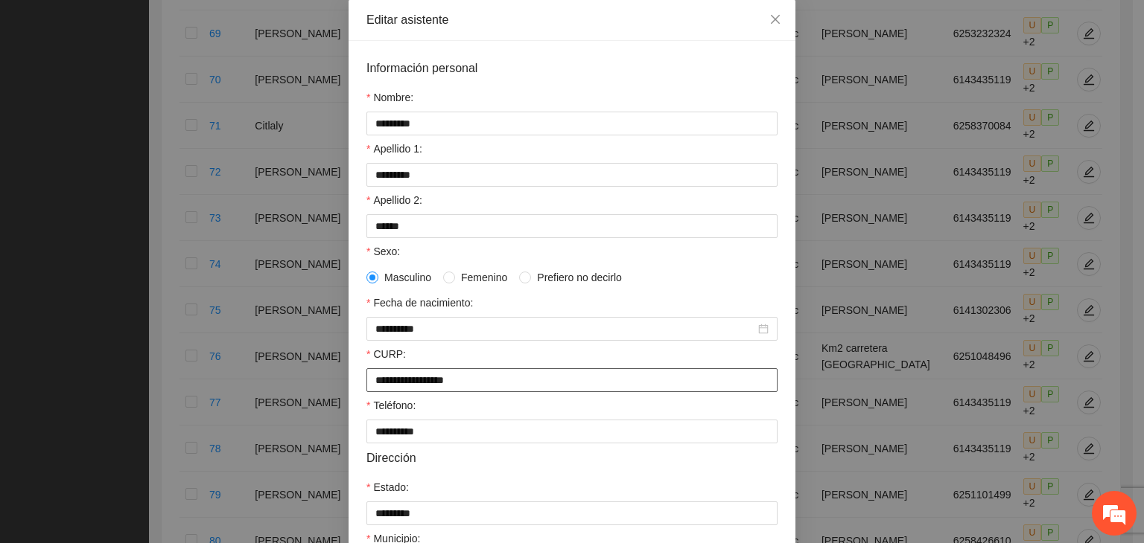
drag, startPoint x: 495, startPoint y: 386, endPoint x: 319, endPoint y: 401, distance: 176.4
click at [319, 401] on div "**********" at bounding box center [572, 271] width 1144 height 543
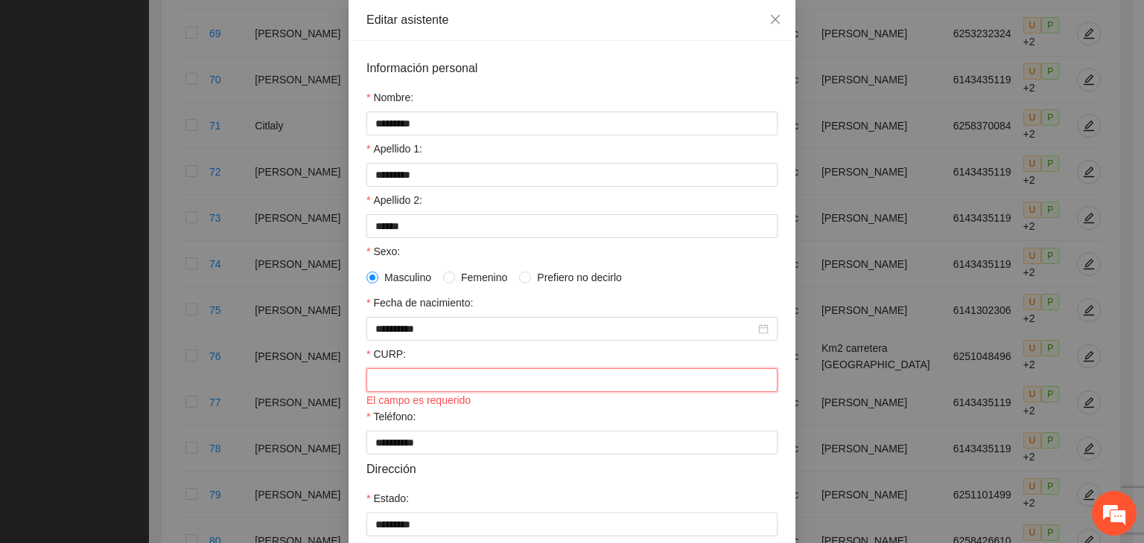
paste input "**********"
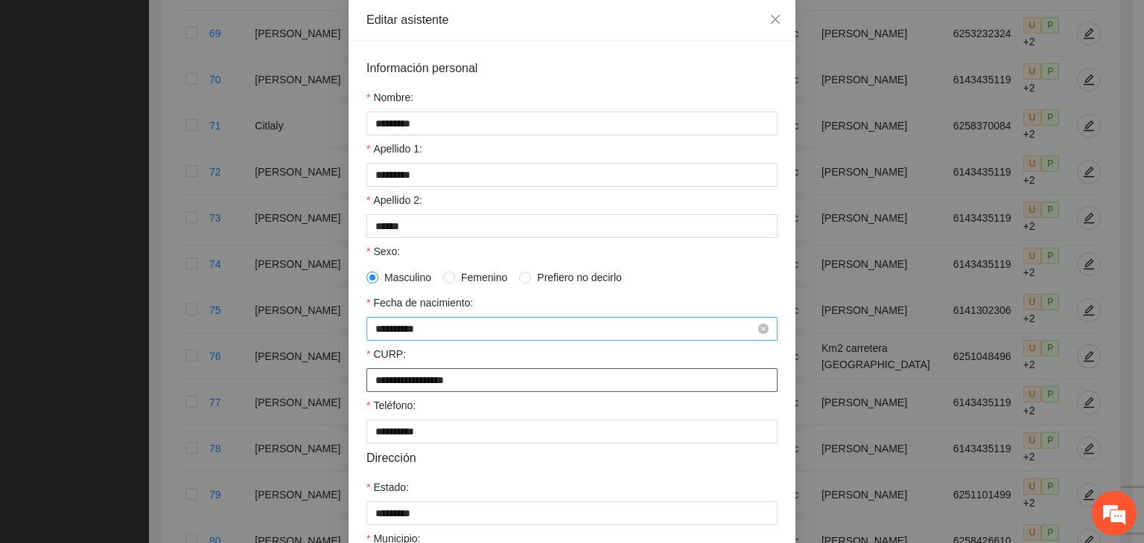
type input "**********"
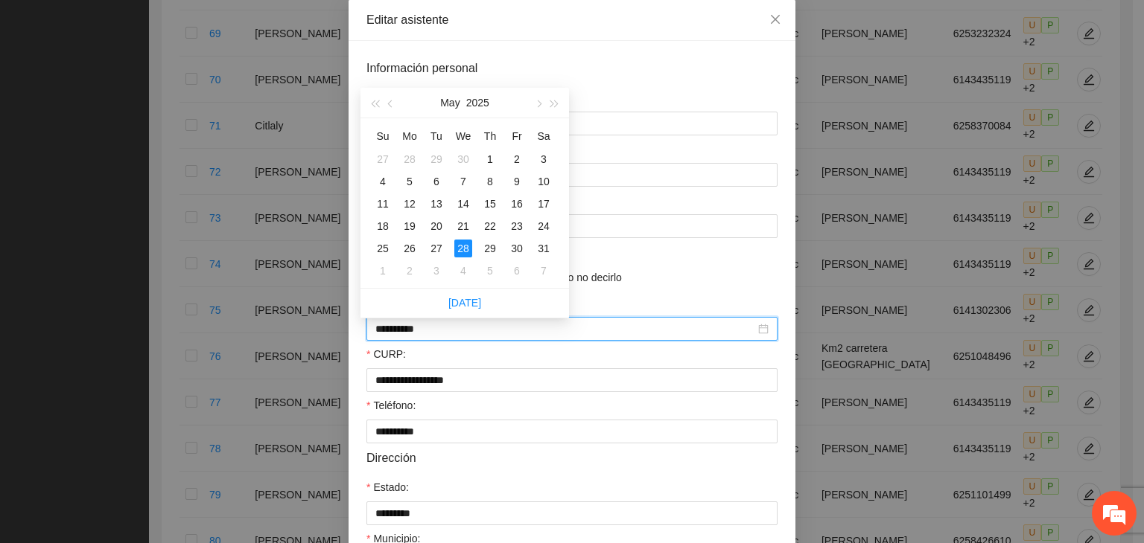
drag, startPoint x: 435, startPoint y: 331, endPoint x: 341, endPoint y: 337, distance: 94.0
click at [341, 337] on div "**********" at bounding box center [572, 271] width 1144 height 543
click at [441, 247] on div "26" at bounding box center [436, 249] width 18 height 18
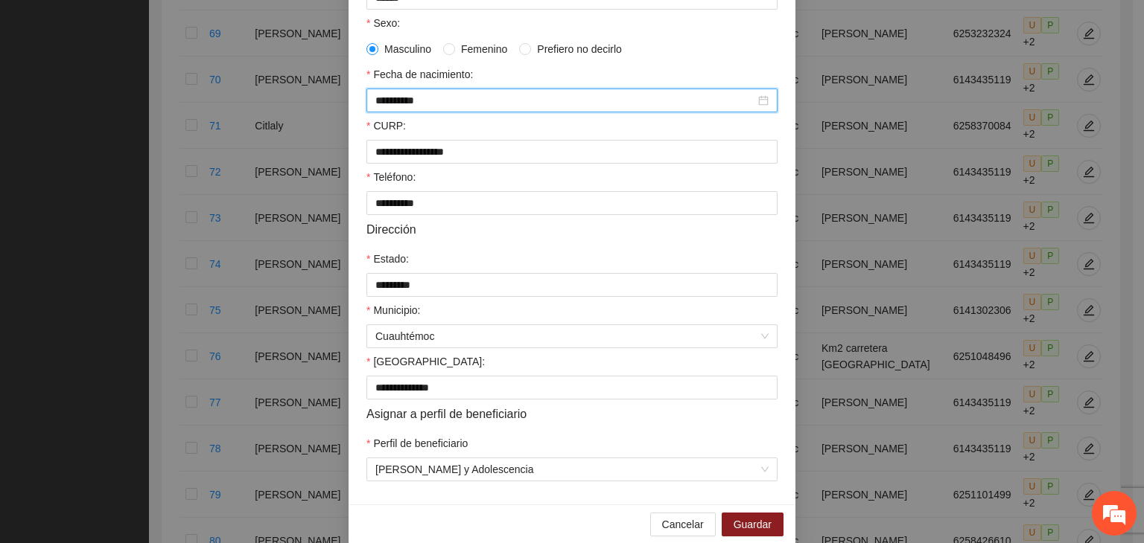
scroll to position [328, 0]
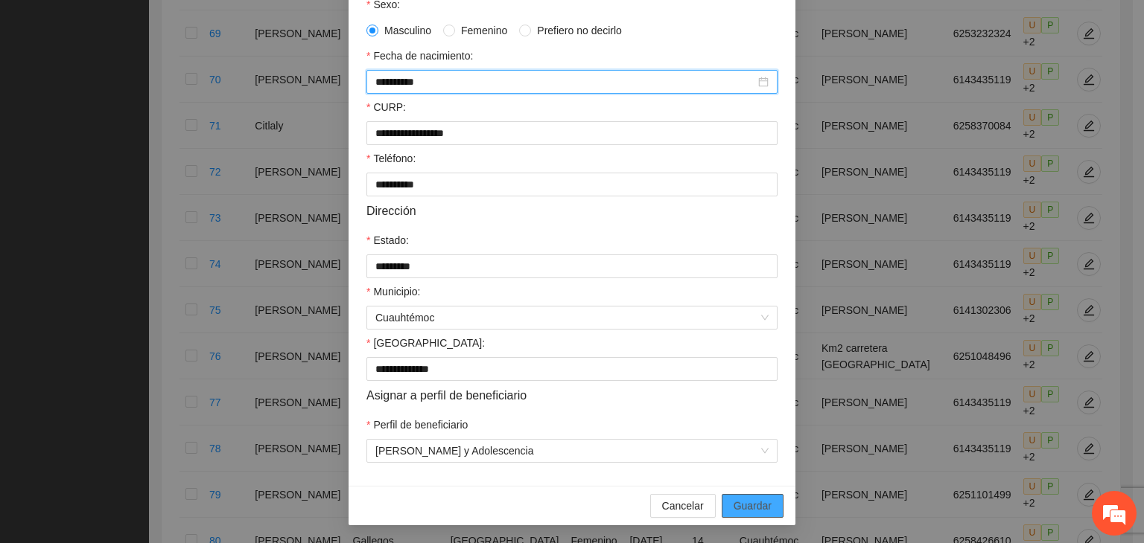
type input "**********"
click at [744, 510] on span "Guardar" at bounding box center [752, 506] width 38 height 16
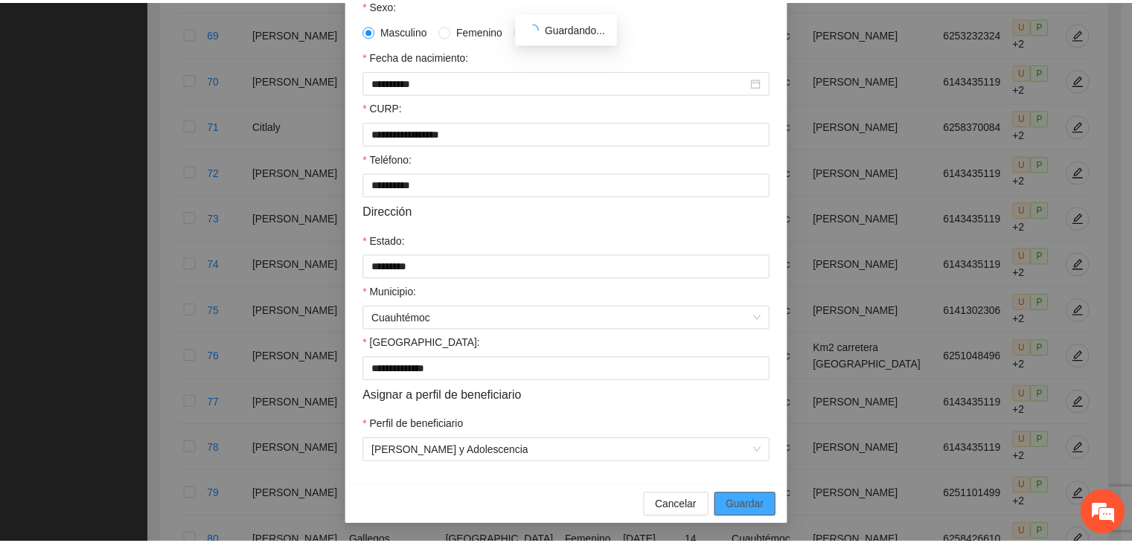
scroll to position [254, 0]
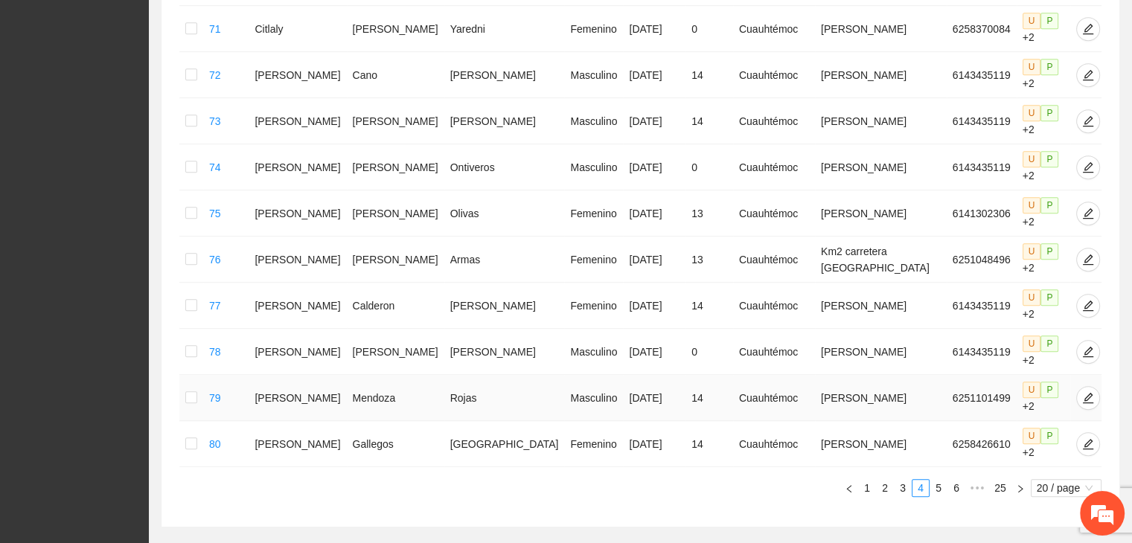
scroll to position [866, 0]
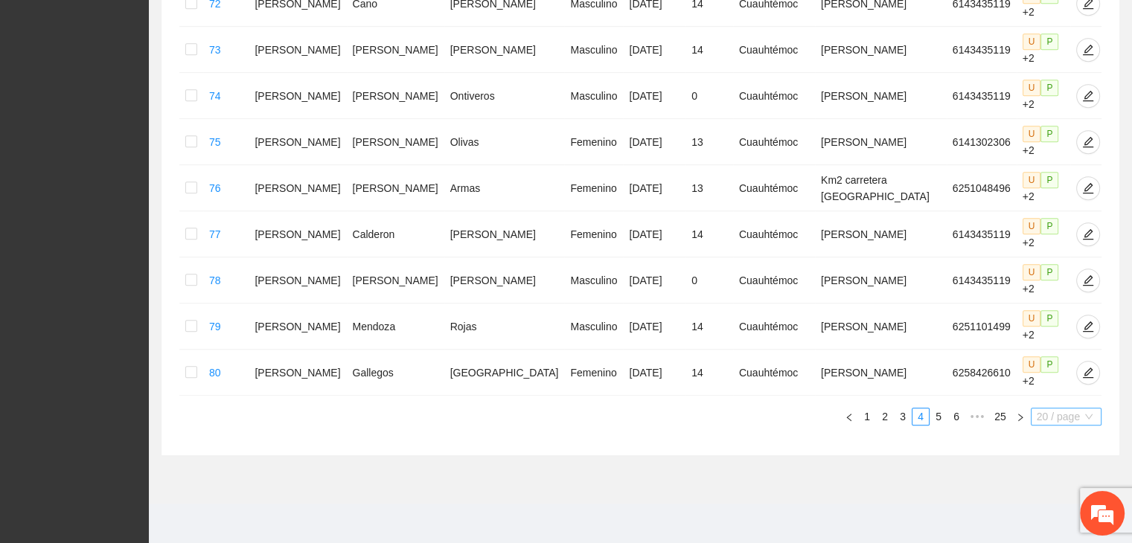
click at [1054, 412] on span "20 / page" at bounding box center [1066, 417] width 59 height 16
click at [1054, 515] on div "100 / page" at bounding box center [1067, 515] width 54 height 16
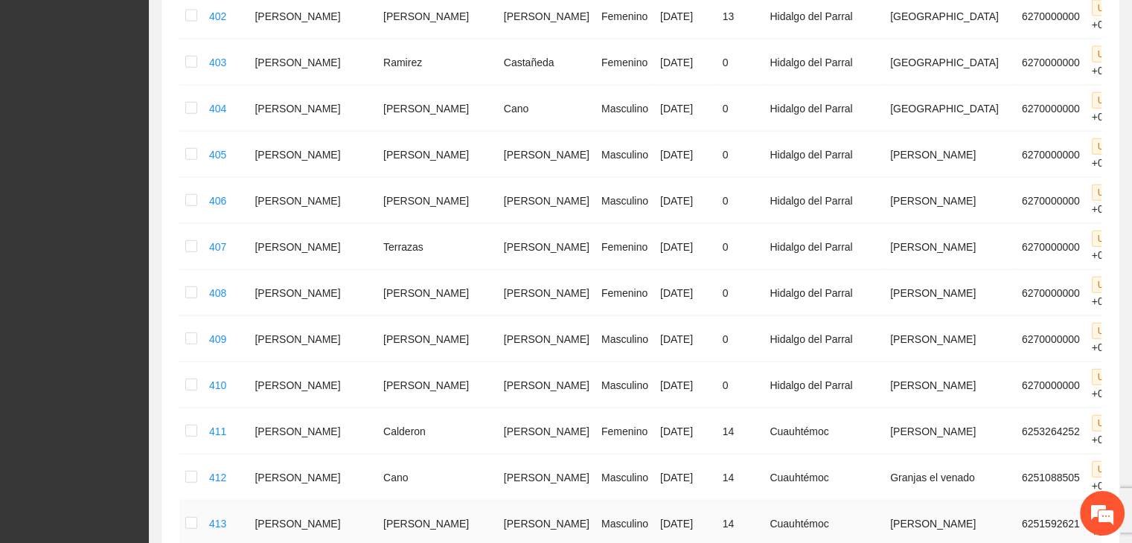
scroll to position [3397, 0]
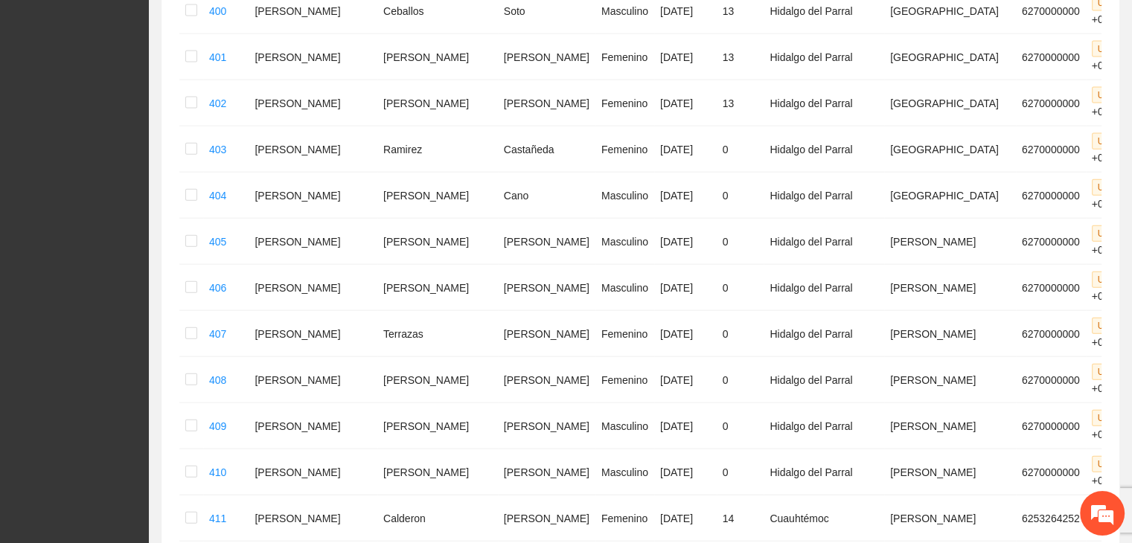
drag, startPoint x: 271, startPoint y: 153, endPoint x: 456, endPoint y: 147, distance: 185.5
drag, startPoint x: 274, startPoint y: 200, endPoint x: 482, endPoint y: 185, distance: 209.0
drag, startPoint x: 271, startPoint y: 237, endPoint x: 450, endPoint y: 245, distance: 178.9
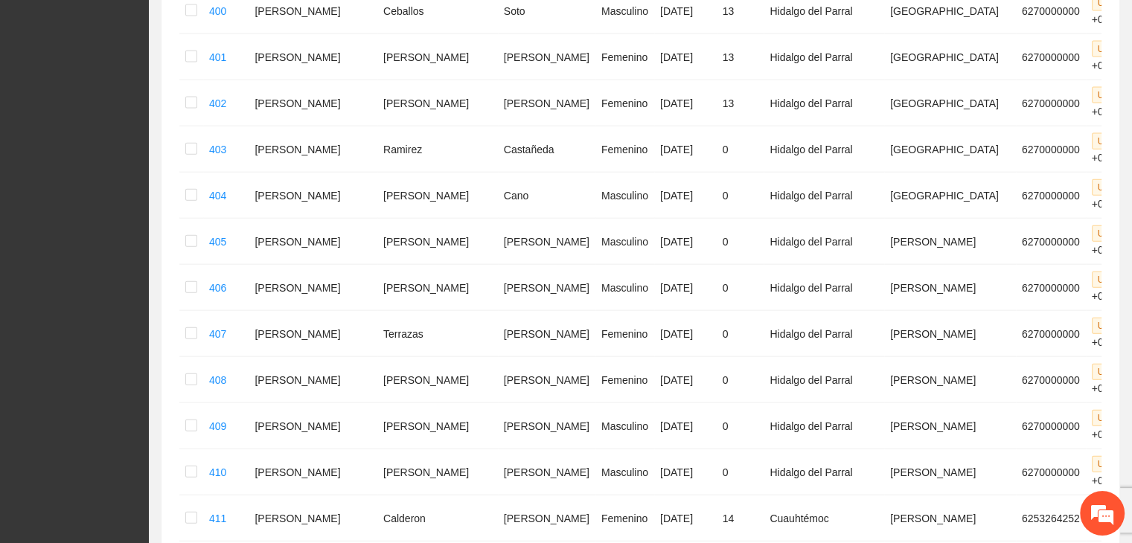
drag, startPoint x: 265, startPoint y: 293, endPoint x: 447, endPoint y: 296, distance: 182.4
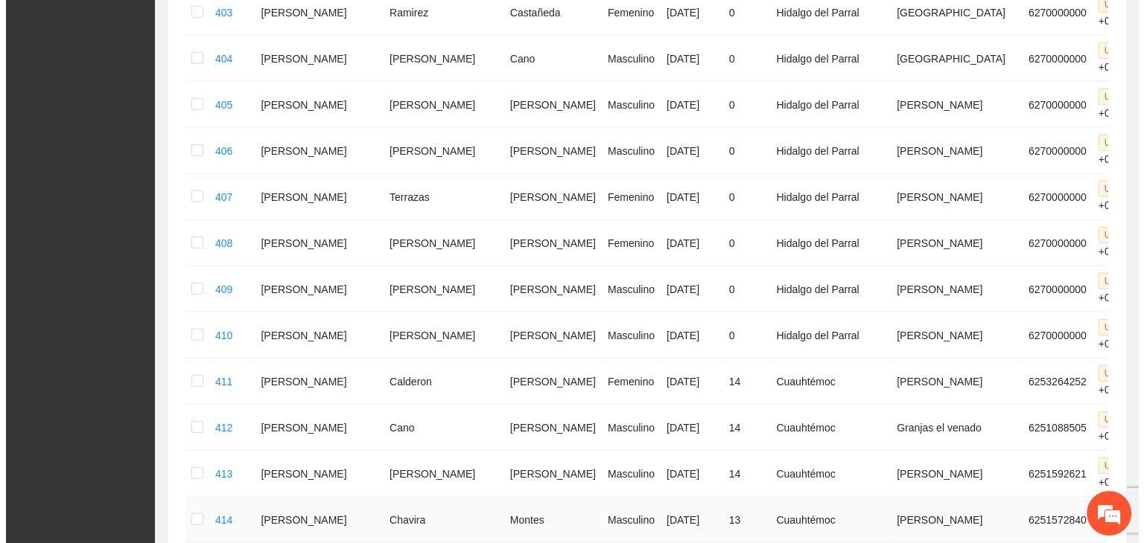
scroll to position [3620, 0]
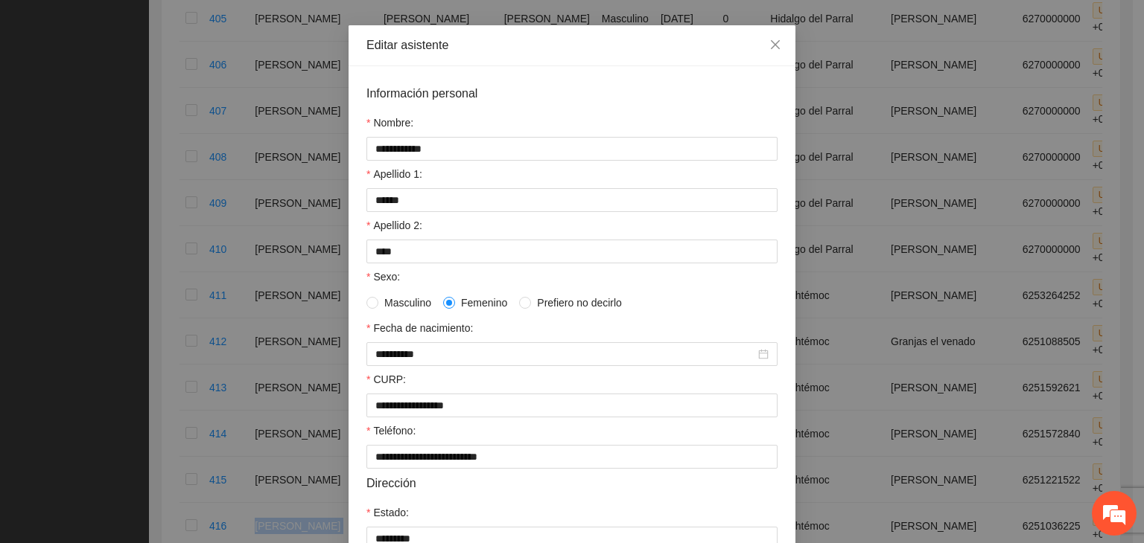
scroll to position [149, 0]
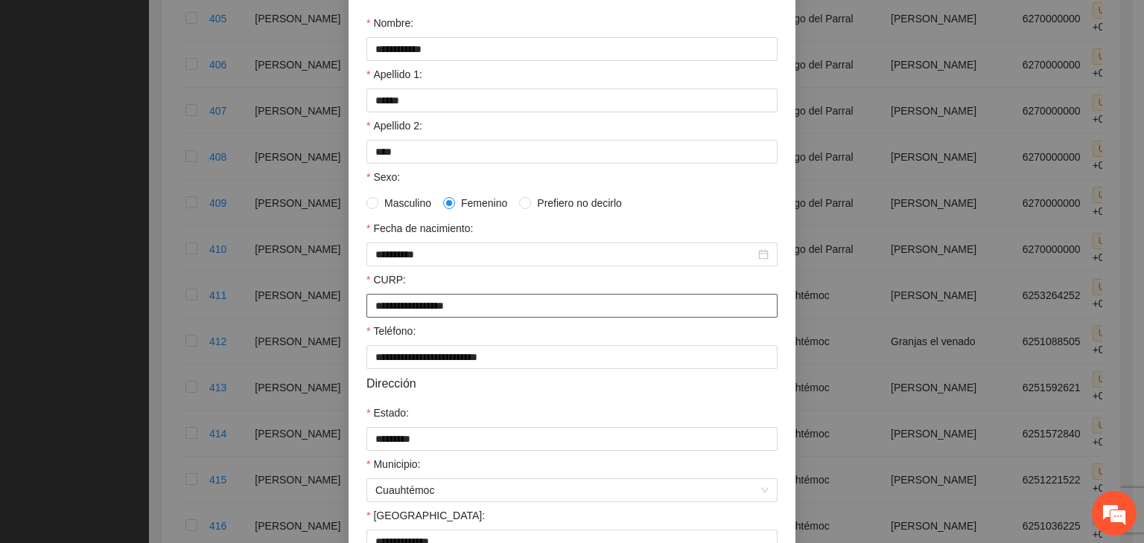
drag, startPoint x: 512, startPoint y: 310, endPoint x: 368, endPoint y: 335, distance: 146.5
click at [368, 335] on form "**********" at bounding box center [571, 309] width 411 height 651
click at [479, 310] on input "**********" at bounding box center [571, 306] width 411 height 24
click at [483, 313] on input "**********" at bounding box center [571, 306] width 411 height 24
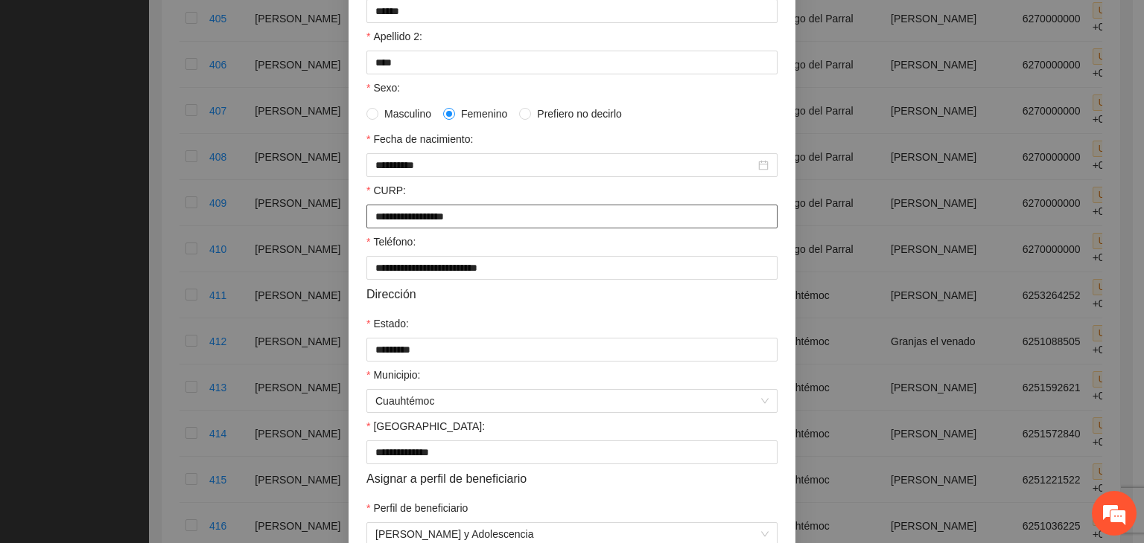
scroll to position [328, 0]
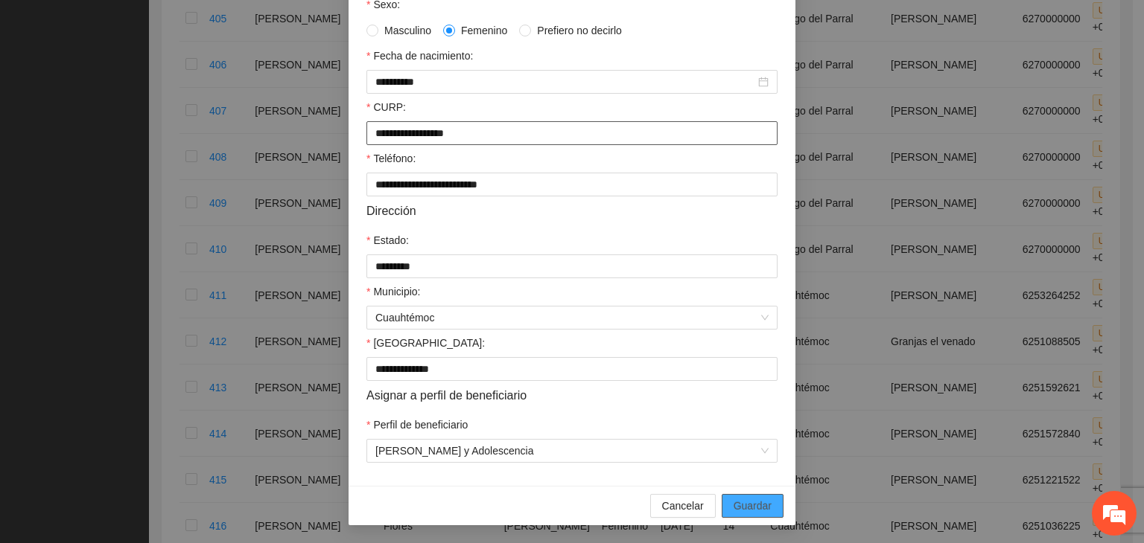
type input "**********"
click at [744, 503] on span "Guardar" at bounding box center [752, 506] width 38 height 16
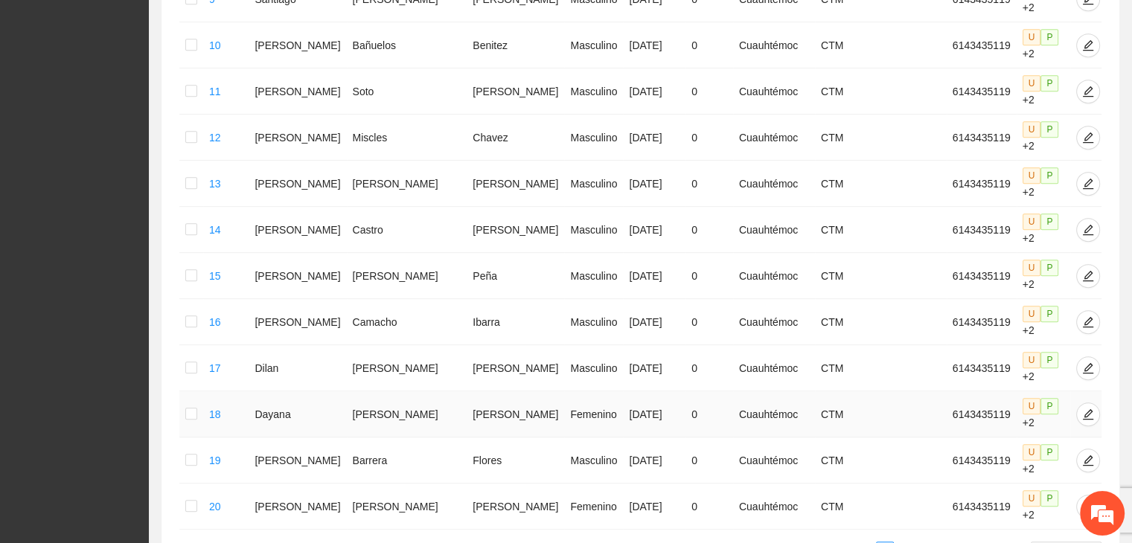
scroll to position [733, 0]
click at [954, 541] on link "5" at bounding box center [956, 549] width 16 height 16
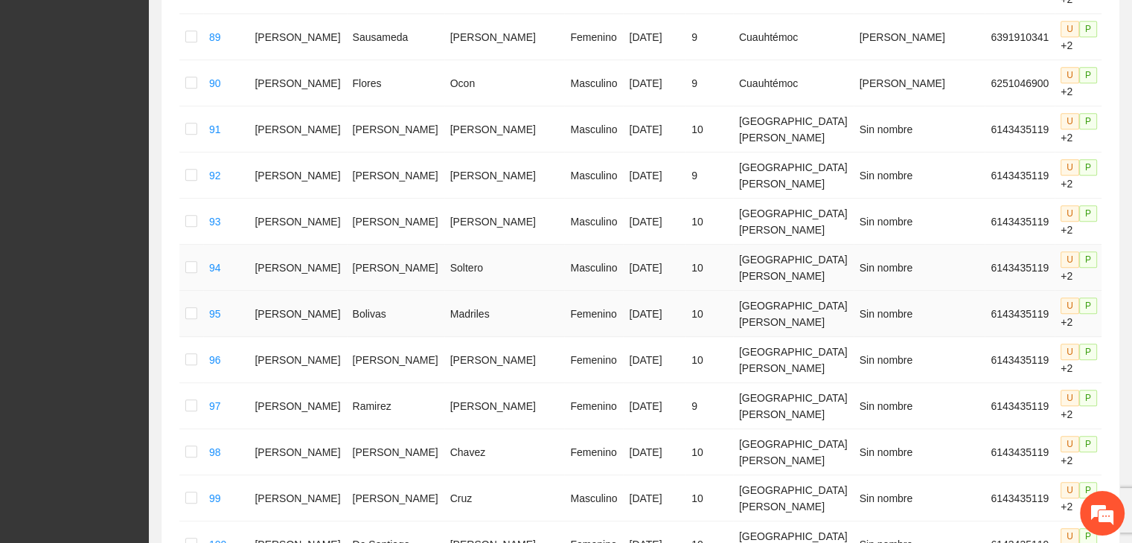
scroll to position [805, 0]
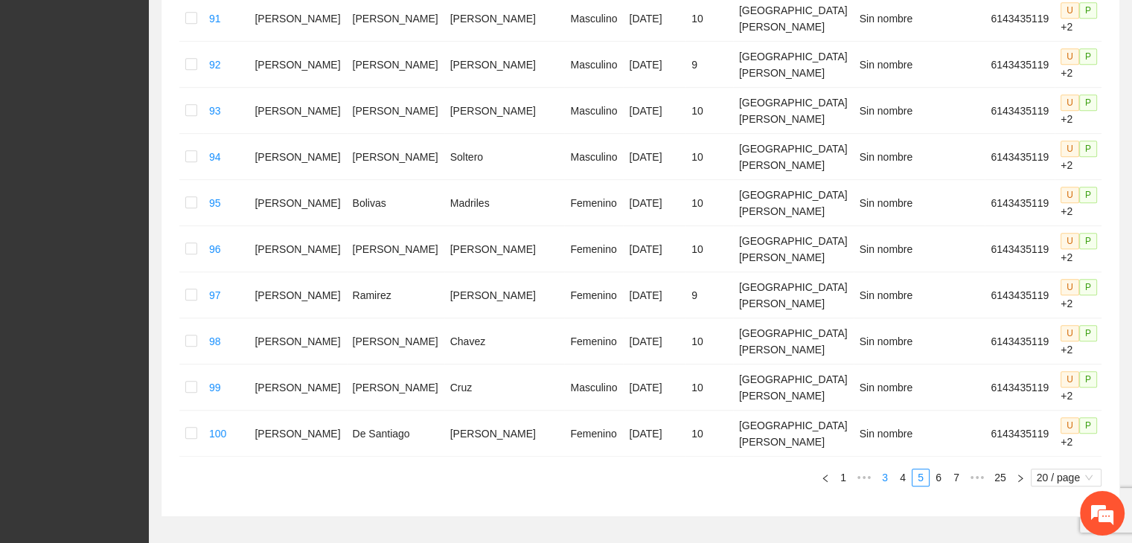
click at [903, 470] on link "4" at bounding box center [903, 478] width 16 height 16
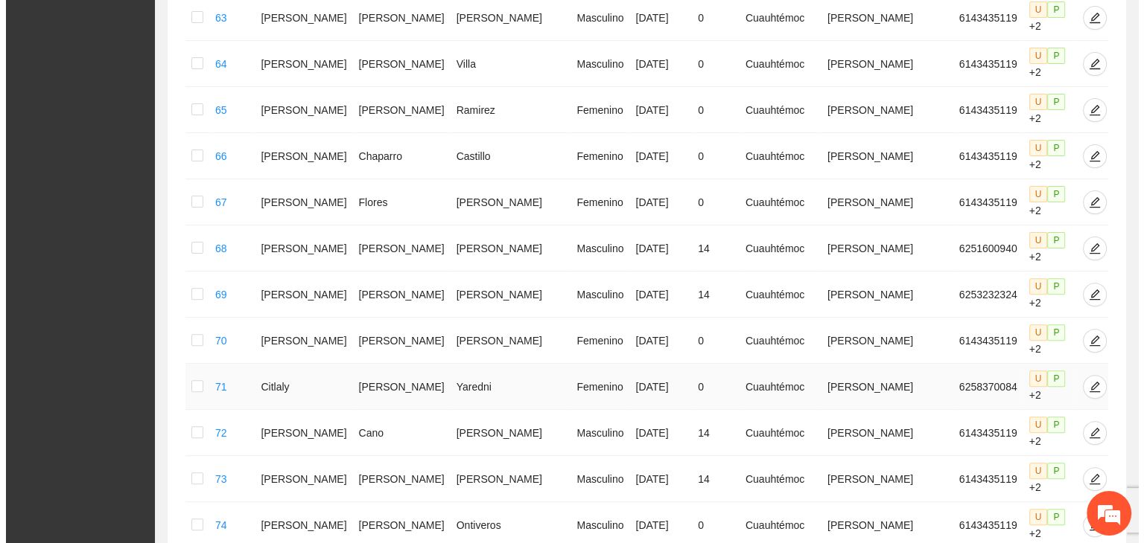
scroll to position [433, 0]
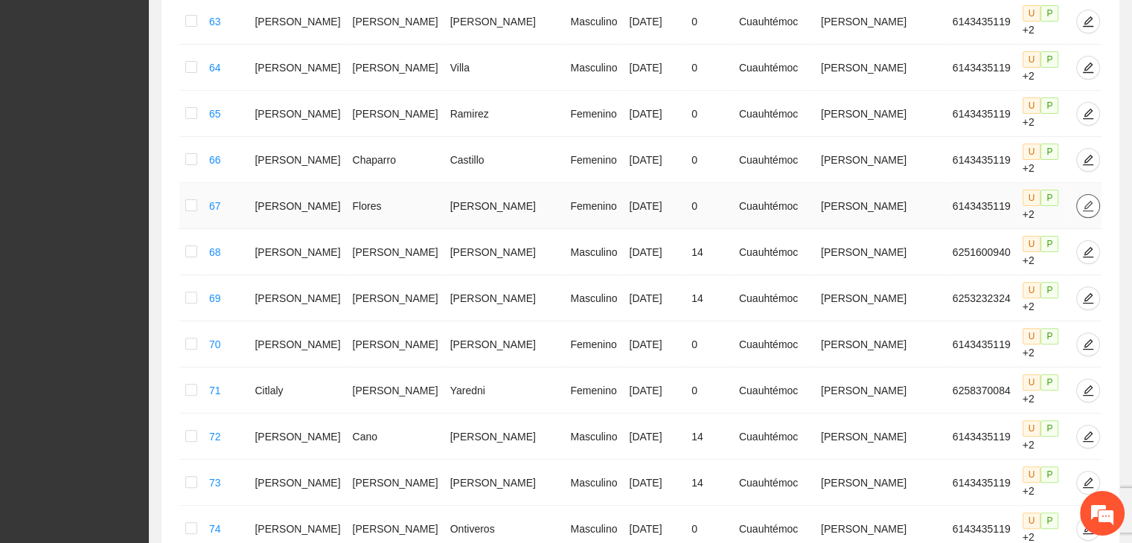
click at [1083, 200] on icon "edit" at bounding box center [1089, 206] width 12 height 12
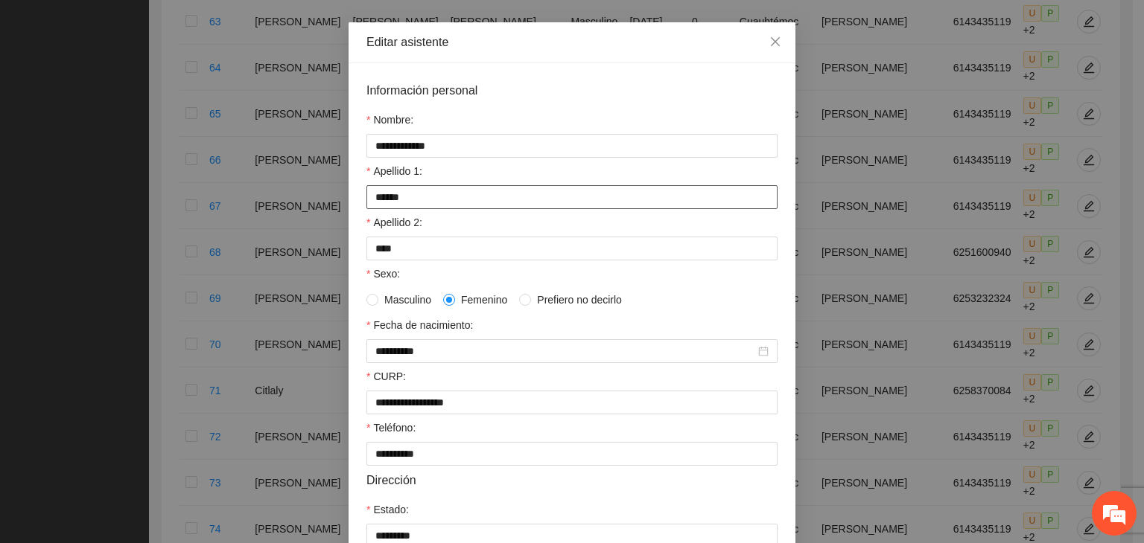
scroll to position [74, 0]
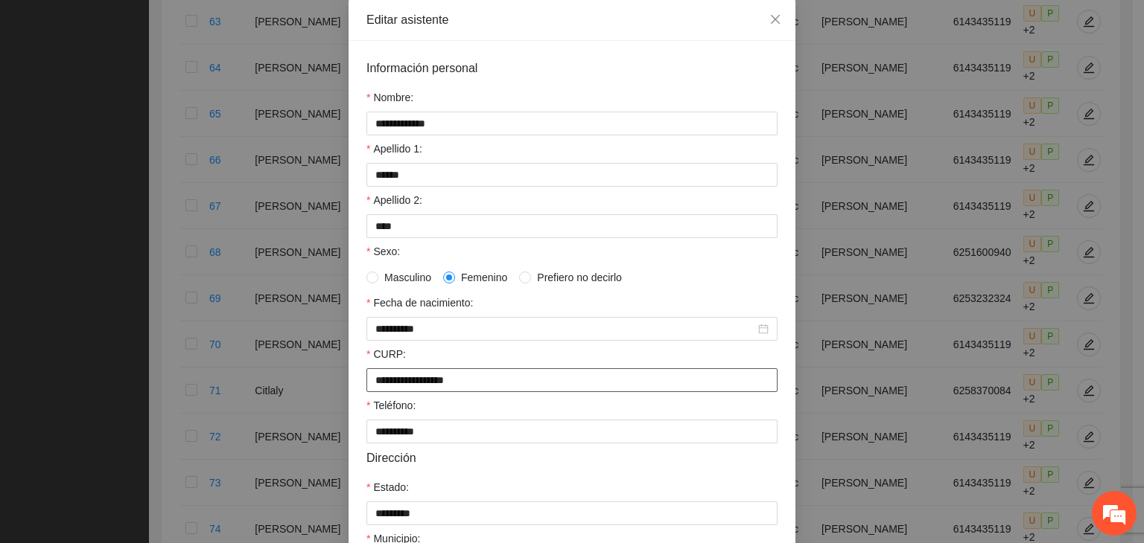
drag, startPoint x: 482, startPoint y: 385, endPoint x: 307, endPoint y: 386, distance: 175.0
click at [307, 386] on div "**********" at bounding box center [572, 271] width 1144 height 543
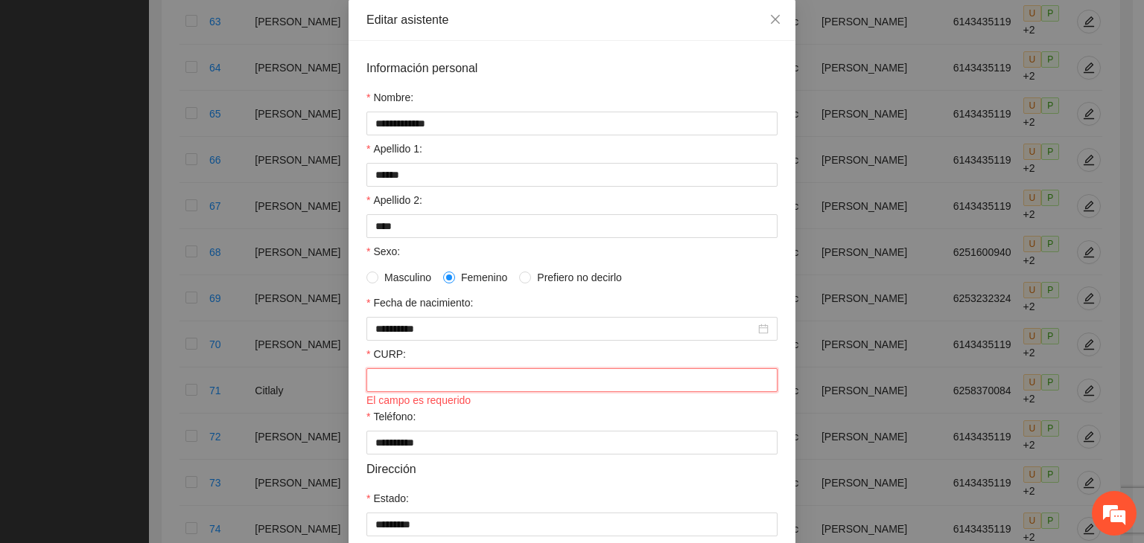
paste input "**********"
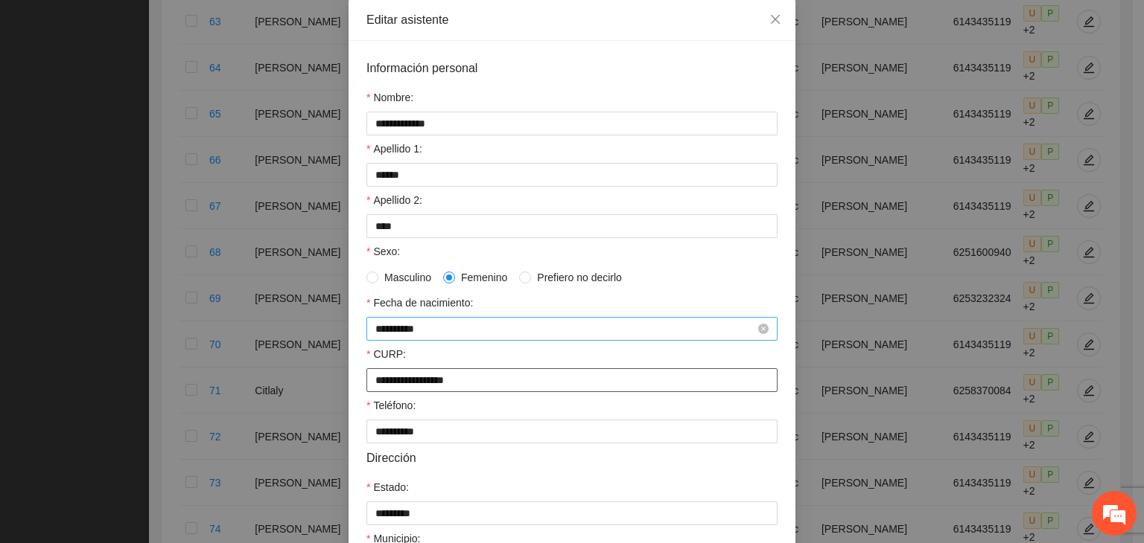
type input "**********"
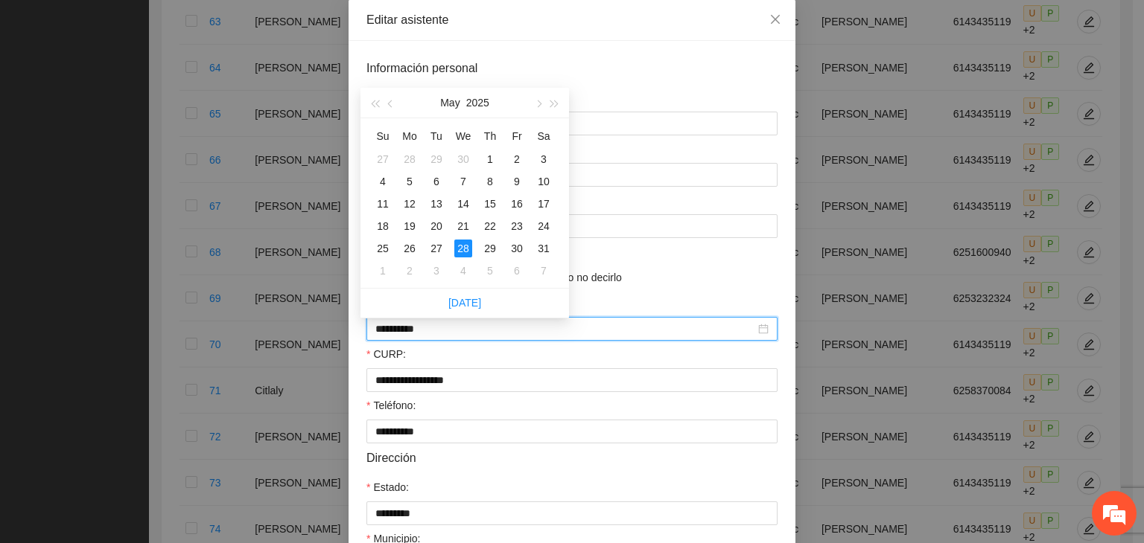
drag, startPoint x: 437, startPoint y: 328, endPoint x: 304, endPoint y: 337, distance: 133.5
click at [304, 337] on div "**********" at bounding box center [572, 271] width 1144 height 543
click at [517, 156] on div "5" at bounding box center [517, 159] width 18 height 18
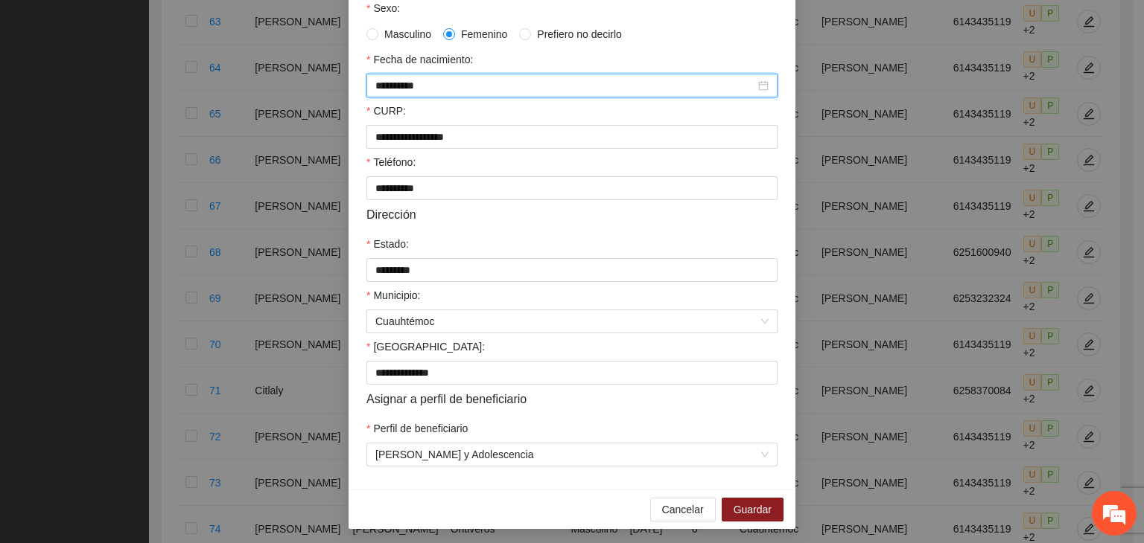
scroll to position [328, 0]
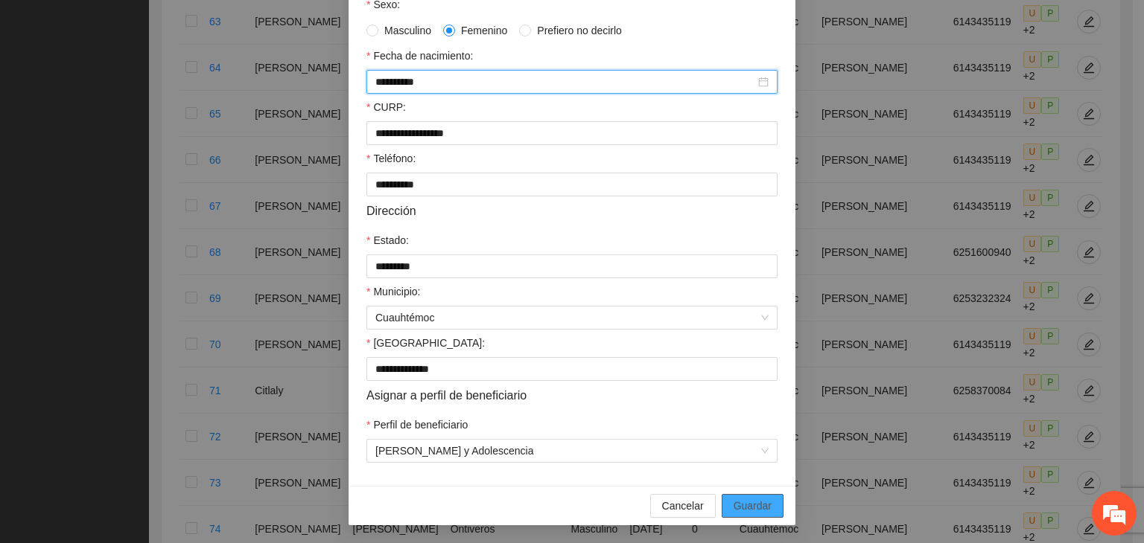
type input "**********"
click at [742, 502] on span "Guardar" at bounding box center [752, 506] width 38 height 16
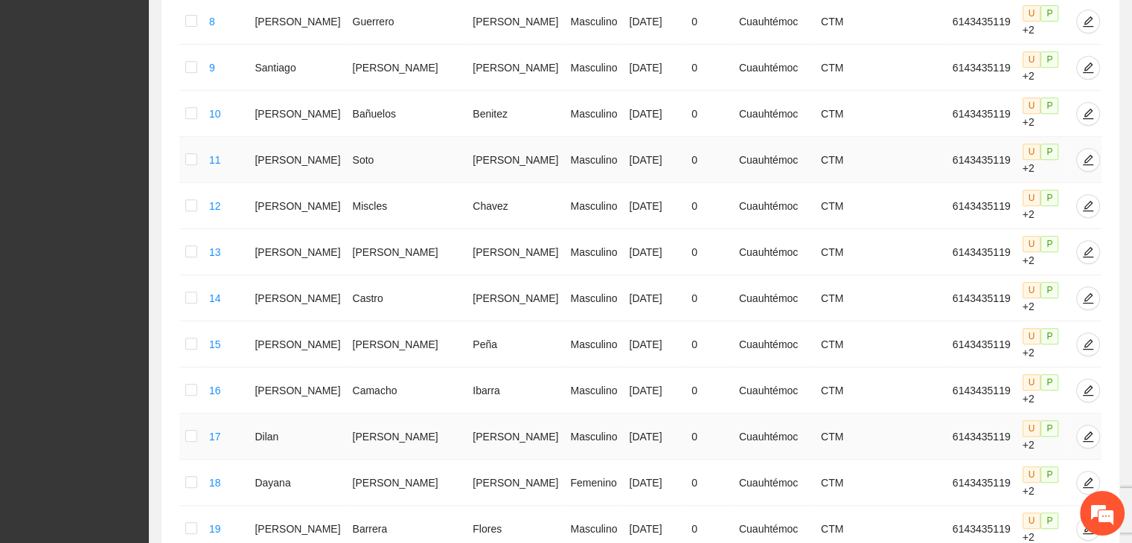
scroll to position [733, 0]
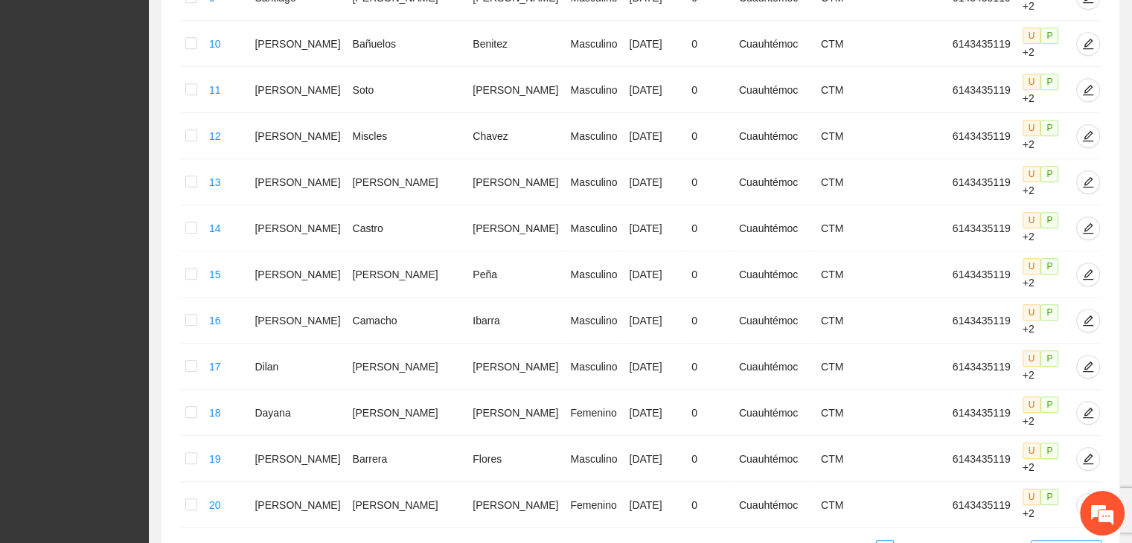
click at [1069, 541] on span "20 / page" at bounding box center [1066, 549] width 59 height 16
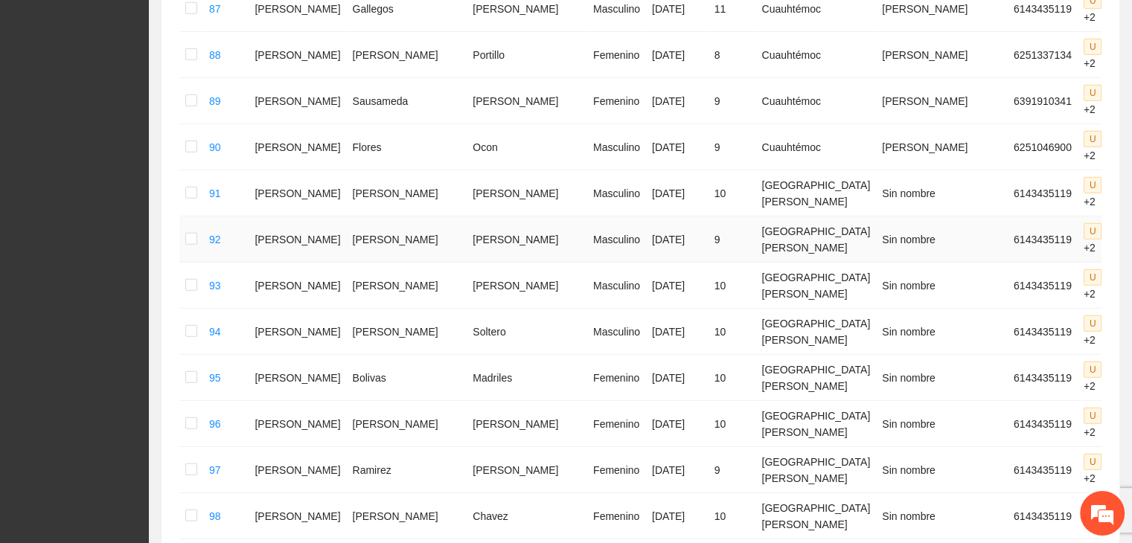
scroll to position [4326, 0]
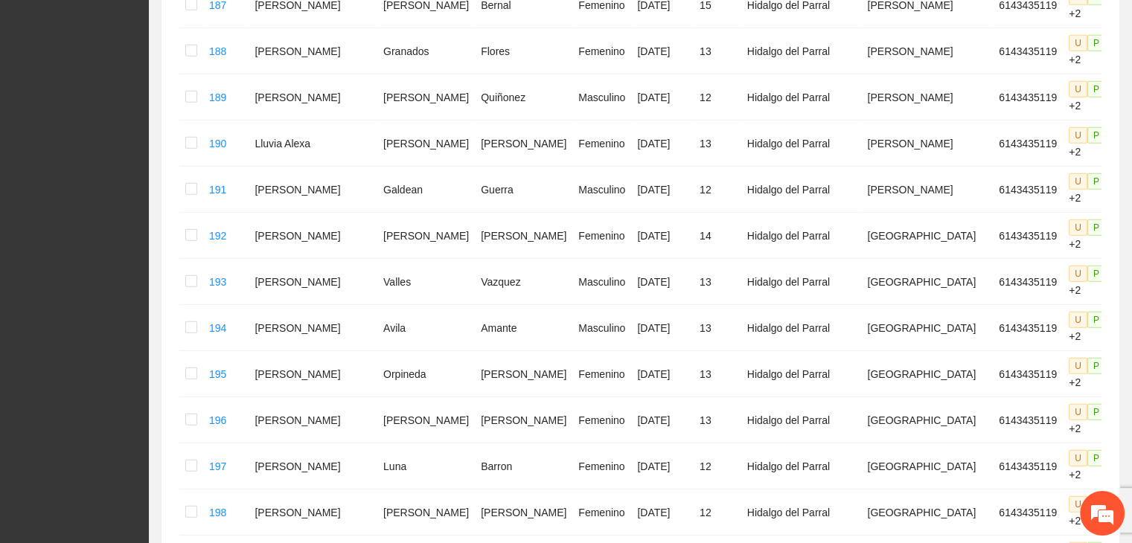
scroll to position [4060, 0]
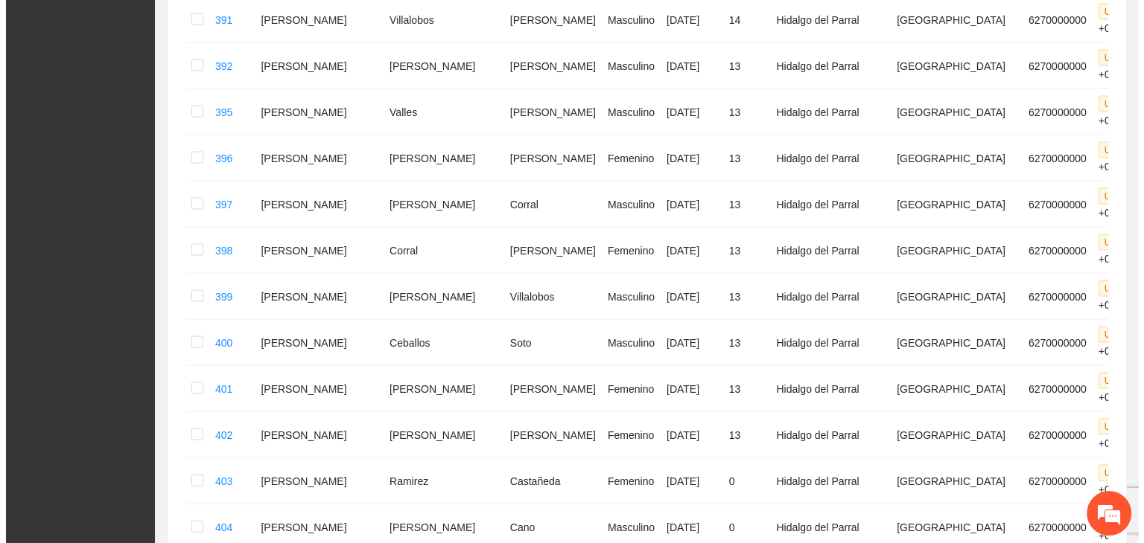
scroll to position [3363, 0]
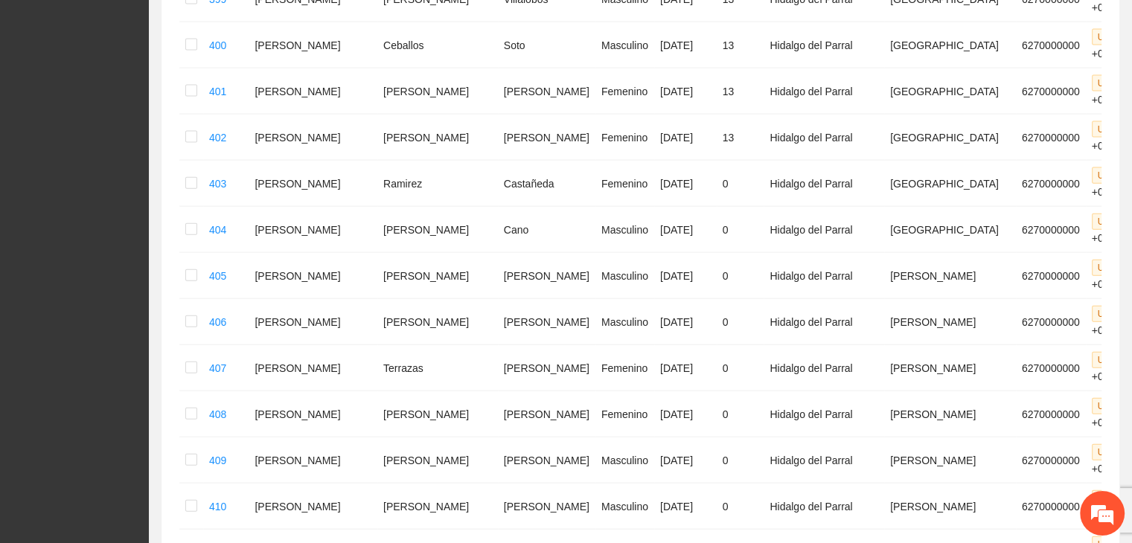
drag, startPoint x: 268, startPoint y: 363, endPoint x: 466, endPoint y: 373, distance: 198.3
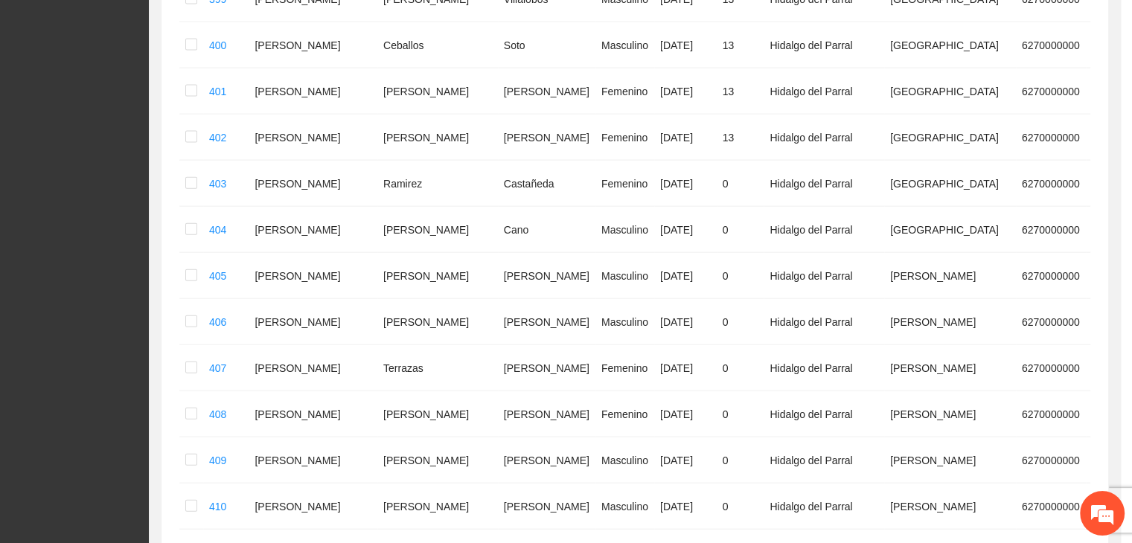
type input "**********"
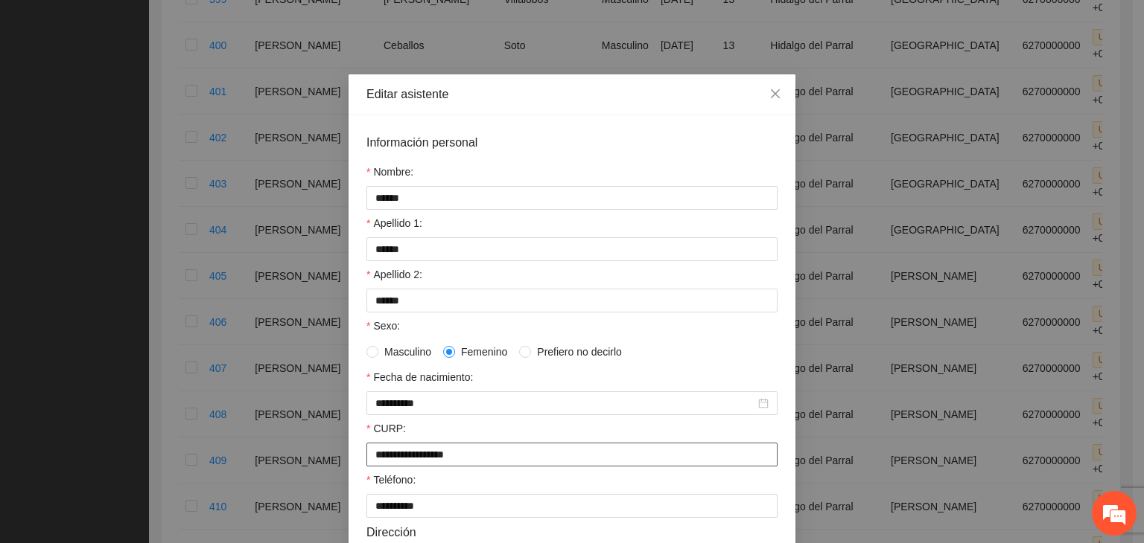
drag, startPoint x: 491, startPoint y: 462, endPoint x: 363, endPoint y: 467, distance: 127.4
click at [366, 467] on input "**********" at bounding box center [571, 455] width 411 height 24
click at [438, 303] on input "******" at bounding box center [571, 301] width 411 height 24
type input "*********"
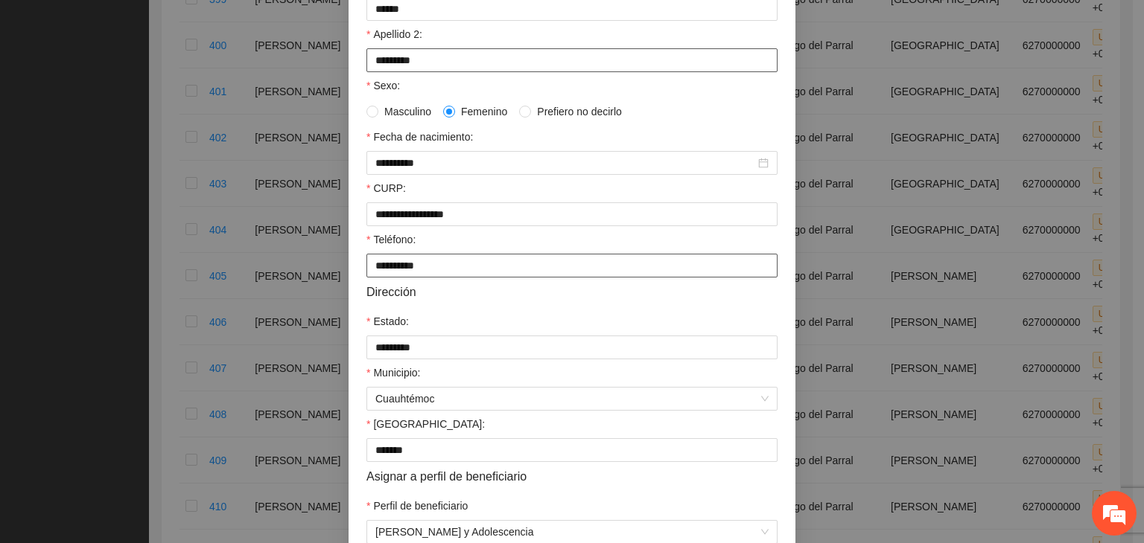
scroll to position [328, 0]
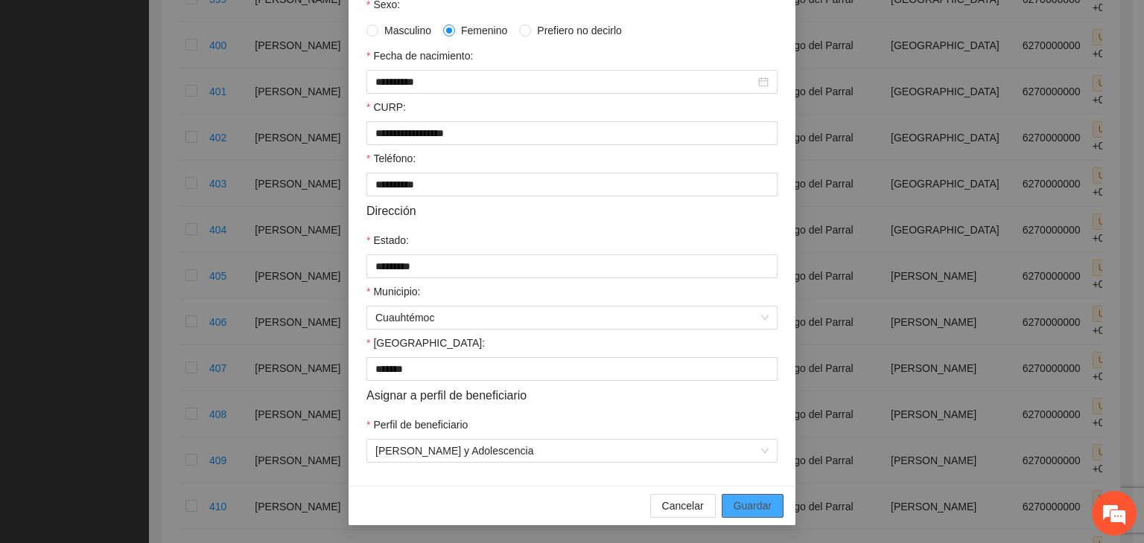
click at [751, 507] on span "Guardar" at bounding box center [752, 506] width 38 height 16
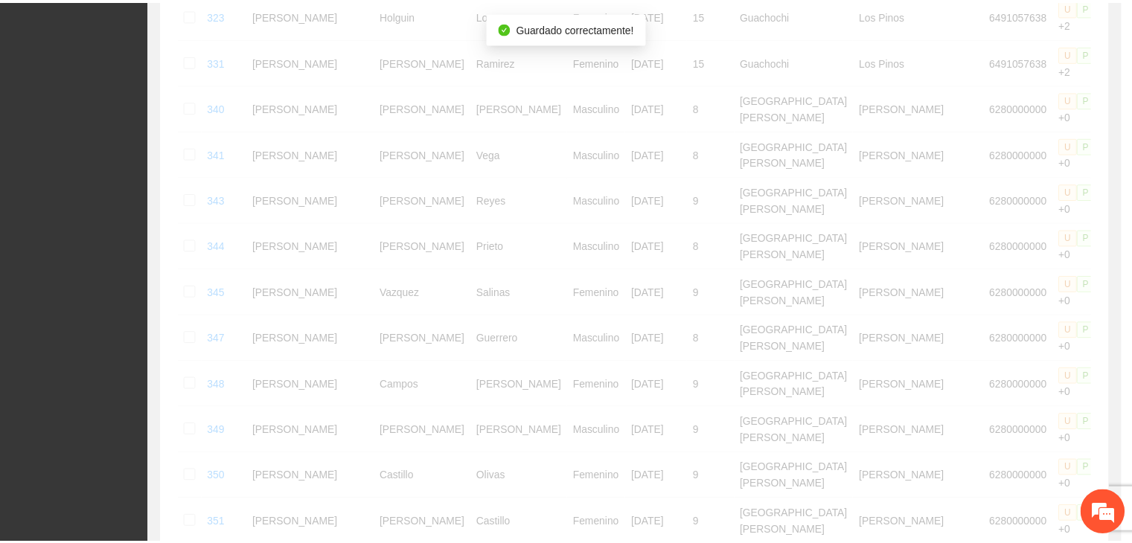
scroll to position [698, 0]
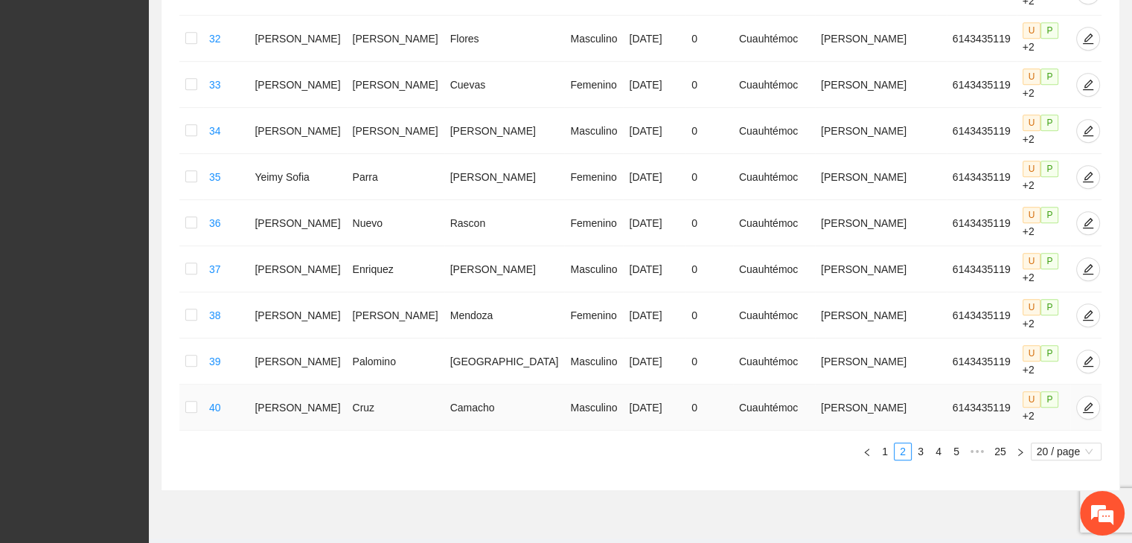
scroll to position [841, 0]
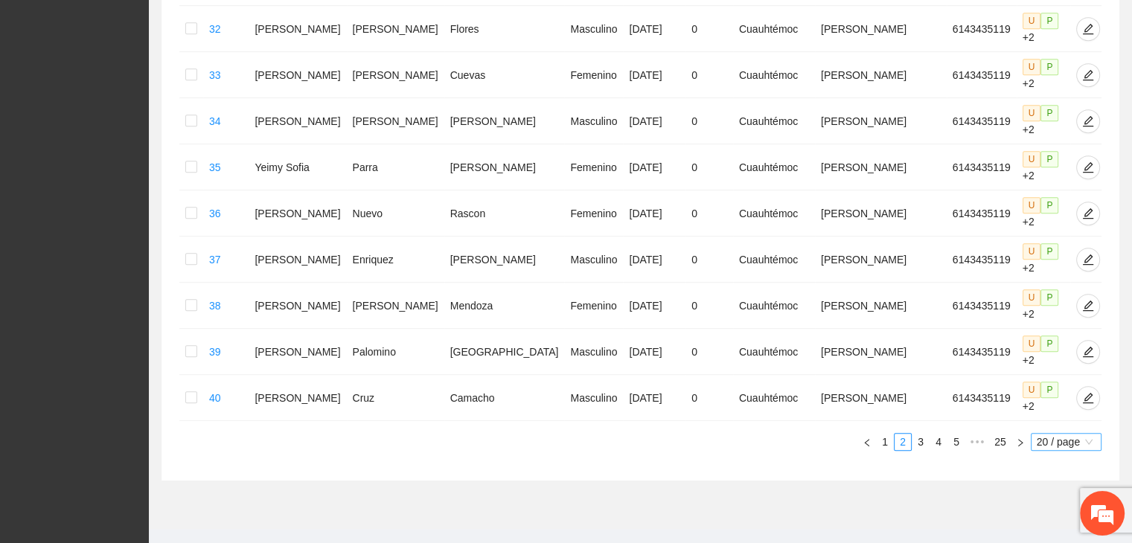
click at [1045, 434] on span "20 / page" at bounding box center [1066, 442] width 59 height 16
click at [1062, 532] on div "100 / page" at bounding box center [1067, 540] width 54 height 16
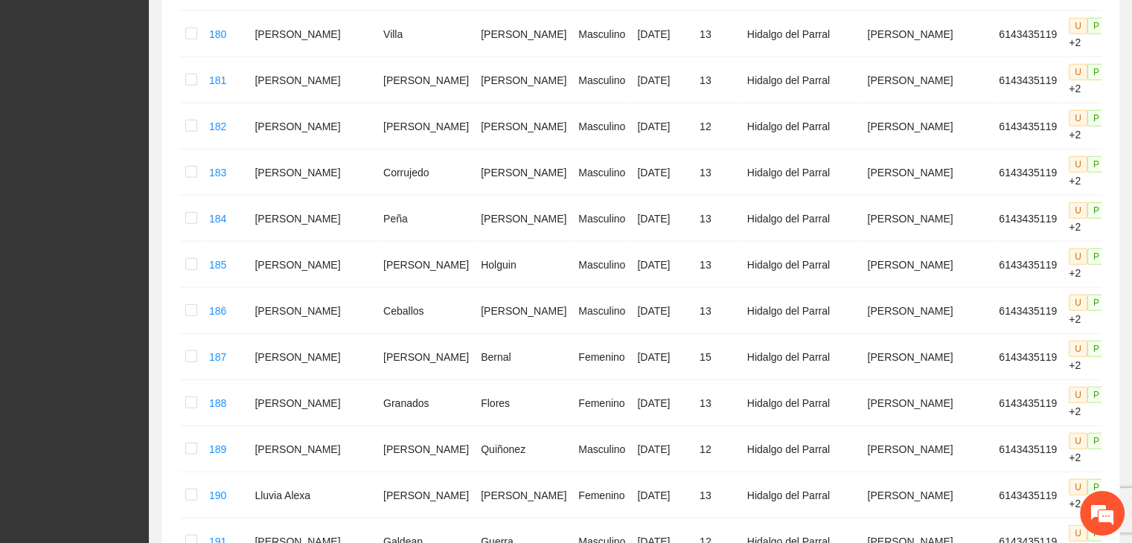
scroll to position [4060, 0]
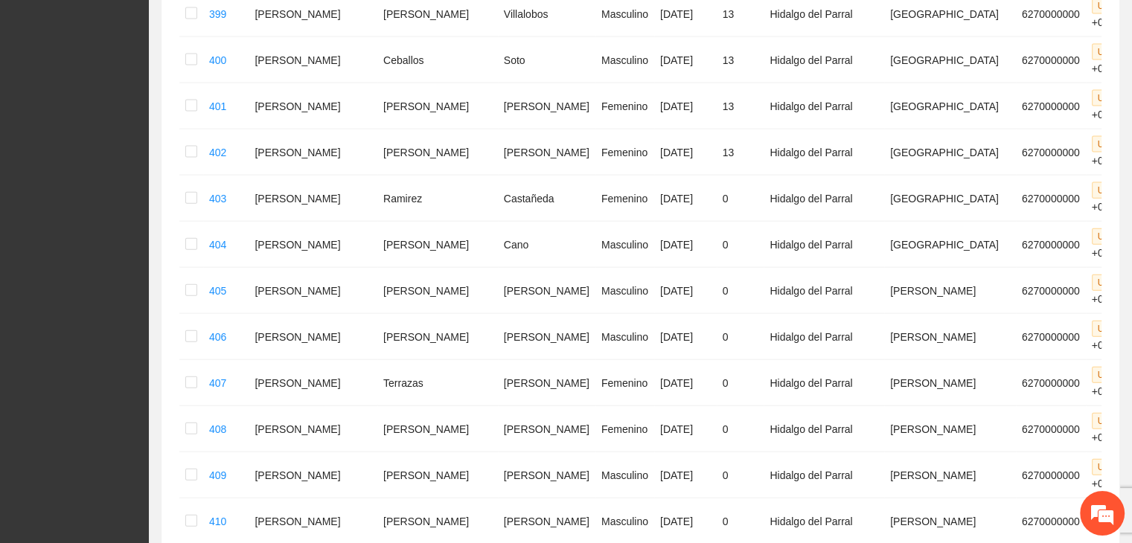
scroll to position [3437, 0]
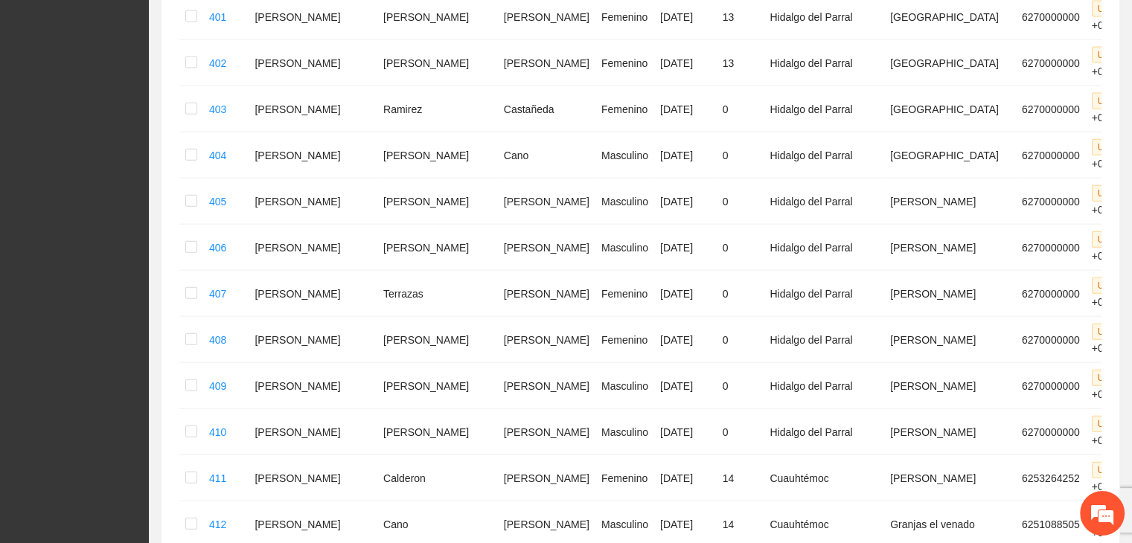
drag, startPoint x: 262, startPoint y: 290, endPoint x: 466, endPoint y: 297, distance: 204.1
drag, startPoint x: 271, startPoint y: 331, endPoint x: 444, endPoint y: 329, distance: 172.7
drag, startPoint x: 270, startPoint y: 375, endPoint x: 462, endPoint y: 376, distance: 191.3
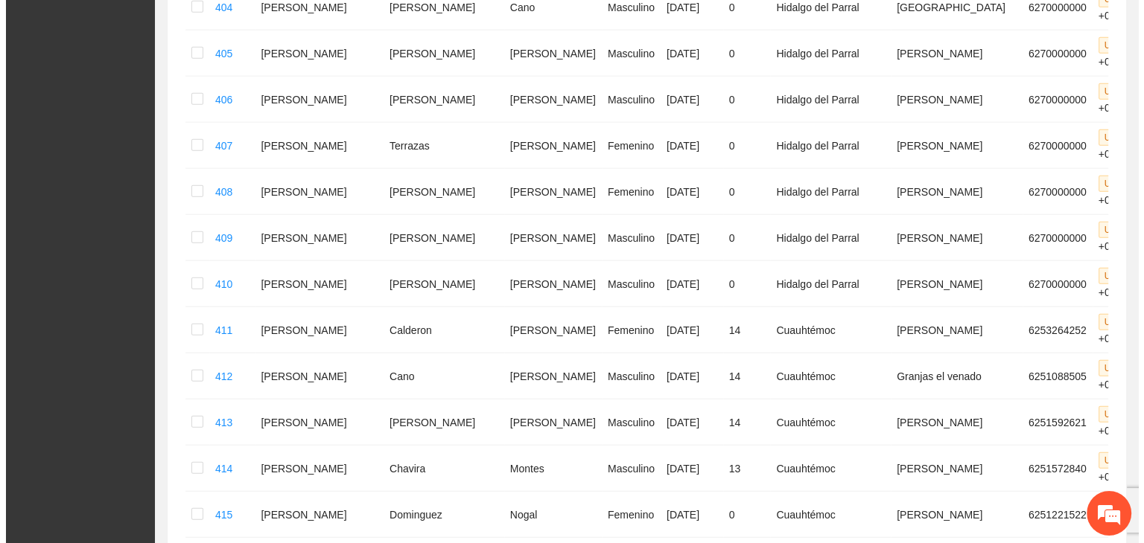
scroll to position [3586, 0]
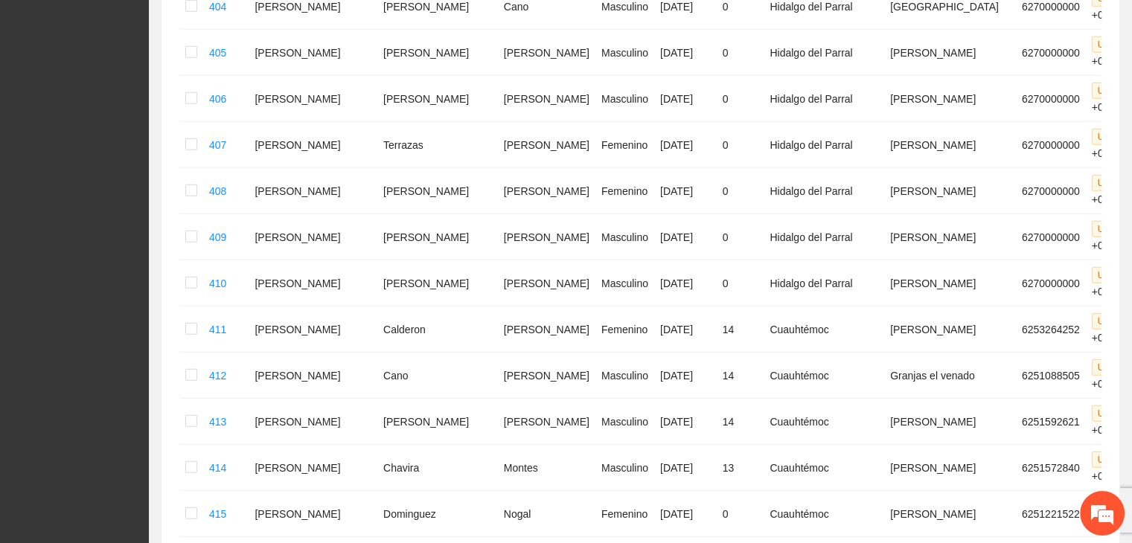
drag, startPoint x: 304, startPoint y: 262, endPoint x: 472, endPoint y: 266, distance: 168.3
drag, startPoint x: 270, startPoint y: 304, endPoint x: 447, endPoint y: 304, distance: 177.2
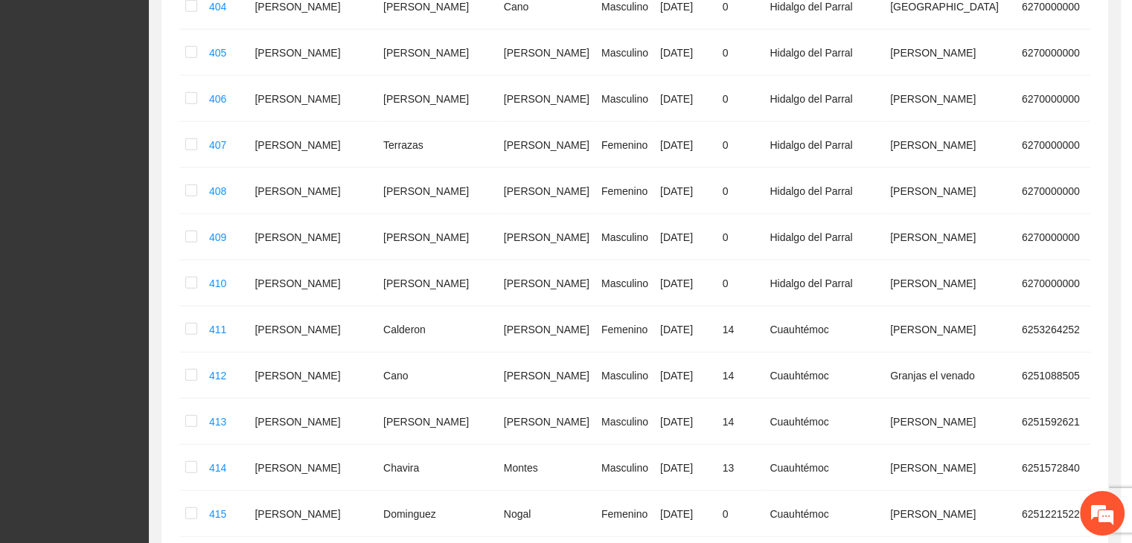
type input "**********"
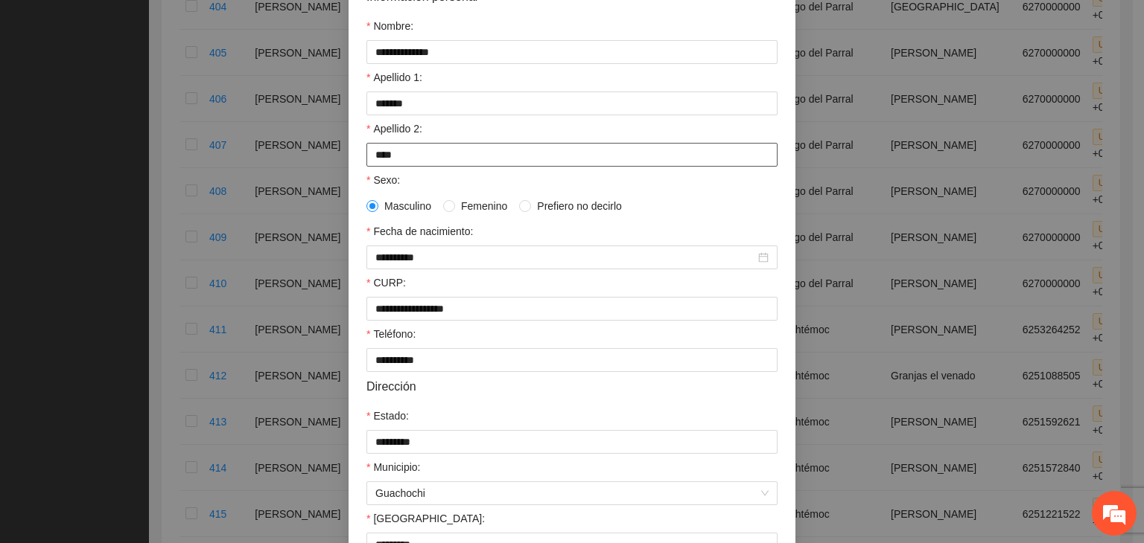
scroll to position [149, 0]
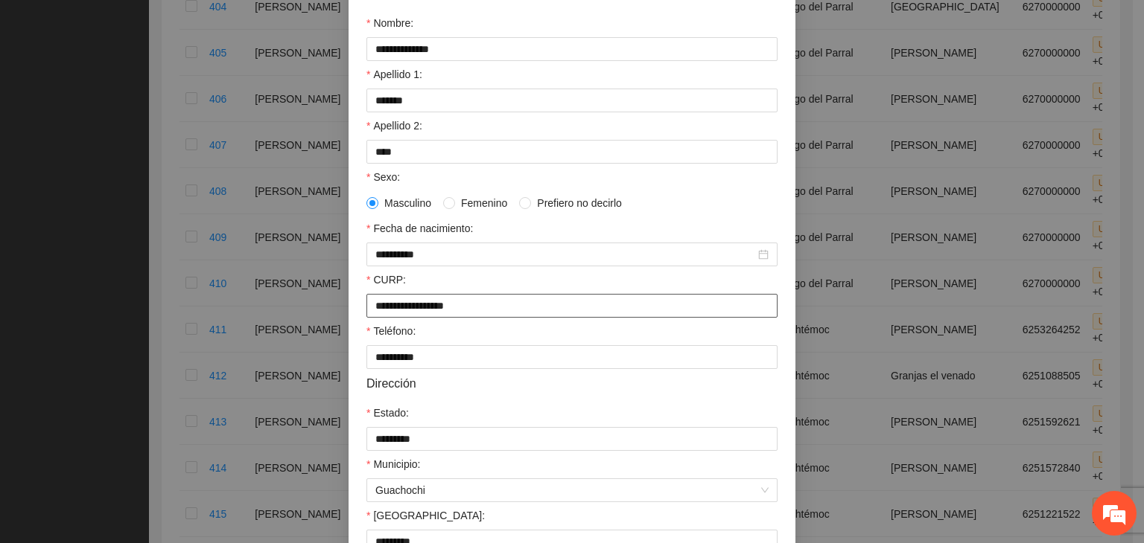
drag, startPoint x: 516, startPoint y: 317, endPoint x: 361, endPoint y: 327, distance: 155.2
click at [366, 327] on form "**********" at bounding box center [571, 309] width 411 height 651
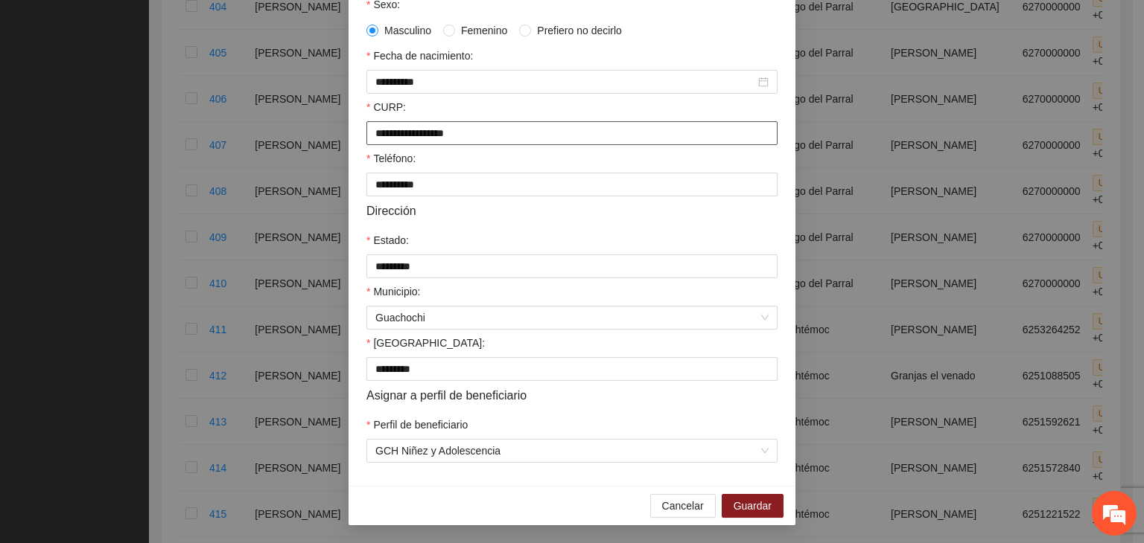
scroll to position [328, 0]
click at [759, 500] on span "Guardar" at bounding box center [752, 506] width 38 height 16
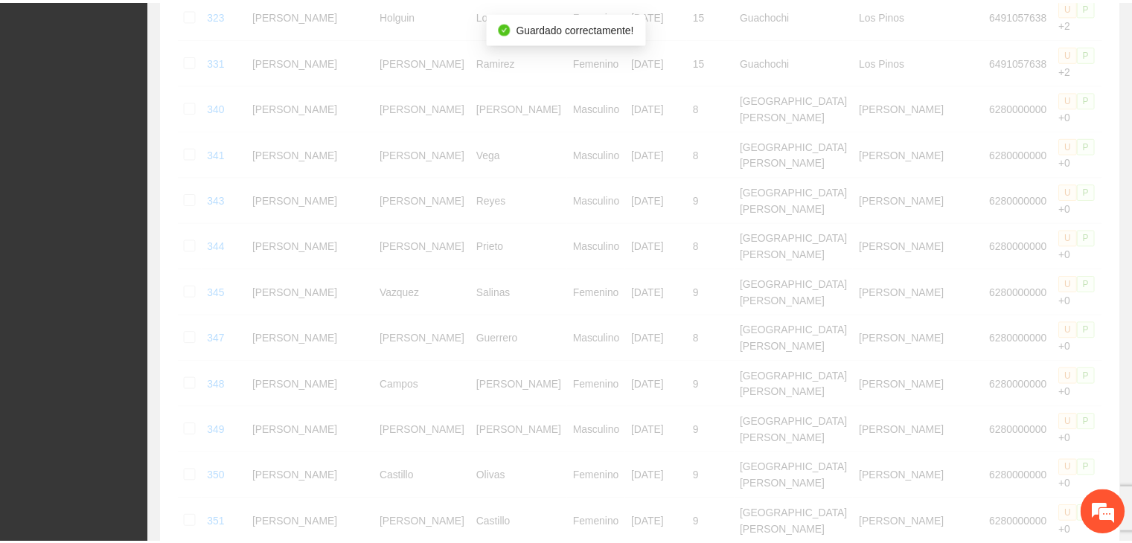
scroll to position [698, 0]
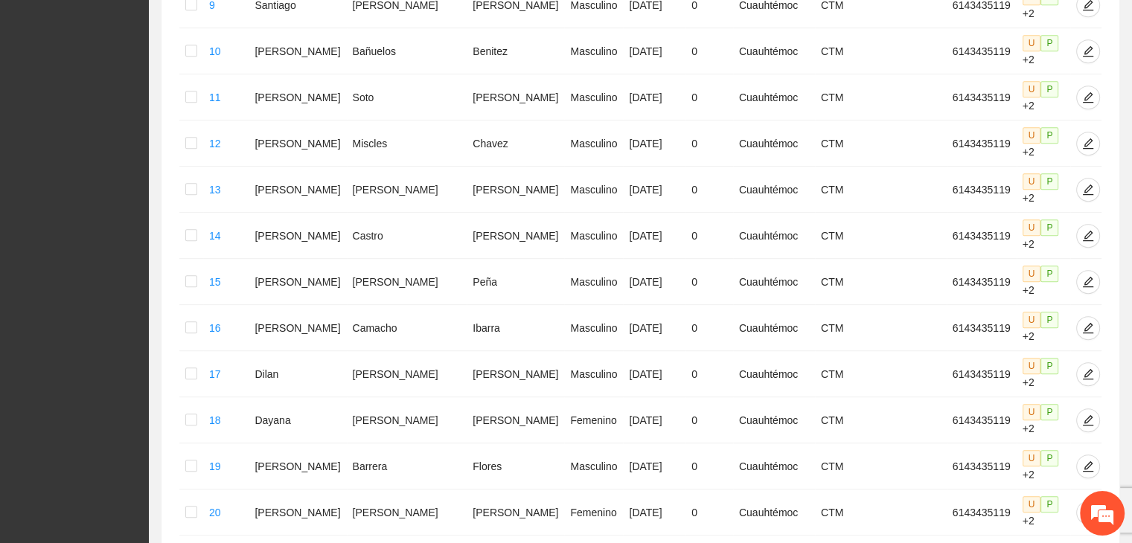
scroll to position [733, 0]
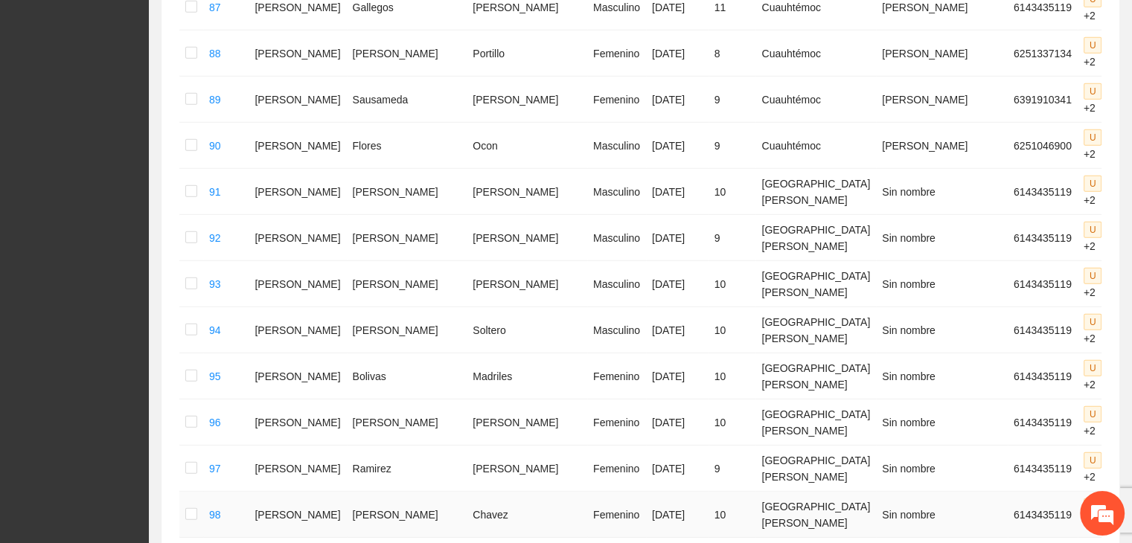
scroll to position [4326, 0]
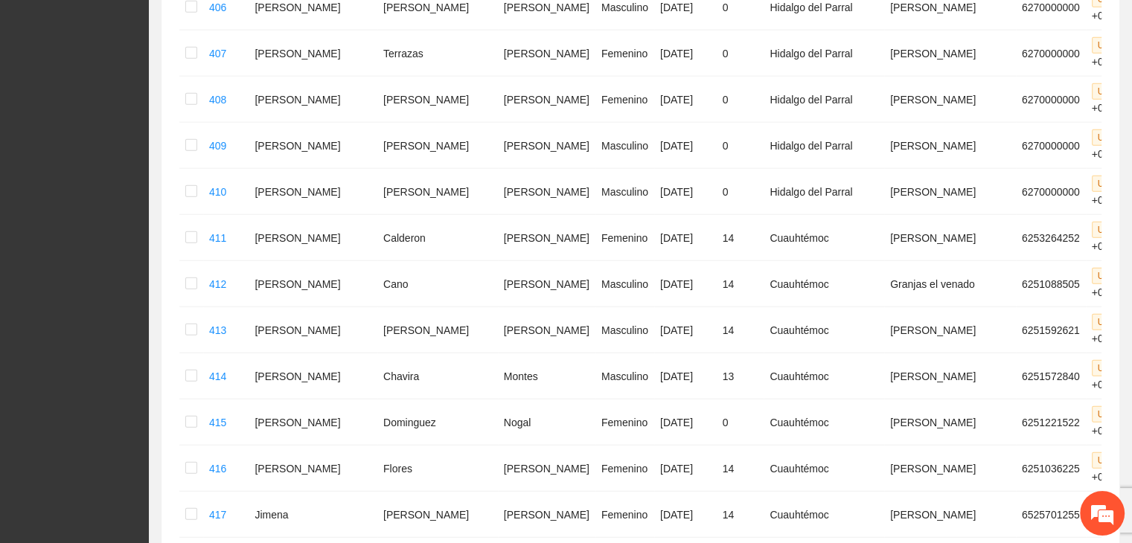
scroll to position [3586, 0]
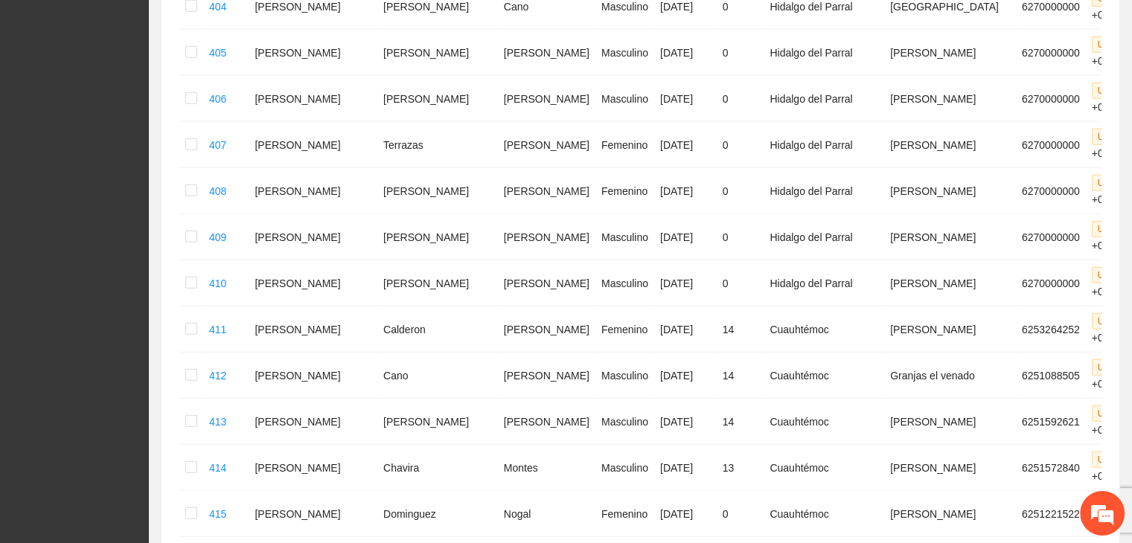
drag, startPoint x: 270, startPoint y: 299, endPoint x: 444, endPoint y: 302, distance: 175.0
drag, startPoint x: 268, startPoint y: 349, endPoint x: 459, endPoint y: 349, distance: 190.6
drag, startPoint x: 265, startPoint y: 392, endPoint x: 459, endPoint y: 395, distance: 193.6
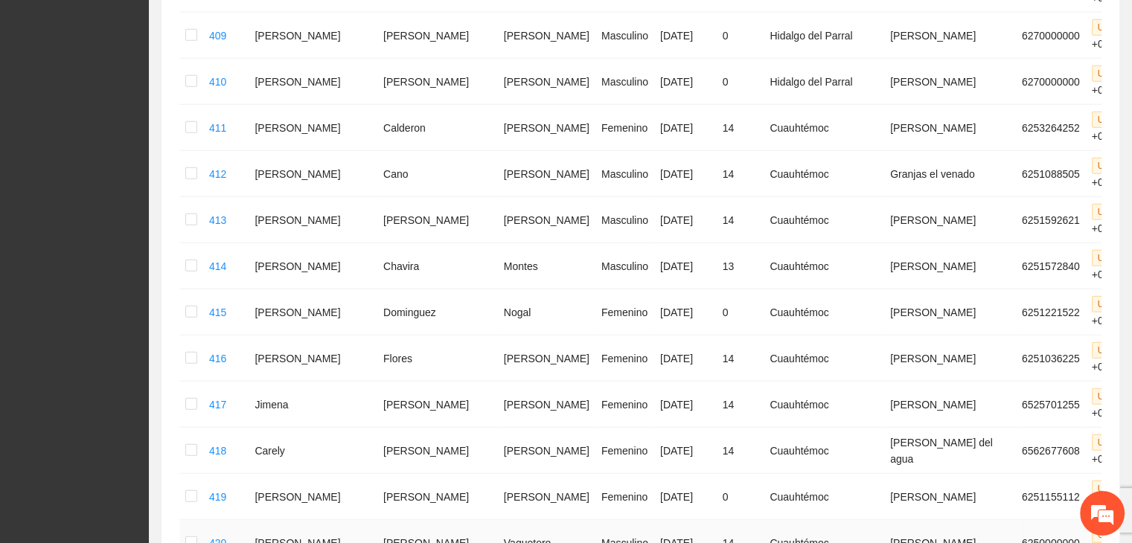
scroll to position [3810, 0]
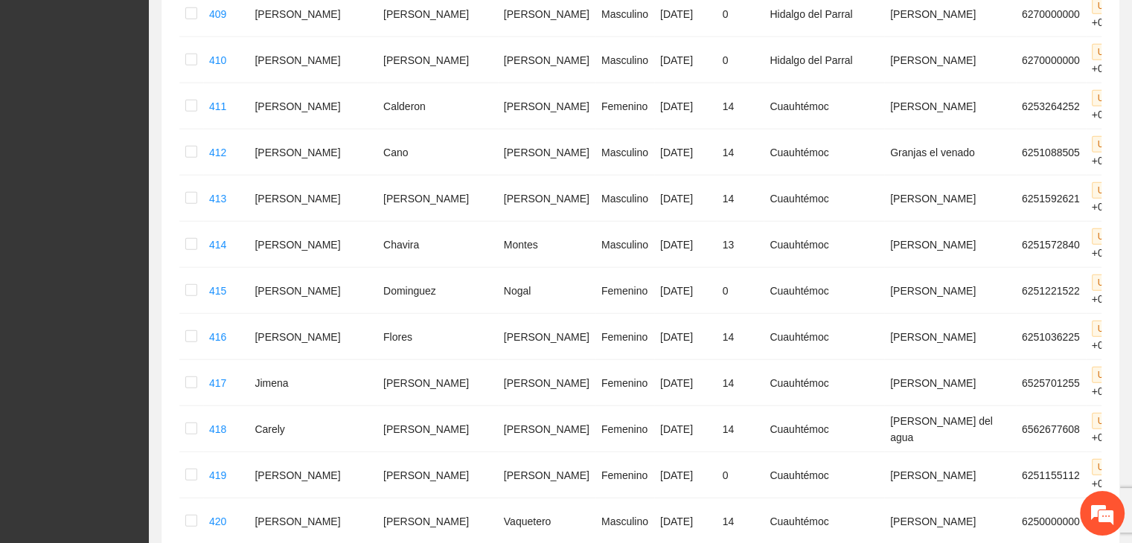
drag, startPoint x: 265, startPoint y: 214, endPoint x: 459, endPoint y: 212, distance: 194.3
drag, startPoint x: 256, startPoint y: 250, endPoint x: 489, endPoint y: 249, distance: 233.0
drag, startPoint x: 263, startPoint y: 292, endPoint x: 476, endPoint y: 273, distance: 213.7
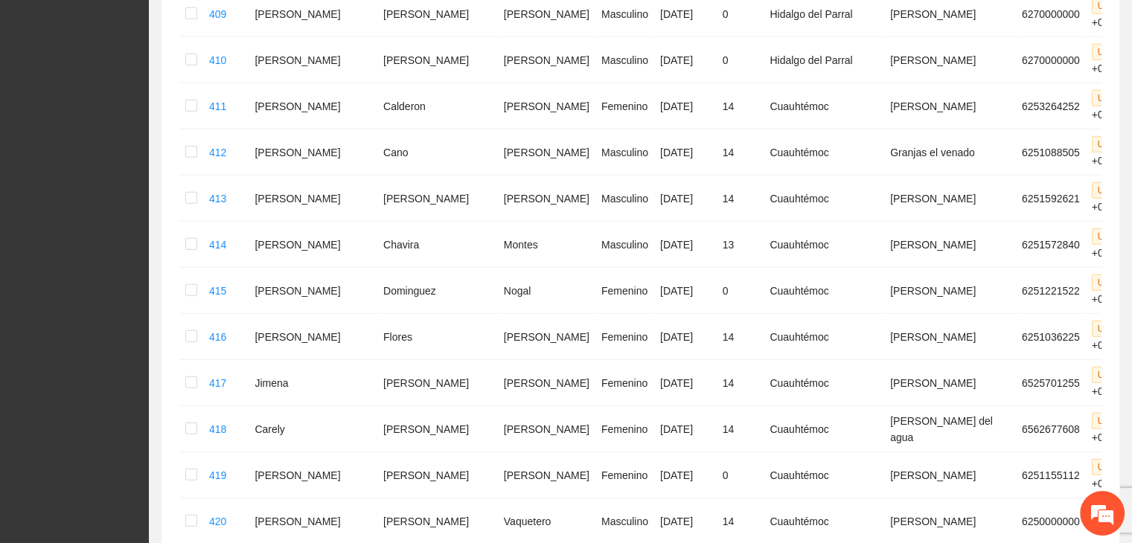
drag, startPoint x: 262, startPoint y: 343, endPoint x: 461, endPoint y: 341, distance: 198.8
drag, startPoint x: 265, startPoint y: 384, endPoint x: 468, endPoint y: 386, distance: 202.5
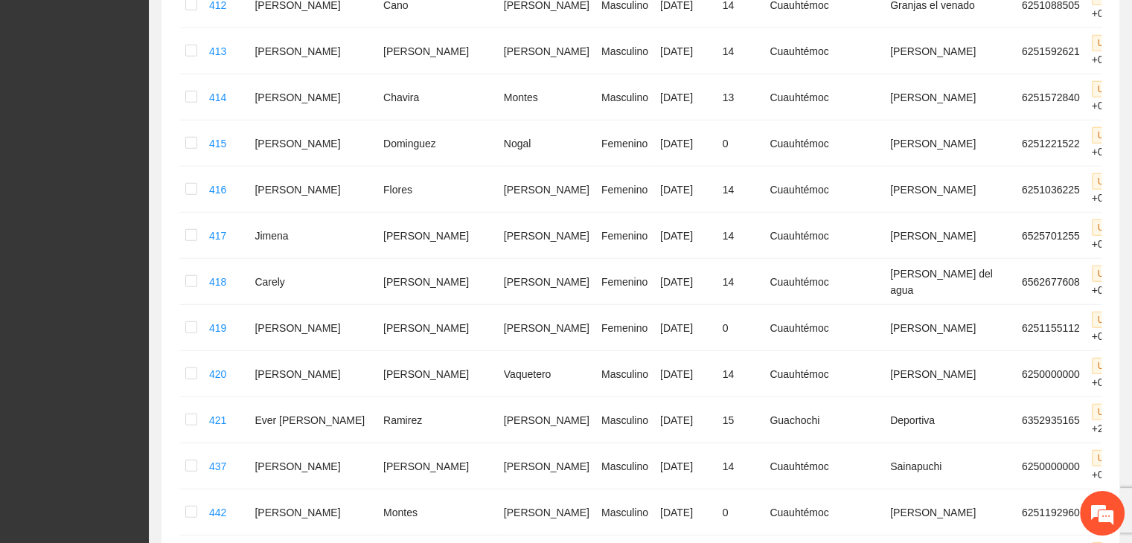
scroll to position [3958, 0]
drag, startPoint x: 267, startPoint y: 278, endPoint x: 453, endPoint y: 284, distance: 185.5
drag, startPoint x: 269, startPoint y: 322, endPoint x: 462, endPoint y: 337, distance: 193.4
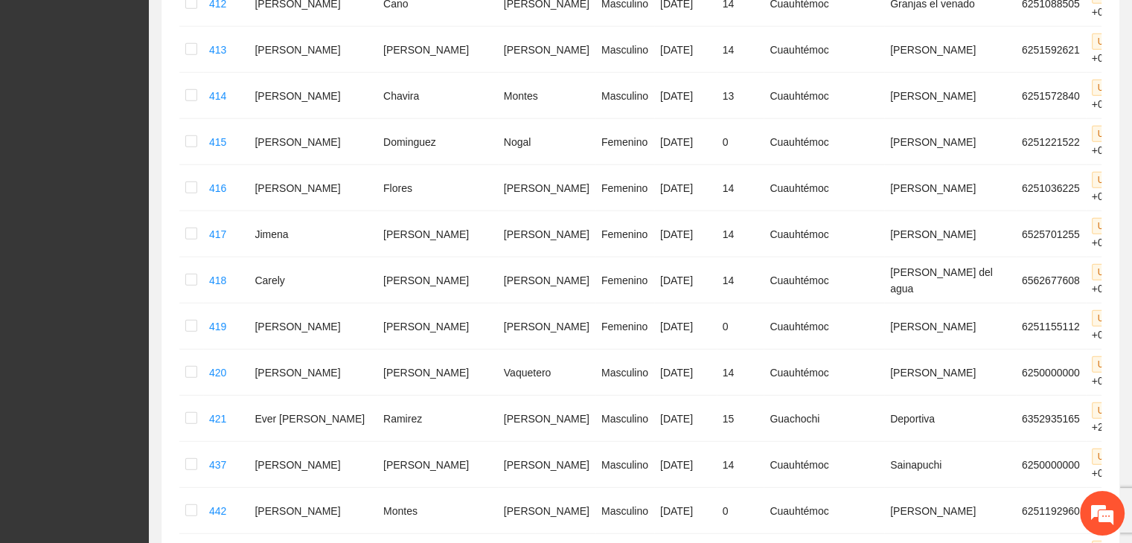
drag, startPoint x: 265, startPoint y: 371, endPoint x: 450, endPoint y: 372, distance: 185.4
drag, startPoint x: 270, startPoint y: 407, endPoint x: 476, endPoint y: 404, distance: 207.0
drag, startPoint x: 269, startPoint y: 454, endPoint x: 462, endPoint y: 458, distance: 192.9
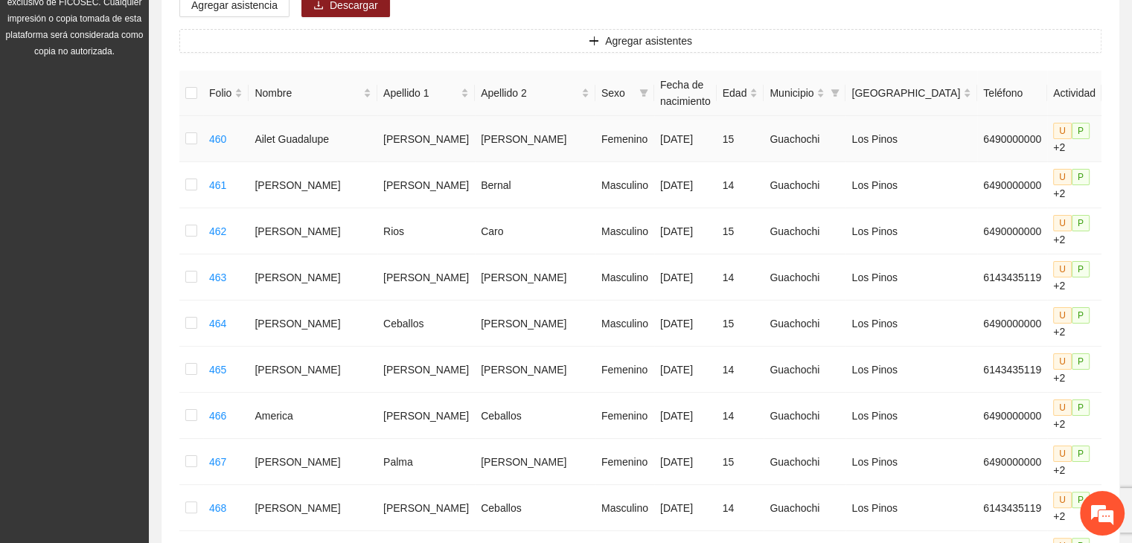
scroll to position [223, 0]
drag, startPoint x: 268, startPoint y: 138, endPoint x: 485, endPoint y: 139, distance: 217.4
click at [485, 139] on tr "460 [PERSON_NAME] Femenino [DATE] 15 Guachochi Los Pinos 6490000000 U P +2" at bounding box center [673, 138] width 988 height 46
drag, startPoint x: 258, startPoint y: 182, endPoint x: 476, endPoint y: 188, distance: 217.5
click at [476, 188] on tr "461 [PERSON_NAME] Masculino [DATE] 14 Guachochi Los Pinos 6490000000 U P +2" at bounding box center [673, 185] width 988 height 46
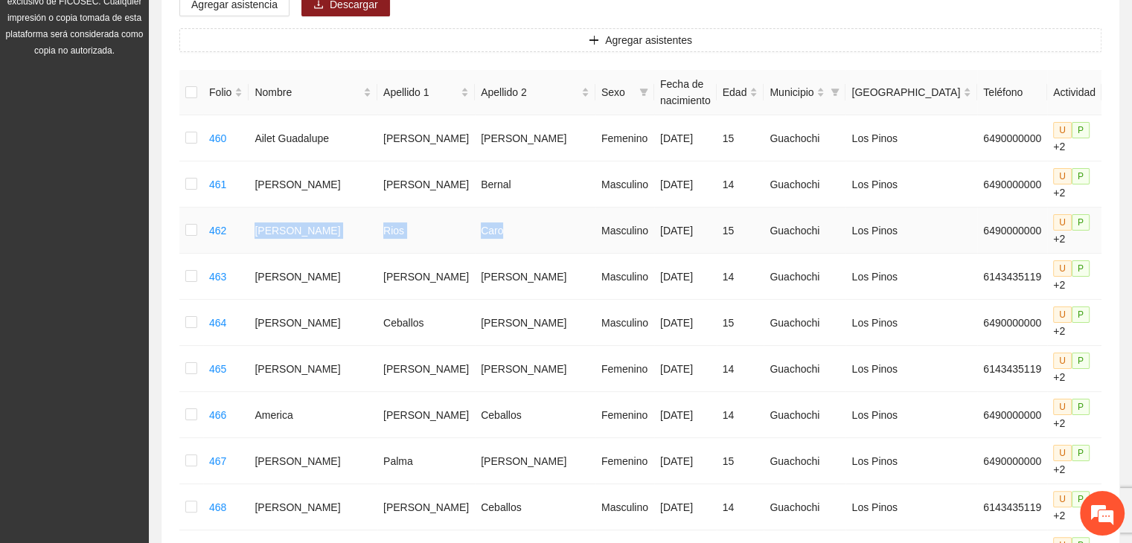
drag, startPoint x: 259, startPoint y: 229, endPoint x: 488, endPoint y: 235, distance: 229.4
click at [489, 235] on tr "462 [PERSON_NAME] Masculino [DATE] 15 Guachochi Los Pinos 6490000000 U P +2" at bounding box center [673, 231] width 988 height 46
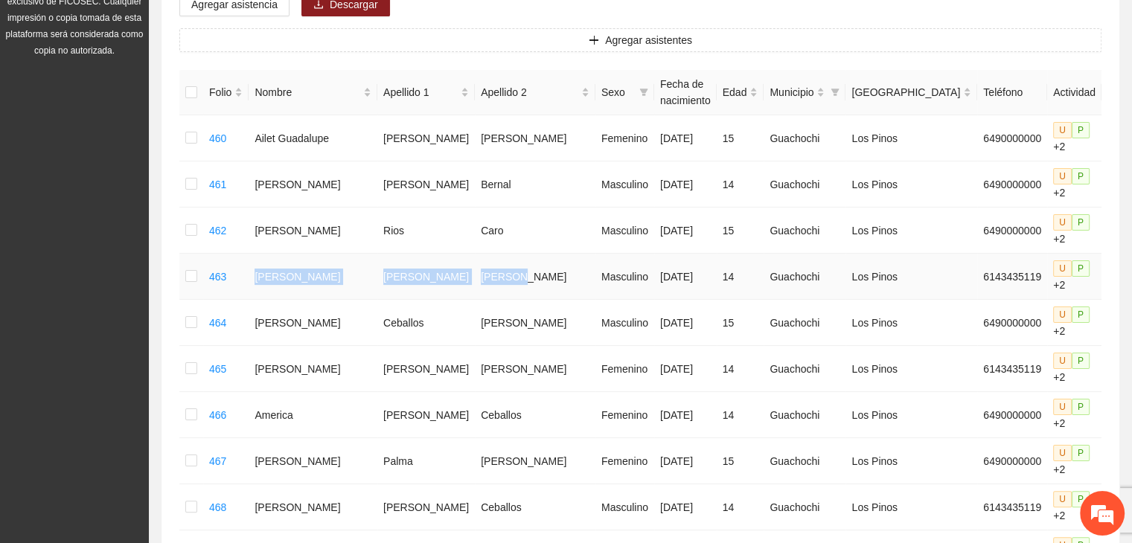
drag, startPoint x: 260, startPoint y: 275, endPoint x: 371, endPoint y: 36, distance: 262.8
click at [494, 266] on tr "463 [PERSON_NAME] Masculino [DATE] 14 Guachochi Los Pinos 6143435119 U P +2" at bounding box center [673, 277] width 988 height 46
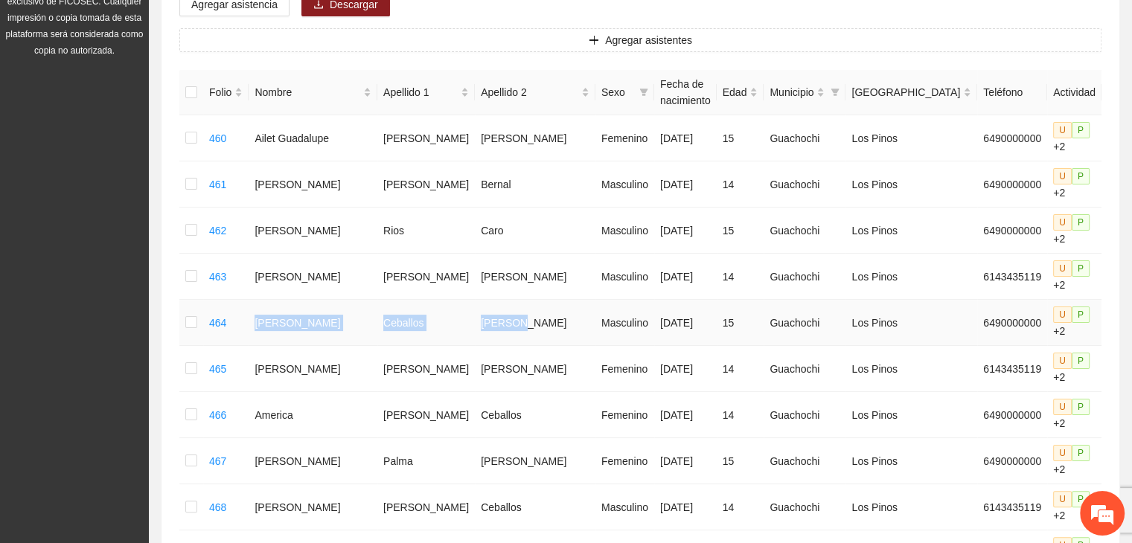
drag, startPoint x: 264, startPoint y: 325, endPoint x: 488, endPoint y: 313, distance: 224.4
click at [488, 313] on tr "464 [PERSON_NAME] Masculino [DATE] 15 Guachochi Los Pinos 6490000000 U P +2" at bounding box center [673, 323] width 988 height 46
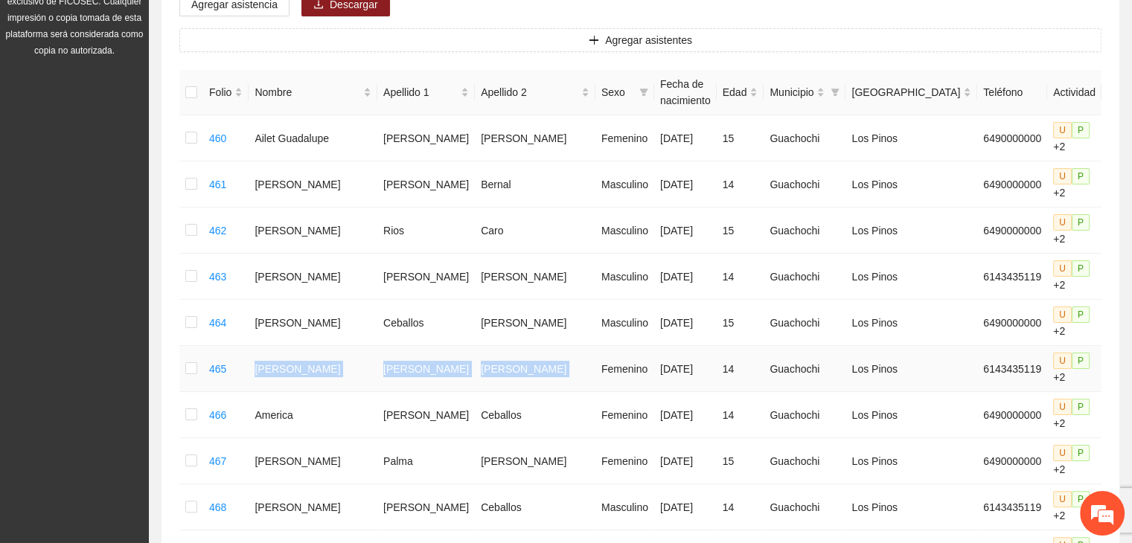
drag, startPoint x: 265, startPoint y: 367, endPoint x: 520, endPoint y: 380, distance: 254.9
click at [520, 380] on tr "465 [PERSON_NAME] [DATE] 14 Guachochi Los Pinos 6143435119 U P +2" at bounding box center [673, 369] width 988 height 46
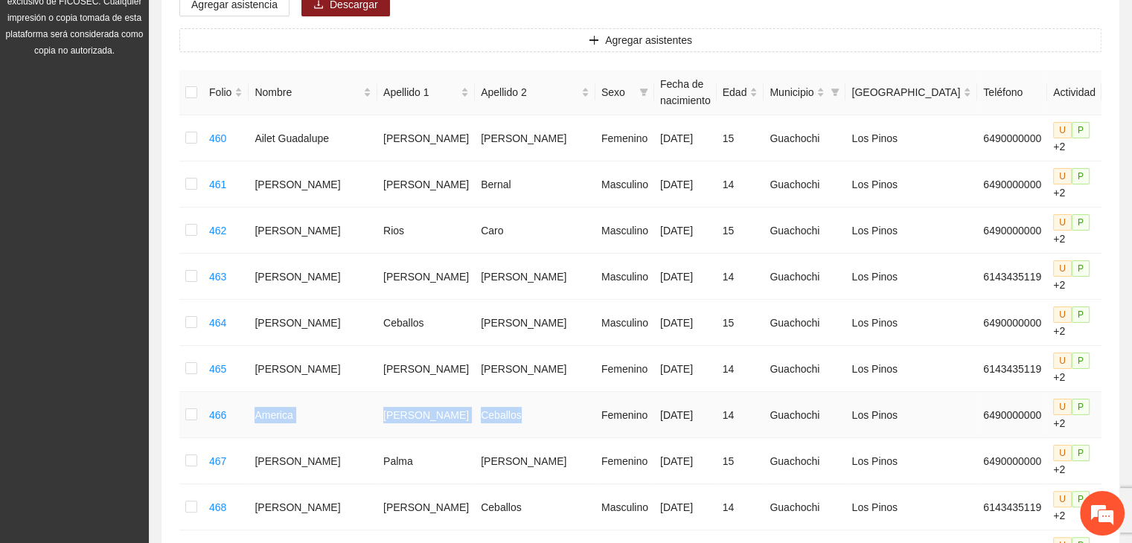
drag, startPoint x: 268, startPoint y: 412, endPoint x: 491, endPoint y: 395, distance: 224.0
click at [491, 395] on tr "466 [PERSON_NAME] [DATE] 14 Guachochi Los Pinos 6490000000 U P +2" at bounding box center [673, 415] width 988 height 46
drag, startPoint x: 267, startPoint y: 462, endPoint x: 474, endPoint y: 460, distance: 207.7
click at [474, 460] on tr "467 [PERSON_NAME] [DATE] 15 Guachochi Los Pinos 6490000000 U P +2" at bounding box center [673, 462] width 988 height 46
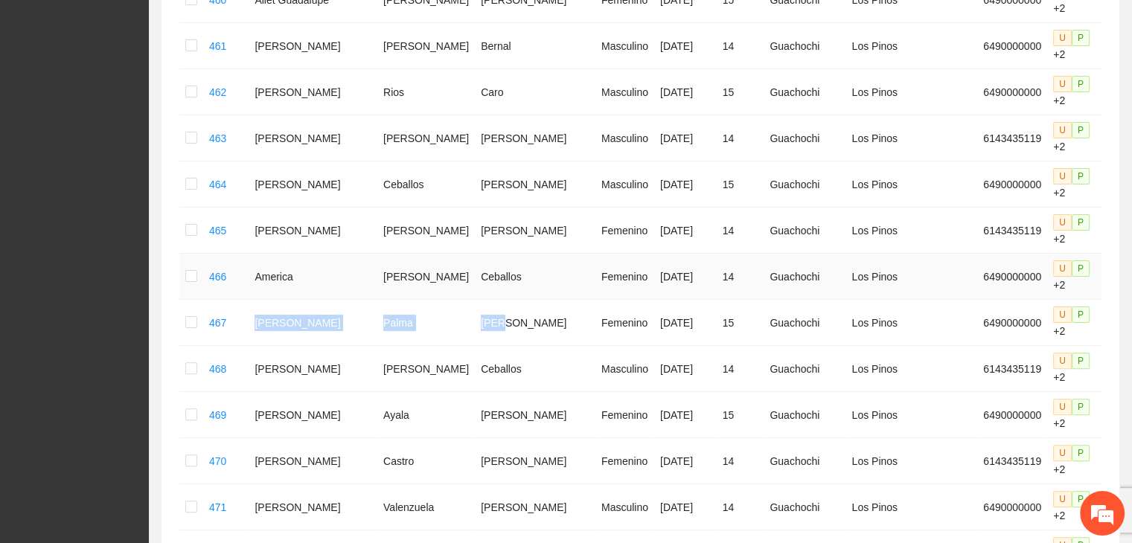
scroll to position [372, 0]
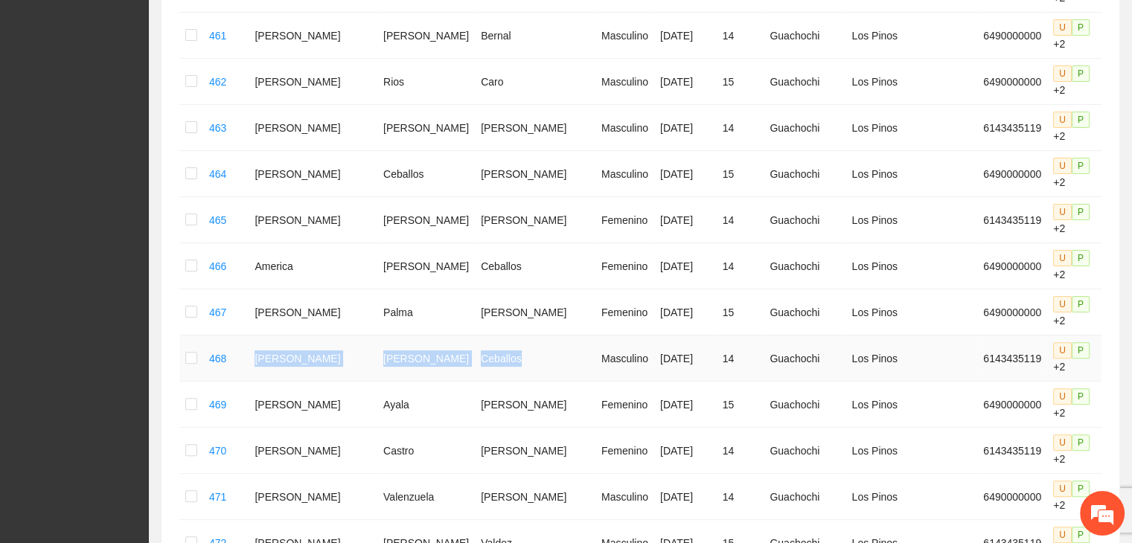
drag, startPoint x: 267, startPoint y: 358, endPoint x: 479, endPoint y: 366, distance: 212.3
click at [479, 367] on tr "468 [PERSON_NAME] Masculino [DATE] 14 Guachochi Los Pinos 6143435119 U P +2" at bounding box center [673, 359] width 988 height 46
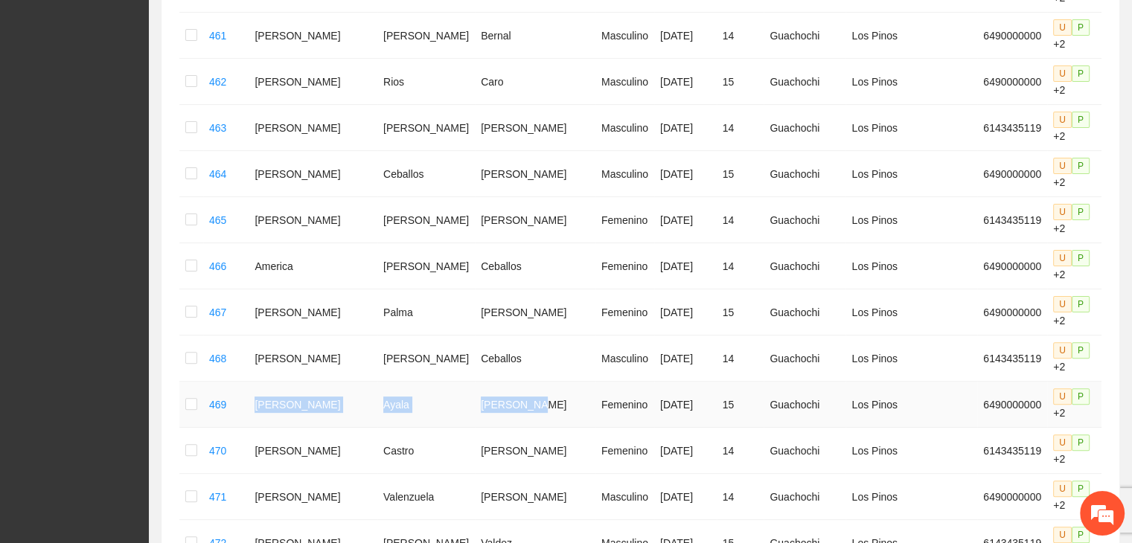
drag, startPoint x: 261, startPoint y: 406, endPoint x: 502, endPoint y: 401, distance: 240.5
click at [502, 401] on tr "469 [PERSON_NAME] Femenino [DATE] 15 Guachochi Los Pinos 6490000000 U P +2" at bounding box center [673, 405] width 988 height 46
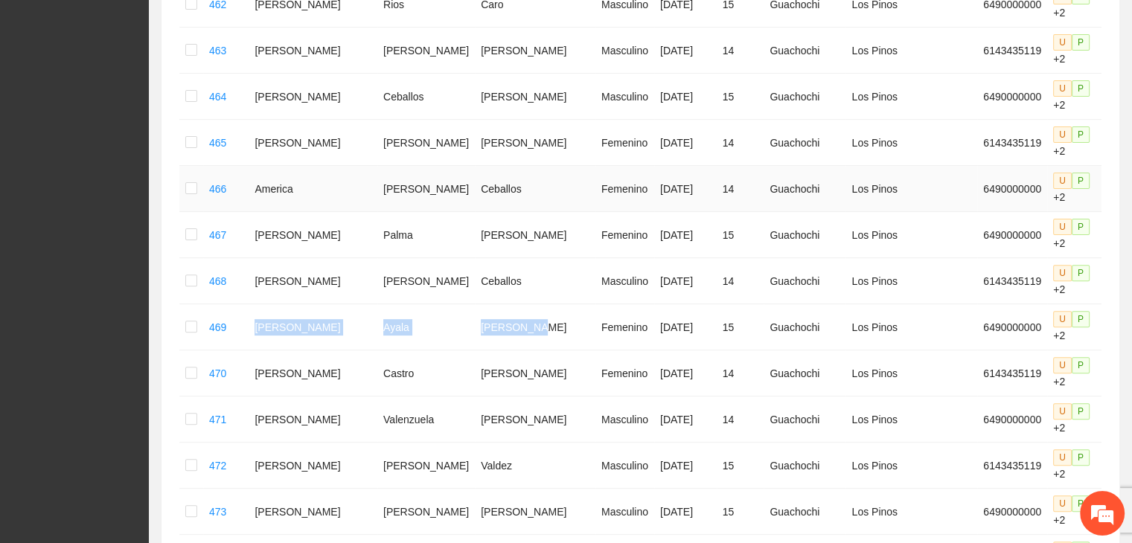
scroll to position [670, 0]
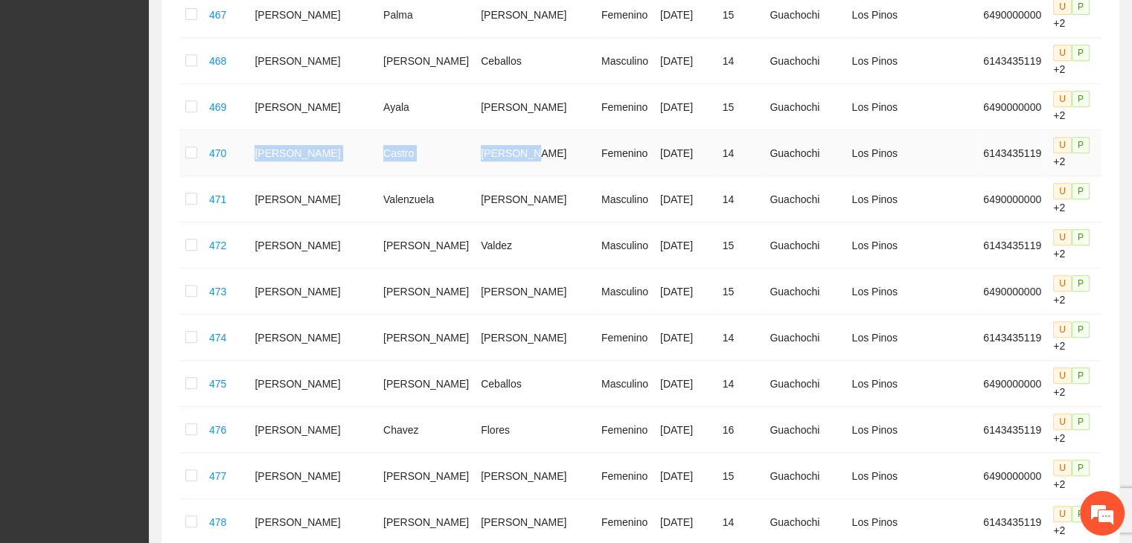
drag, startPoint x: 263, startPoint y: 151, endPoint x: 494, endPoint y: 153, distance: 231.5
click at [494, 153] on tr "470 [PERSON_NAME] [DATE] 14 Guachochi Los Pinos 6143435119 U P +2" at bounding box center [673, 153] width 988 height 46
drag, startPoint x: 253, startPoint y: 201, endPoint x: 486, endPoint y: 203, distance: 233.0
click at [486, 203] on tr "471 [PERSON_NAME] Masculino [DATE] 14 Guachochi Los Pinos 6490000000 U P +2" at bounding box center [673, 199] width 988 height 46
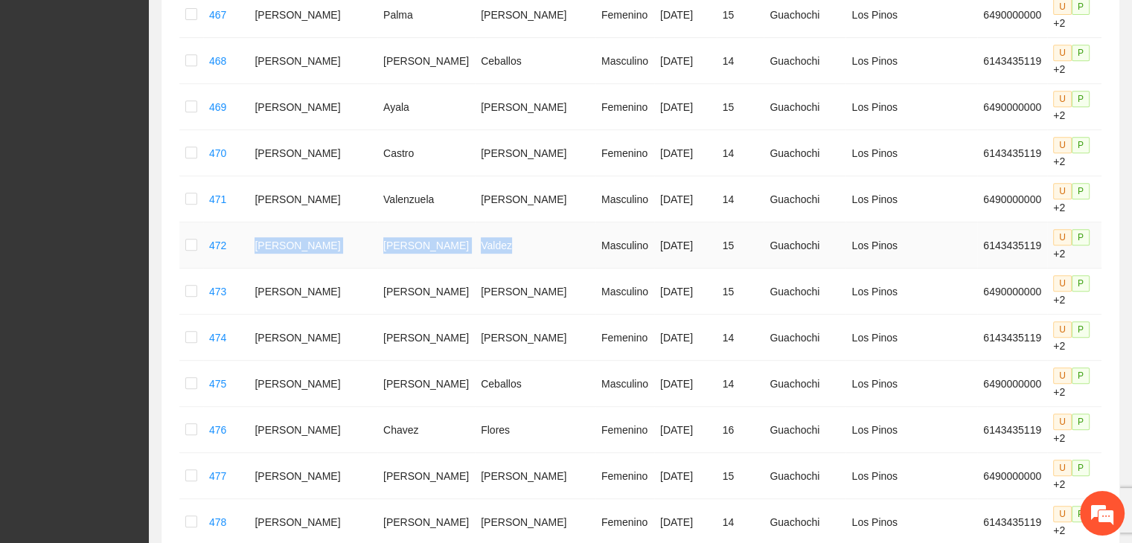
drag, startPoint x: 255, startPoint y: 242, endPoint x: 473, endPoint y: 248, distance: 218.2
click at [473, 248] on tr "472 [PERSON_NAME] Masculino [DATE] 15 Guachochi Los Pinos 6143435119 U P +2" at bounding box center [673, 246] width 988 height 46
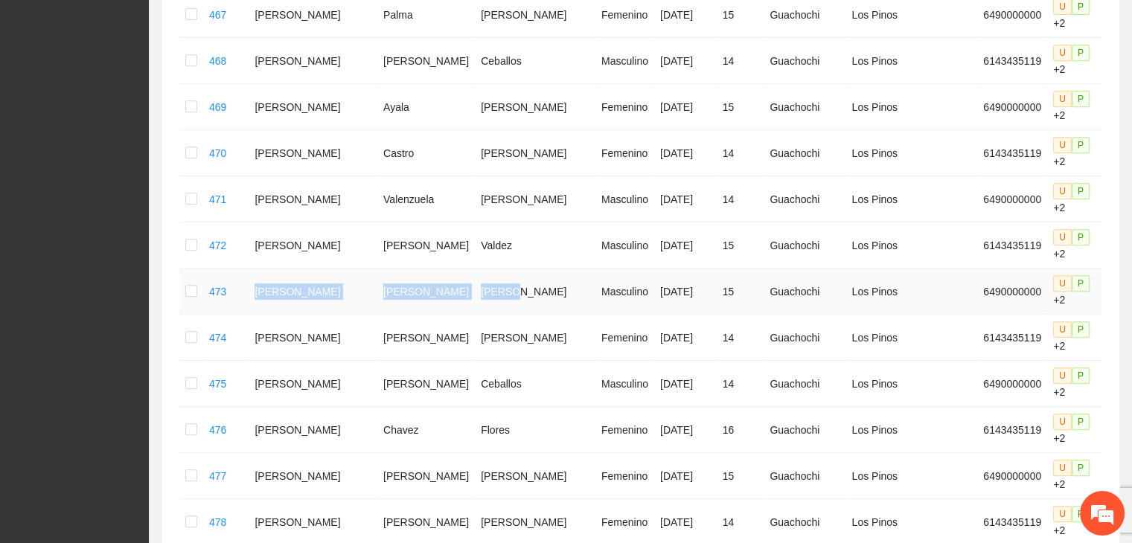
drag, startPoint x: 265, startPoint y: 293, endPoint x: 485, endPoint y: 287, distance: 220.4
click at [485, 287] on tr "473 [PERSON_NAME] Masculino [DATE] 15 Guachochi Los Pinos 6490000000 U P +2" at bounding box center [673, 292] width 988 height 46
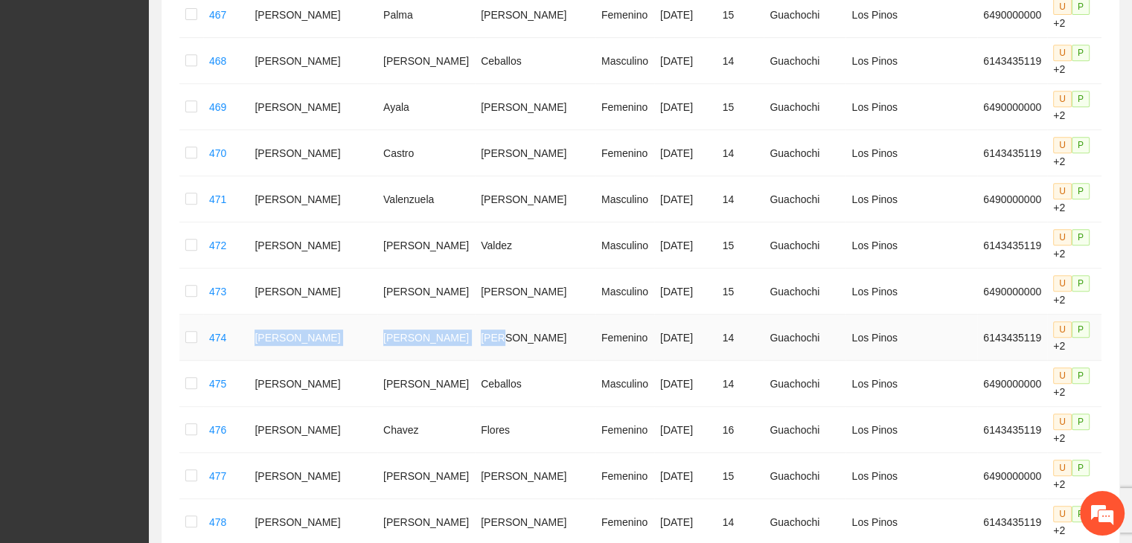
drag, startPoint x: 264, startPoint y: 331, endPoint x: 459, endPoint y: 348, distance: 195.1
click at [459, 348] on tr "474 [PERSON_NAME] [DATE] 14 Guachochi Los Pinos 6143435119 U P +2" at bounding box center [673, 338] width 988 height 46
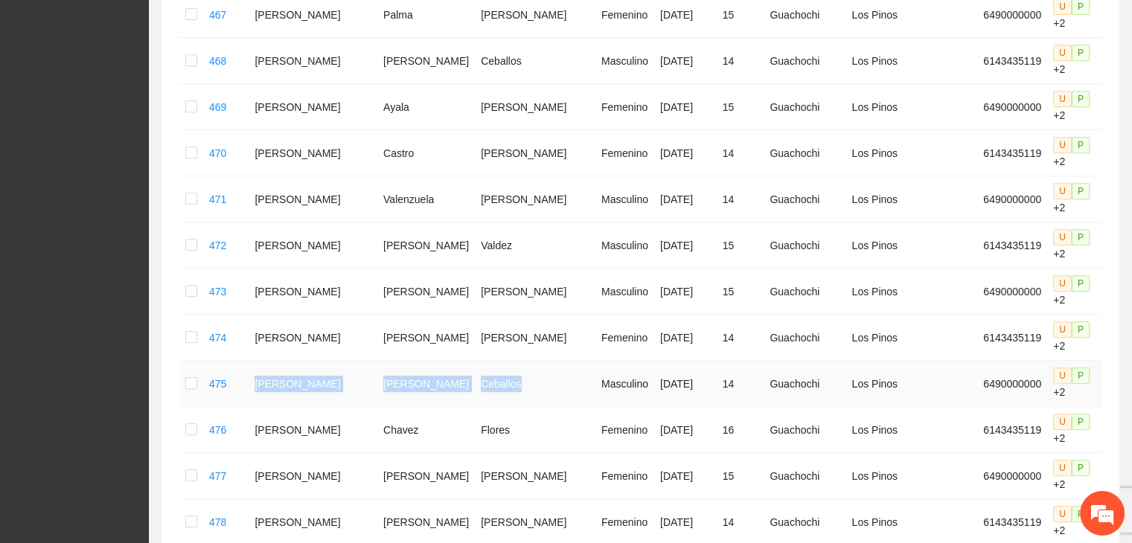
drag, startPoint x: 259, startPoint y: 385, endPoint x: 487, endPoint y: 395, distance: 228.1
click at [487, 395] on tr "475 [PERSON_NAME] Masculino [DATE] 14 Guachochi Los Pinos 6490000000 U P +2" at bounding box center [673, 384] width 988 height 46
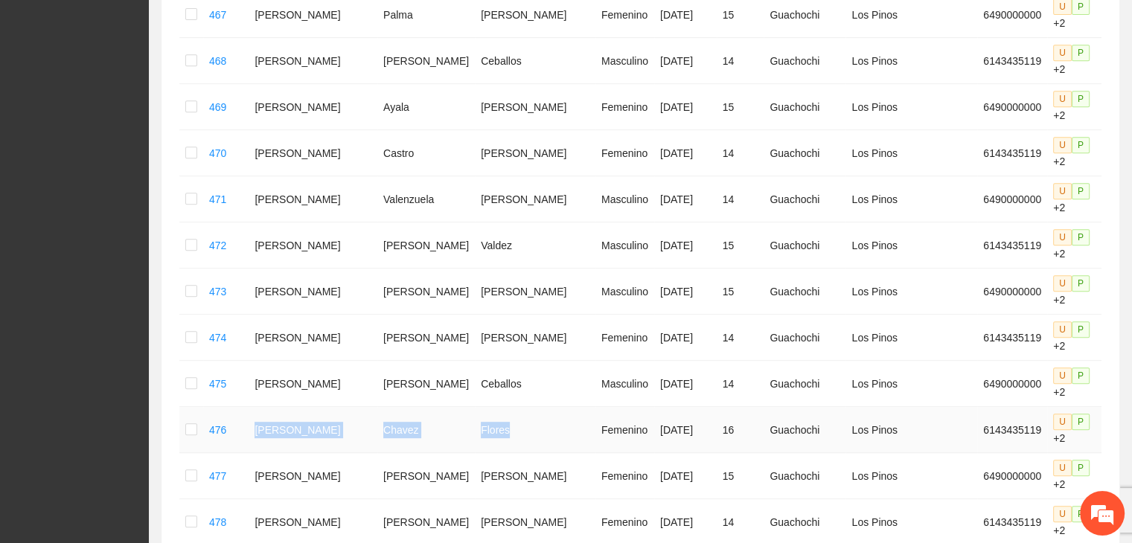
drag, startPoint x: 262, startPoint y: 424, endPoint x: 466, endPoint y: 426, distance: 204.0
click at [466, 426] on tr "476 [PERSON_NAME] [DATE] 16 Guachochi Los Pinos 6143435119 U P +2" at bounding box center [673, 430] width 988 height 46
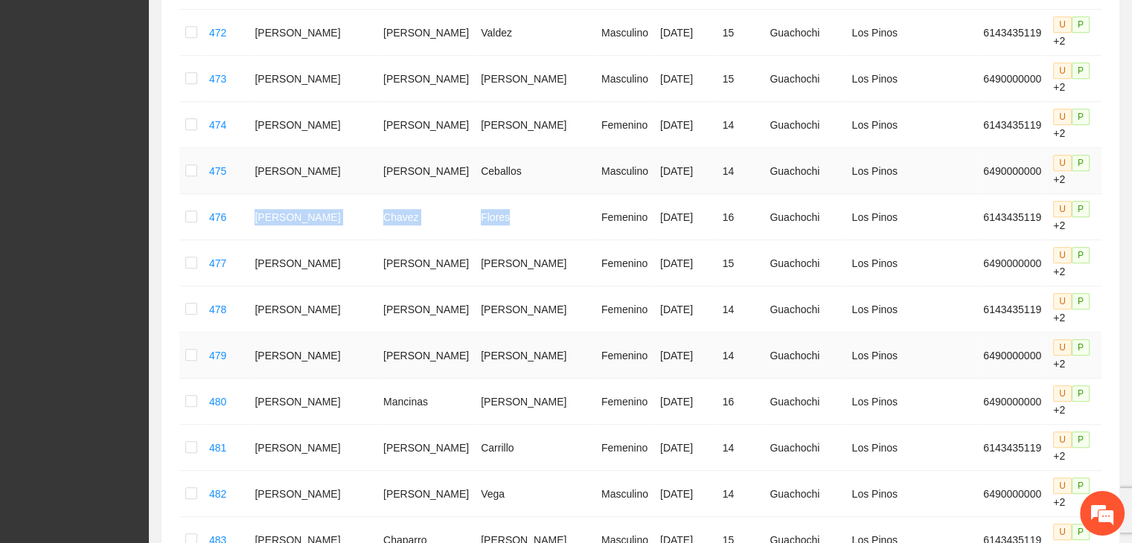
scroll to position [893, 0]
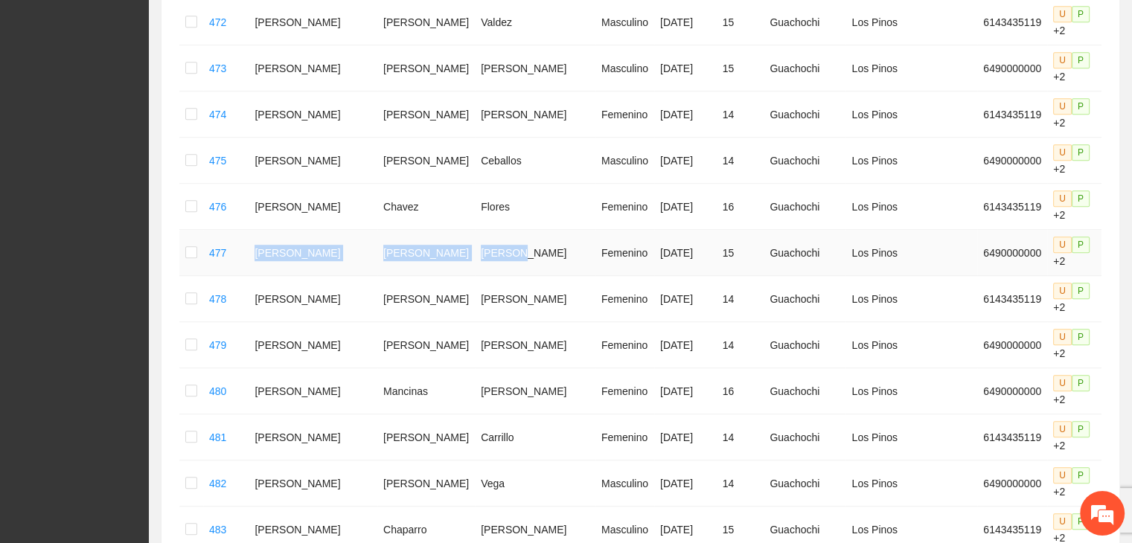
drag, startPoint x: 261, startPoint y: 252, endPoint x: 488, endPoint y: 260, distance: 226.4
click at [488, 260] on tr "477 [PERSON_NAME] [DATE] 15 Guachochi Los Pinos 6490000000 U P +2" at bounding box center [673, 253] width 988 height 46
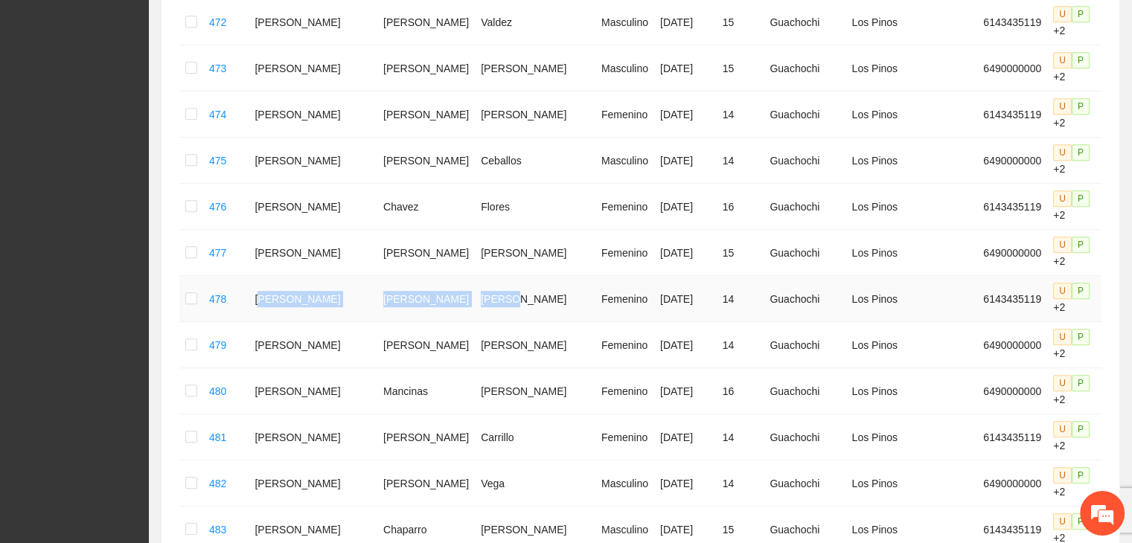
drag, startPoint x: 268, startPoint y: 297, endPoint x: 504, endPoint y: 301, distance: 236.0
click at [504, 301] on tr "478 [PERSON_NAME] [DATE] 14 Guachochi Los Pinos 6143435119 U P +2" at bounding box center [673, 299] width 988 height 46
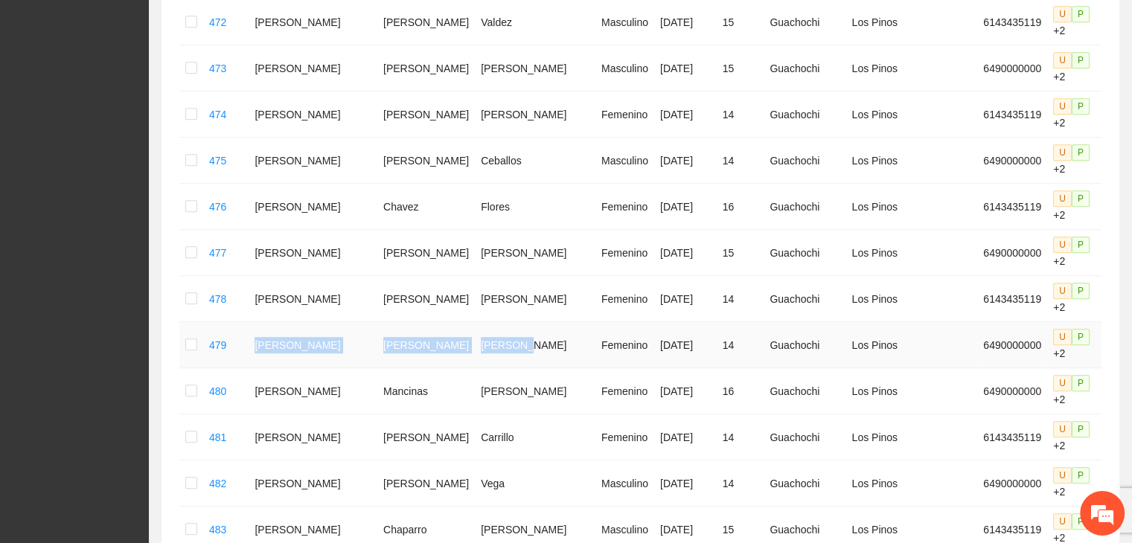
drag, startPoint x: 260, startPoint y: 345, endPoint x: 488, endPoint y: 334, distance: 228.8
click at [488, 334] on tr "479 [PERSON_NAME] [DATE] 14 Guachochi Los Pinos 6490000000 U P +2" at bounding box center [673, 345] width 988 height 46
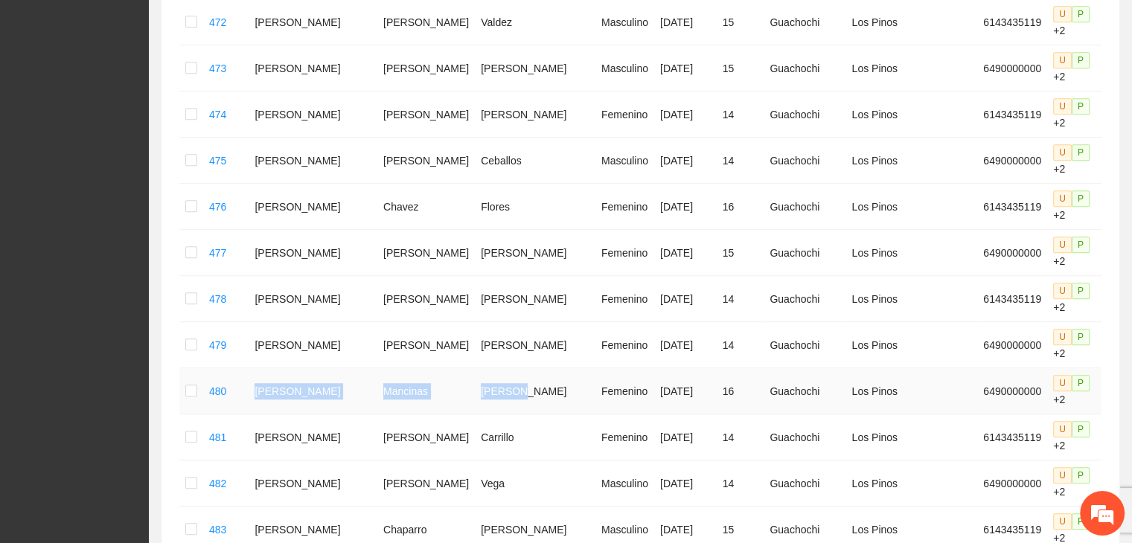
drag, startPoint x: 265, startPoint y: 391, endPoint x: 479, endPoint y: 399, distance: 214.6
click at [479, 399] on tr "480 [PERSON_NAME] [DATE] 16 Guachochi Los Pinos 6490000000 U P +2" at bounding box center [673, 392] width 988 height 46
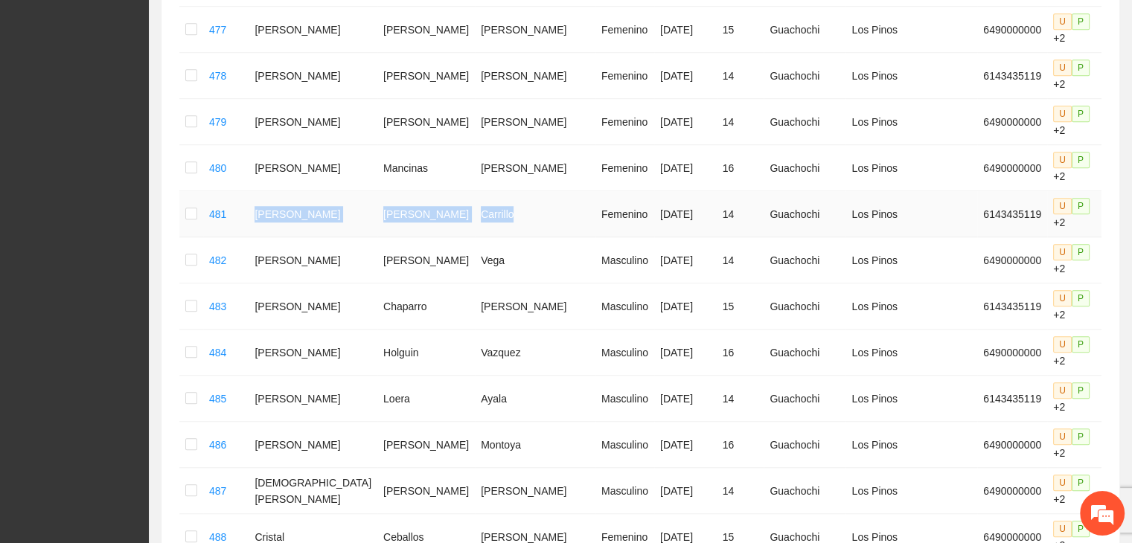
drag, startPoint x: 265, startPoint y: 217, endPoint x: 476, endPoint y: 221, distance: 211.5
click at [476, 221] on tr "481 [PERSON_NAME] [DATE] 14 Guachochi Los Pinos 6143435119 U P +2" at bounding box center [673, 214] width 988 height 46
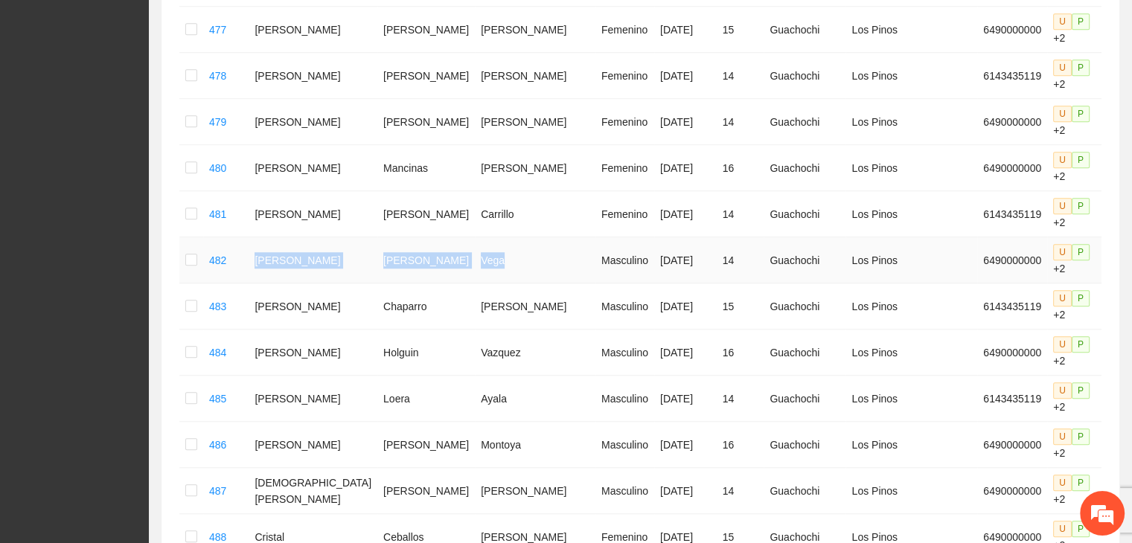
drag, startPoint x: 261, startPoint y: 257, endPoint x: 471, endPoint y: 265, distance: 210.1
click at [471, 265] on tr "482 [PERSON_NAME] Masculino [DATE] 14 Guachochi Los Pinos 6490000000 U P +2" at bounding box center [673, 260] width 988 height 46
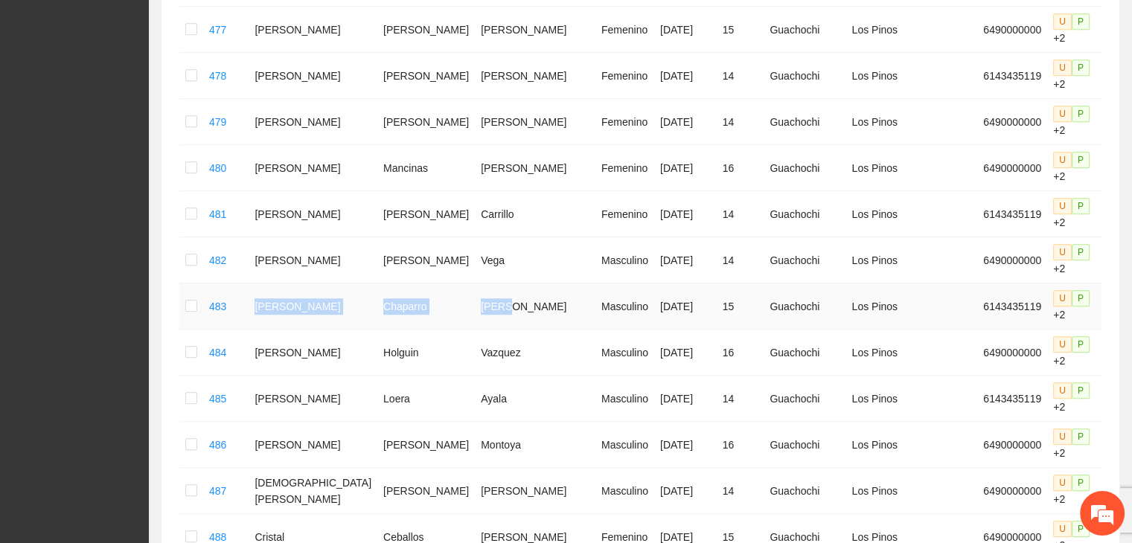
drag, startPoint x: 265, startPoint y: 307, endPoint x: 468, endPoint y: 310, distance: 203.3
click at [468, 310] on tr "483 [PERSON_NAME] [DATE] 15 Guachochi Los Pinos 6143435119 U P +2" at bounding box center [673, 307] width 988 height 46
drag, startPoint x: 264, startPoint y: 353, endPoint x: 494, endPoint y: 355, distance: 230.1
click at [494, 355] on tr "484 [PERSON_NAME] Masculino [DATE] 16 Guachochi Los Pinos 6490000000 U P +2" at bounding box center [673, 353] width 988 height 46
drag, startPoint x: 268, startPoint y: 398, endPoint x: 491, endPoint y: 404, distance: 222.7
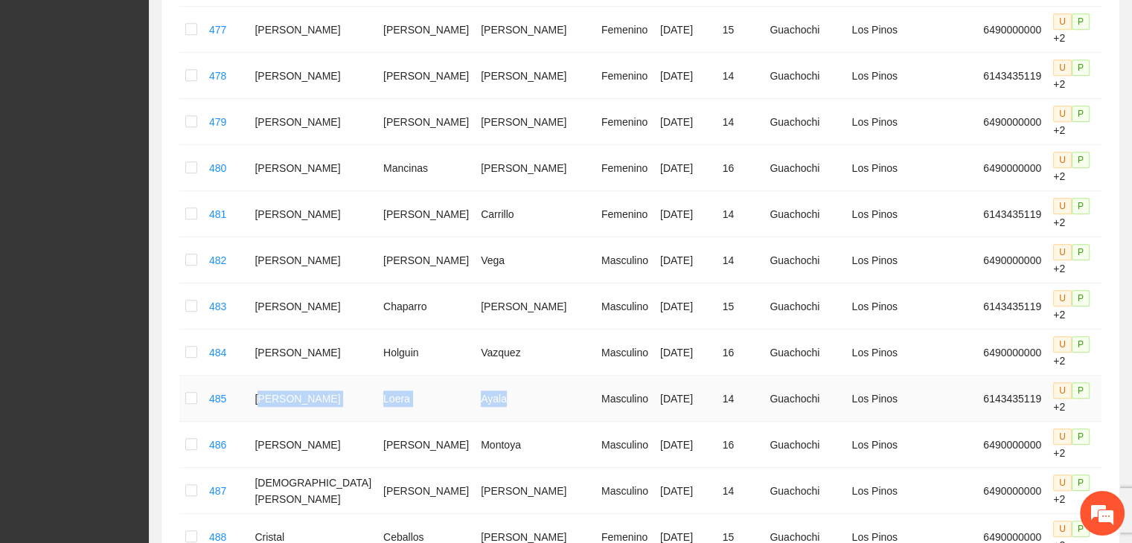
click at [491, 404] on tr "485 [PERSON_NAME] Masculino [DATE] 14 Guachochi Los Pinos 6143435119 U P +2" at bounding box center [673, 399] width 988 height 46
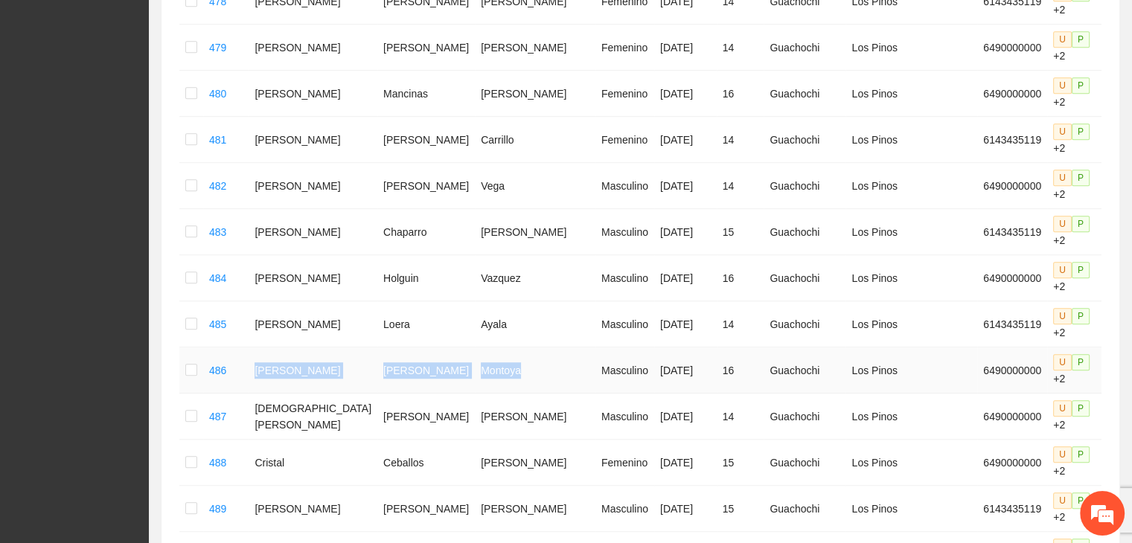
drag, startPoint x: 256, startPoint y: 365, endPoint x: 482, endPoint y: 374, distance: 226.5
click at [482, 374] on tr "486 [PERSON_NAME] Masculino [DATE] 16 Guachochi Los Pinos 6490000000 U P +2" at bounding box center [673, 371] width 988 height 46
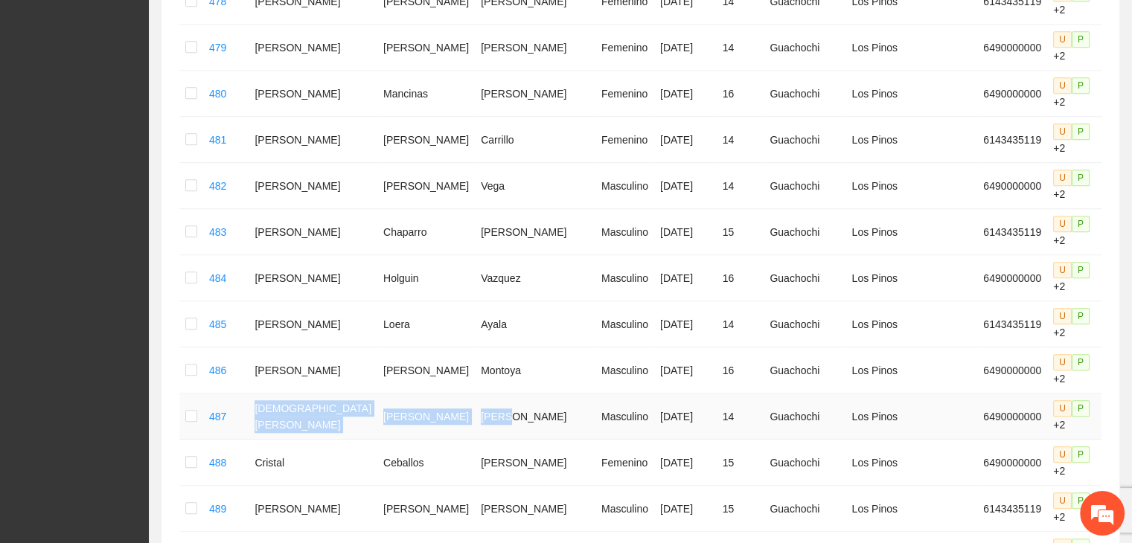
drag, startPoint x: 258, startPoint y: 417, endPoint x: 479, endPoint y: 428, distance: 221.4
click at [479, 428] on tr "487 [PERSON_NAME] Masculino [DATE] 14 Guachochi Los Pinos 6490000000 U P +2" at bounding box center [673, 417] width 988 height 46
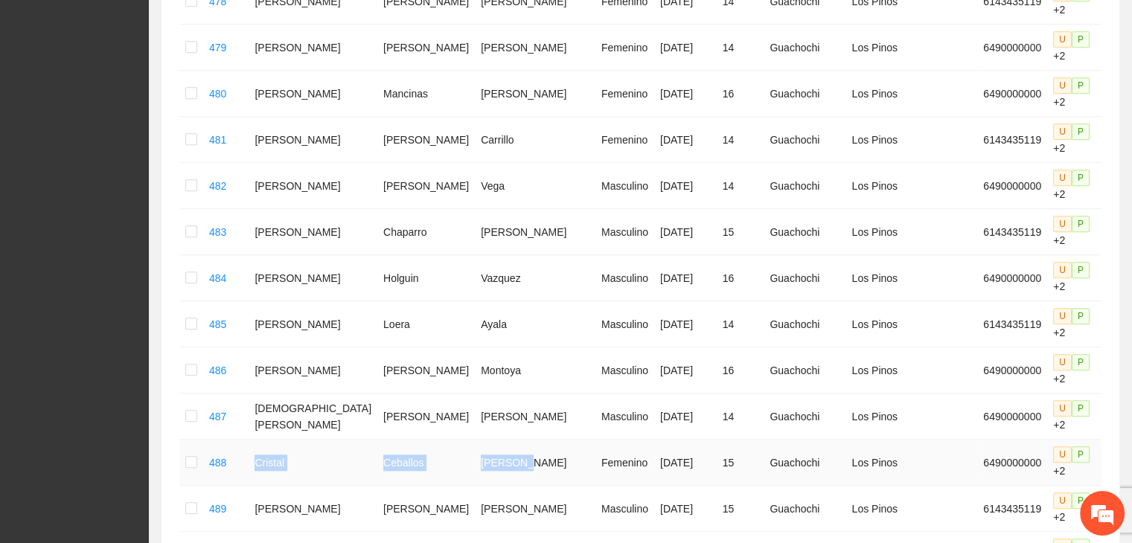
drag, startPoint x: 267, startPoint y: 465, endPoint x: 491, endPoint y: 471, distance: 223.4
click at [491, 471] on tr "488 [PERSON_NAME] [DATE] 15 Guachochi Los Pinos 6490000000 U P +2" at bounding box center [673, 463] width 988 height 46
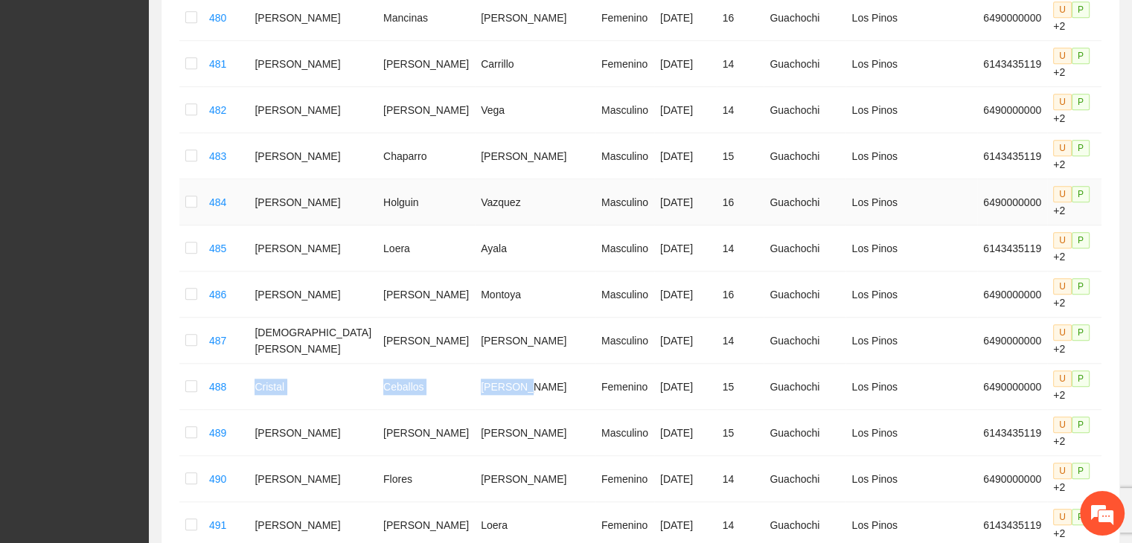
scroll to position [1415, 0]
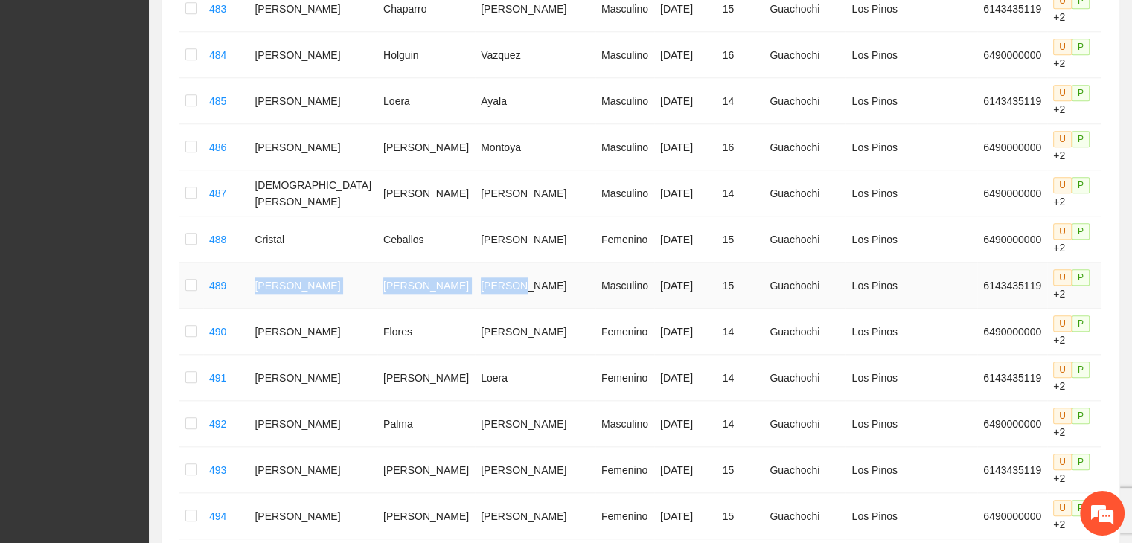
drag, startPoint x: 259, startPoint y: 284, endPoint x: 474, endPoint y: 289, distance: 215.2
click at [474, 289] on tr "489 [PERSON_NAME] Masculino [DATE] 15 Guachochi Los Pinos 6143435119 U P +2" at bounding box center [673, 286] width 988 height 46
copy tr "[PERSON_NAME]"
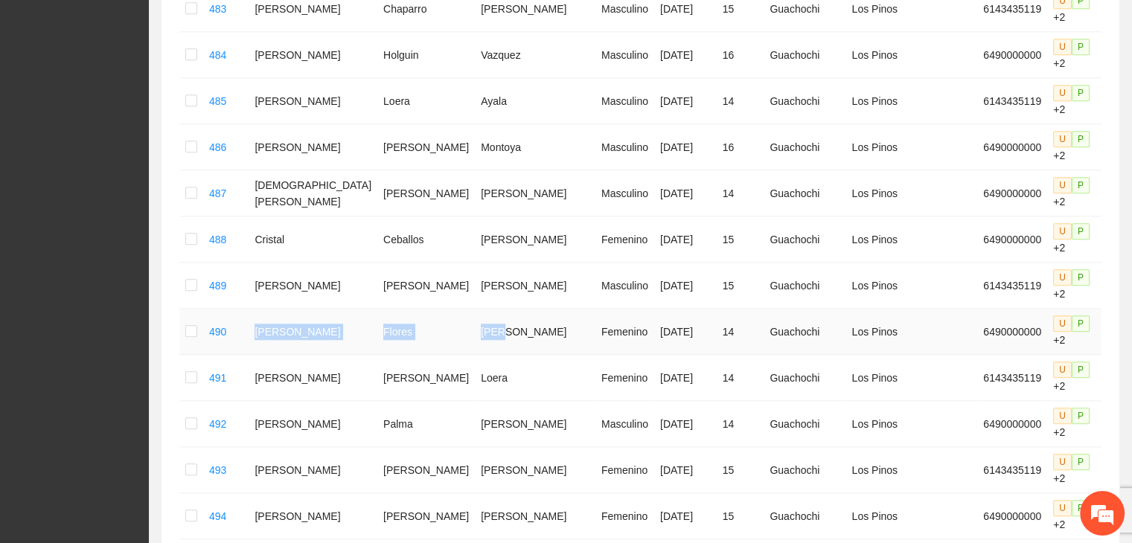
drag, startPoint x: 262, startPoint y: 333, endPoint x: 474, endPoint y: 337, distance: 211.5
click at [474, 337] on tr "490 [PERSON_NAME] [DATE] 14 Guachochi Los Pinos 6490000000 U P +2" at bounding box center [673, 332] width 988 height 46
drag, startPoint x: 262, startPoint y: 372, endPoint x: 468, endPoint y: 377, distance: 205.5
click at [468, 377] on tr "491 [PERSON_NAME] [DATE] 14 Guachochi Los Pinos 6143435119 U P +2" at bounding box center [673, 378] width 988 height 46
drag, startPoint x: 265, startPoint y: 418, endPoint x: 467, endPoint y: 423, distance: 201.8
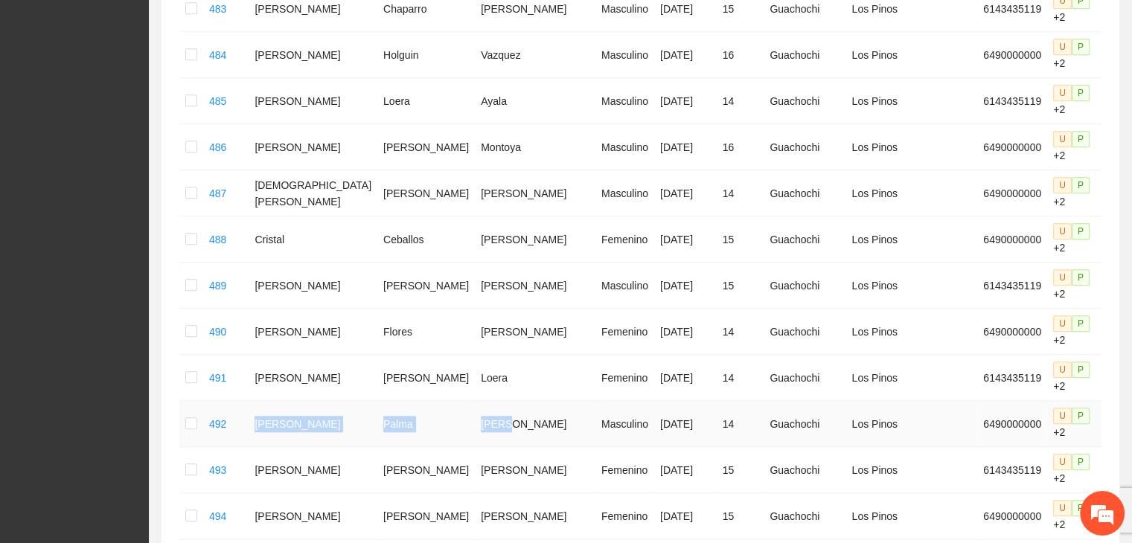
click at [467, 423] on tr "492 [PERSON_NAME] Masculino [DATE] 14 Guachochi Los Pinos 6490000000 U P +2" at bounding box center [673, 424] width 988 height 46
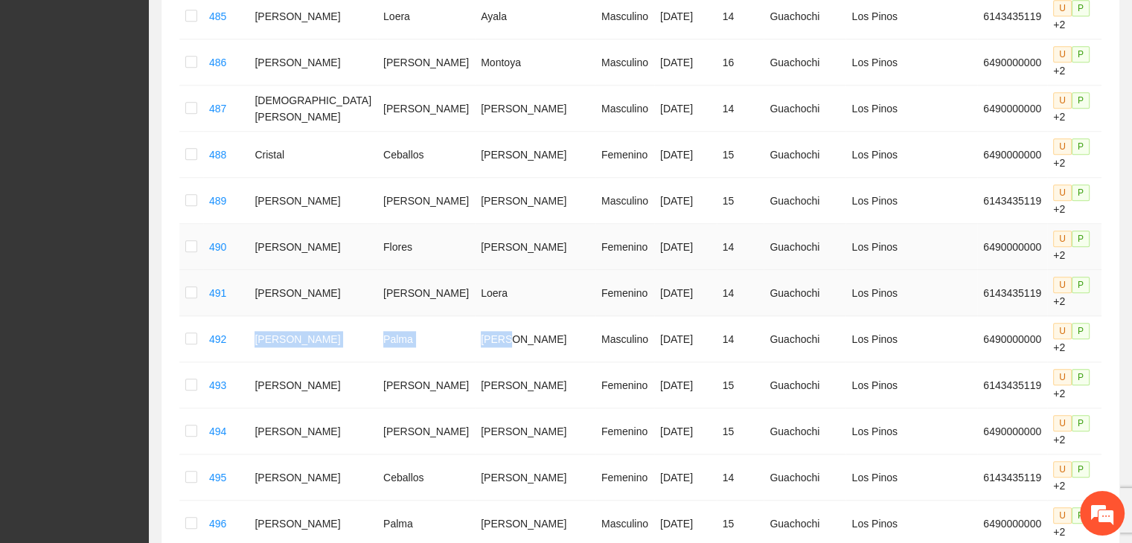
scroll to position [1563, 0]
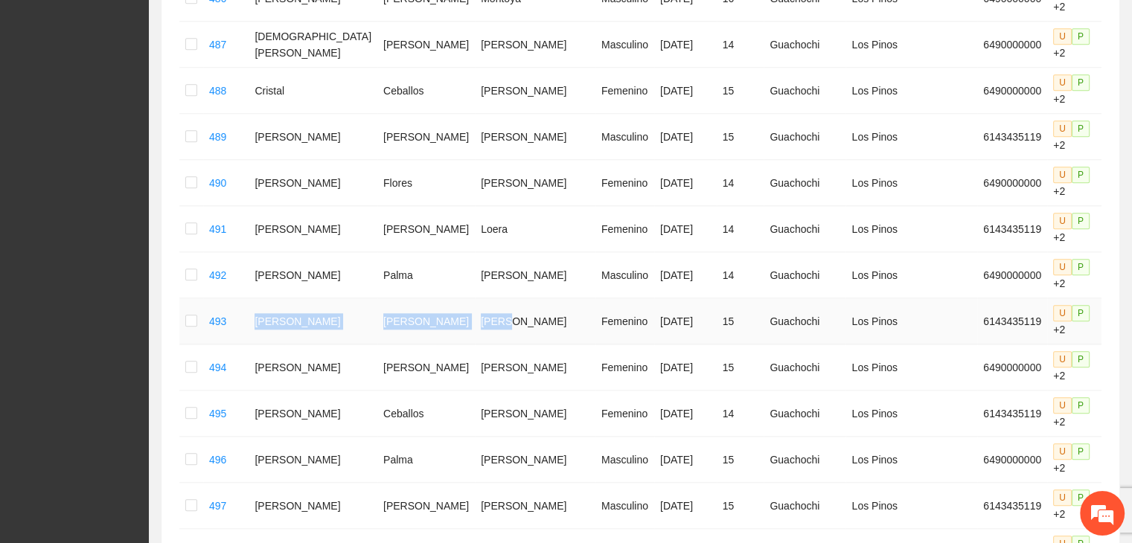
drag, startPoint x: 263, startPoint y: 325, endPoint x: 478, endPoint y: 314, distance: 215.4
click at [478, 314] on tr "493 [PERSON_NAME] [DATE] 15 Guachochi Los Pinos 6143435119 U P +2" at bounding box center [673, 322] width 988 height 46
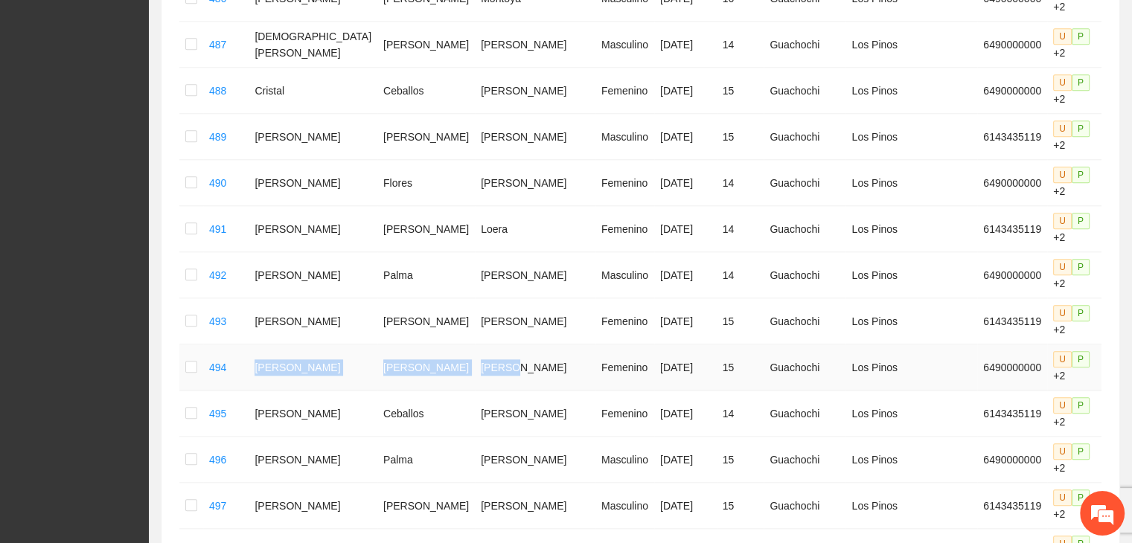
drag, startPoint x: 264, startPoint y: 365, endPoint x: 481, endPoint y: 364, distance: 216.7
click at [481, 364] on tr "494 [PERSON_NAME] [DATE] 15 Guachochi Los Pinos 6490000000 U P +2" at bounding box center [673, 368] width 988 height 46
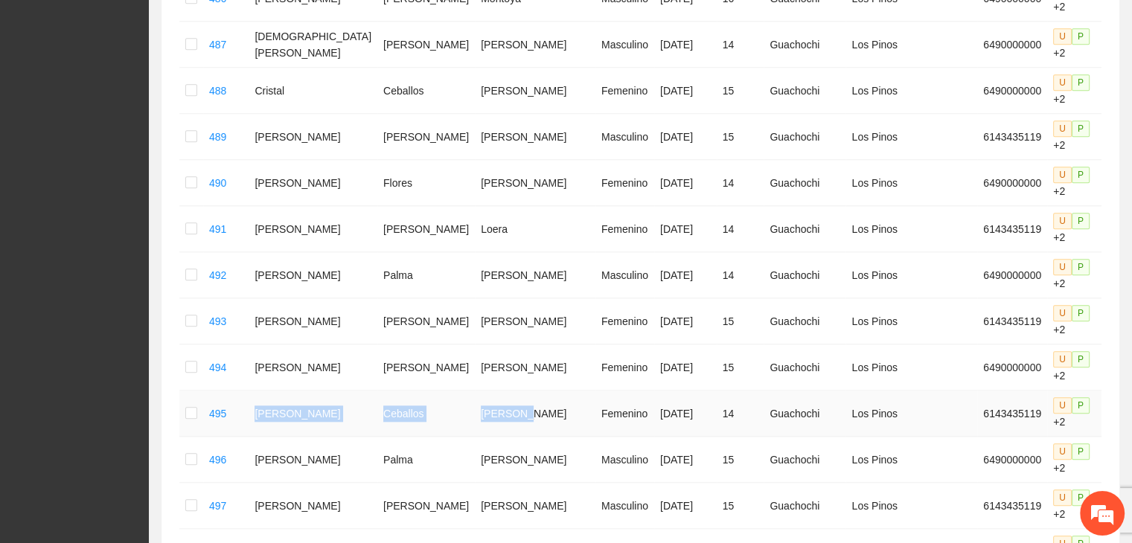
drag, startPoint x: 258, startPoint y: 417, endPoint x: 502, endPoint y: 421, distance: 244.2
click at [502, 421] on tr "495 [PERSON_NAME] [DATE] 14 Guachochi Los Pinos 6143435119 U P +2" at bounding box center [673, 414] width 988 height 46
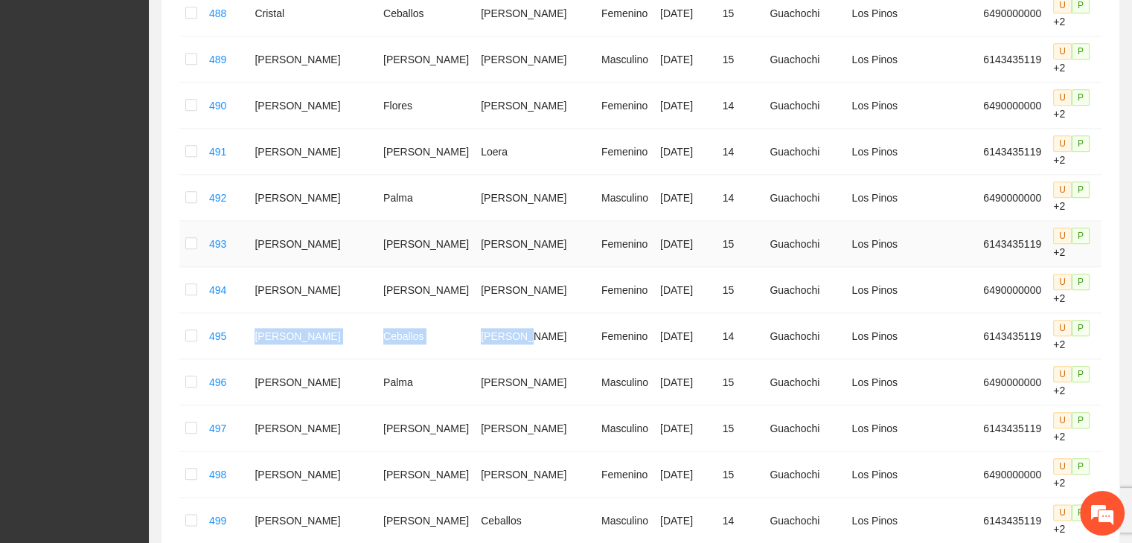
scroll to position [1787, 0]
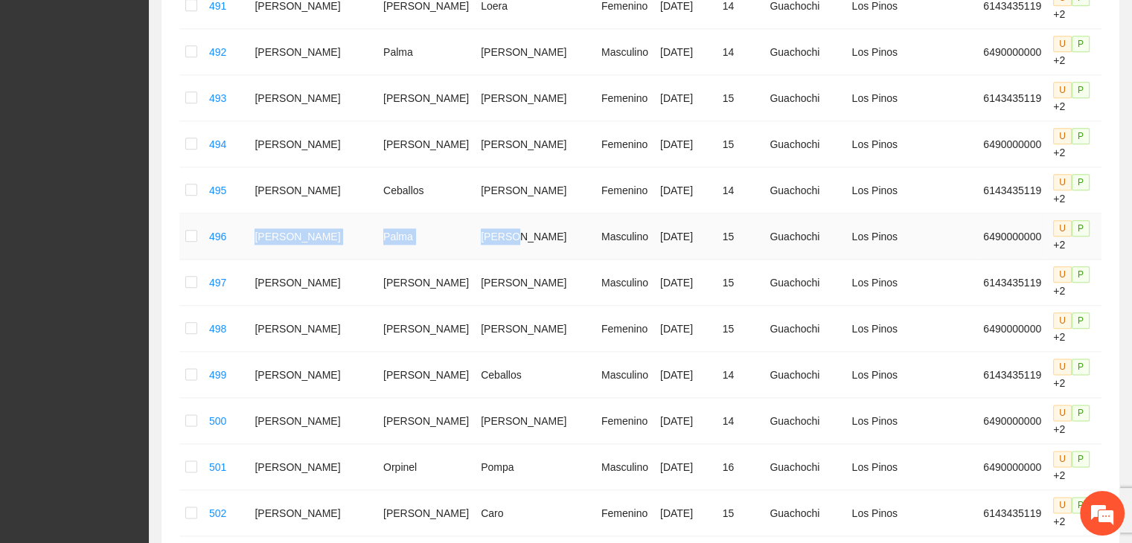
drag, startPoint x: 257, startPoint y: 230, endPoint x: 485, endPoint y: 238, distance: 228.0
click at [485, 238] on tr "496 [PERSON_NAME] Masculino [DATE] 15 Guachochi Los Pinos 6490000000 U P +2" at bounding box center [673, 237] width 988 height 46
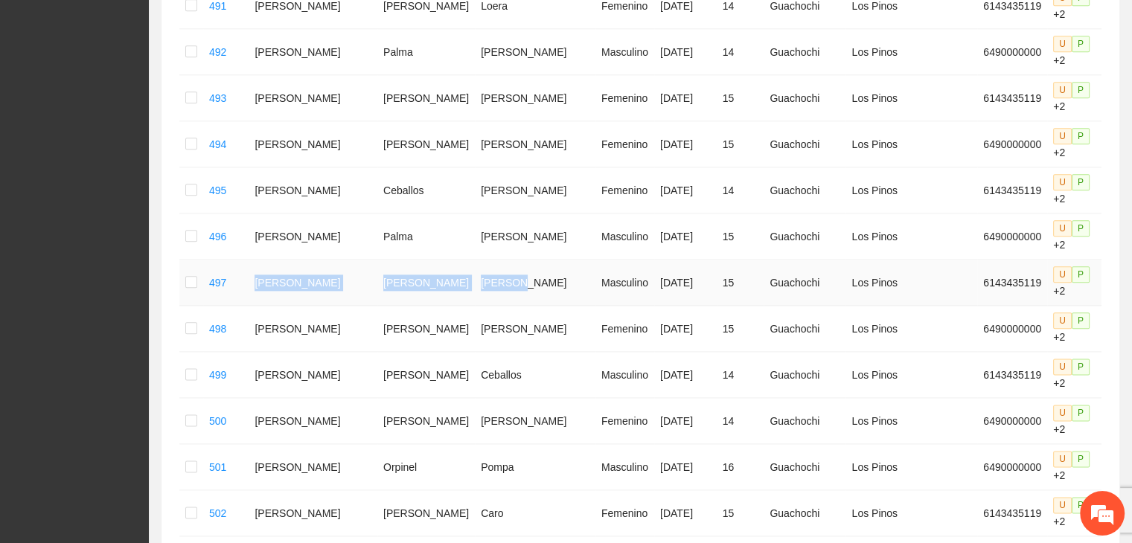
drag, startPoint x: 259, startPoint y: 280, endPoint x: 485, endPoint y: 284, distance: 225.6
click at [485, 284] on tr "497 [PERSON_NAME] [PERSON_NAME] Masculino [DATE] 15 Guachochi Los Pinos 6143435…" at bounding box center [673, 283] width 988 height 46
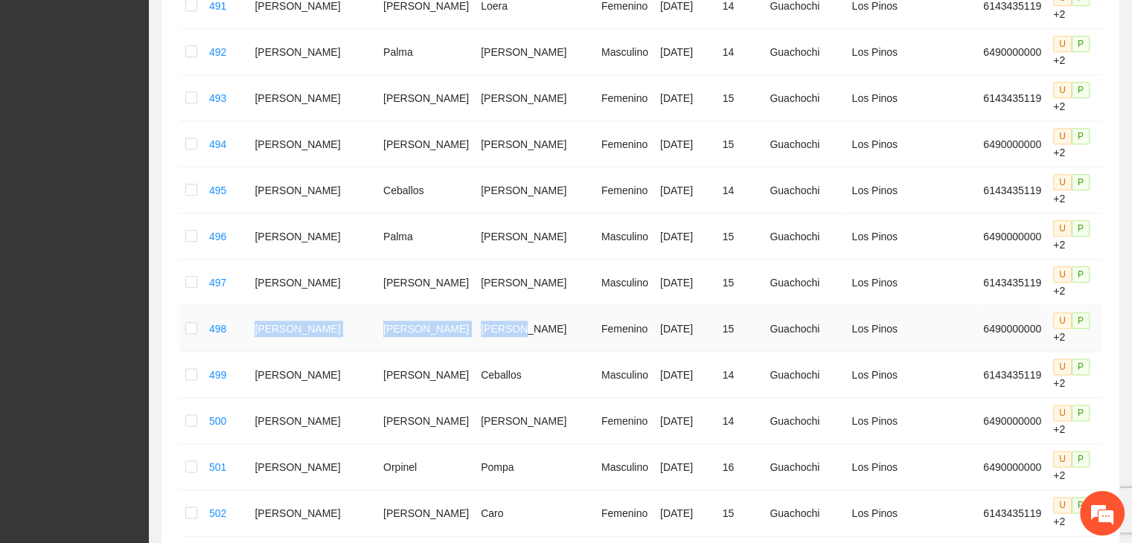
drag, startPoint x: 265, startPoint y: 334, endPoint x: 476, endPoint y: 329, distance: 211.5
click at [476, 329] on tr "498 [PERSON_NAME] [DATE] 15 Guachochi Los Pinos 6490000000 U P +2" at bounding box center [673, 329] width 988 height 46
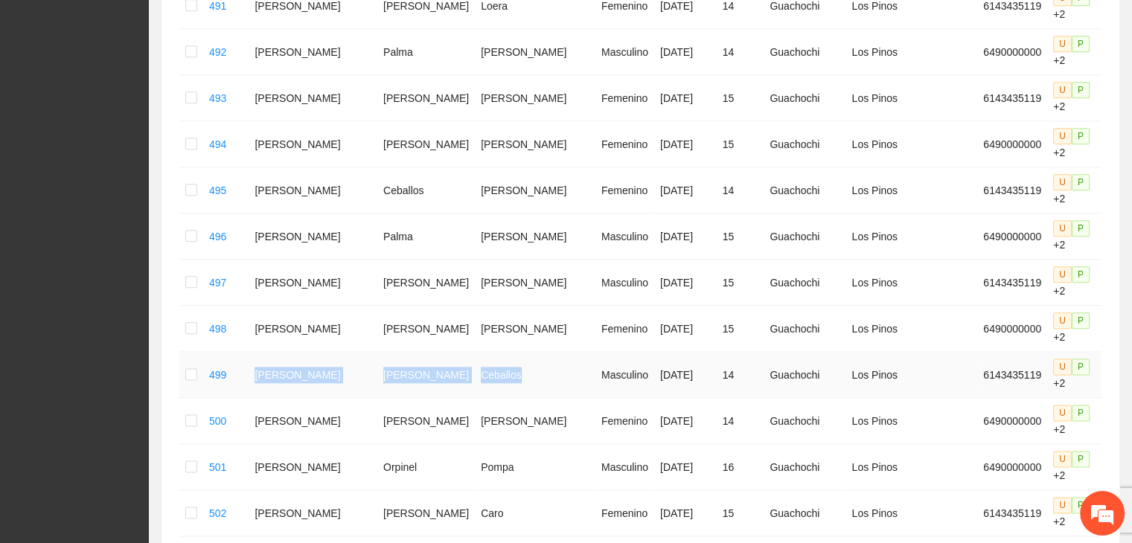
drag, startPoint x: 263, startPoint y: 373, endPoint x: 492, endPoint y: 383, distance: 229.5
click at [494, 383] on tr "499 [PERSON_NAME] Masculino [DATE] 14 Guachochi Los Pinos 6143435119 U P +2" at bounding box center [673, 375] width 988 height 46
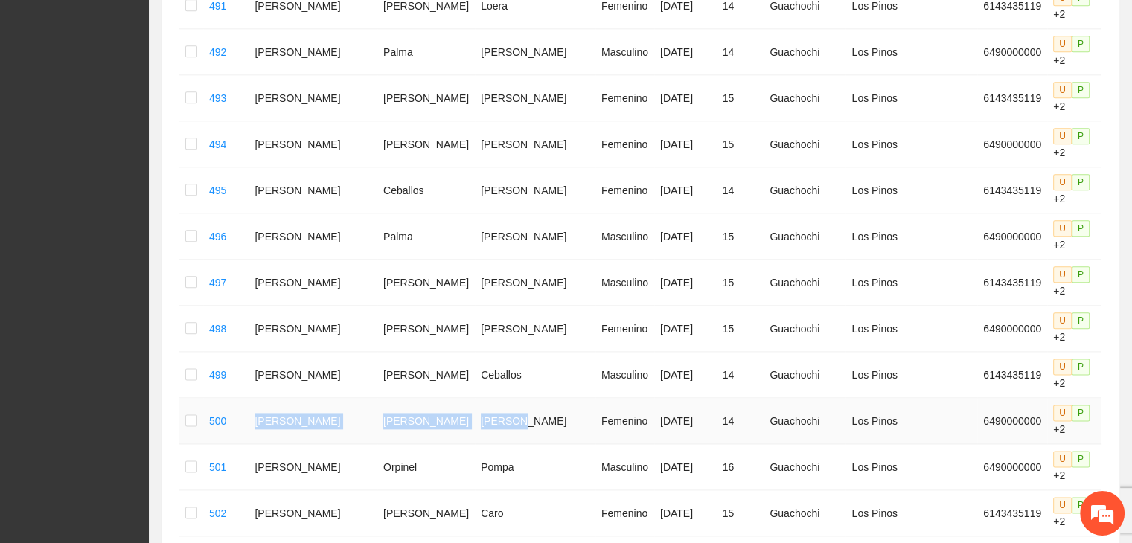
drag, startPoint x: 485, startPoint y: 424, endPoint x: 262, endPoint y: 415, distance: 222.8
click at [262, 415] on tr "500 [PERSON_NAME] Femenino [DATE] 14 Guachochi Los Pinos 6490000000 U P +2" at bounding box center [673, 421] width 988 height 46
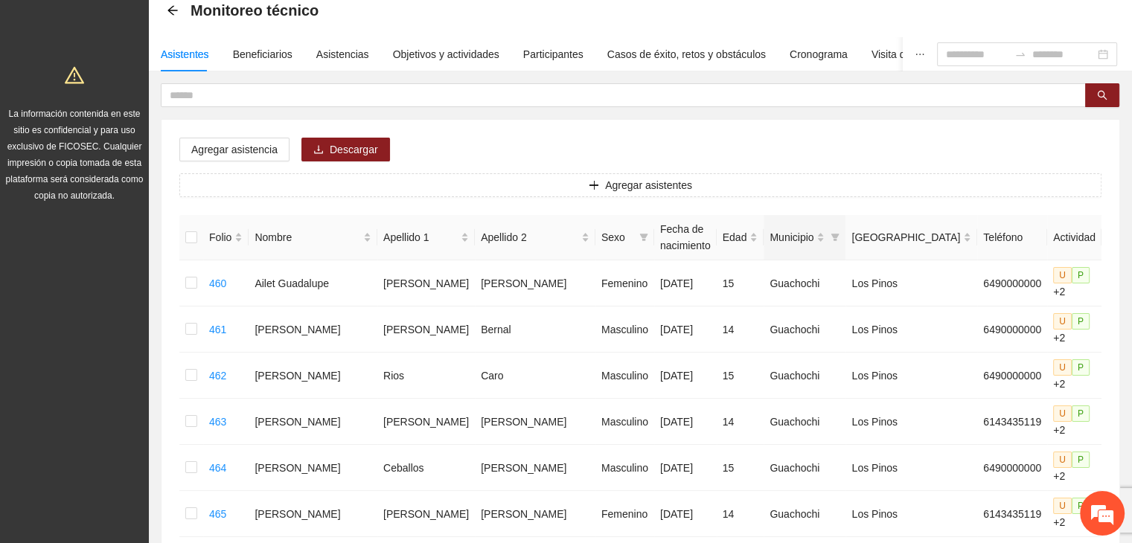
scroll to position [0, 0]
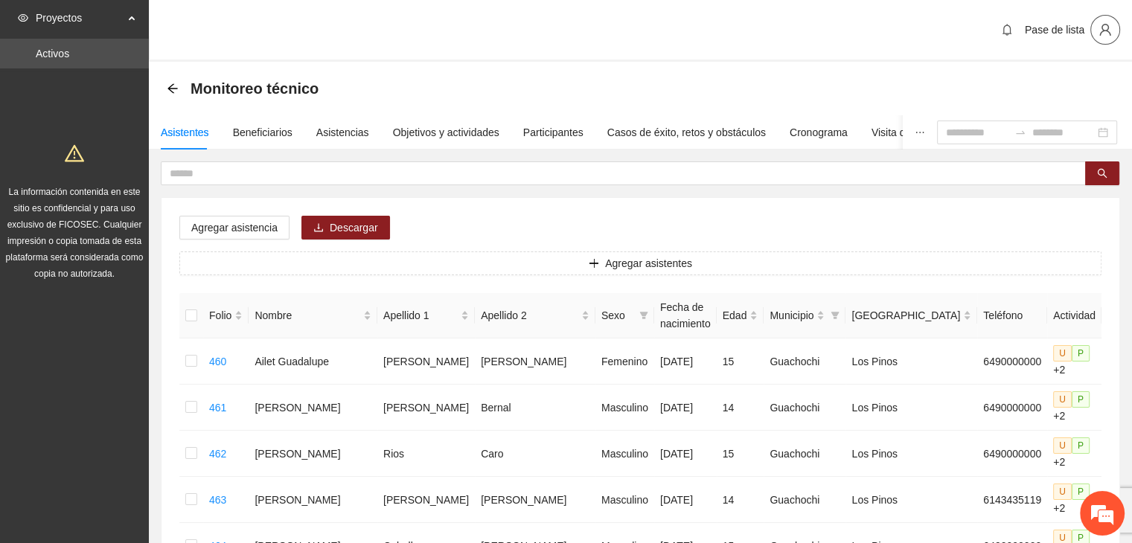
click at [1103, 36] on icon "user" at bounding box center [1105, 29] width 13 height 13
click at [1074, 90] on span "Cerrar sesión" at bounding box center [1066, 86] width 94 height 16
